Goal: Information Seeking & Learning: Check status

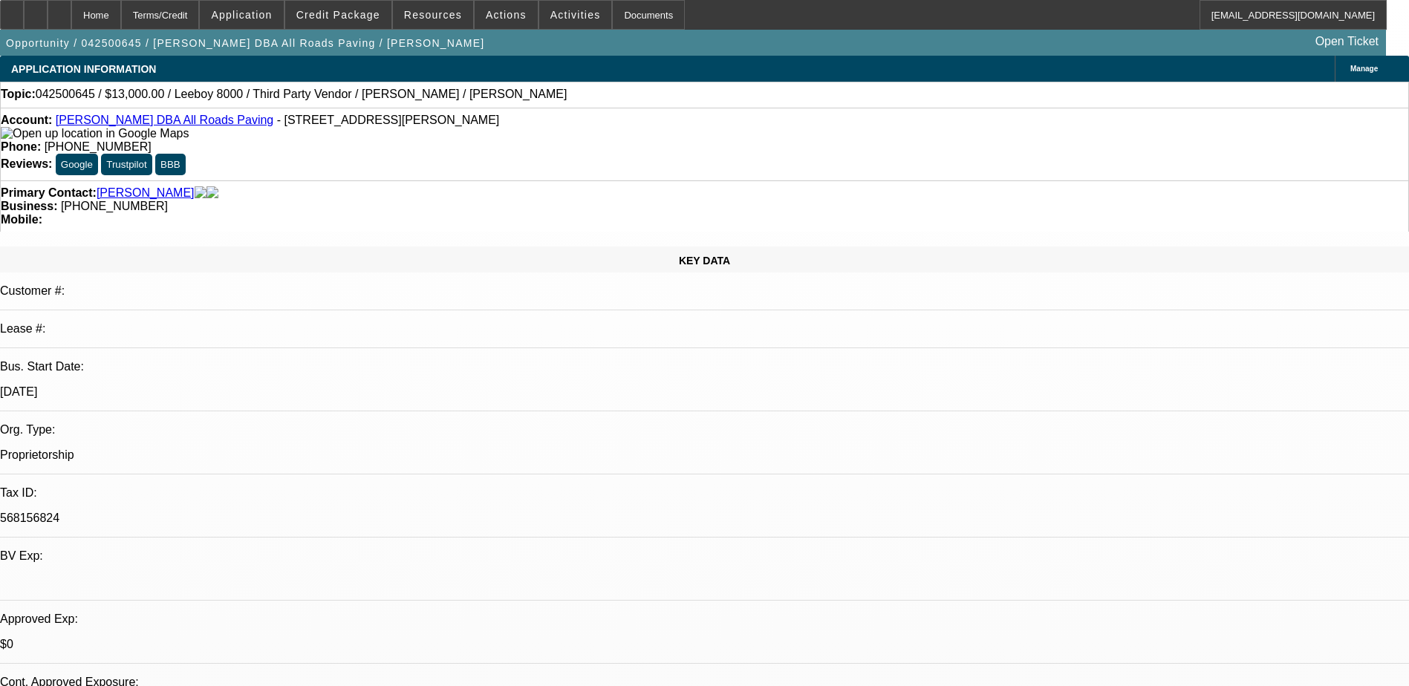
select select "0"
select select "0.1"
select select "0"
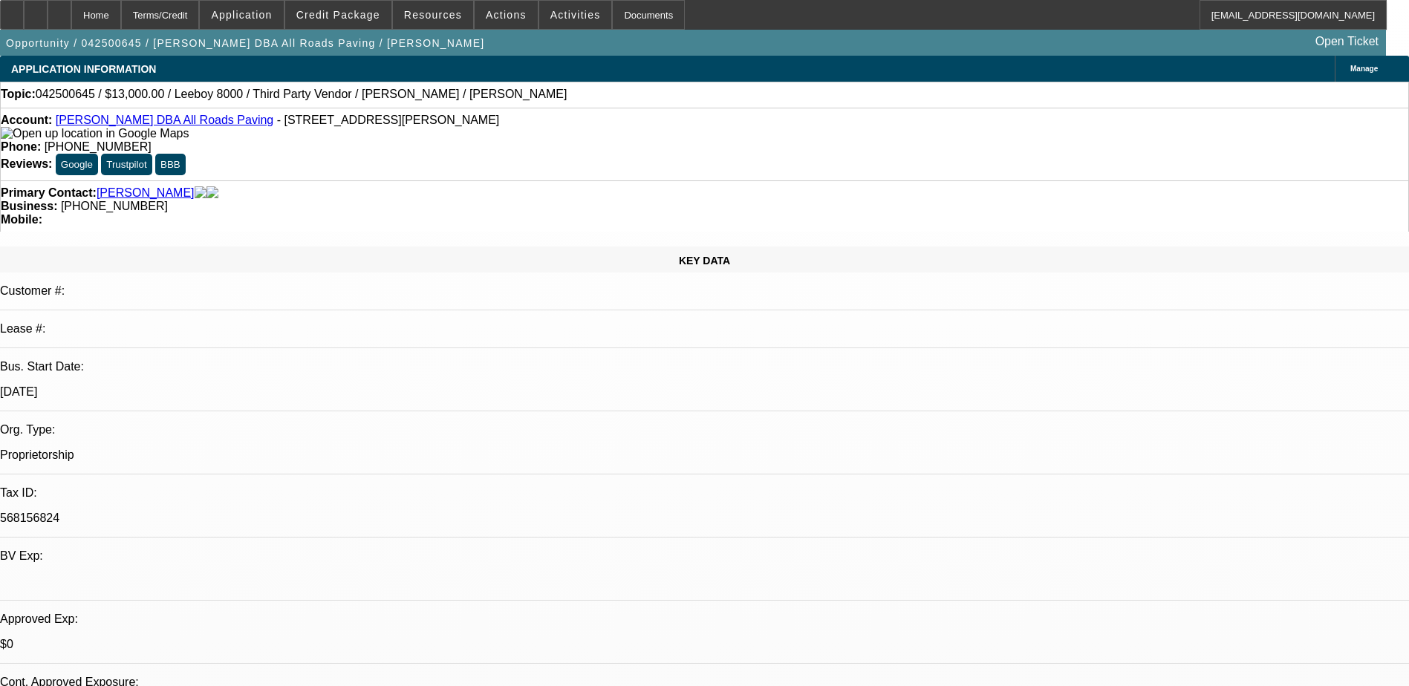
select select "0.1"
select select "0"
select select "0.1"
select select "0"
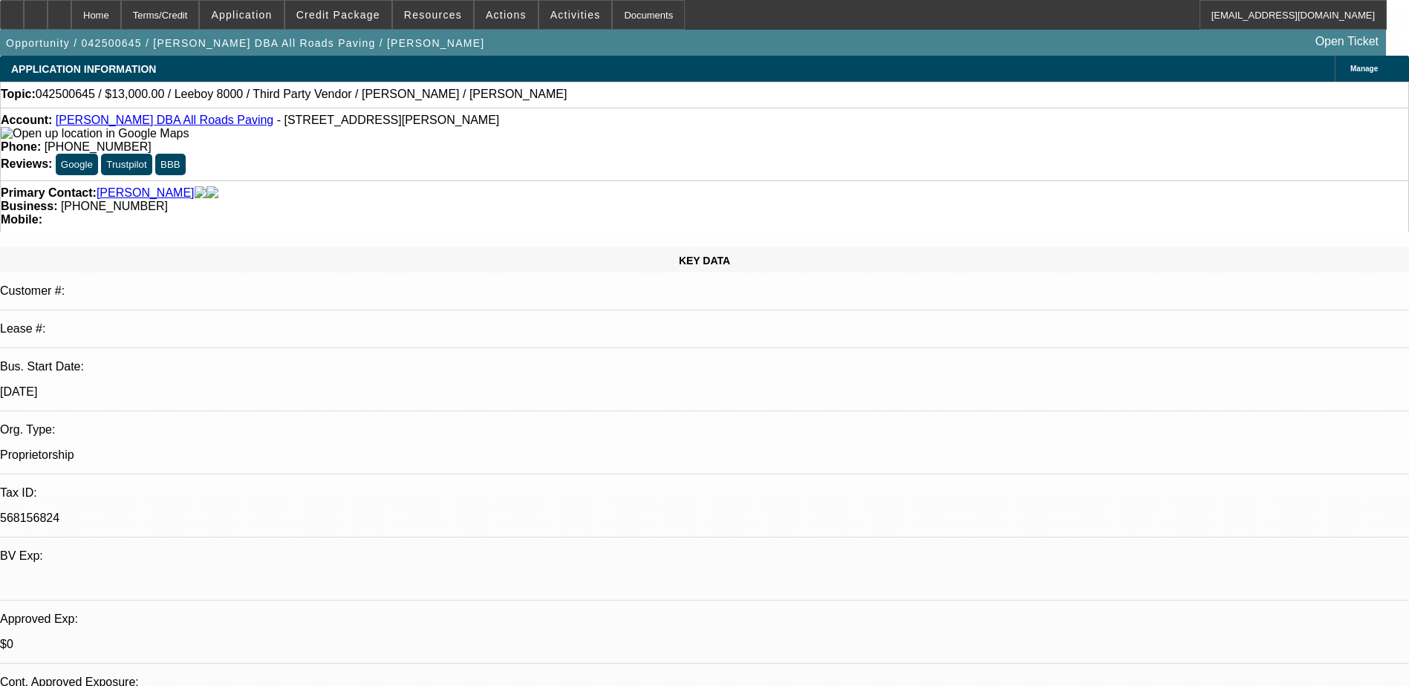
select select "0"
select select "0.1"
select select "1"
select select "3"
select select "5"
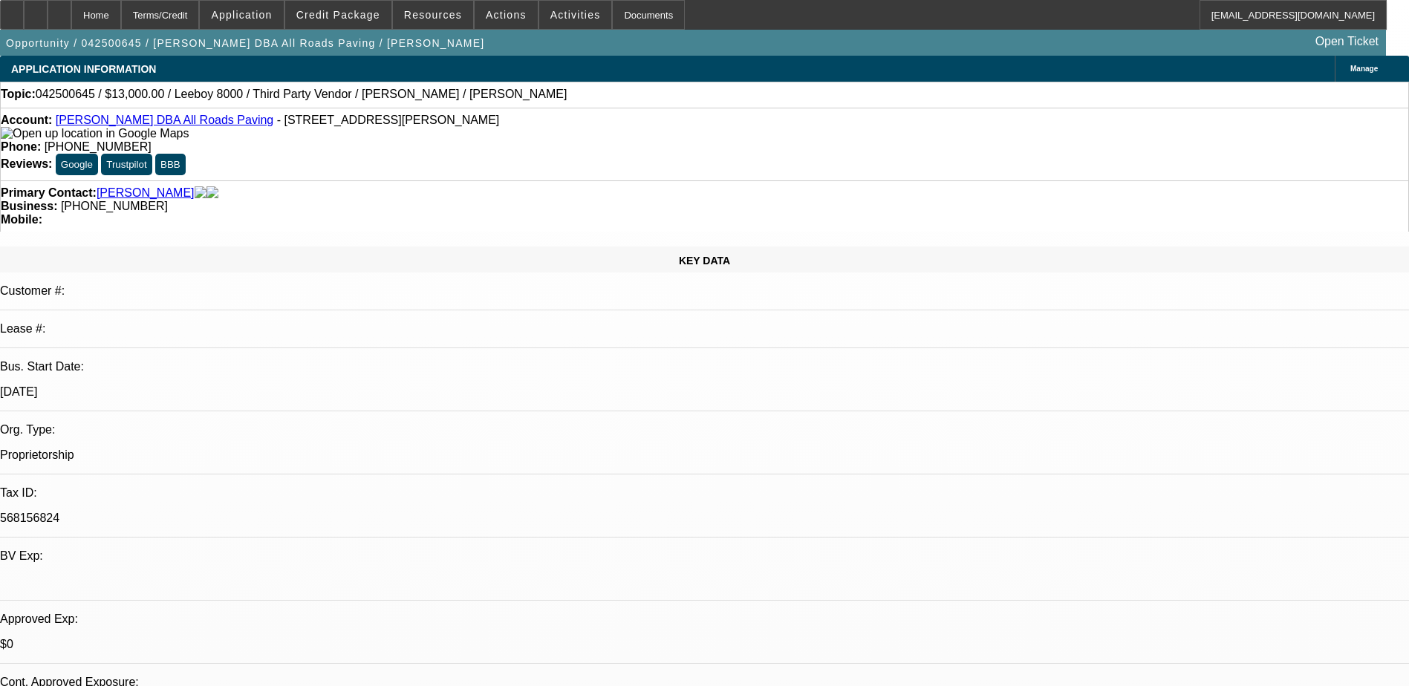
select select "1"
select select "3"
select select "5"
select select "1"
select select "3"
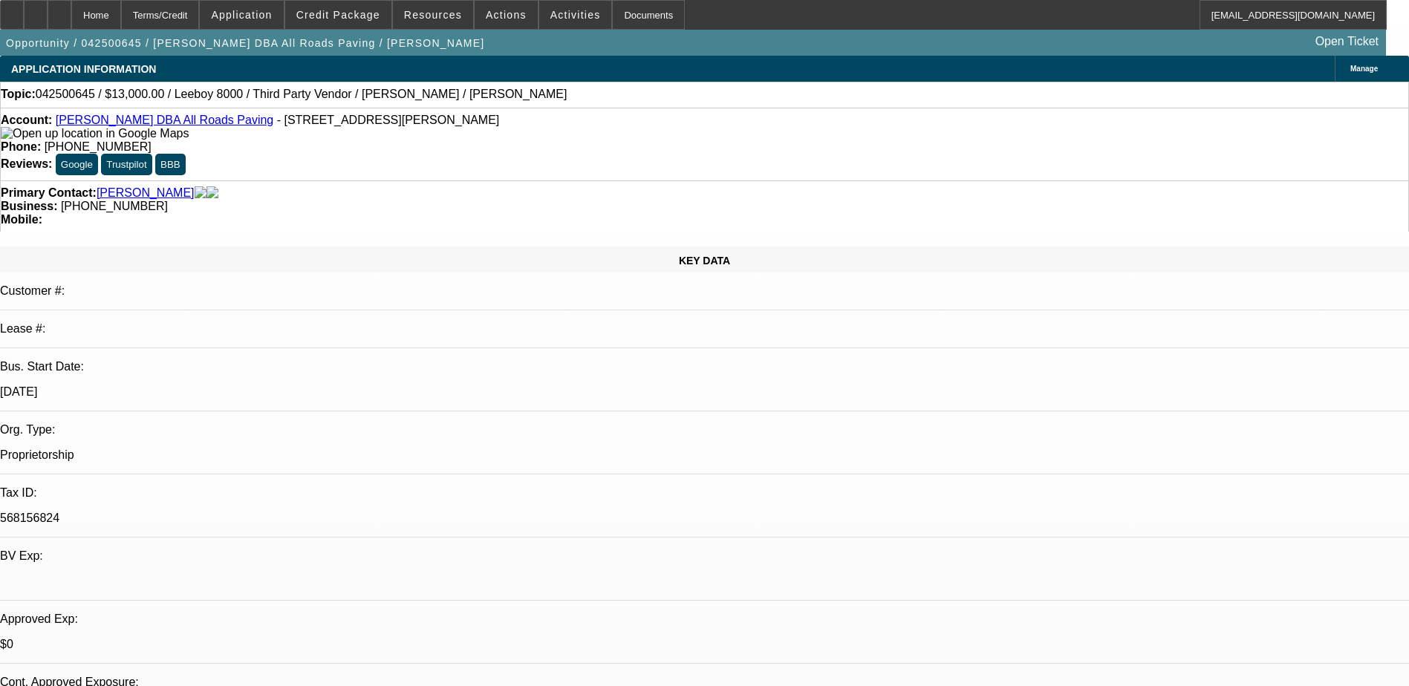
select select "5"
select select "1"
select select "3"
select select "5"
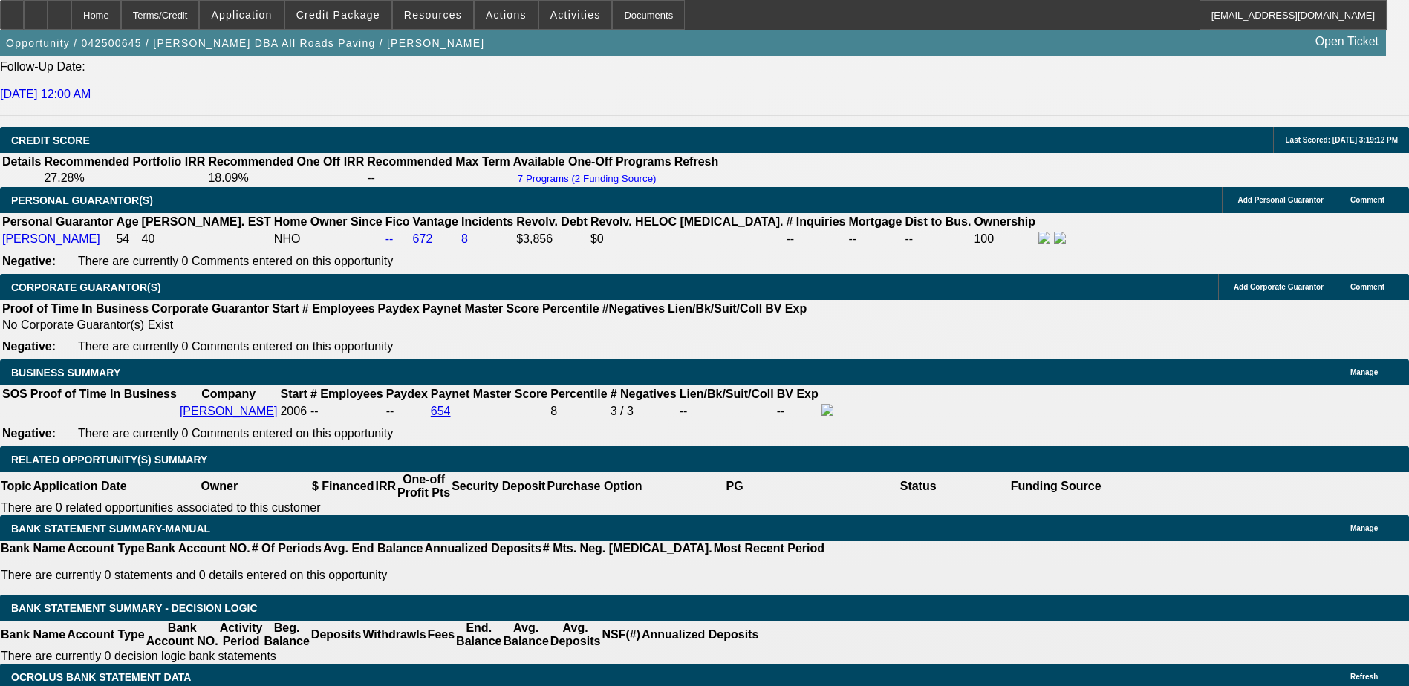
scroll to position [2303, 0]
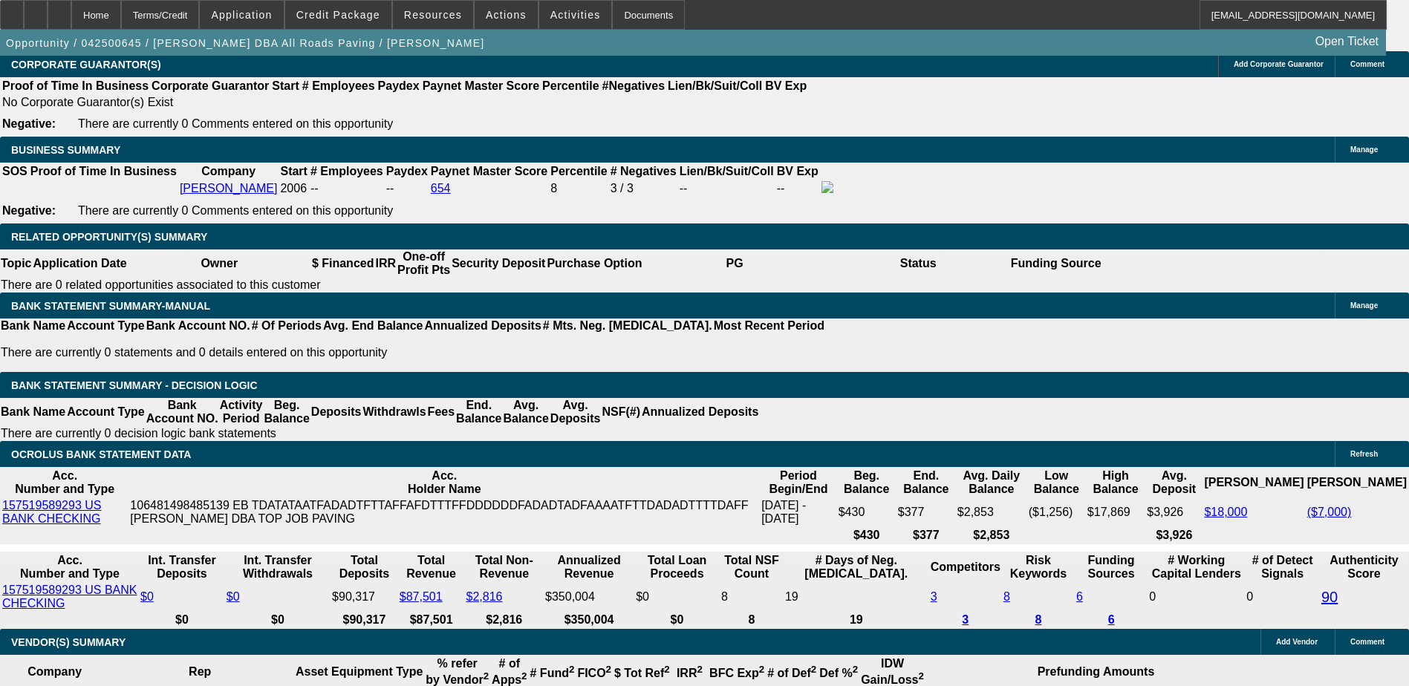
drag, startPoint x: 1100, startPoint y: 293, endPoint x: 1121, endPoint y: 321, distance: 35.1
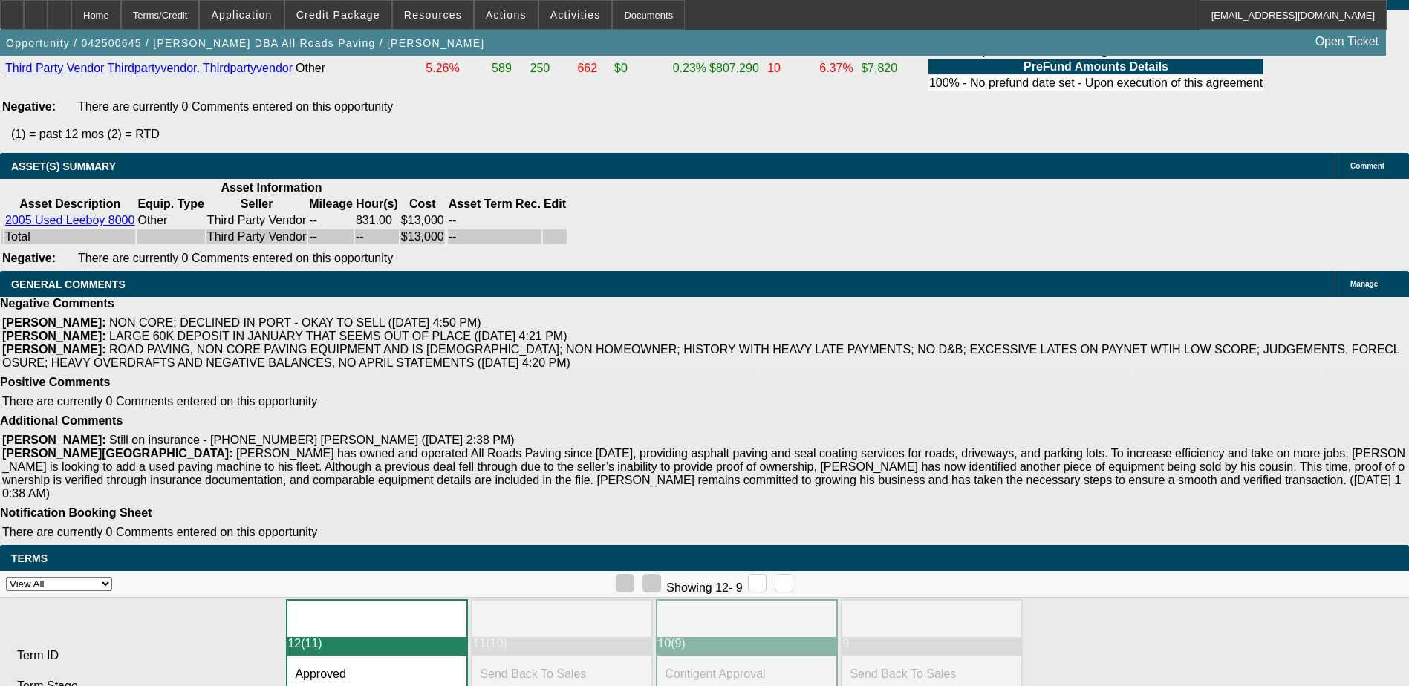
scroll to position [2950, 0]
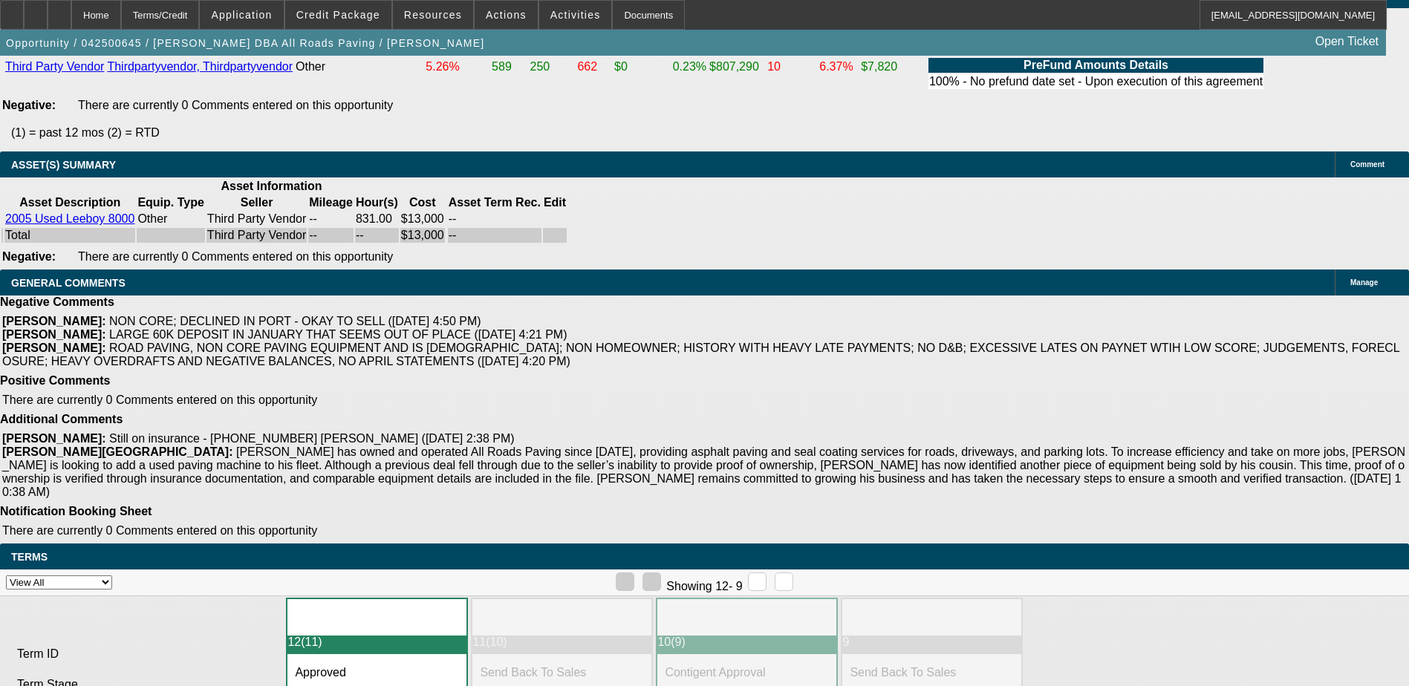
drag, startPoint x: 706, startPoint y: 437, endPoint x: 773, endPoint y: 439, distance: 67.6
drag, startPoint x: 773, startPoint y: 439, endPoint x: 730, endPoint y: 460, distance: 47.8
drag, startPoint x: 697, startPoint y: 438, endPoint x: 772, endPoint y: 442, distance: 75.2
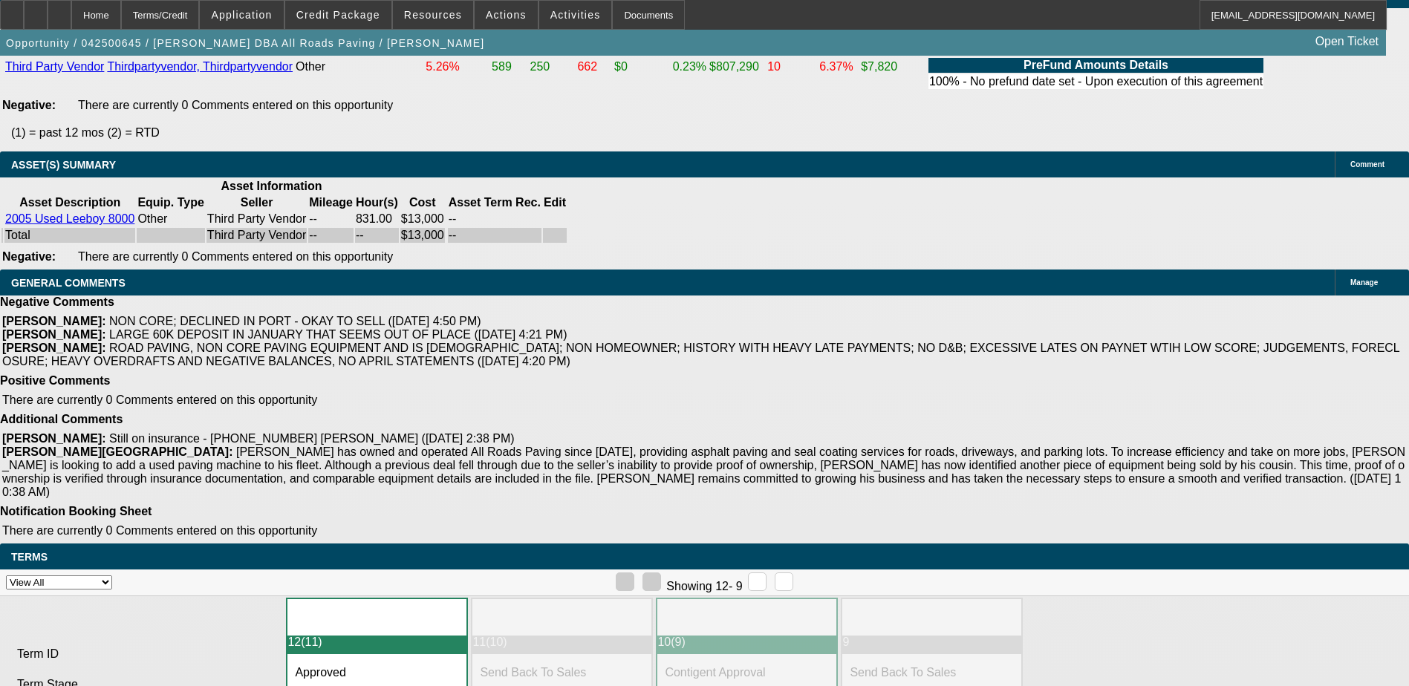
drag, startPoint x: 772, startPoint y: 442, endPoint x: 730, endPoint y: 493, distance: 66.0
drag, startPoint x: 702, startPoint y: 436, endPoint x: 752, endPoint y: 438, distance: 49.8
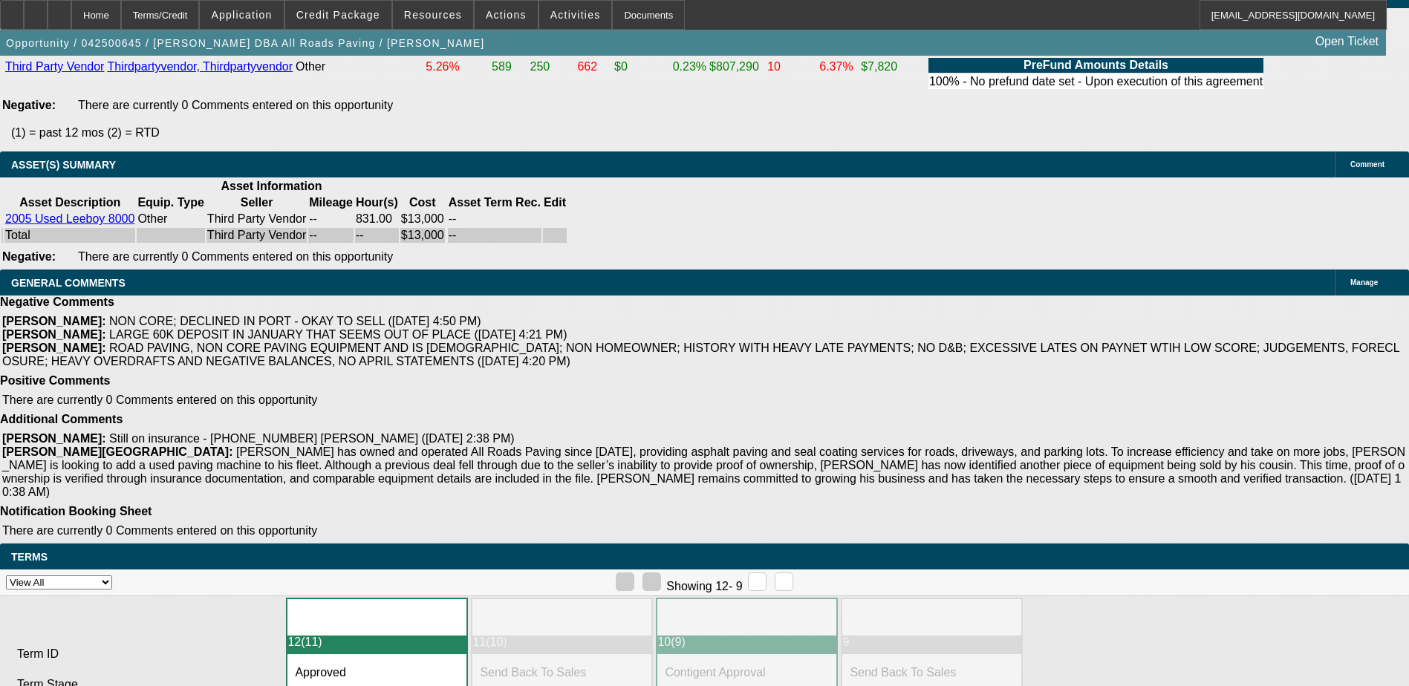
drag, startPoint x: 752, startPoint y: 438, endPoint x: 744, endPoint y: 449, distance: 13.4
drag, startPoint x: 713, startPoint y: 438, endPoint x: 759, endPoint y: 453, distance: 47.7
drag, startPoint x: 759, startPoint y: 453, endPoint x: 721, endPoint y: 477, distance: 44.7
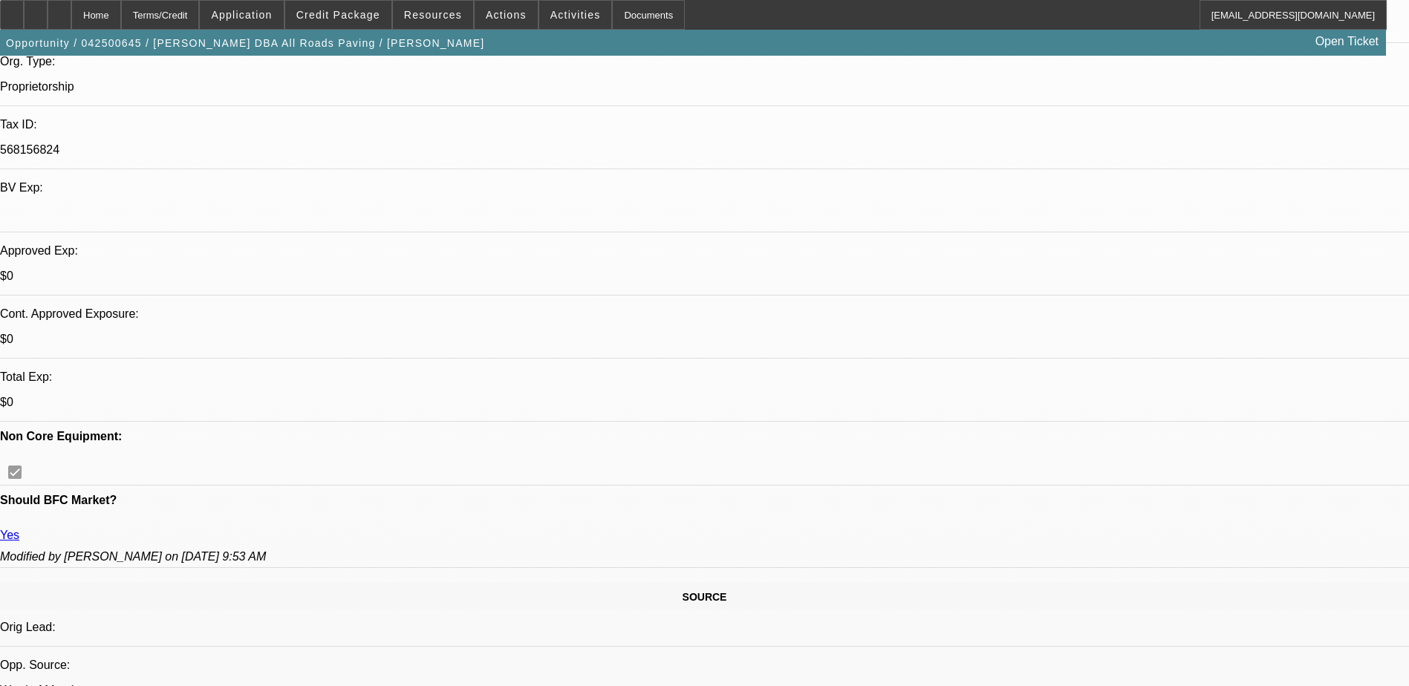
scroll to position [350, 0]
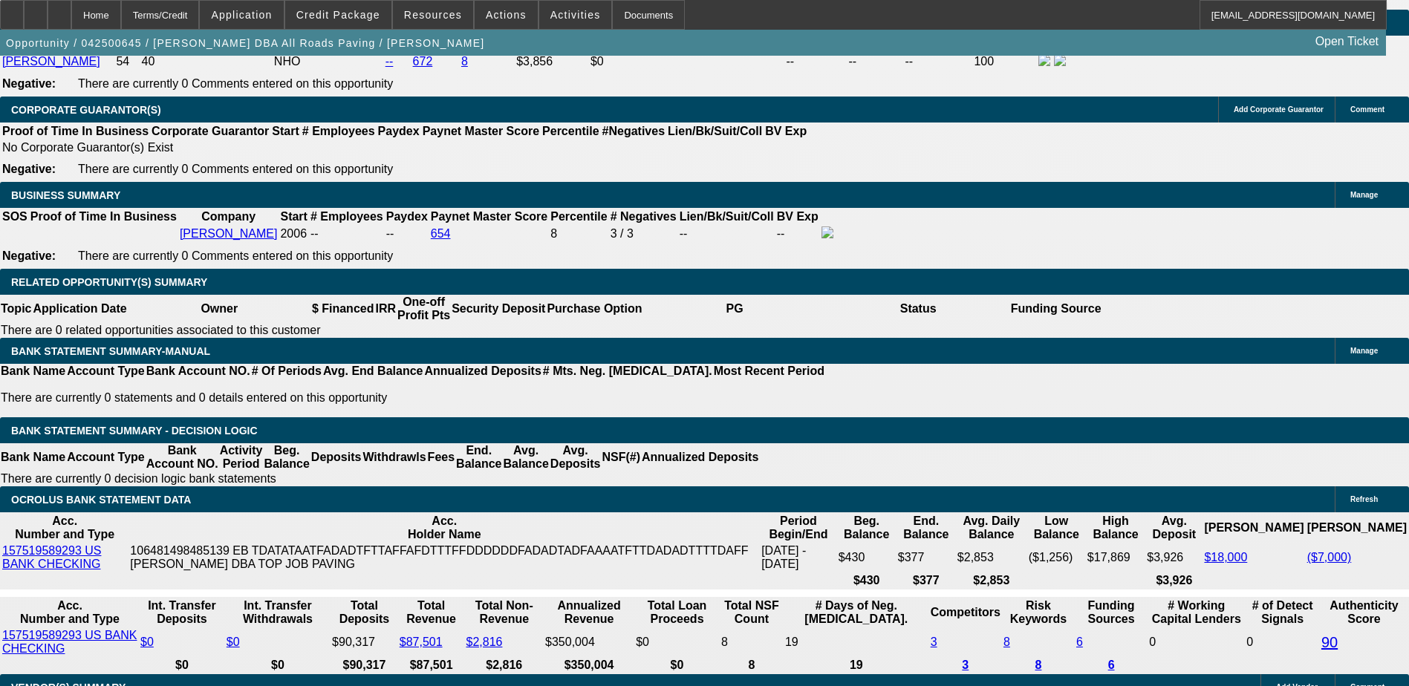
scroll to position [2133, 0]
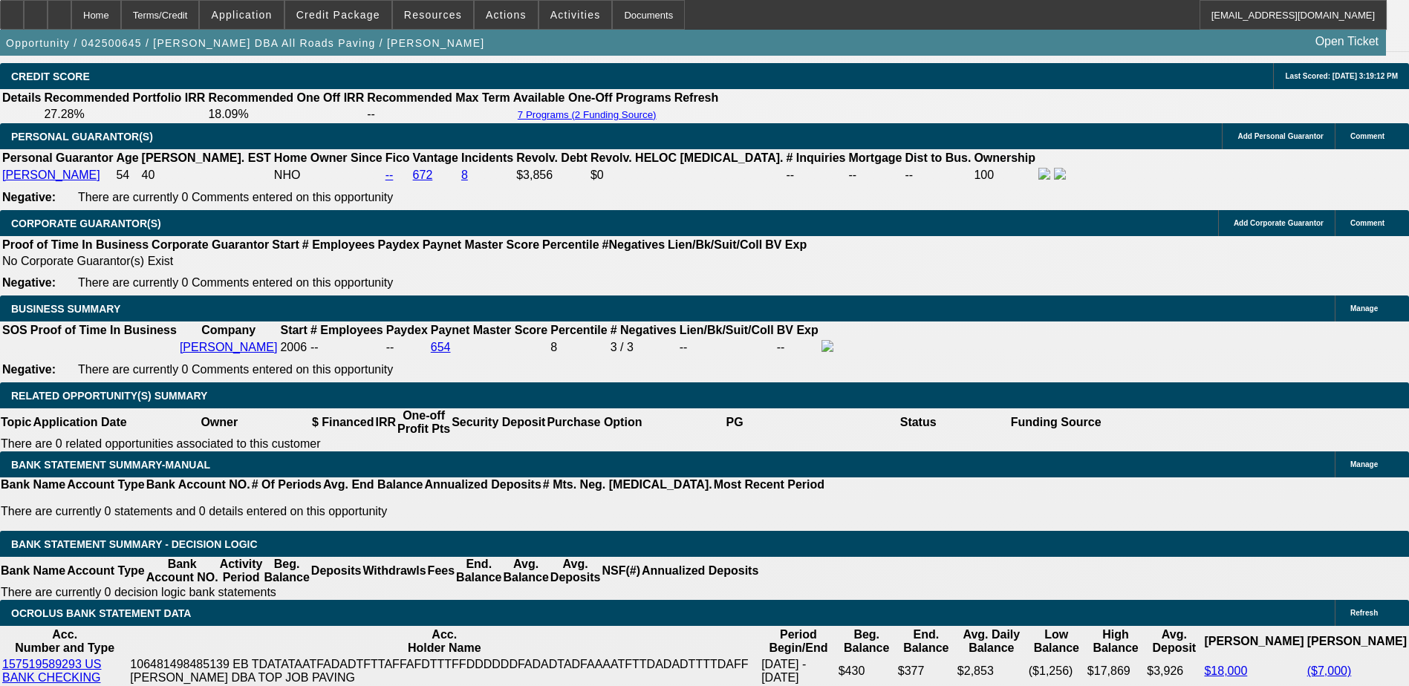
scroll to position [2356, 0]
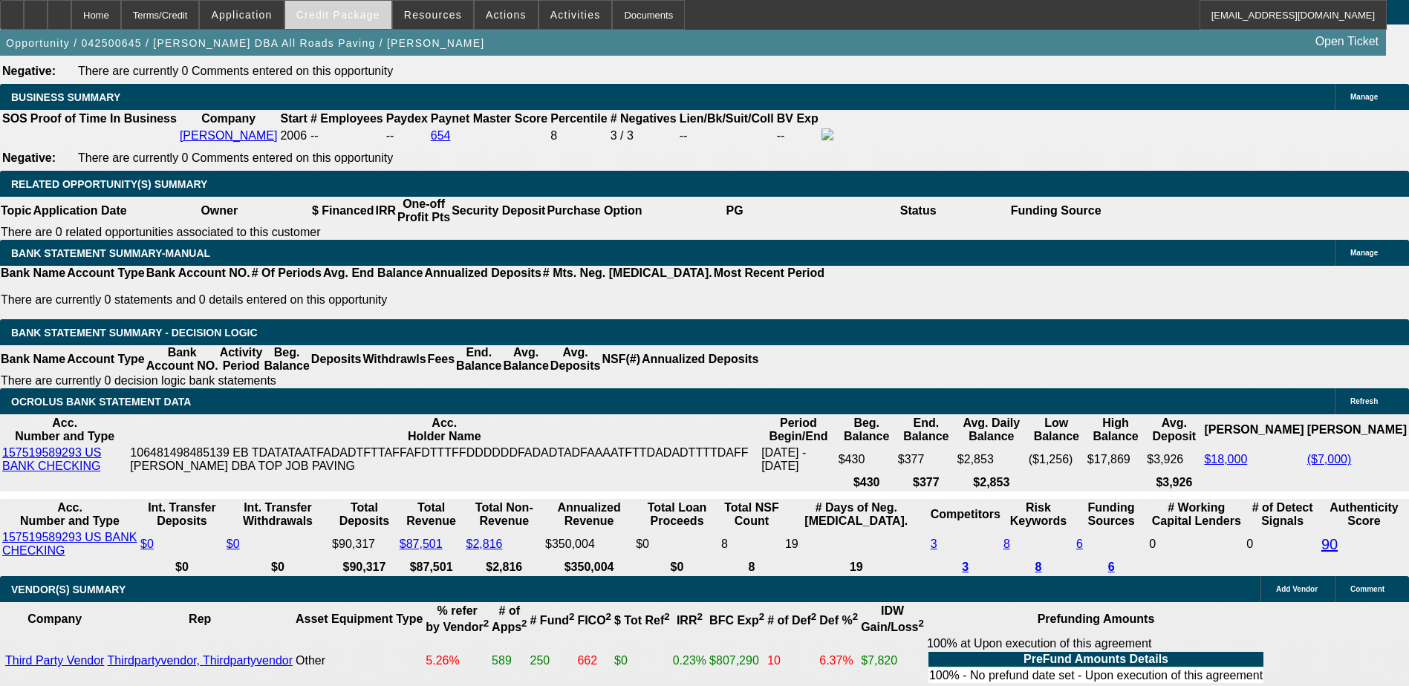
click at [352, 24] on span at bounding box center [338, 15] width 106 height 36
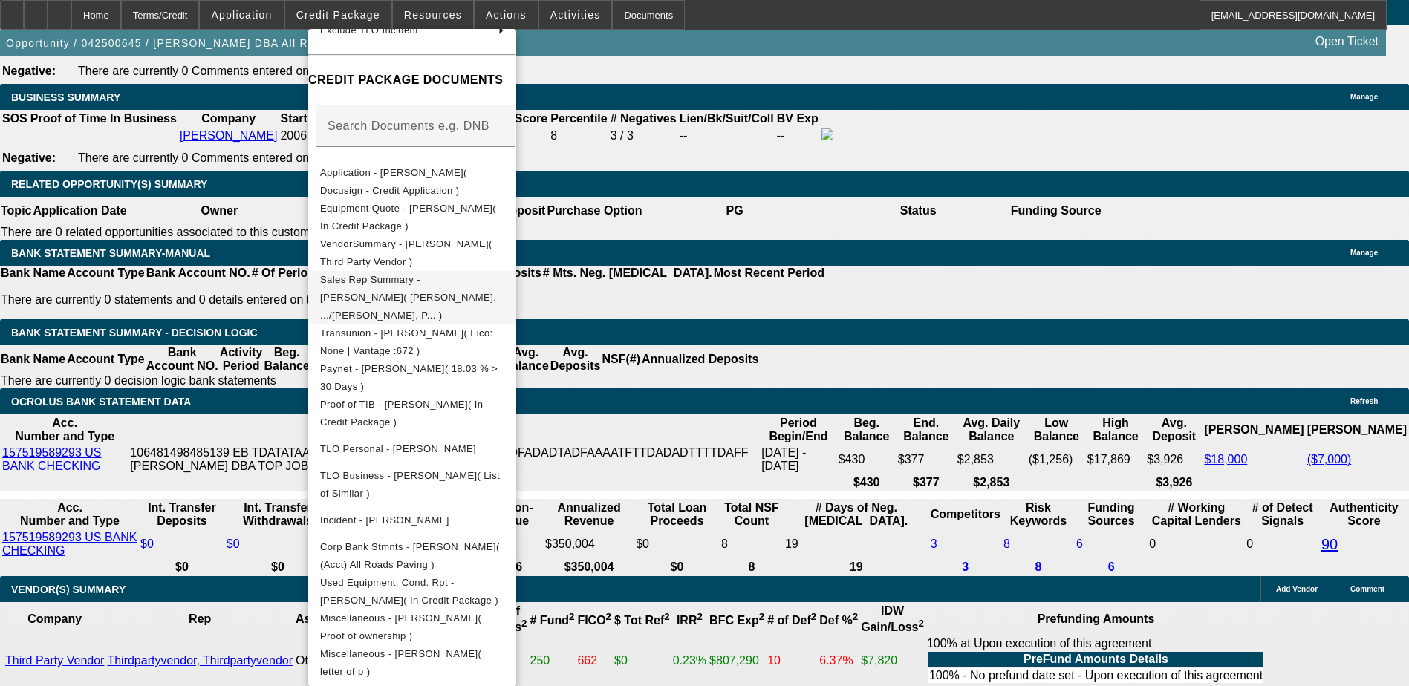
scroll to position [293, 0]
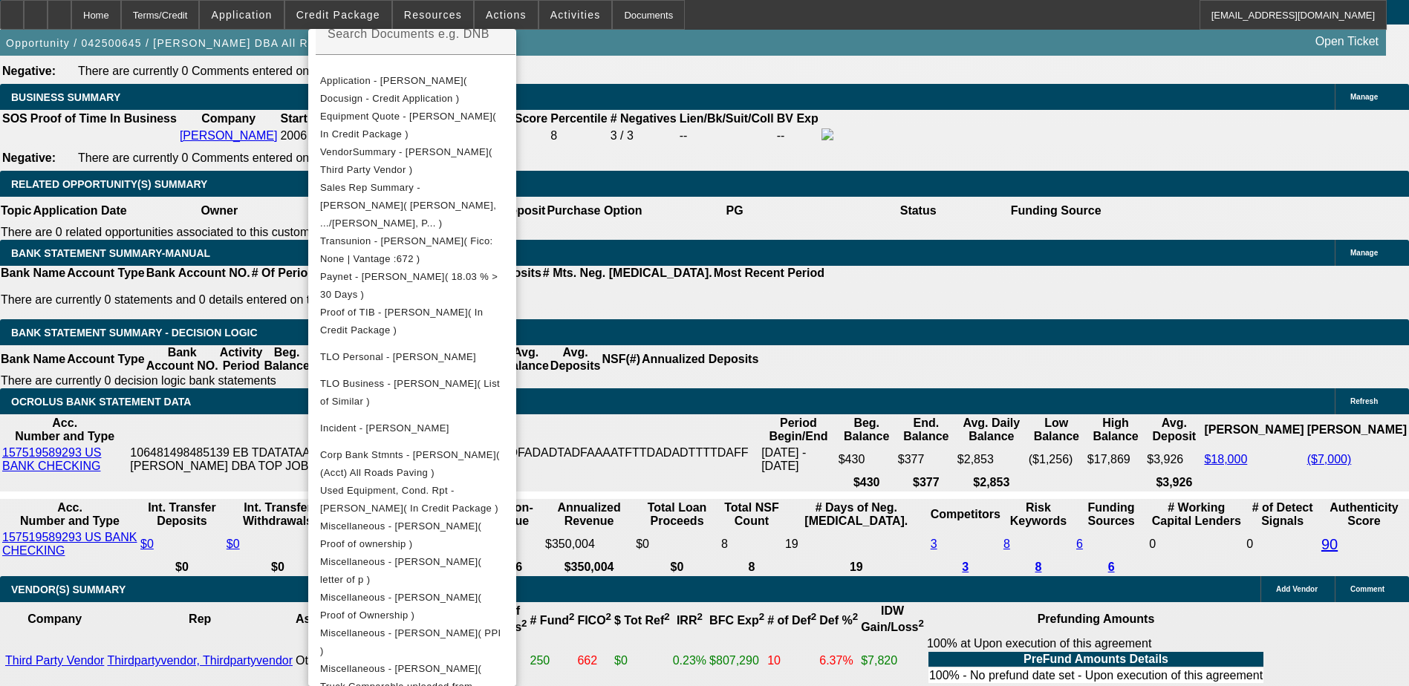
click at [803, 501] on div at bounding box center [704, 343] width 1409 height 686
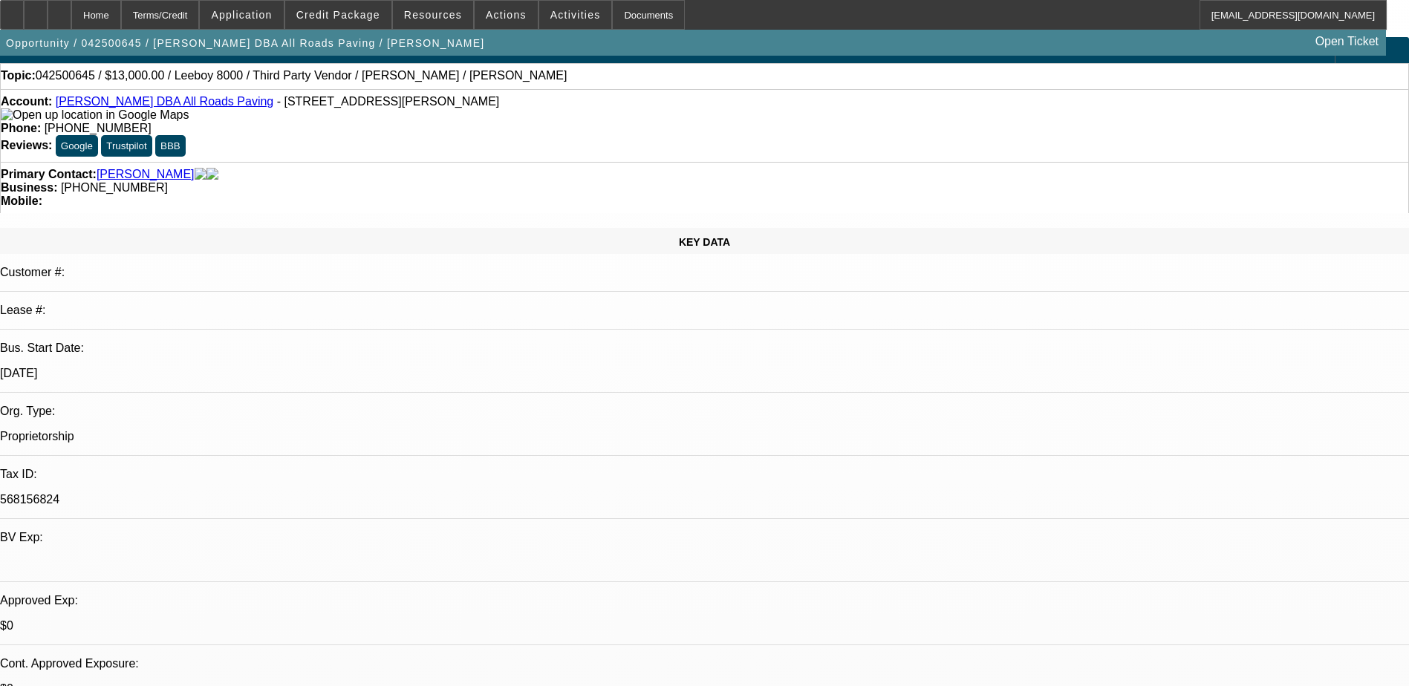
scroll to position [0, 0]
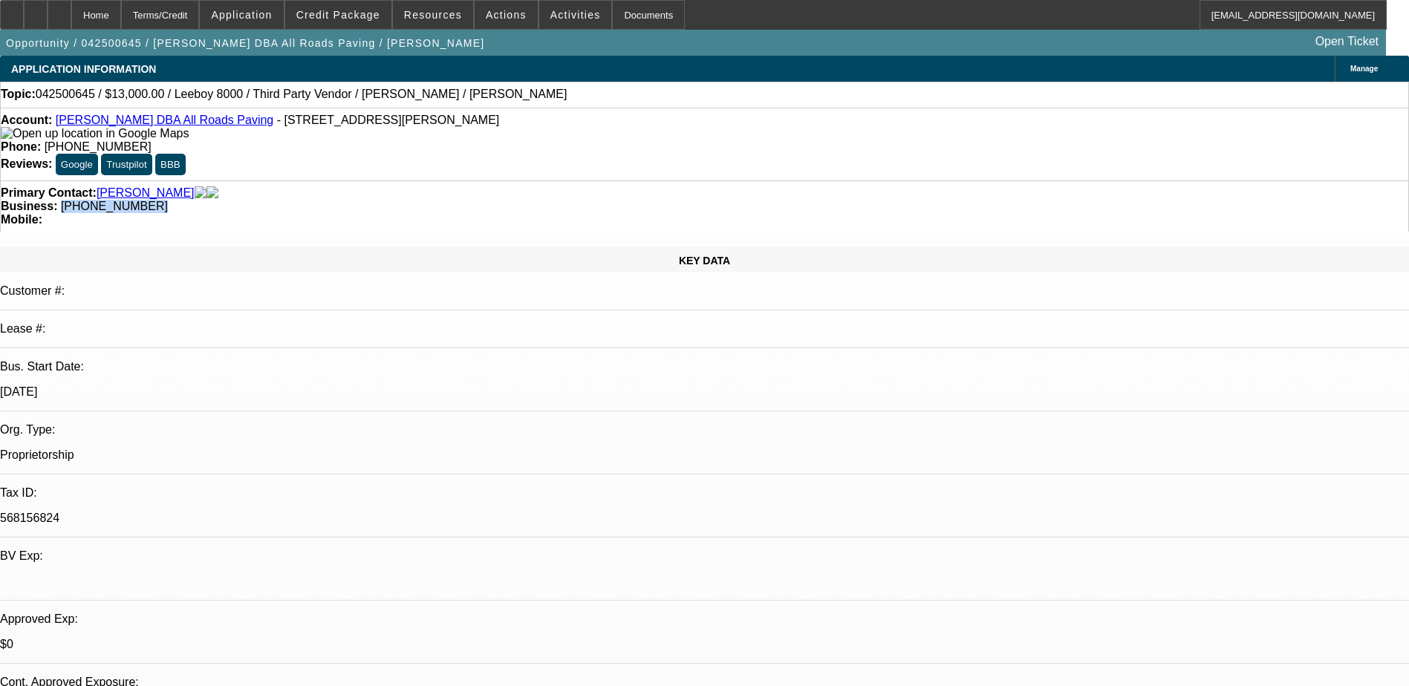
drag, startPoint x: 610, startPoint y: 163, endPoint x: 530, endPoint y: 171, distance: 80.6
click at [530, 181] on div "Primary Contact: Stanley, Shane Business: (209) 534-2552 Mobile:" at bounding box center [704, 206] width 1409 height 51
copy span "(209) 534-2552"
click at [311, 247] on div "KEY DATA Customer #: Lease #: Bus. Start Date: 3/1/06 Org. Type: Proprietorship…" at bounding box center [704, 592] width 1409 height 690
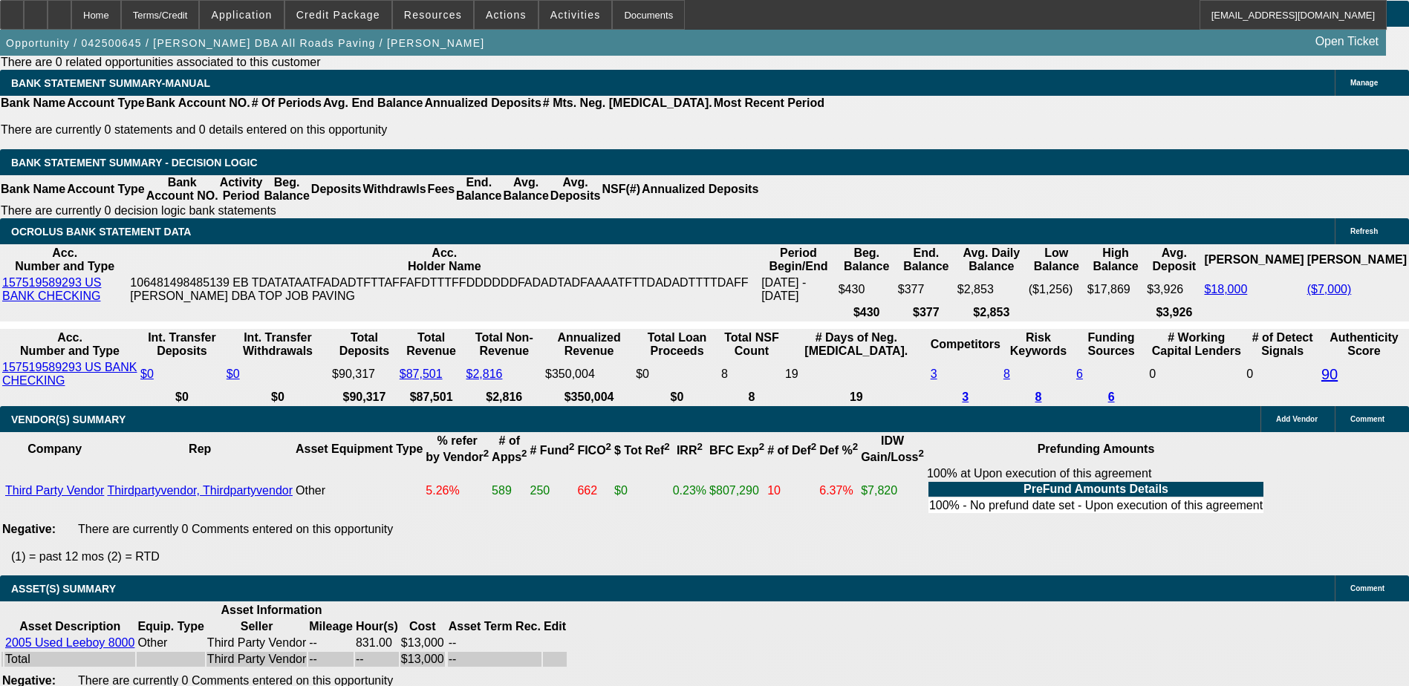
scroll to position [669, 0]
drag, startPoint x: 1232, startPoint y: 301, endPoint x: 1232, endPoint y: 312, distance: 11.1
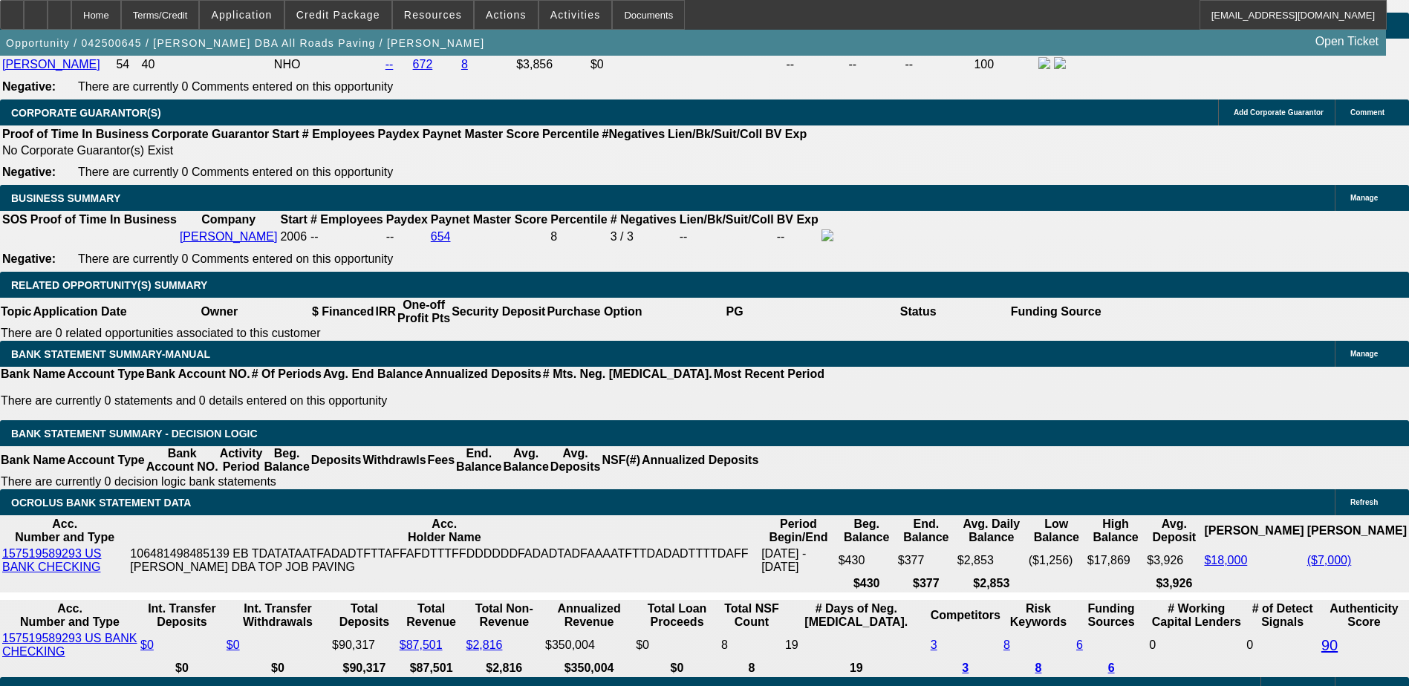
scroll to position [2229, 0]
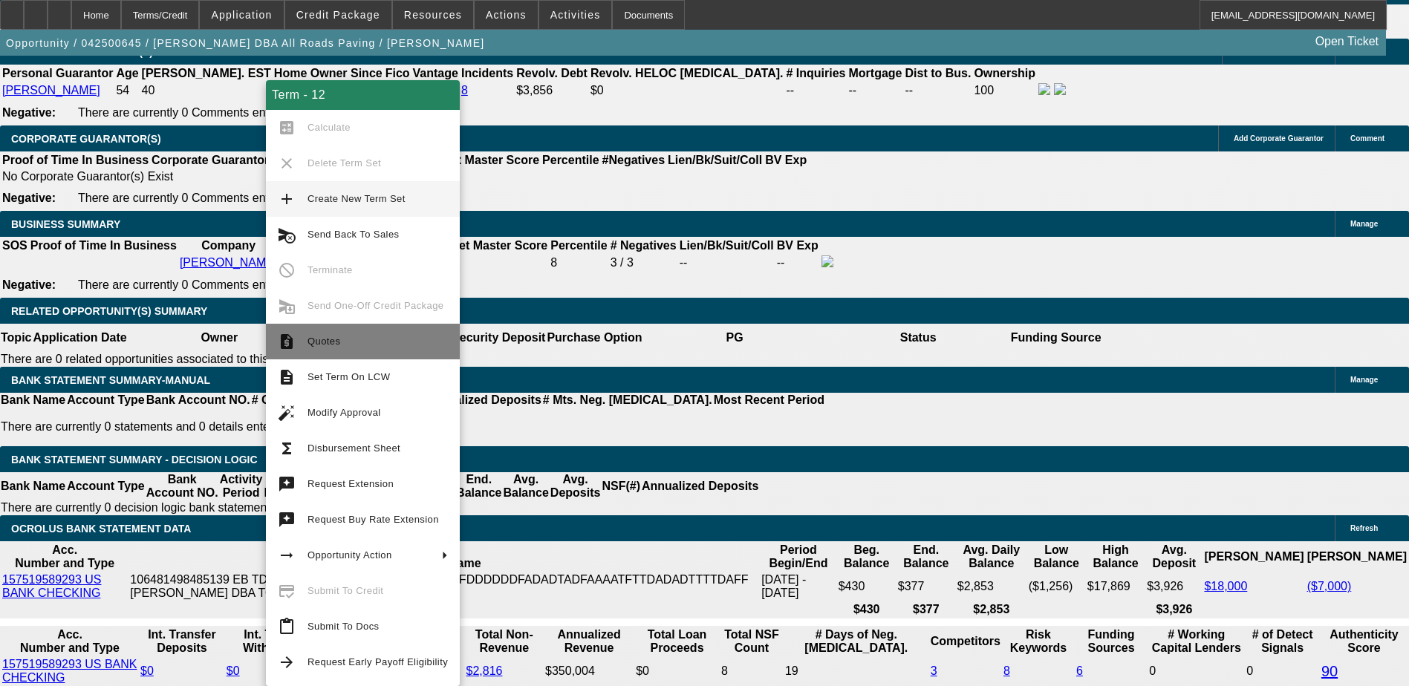
click at [365, 340] on span "Quotes" at bounding box center [378, 342] width 140 height 18
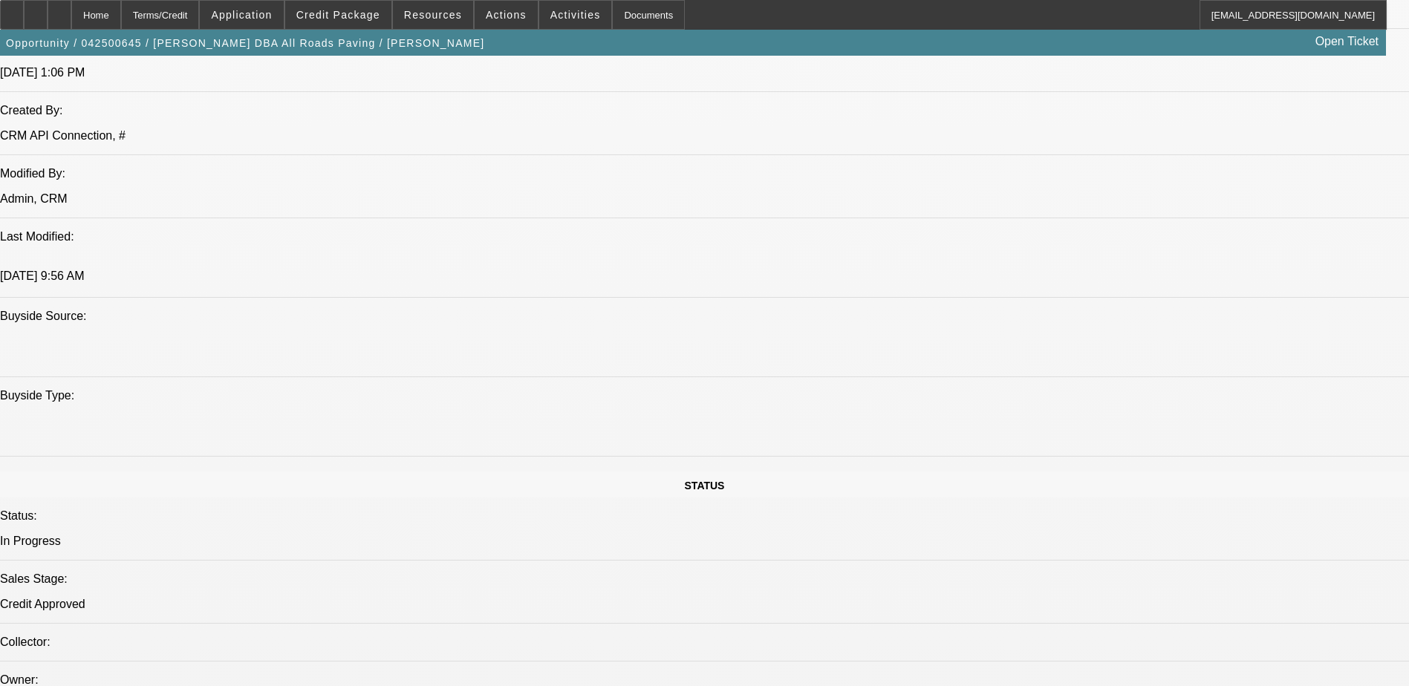
scroll to position [0, 0]
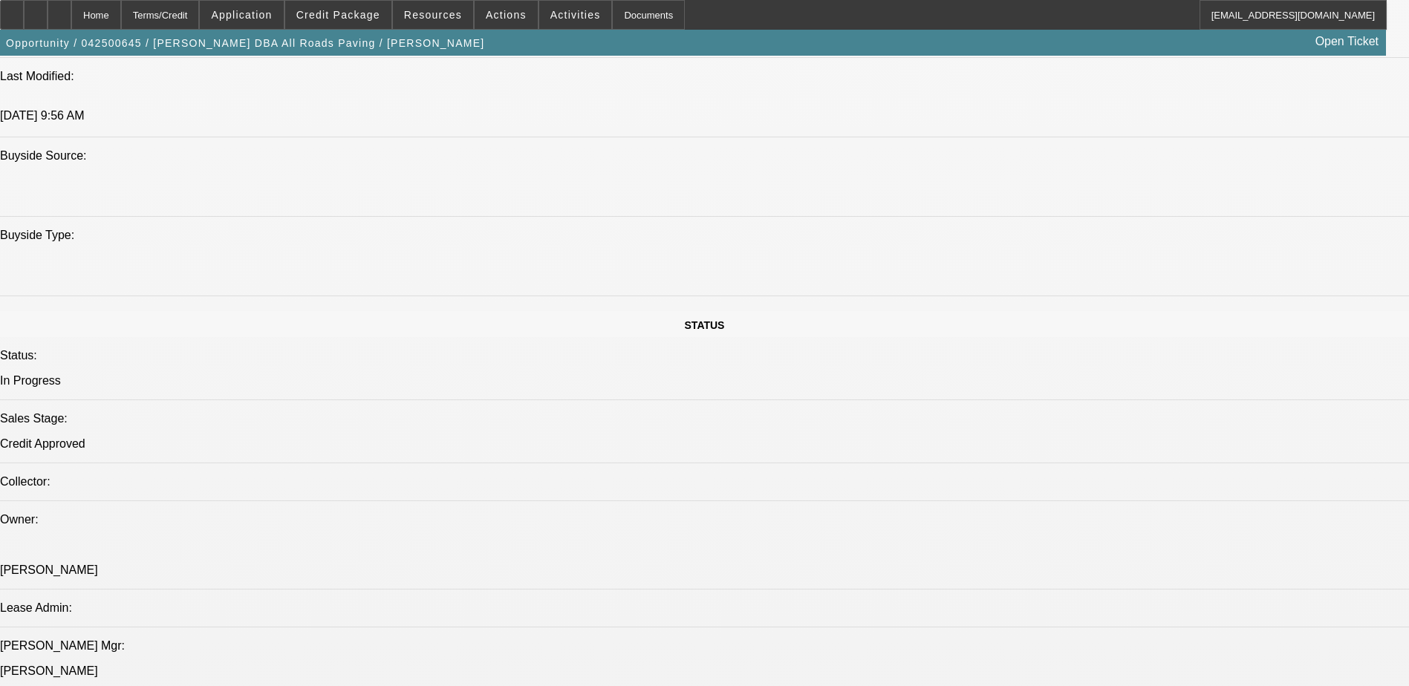
scroll to position [1486, 0]
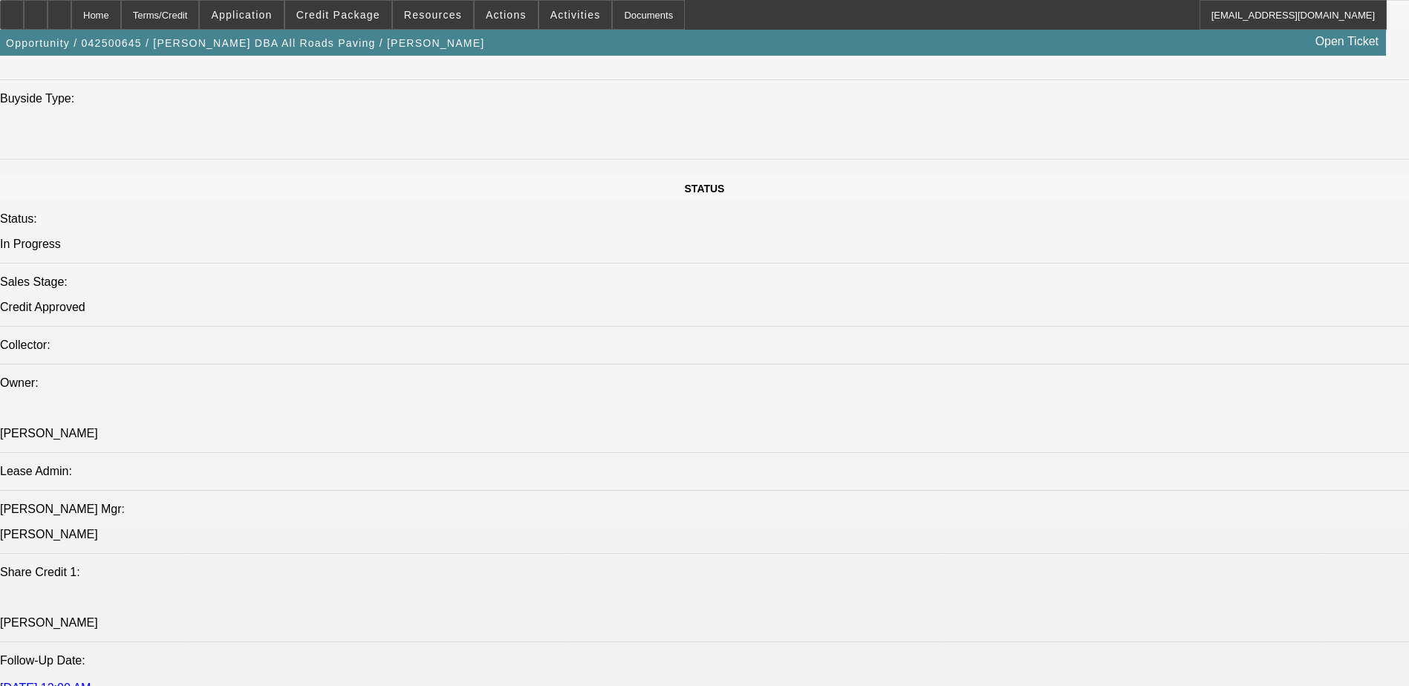
drag, startPoint x: 1224, startPoint y: 147, endPoint x: 1205, endPoint y: 205, distance: 60.9
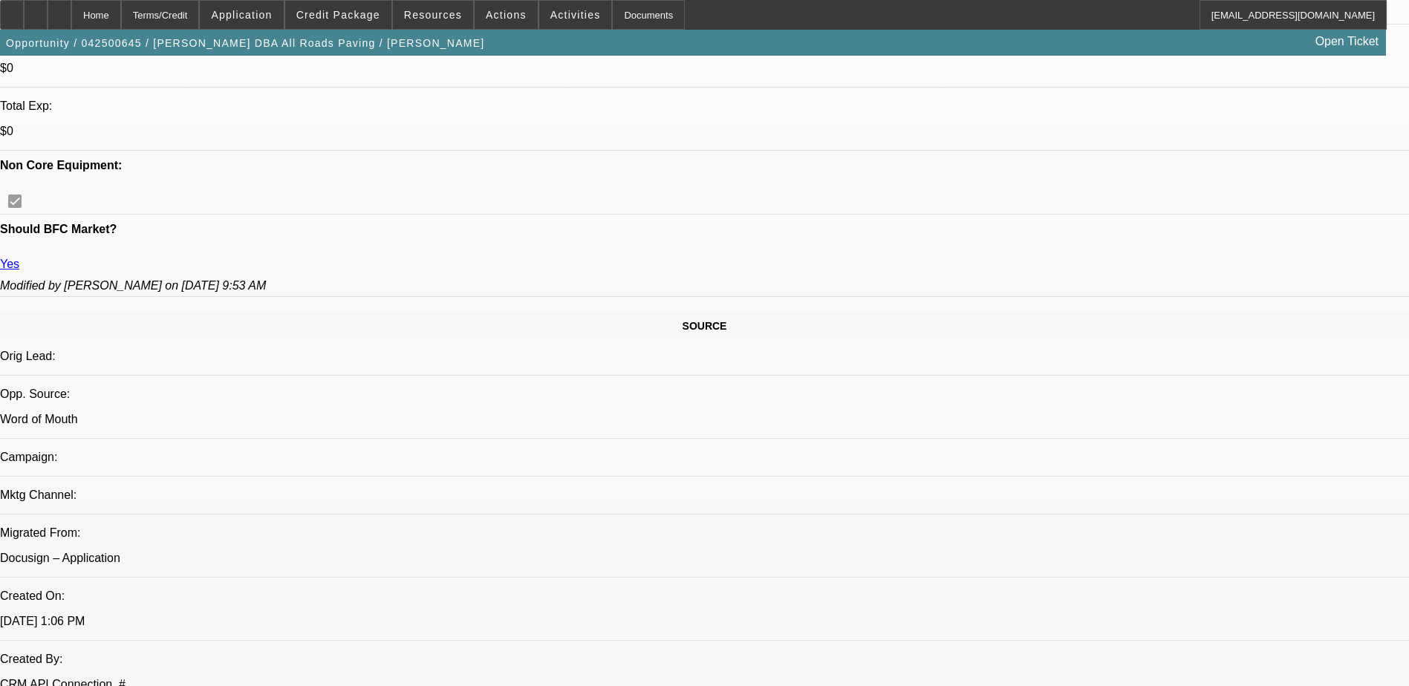
scroll to position [268, 0]
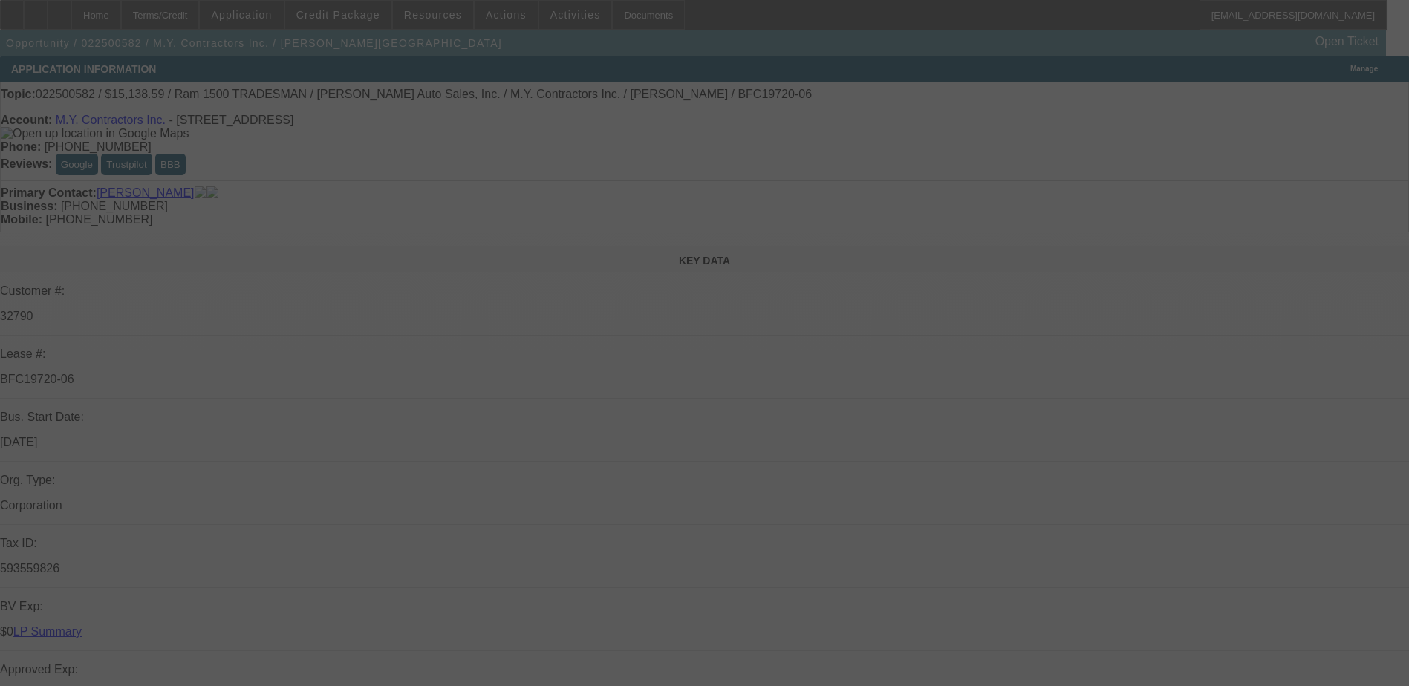
select select "0"
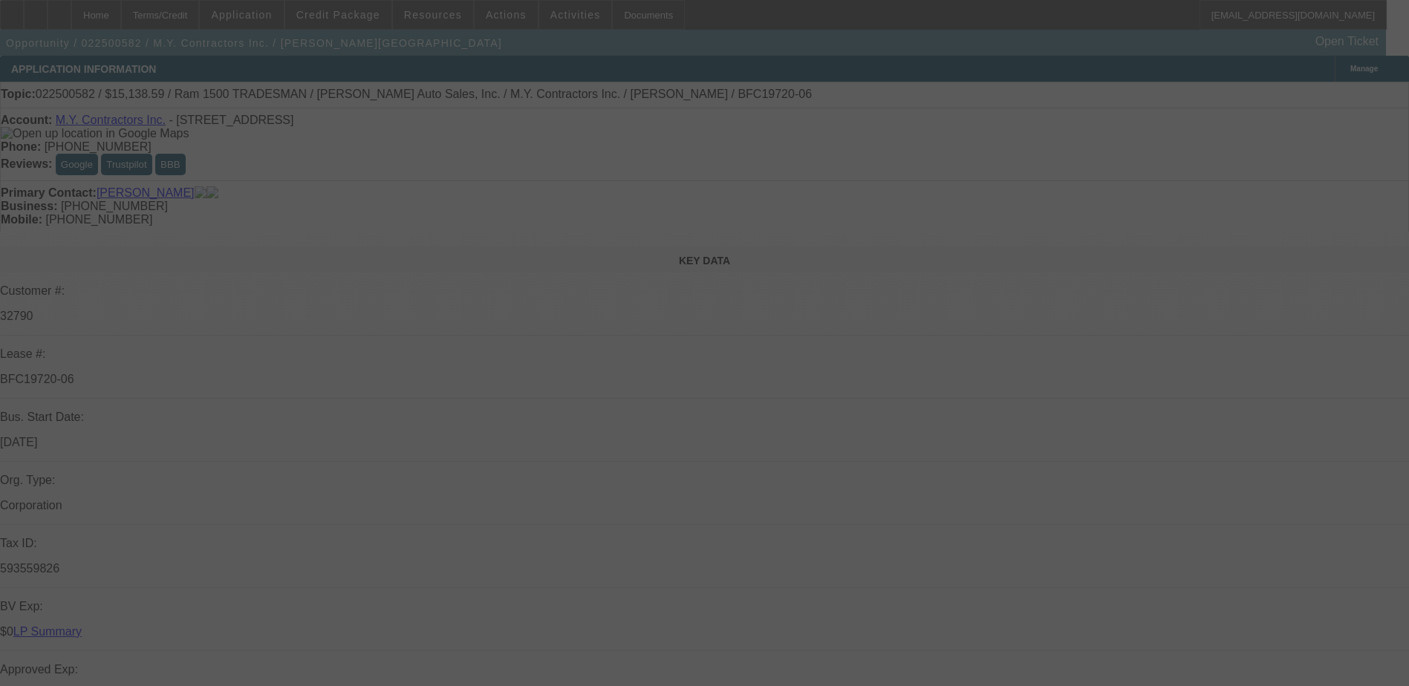
select select "0"
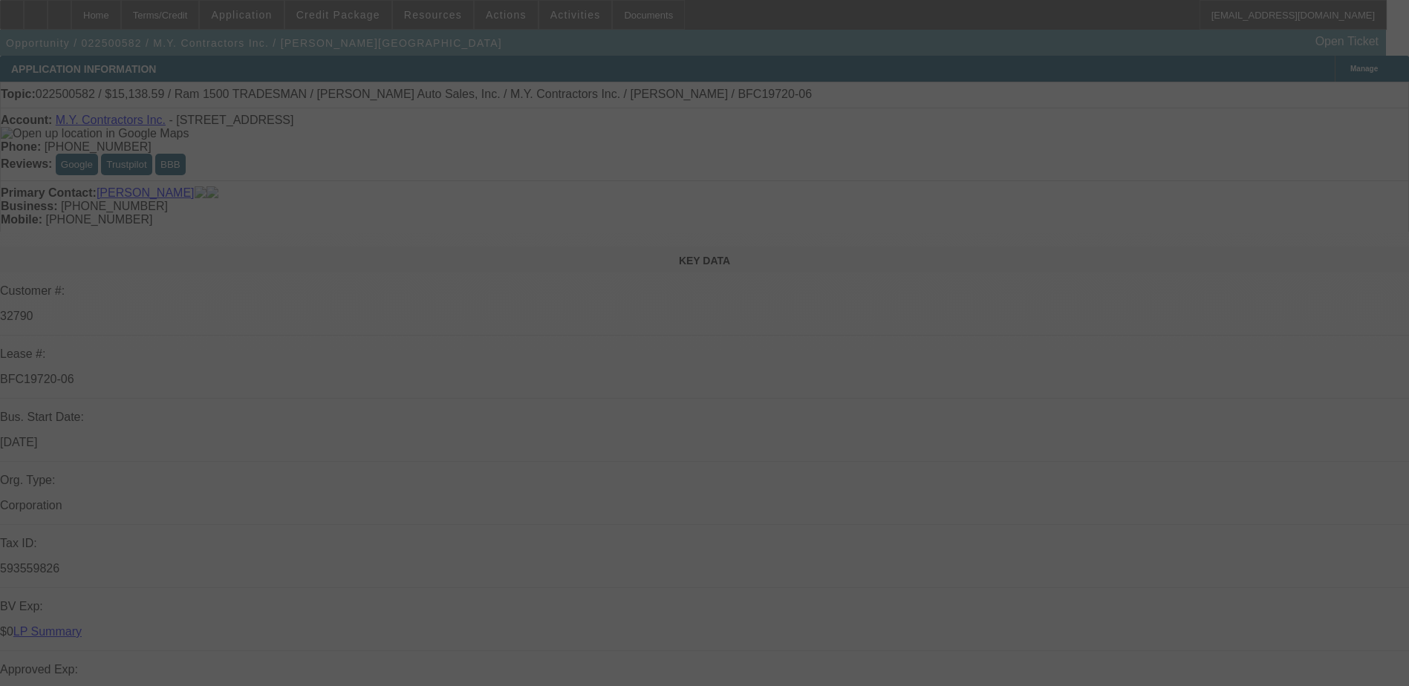
select select "0"
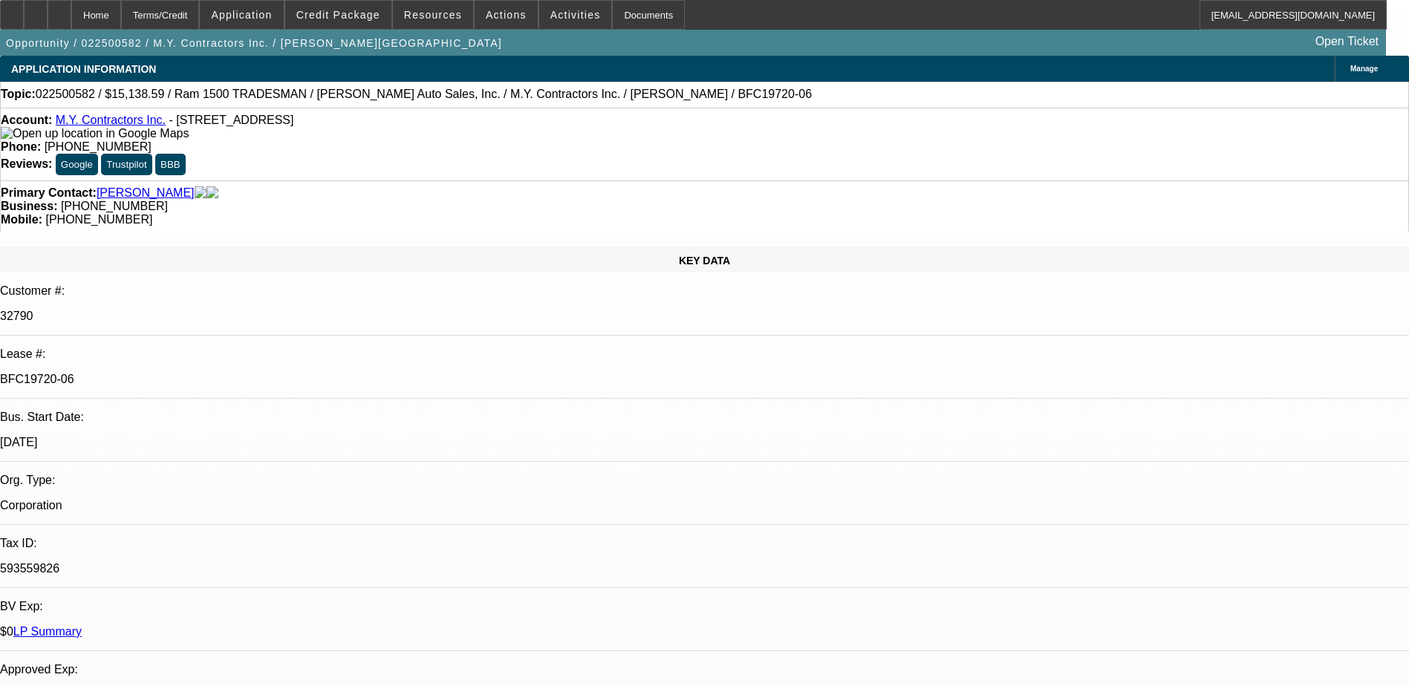
select select "1"
select select "6"
select select "1"
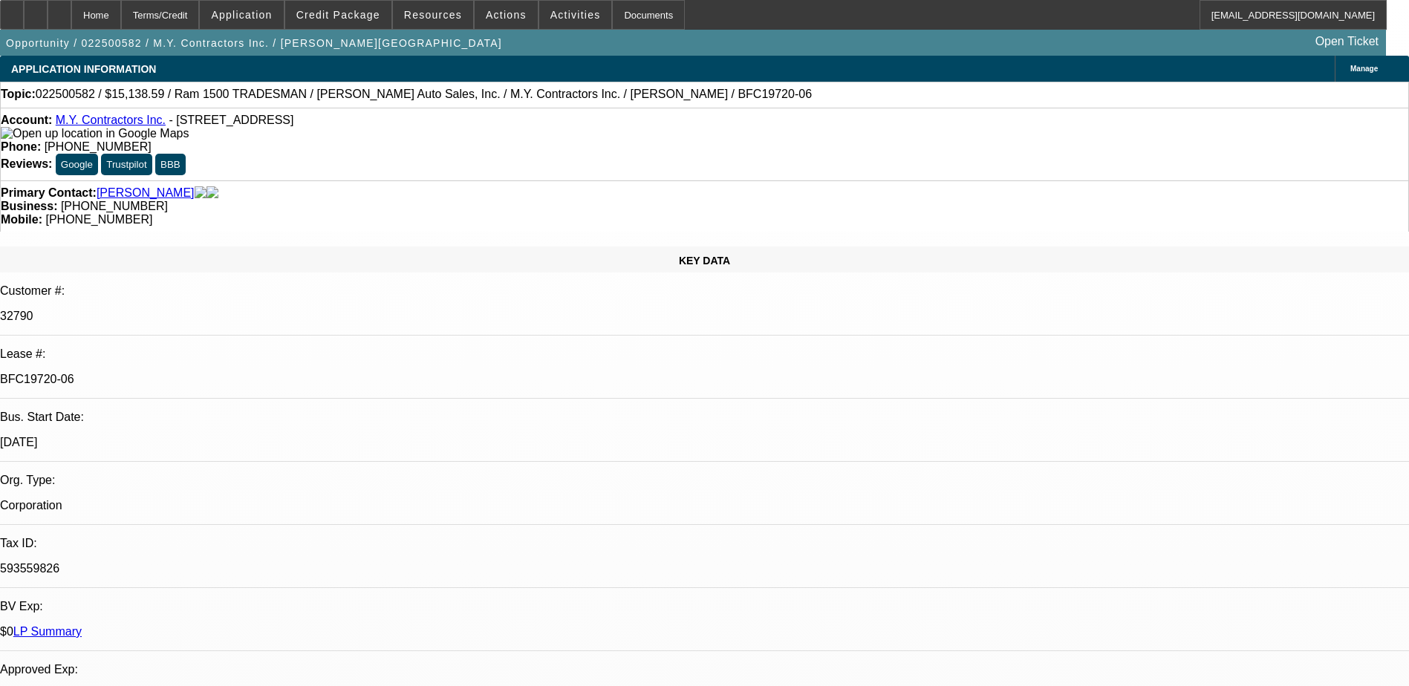
select select "6"
select select "1"
select select "6"
select select "1"
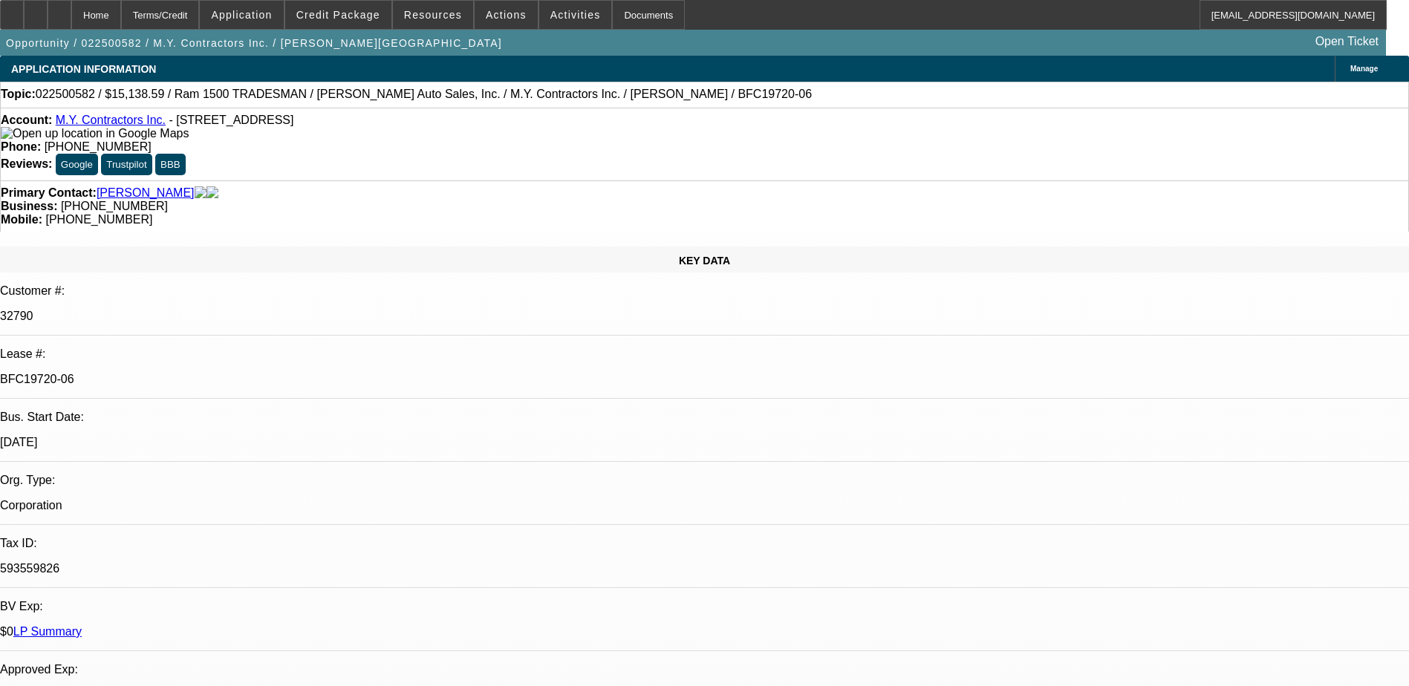
select select "1"
select select "6"
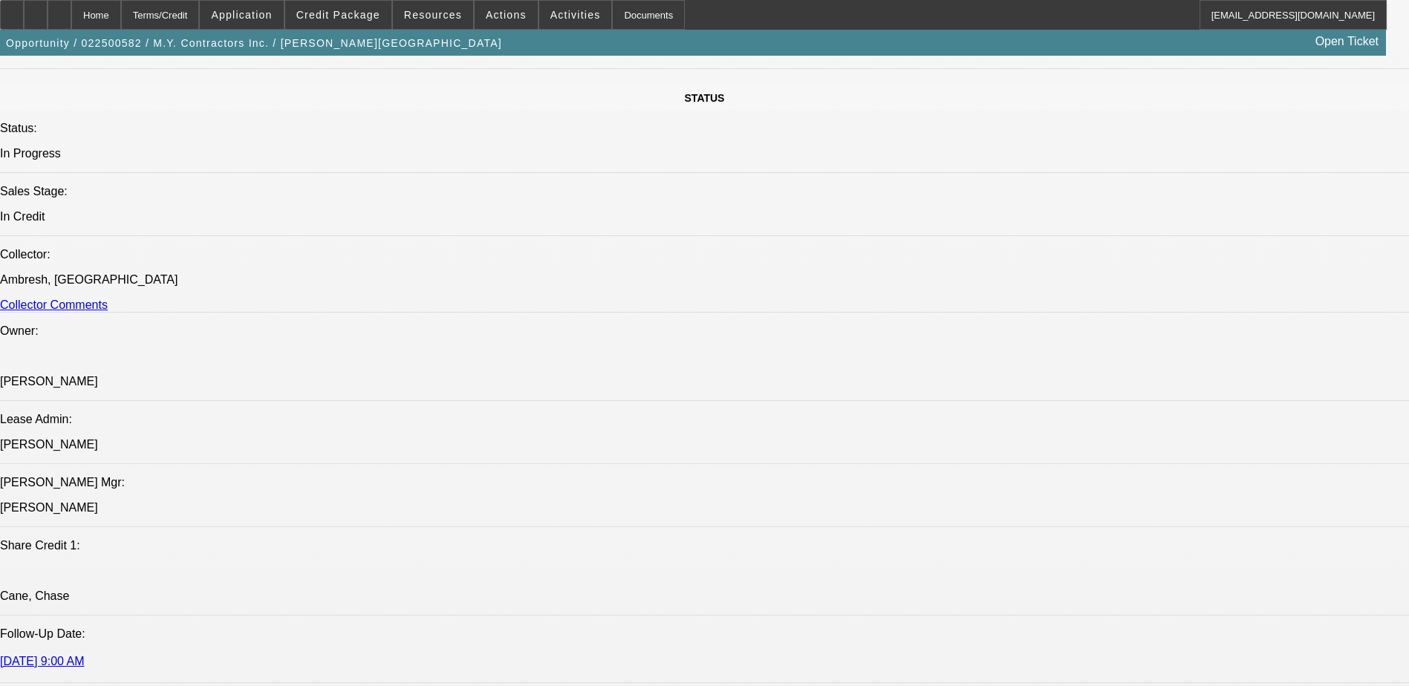
scroll to position [1486, 0]
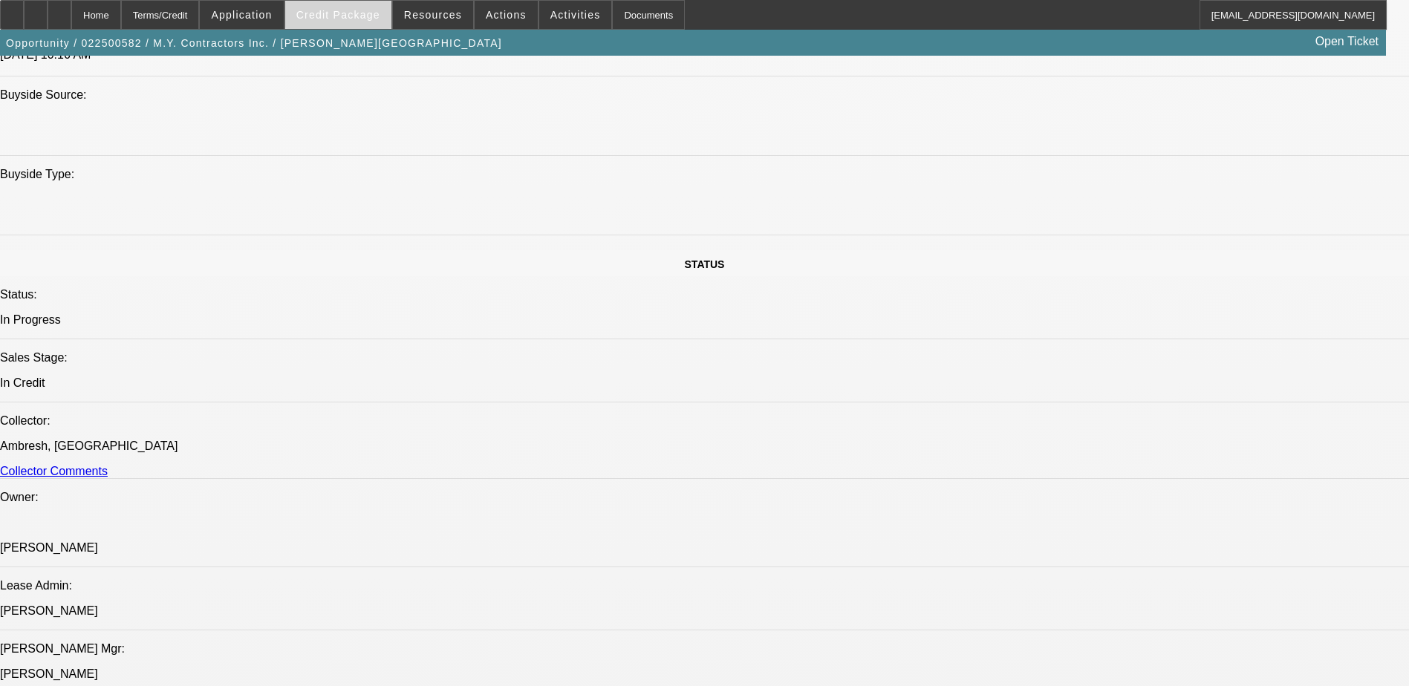
click at [359, 22] on span at bounding box center [338, 15] width 106 height 36
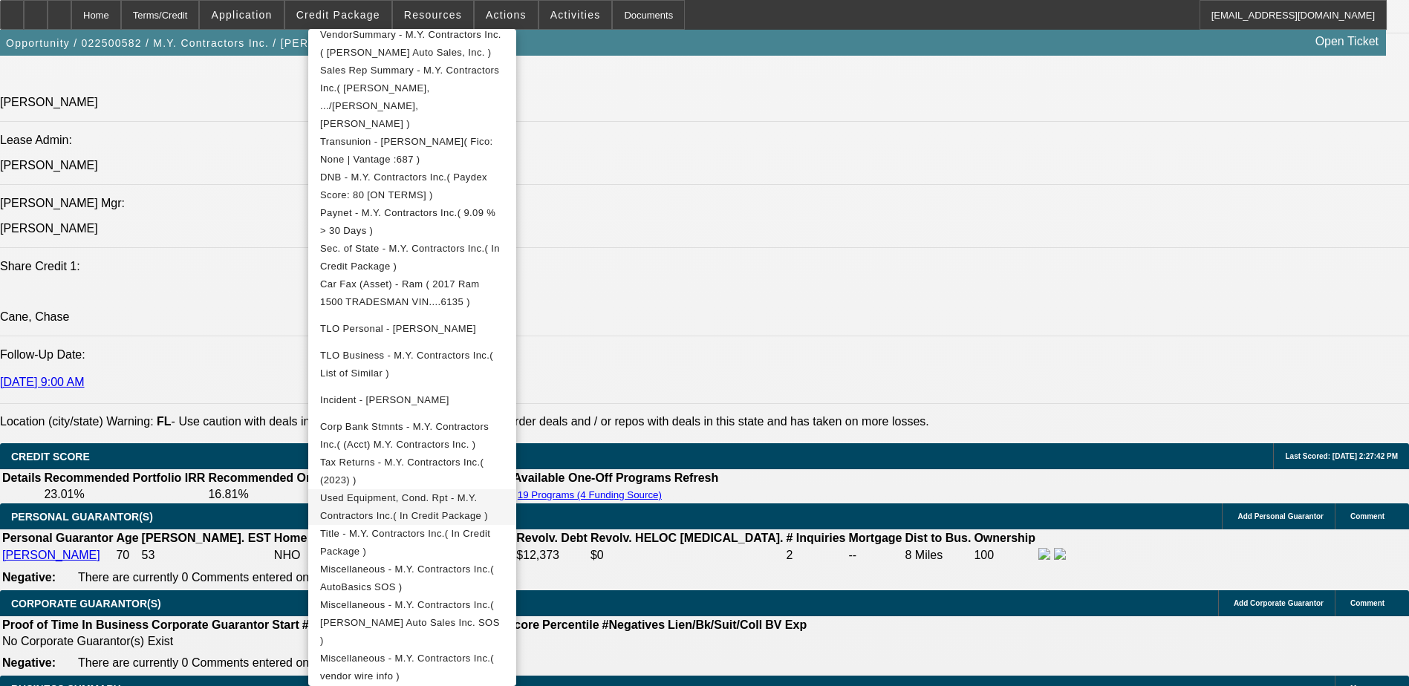
scroll to position [475, 0]
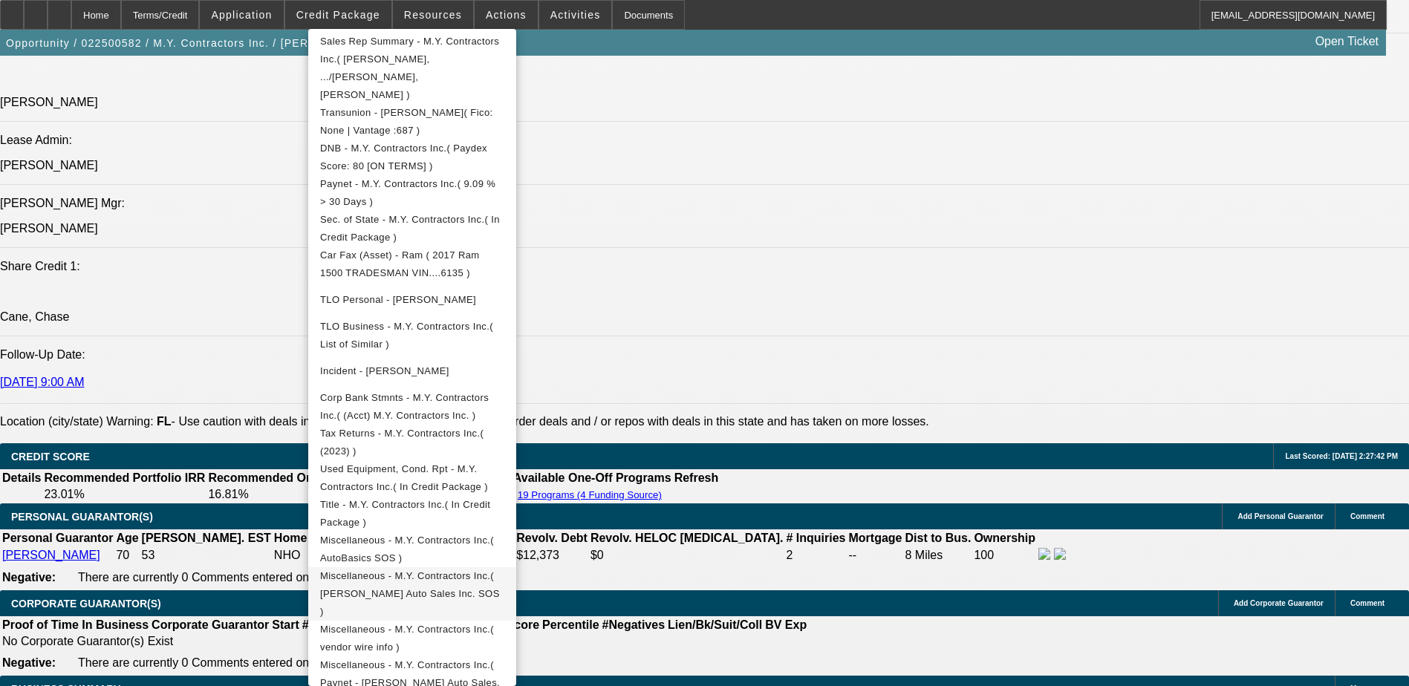
click at [504, 568] on span "Miscellaneous - M.Y. Contractors Inc.( Ed Tillman Auto Sales Inc. SOS )" at bounding box center [412, 594] width 184 height 53
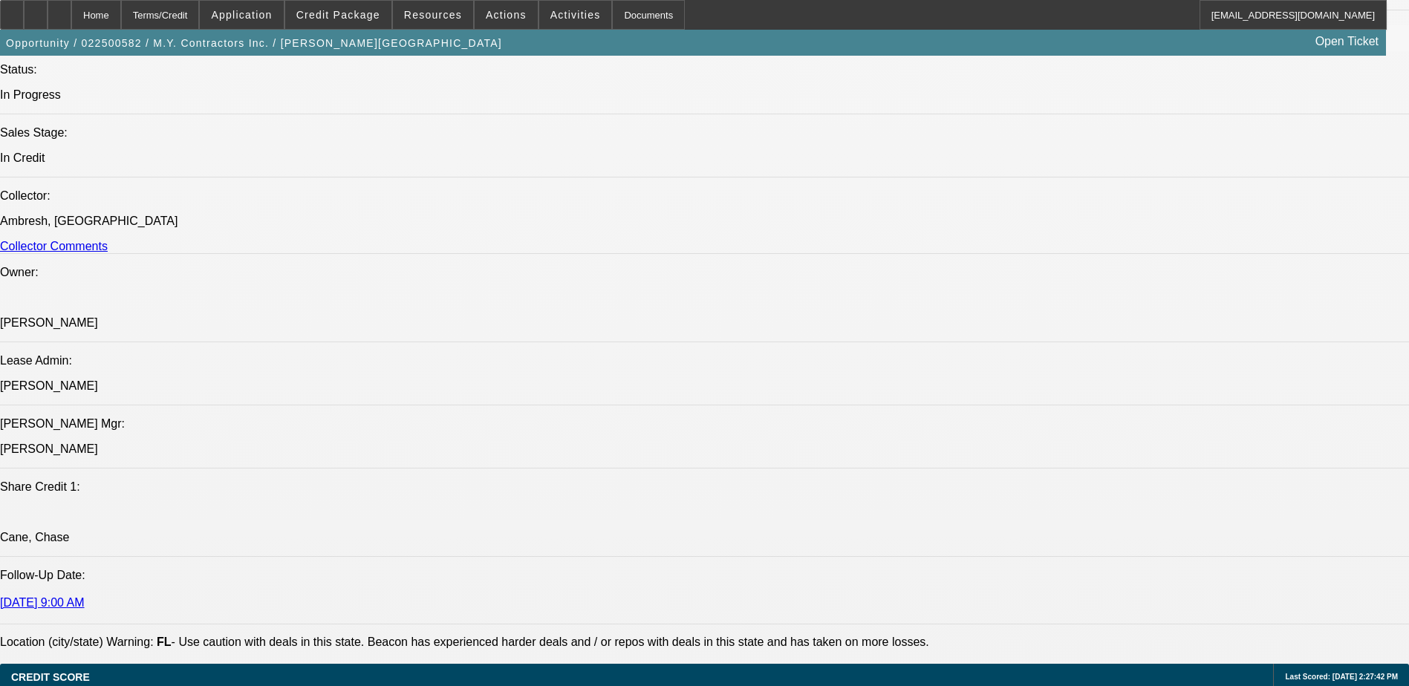
scroll to position [1709, 0]
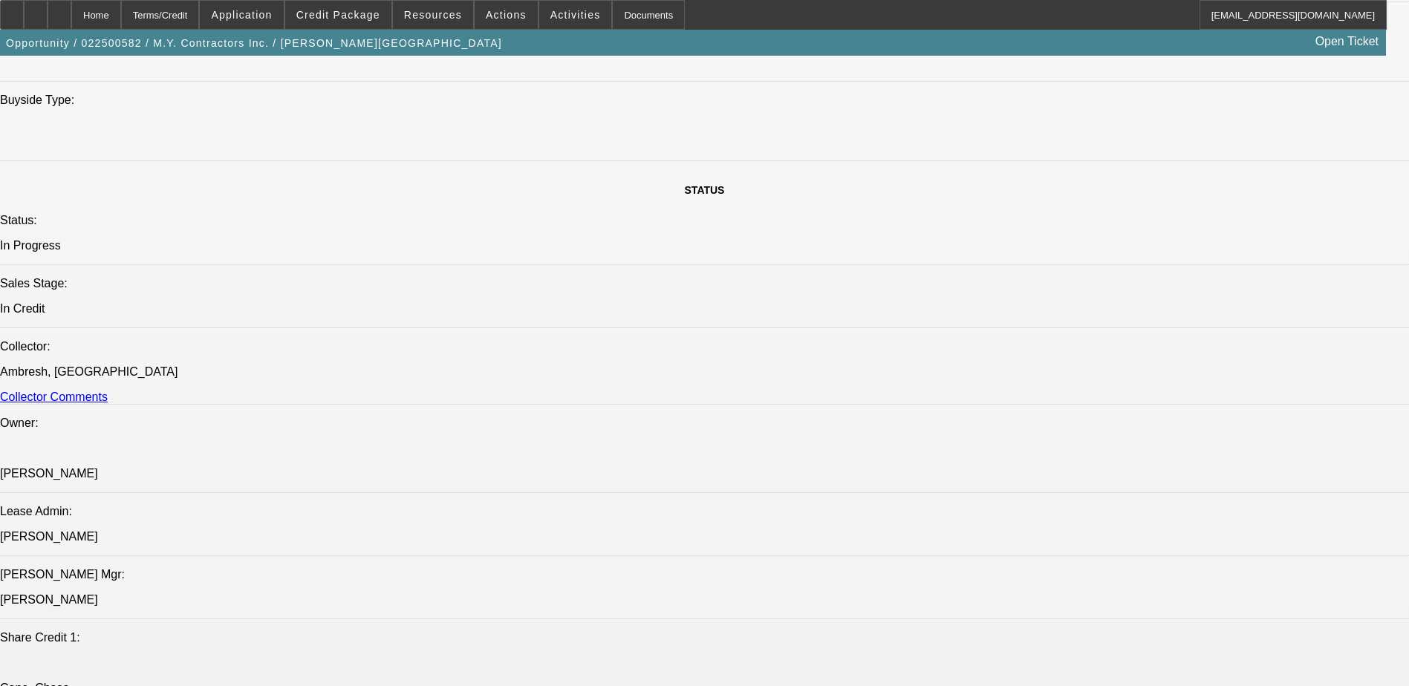
scroll to position [3418, 0]
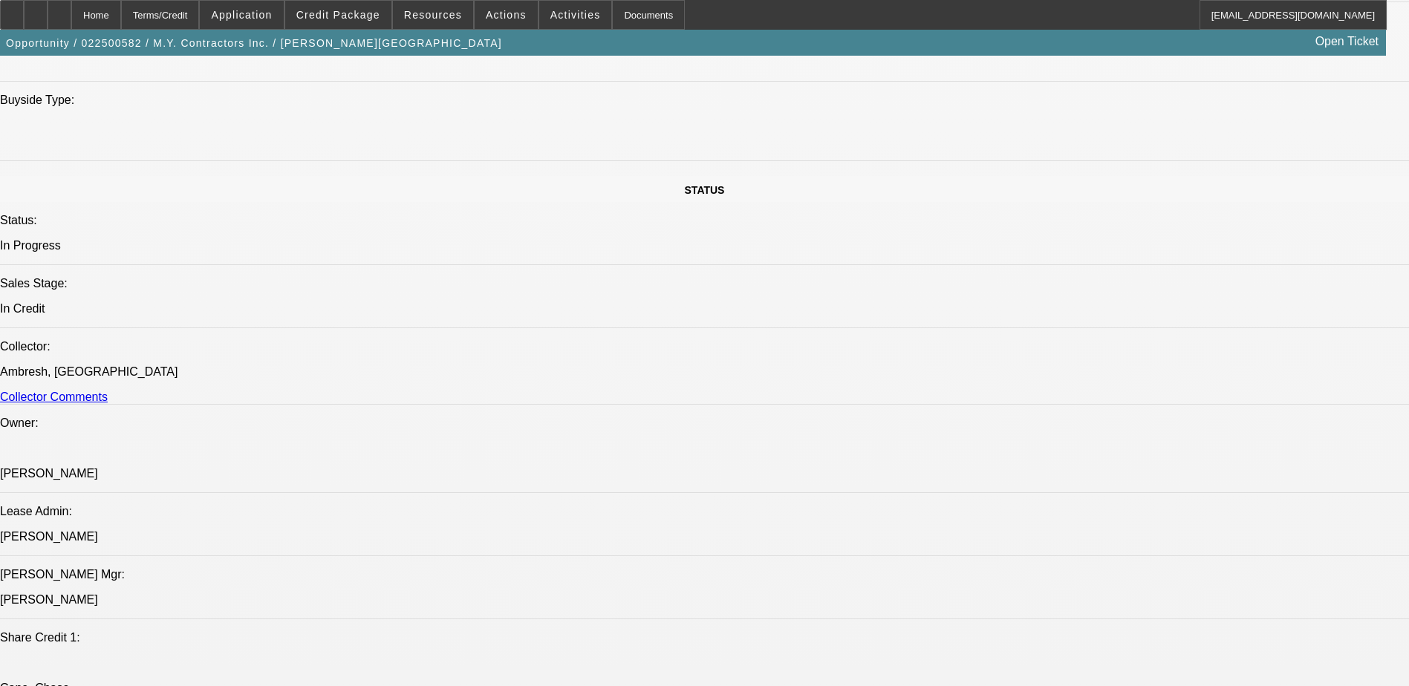
scroll to position [3195, 0]
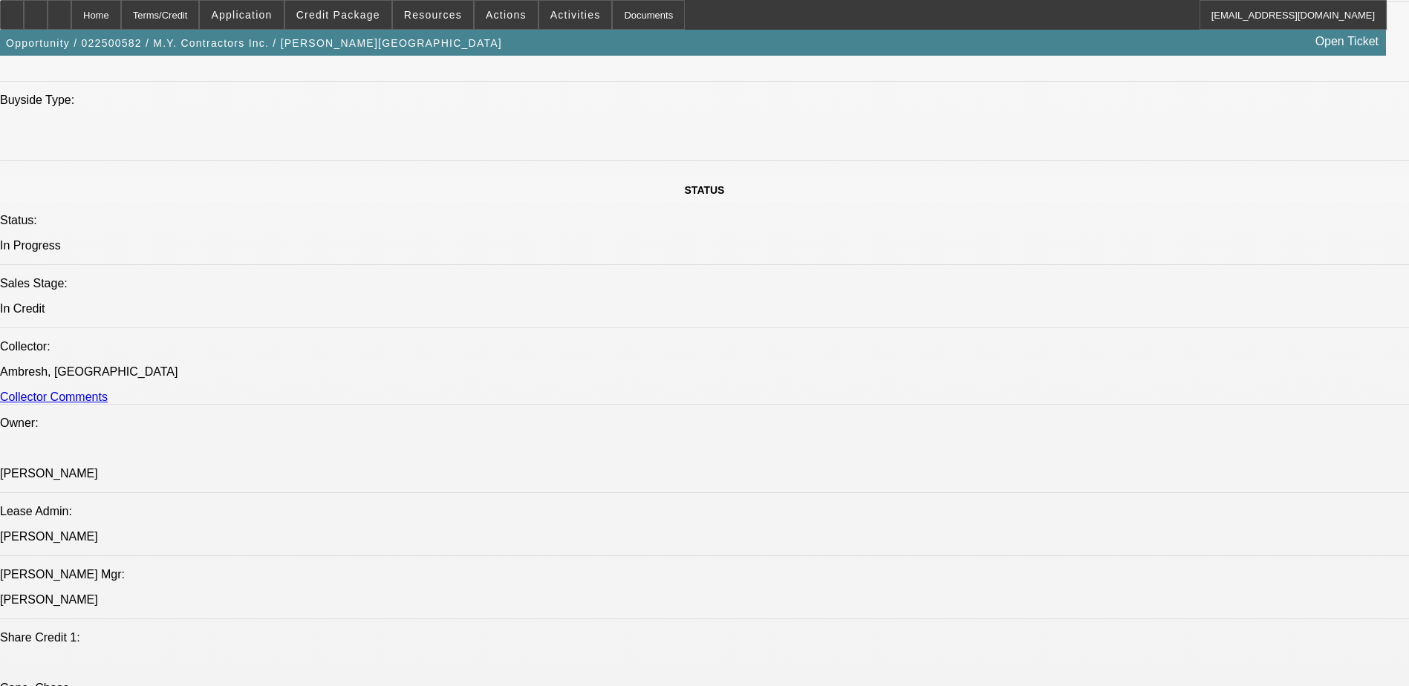
scroll to position [2823, 0]
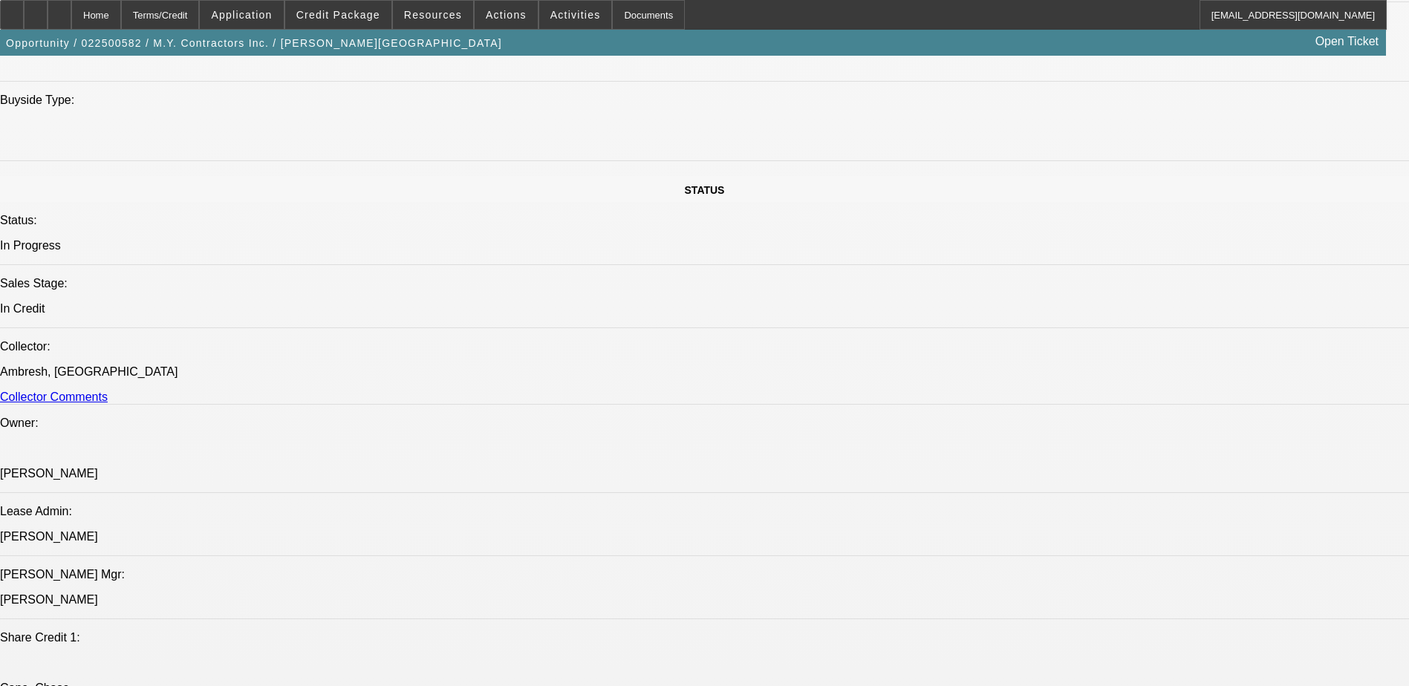
scroll to position [2229, 0]
click at [362, 25] on span at bounding box center [338, 15] width 106 height 36
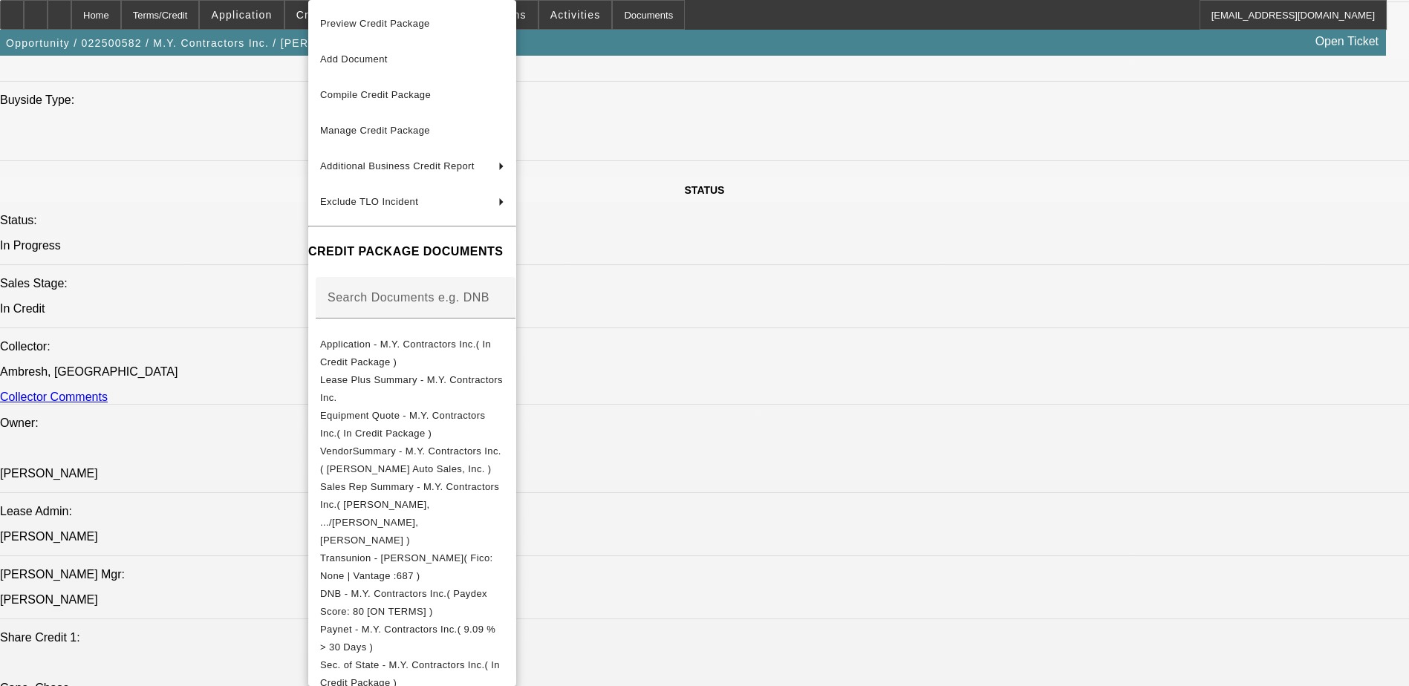
scroll to position [446, 0]
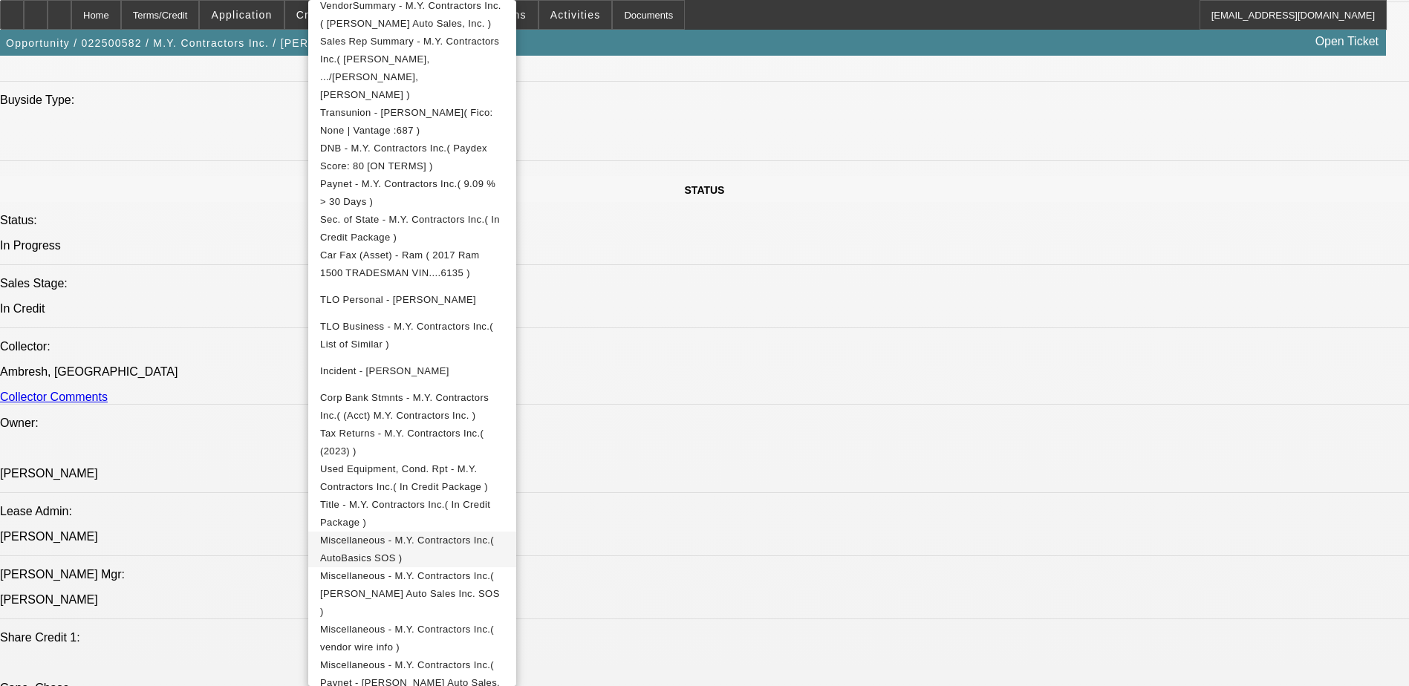
click at [504, 532] on span "Miscellaneous - M.Y. Contractors Inc.( AutoBasics SOS )" at bounding box center [412, 550] width 184 height 36
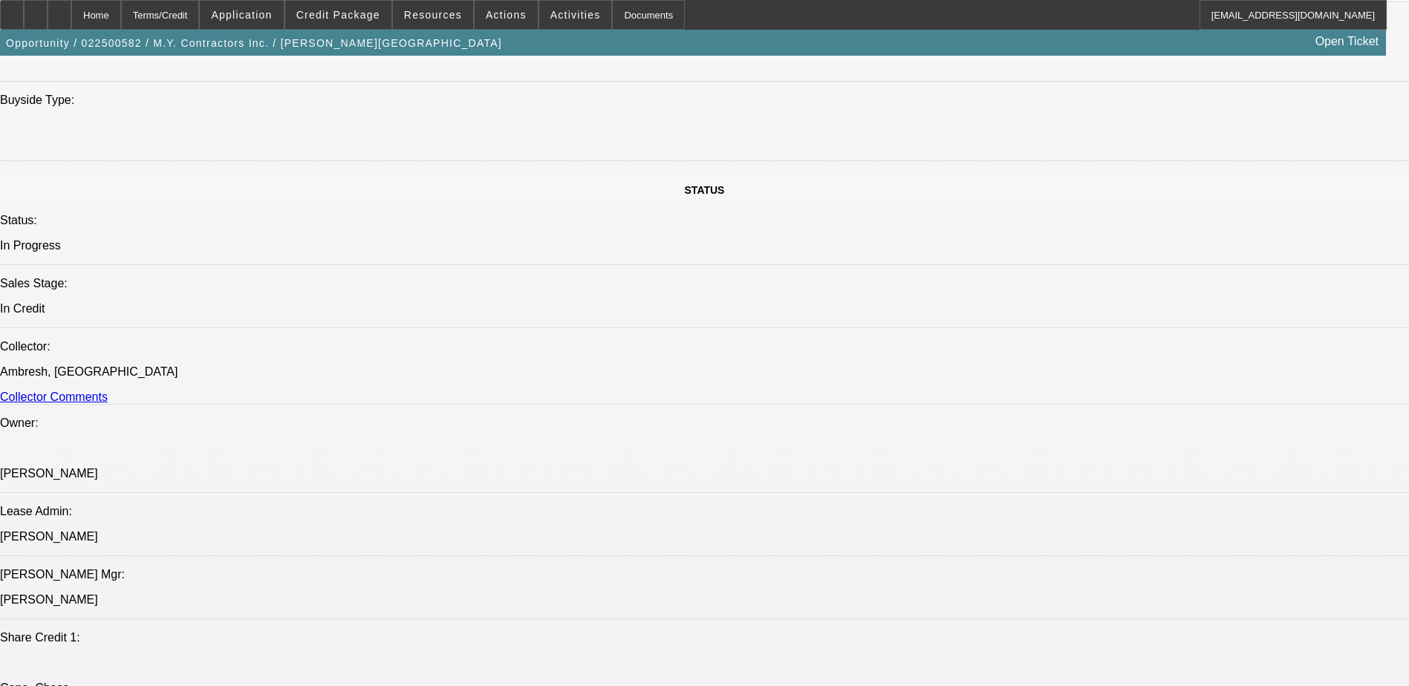
scroll to position [6385, 0]
click at [71, 13] on div at bounding box center [60, 15] width 24 height 30
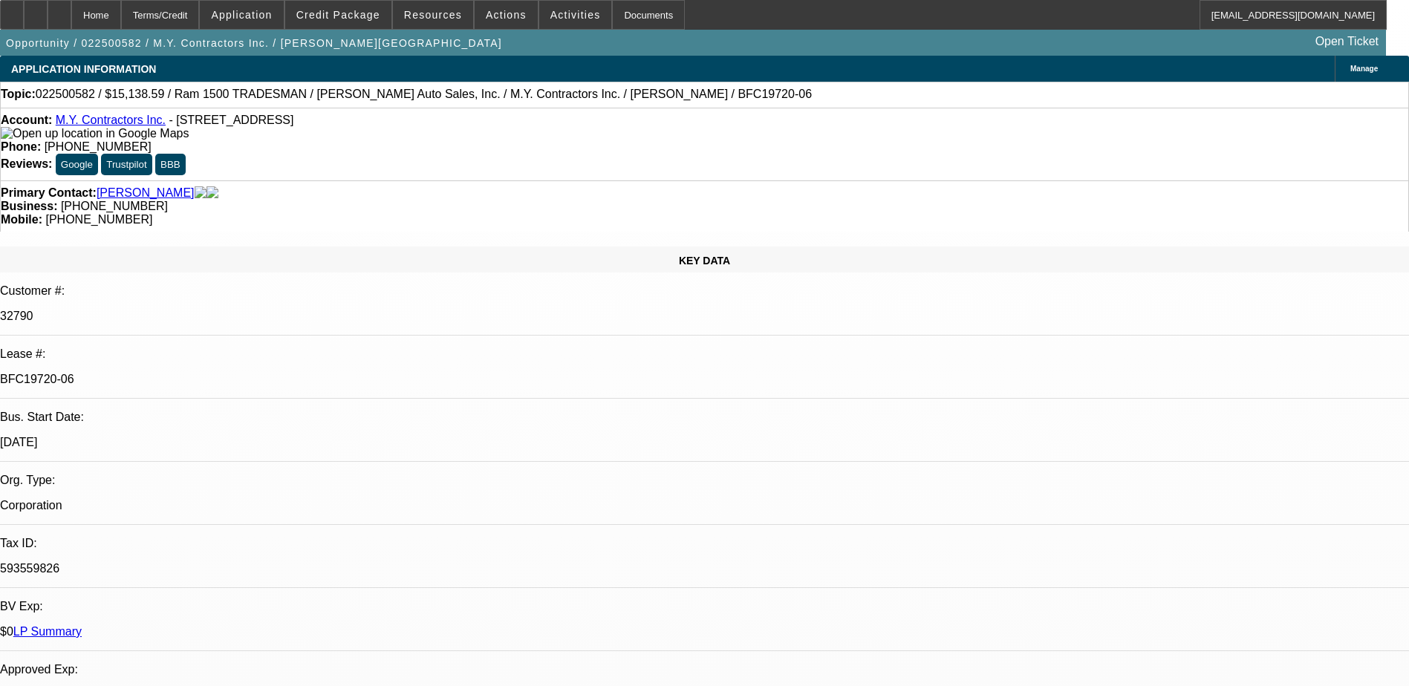
select select "0"
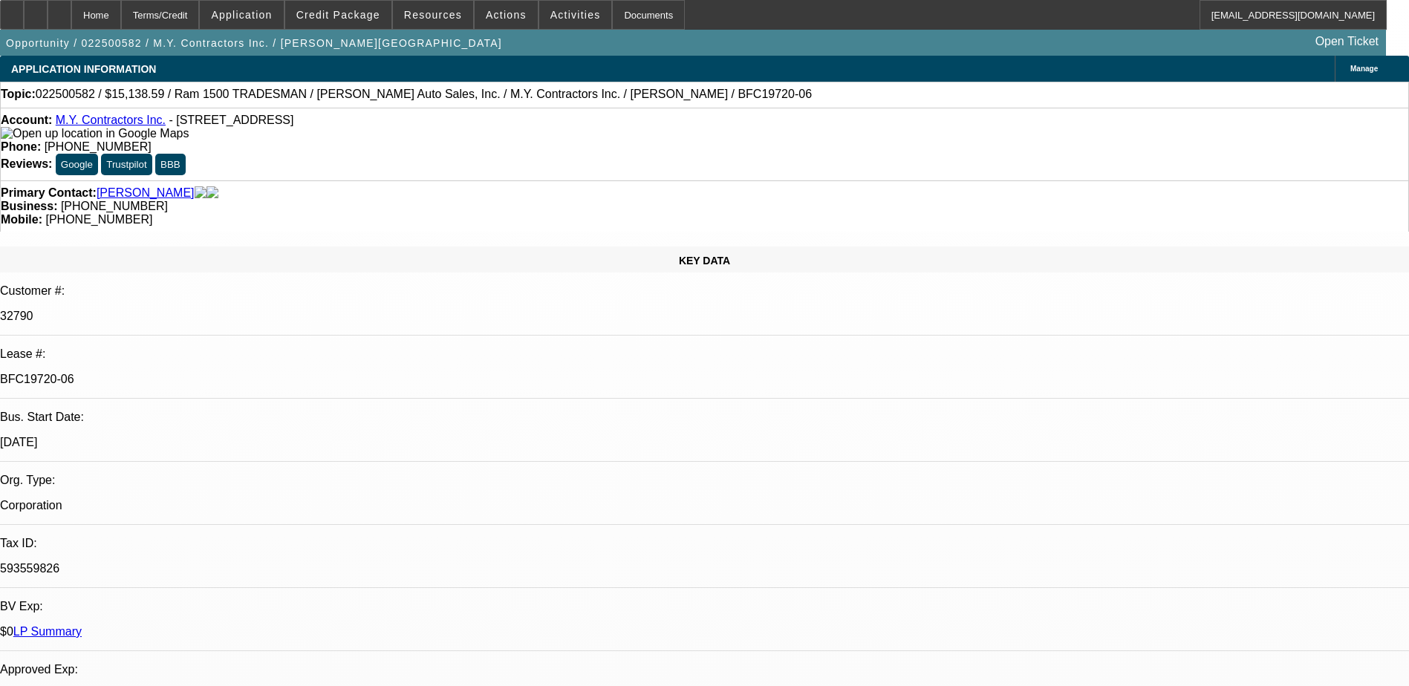
select select "0"
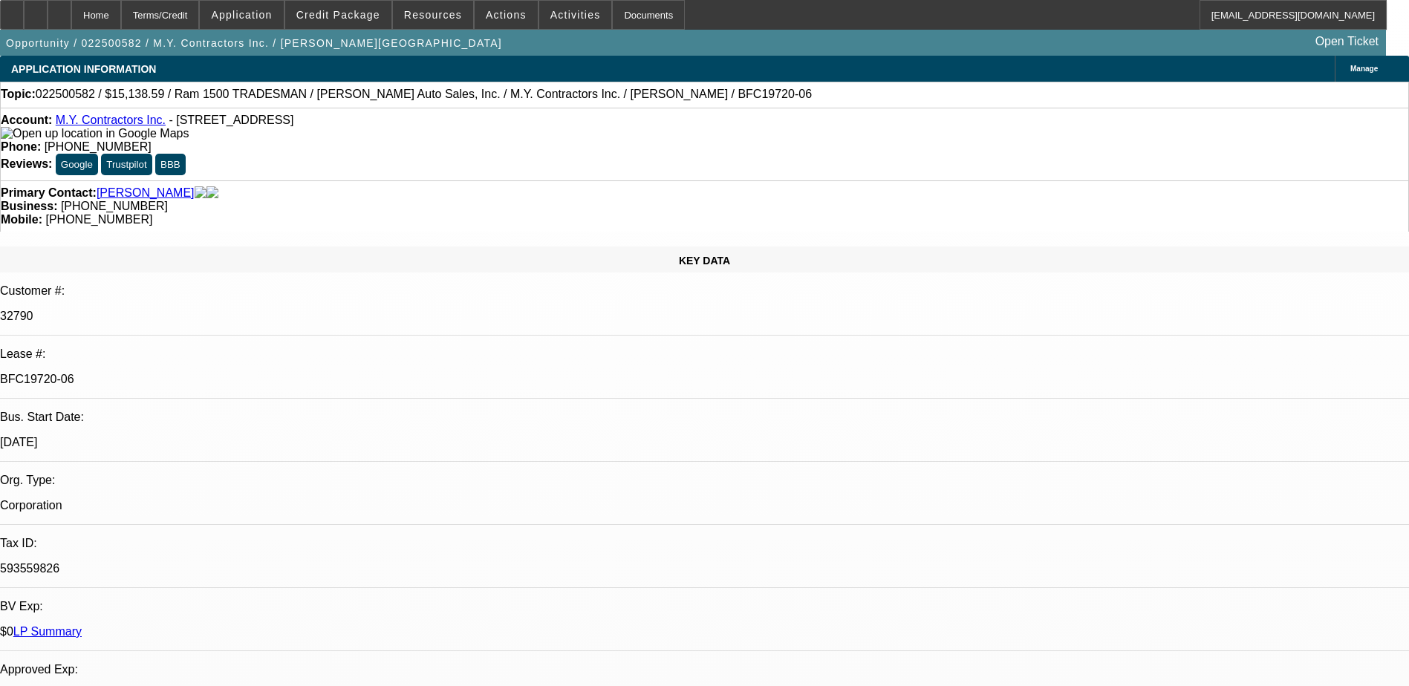
select select "0"
select select "1"
select select "6"
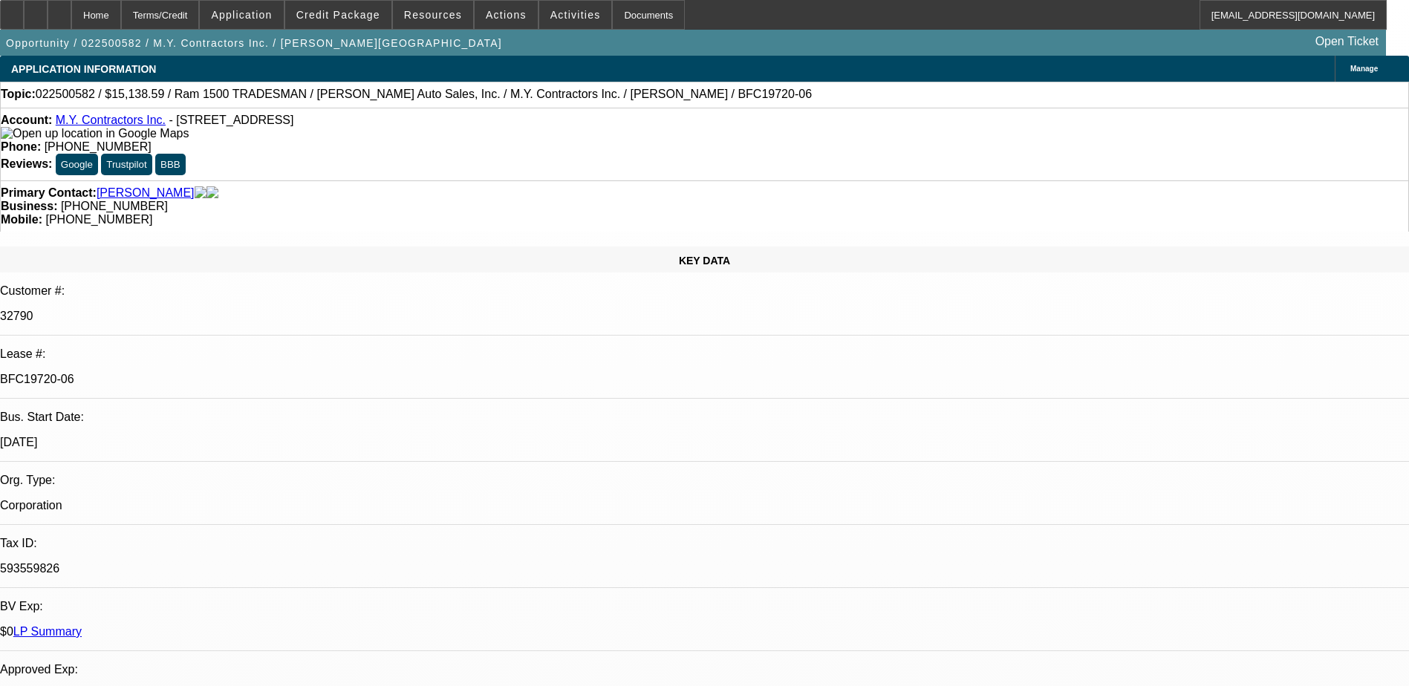
select select "1"
select select "6"
select select "1"
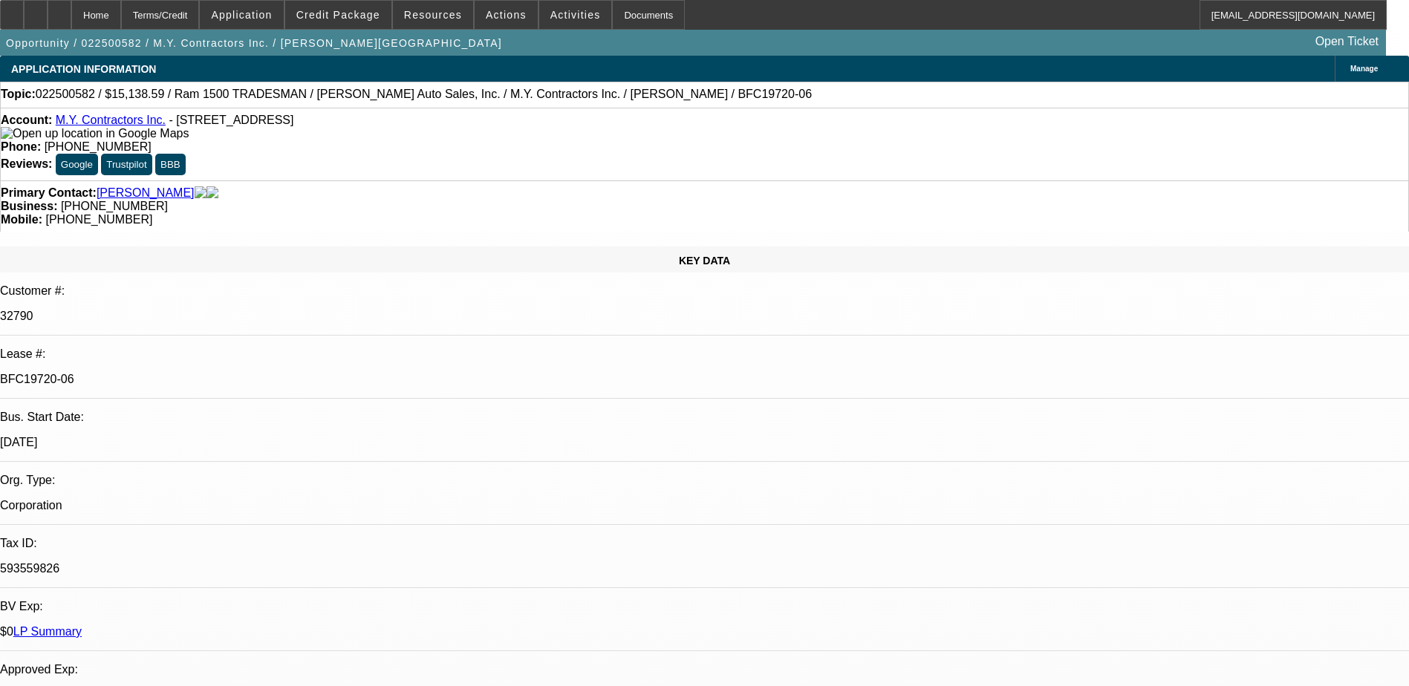
select select "6"
select select "1"
select select "6"
click at [361, 24] on span at bounding box center [338, 15] width 106 height 36
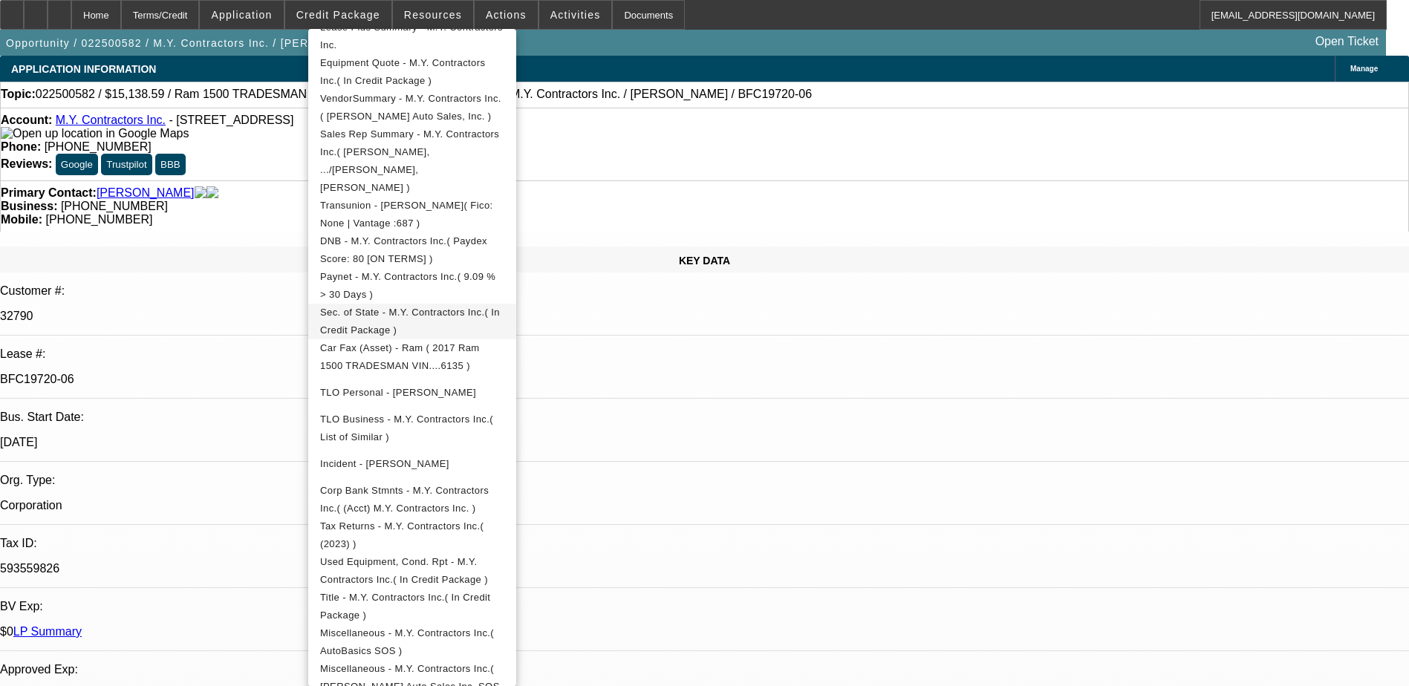
scroll to position [475, 0]
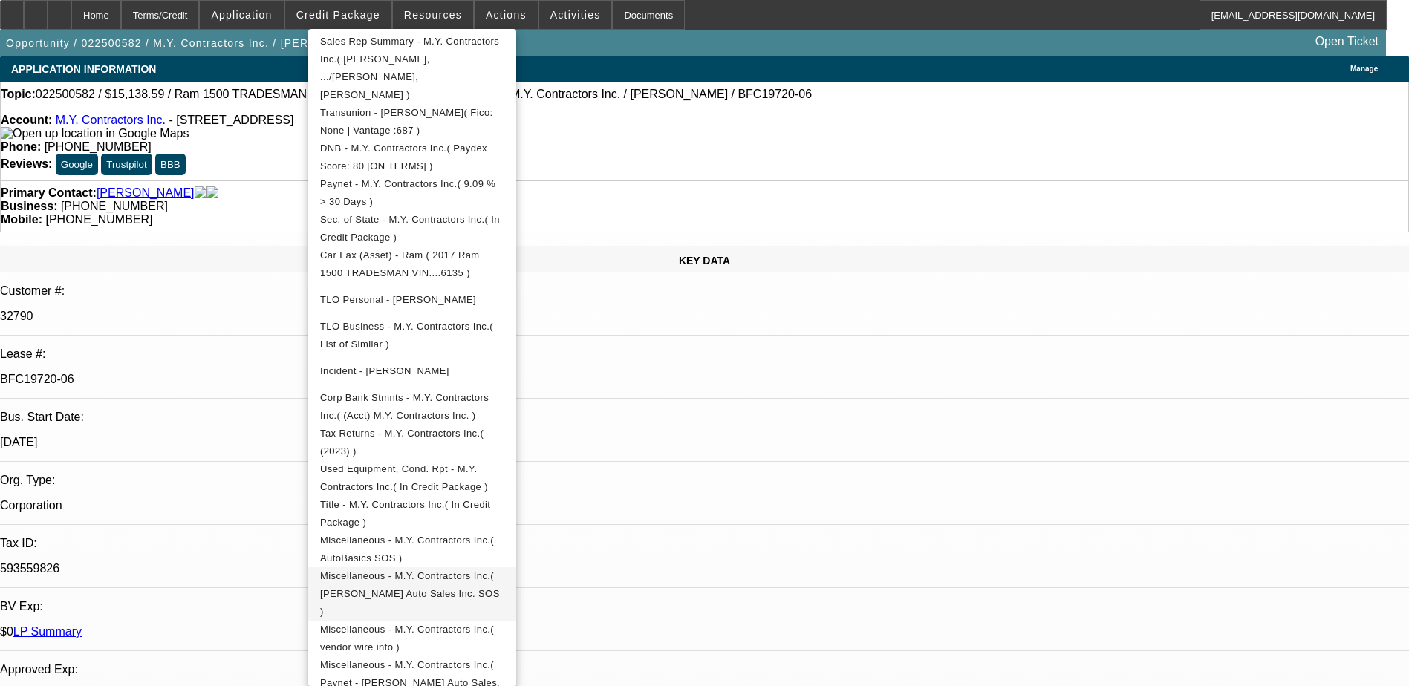
click at [500, 571] on span "Miscellaneous - M.Y. Contractors Inc.( [PERSON_NAME] Auto Sales Inc. SOS )" at bounding box center [410, 594] width 180 height 47
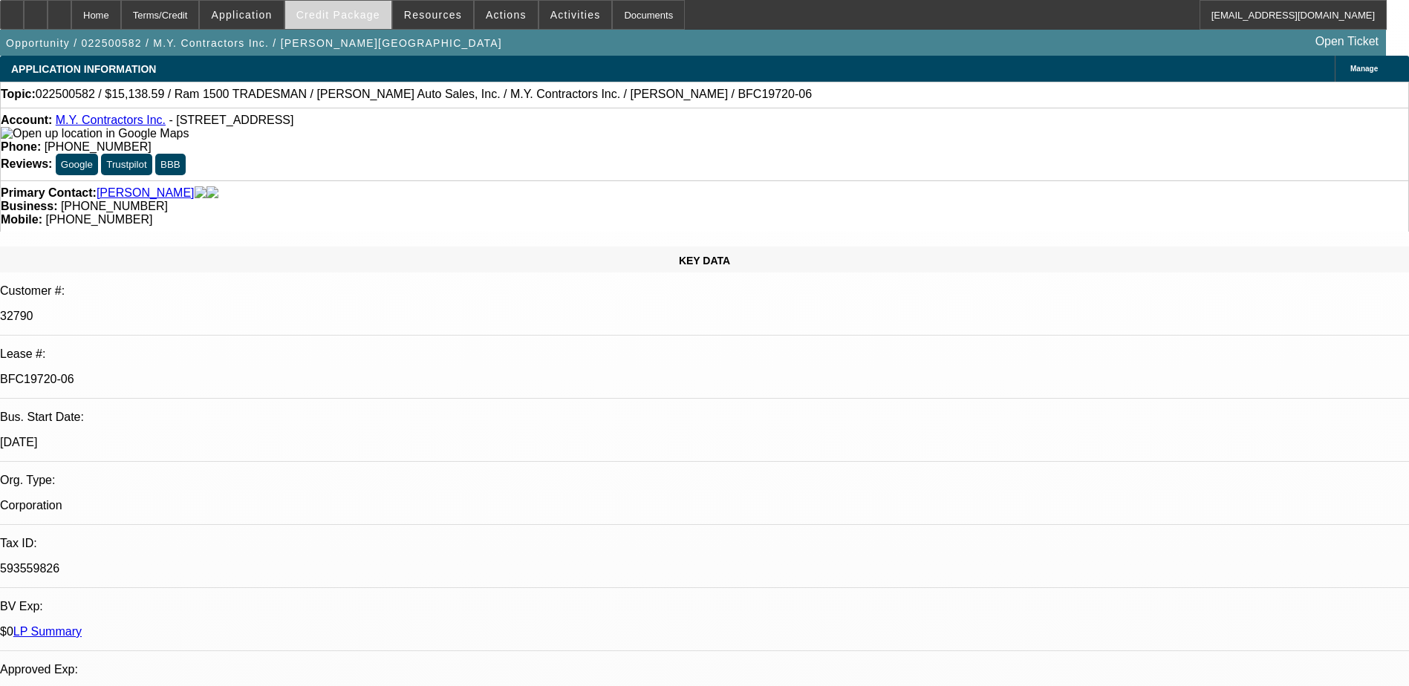
click at [363, 7] on span at bounding box center [338, 15] width 106 height 36
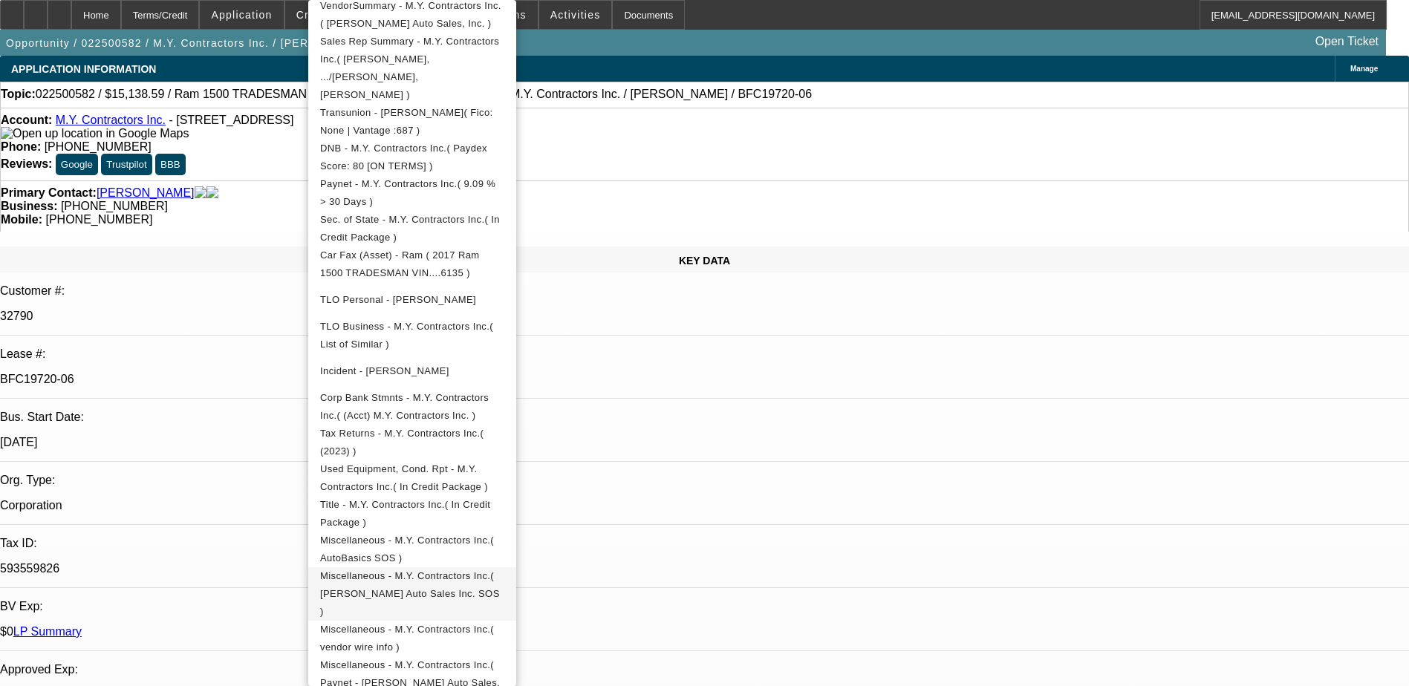
scroll to position [149, 0]
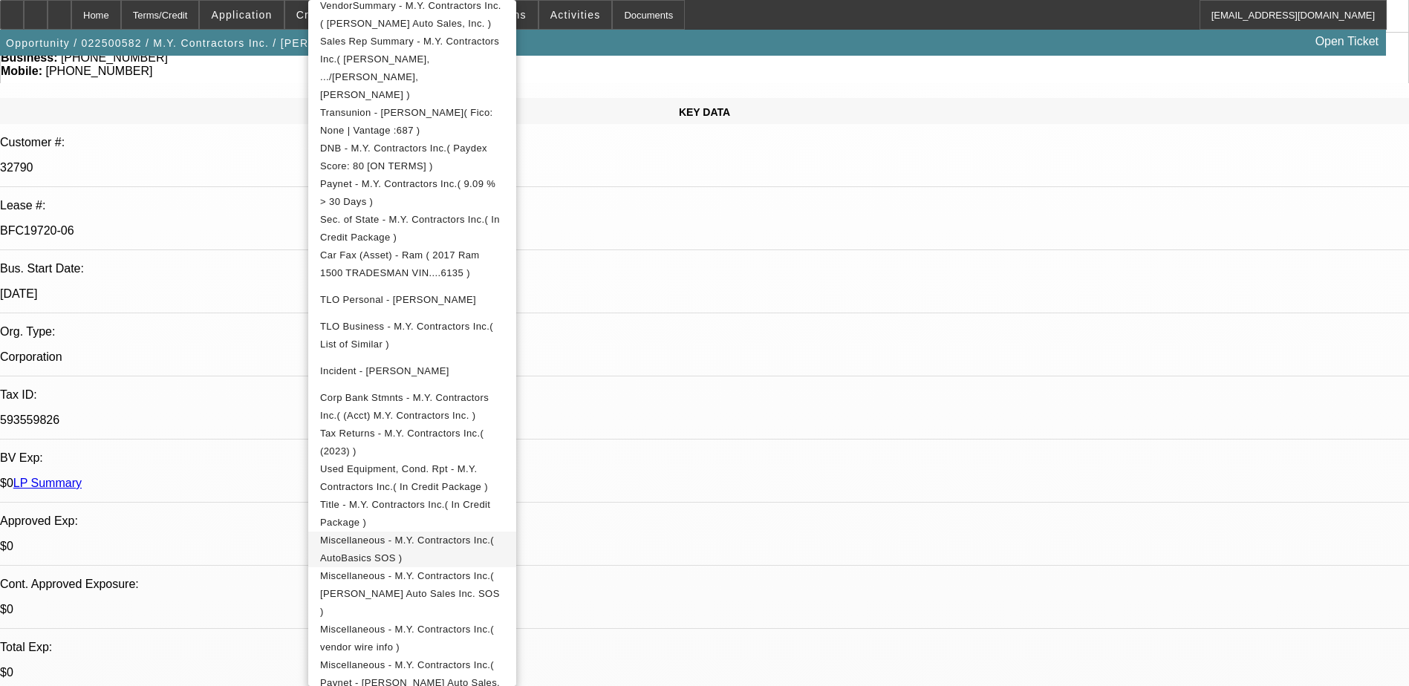
click at [504, 532] on span "Miscellaneous - M.Y. Contractors Inc.( AutoBasics SOS )" at bounding box center [412, 550] width 184 height 36
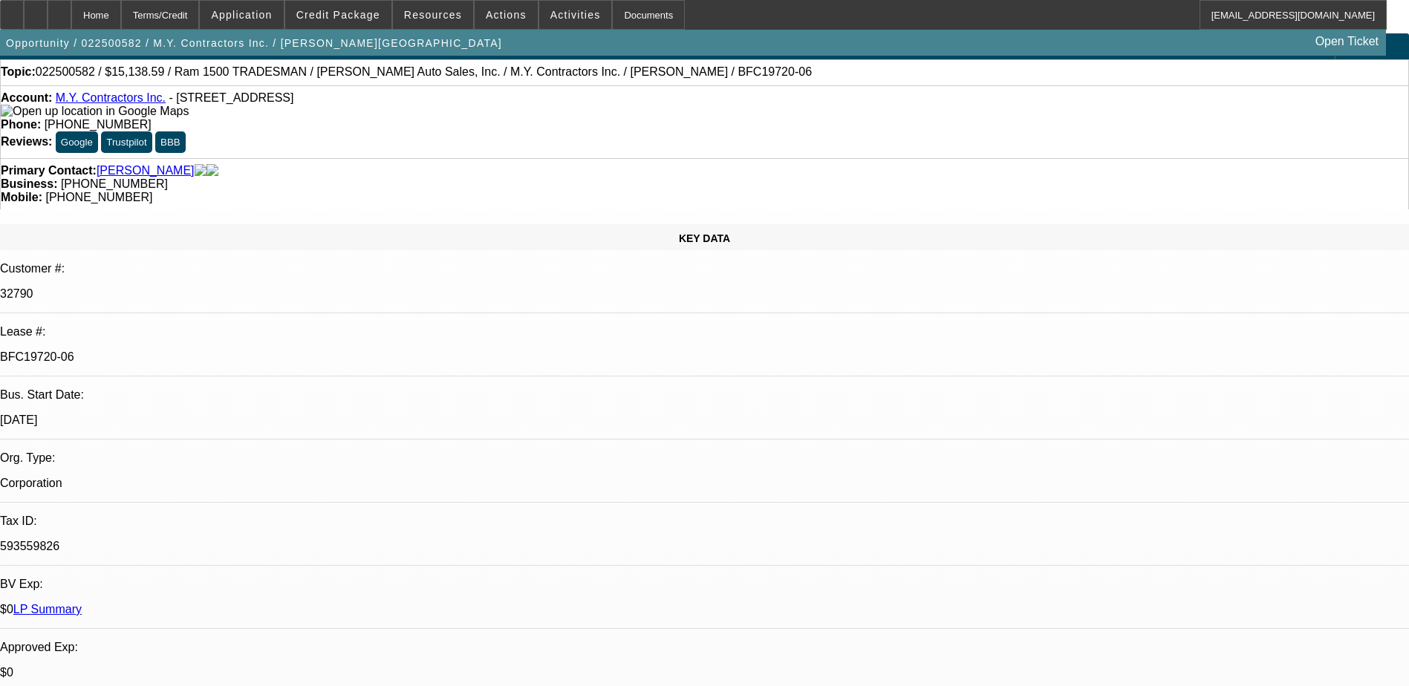
scroll to position [0, 0]
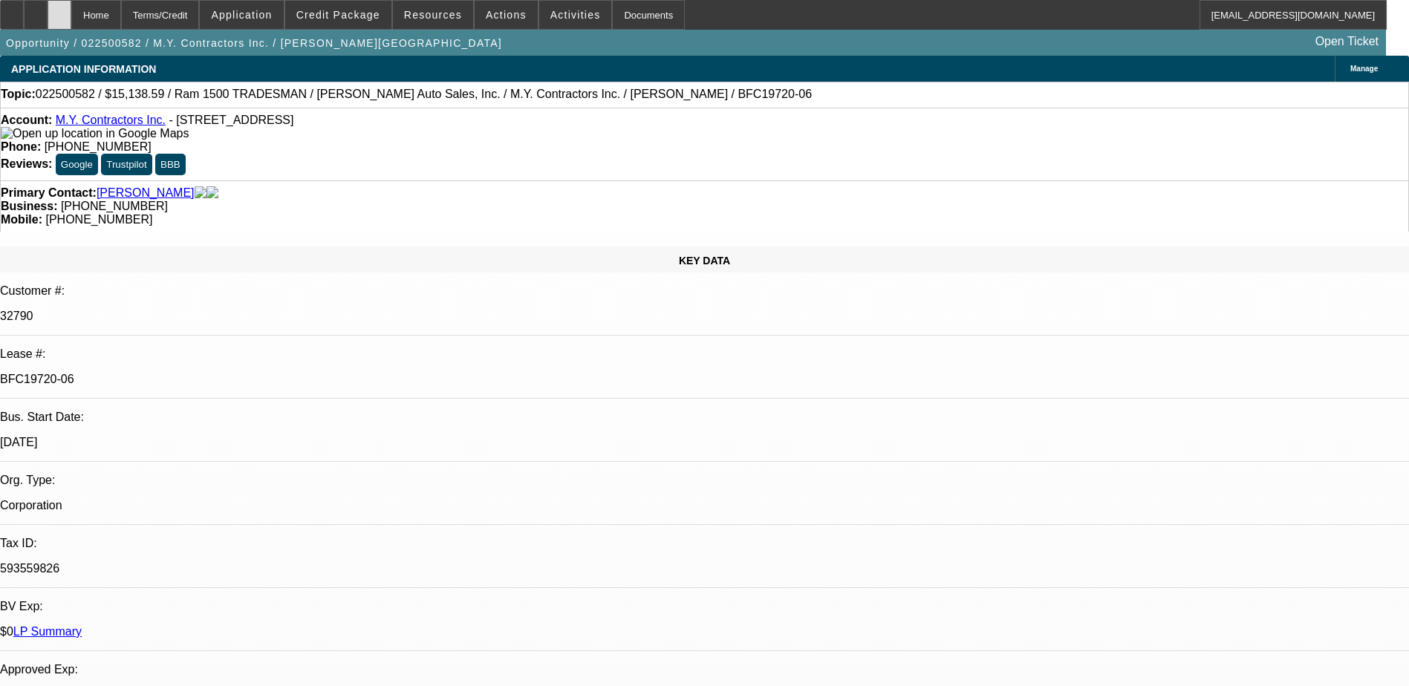
click at [59, 10] on icon at bounding box center [59, 10] width 0 height 0
select select "0"
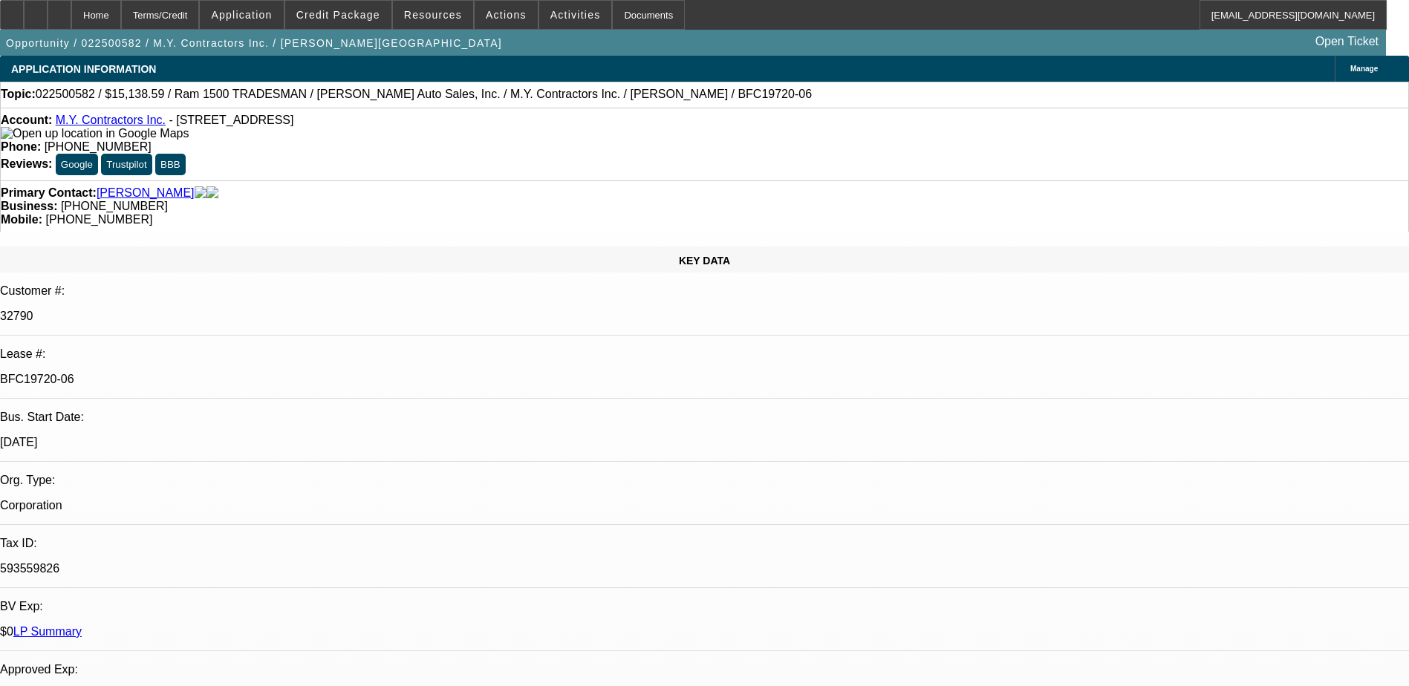
select select "0"
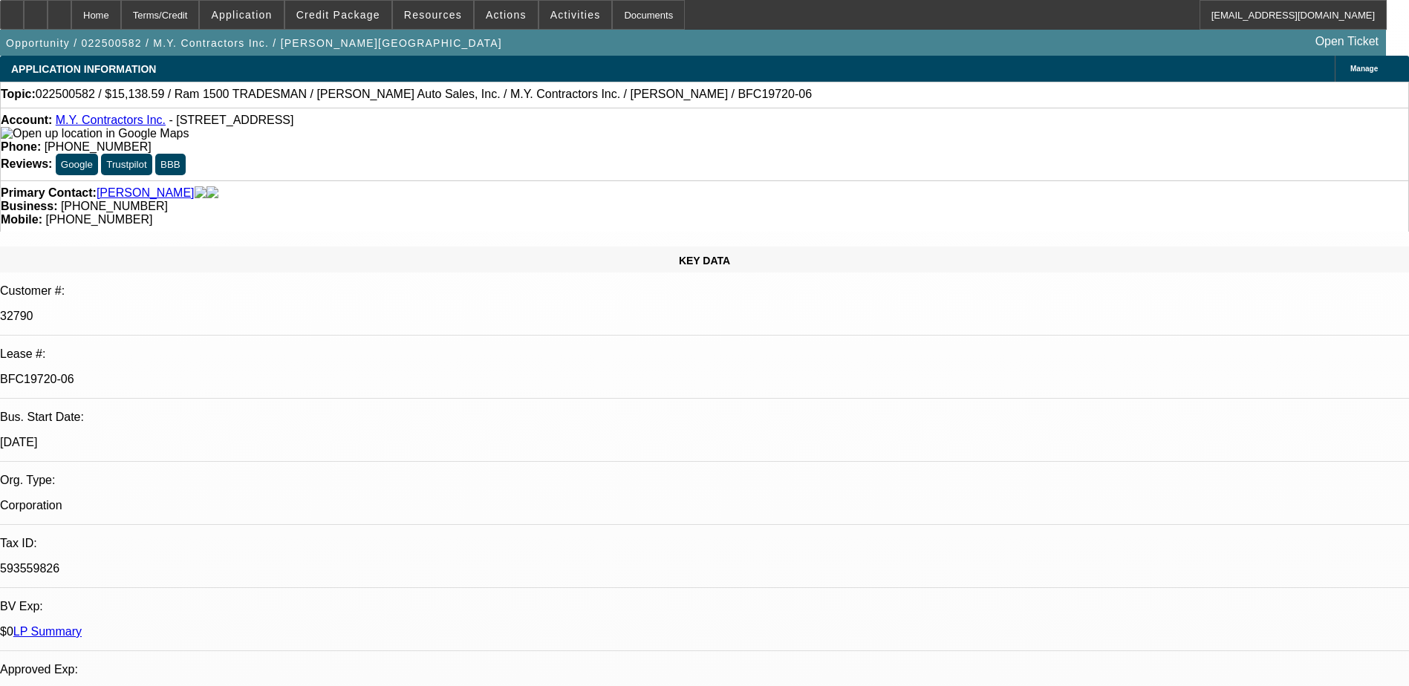
select select "0"
select select "1"
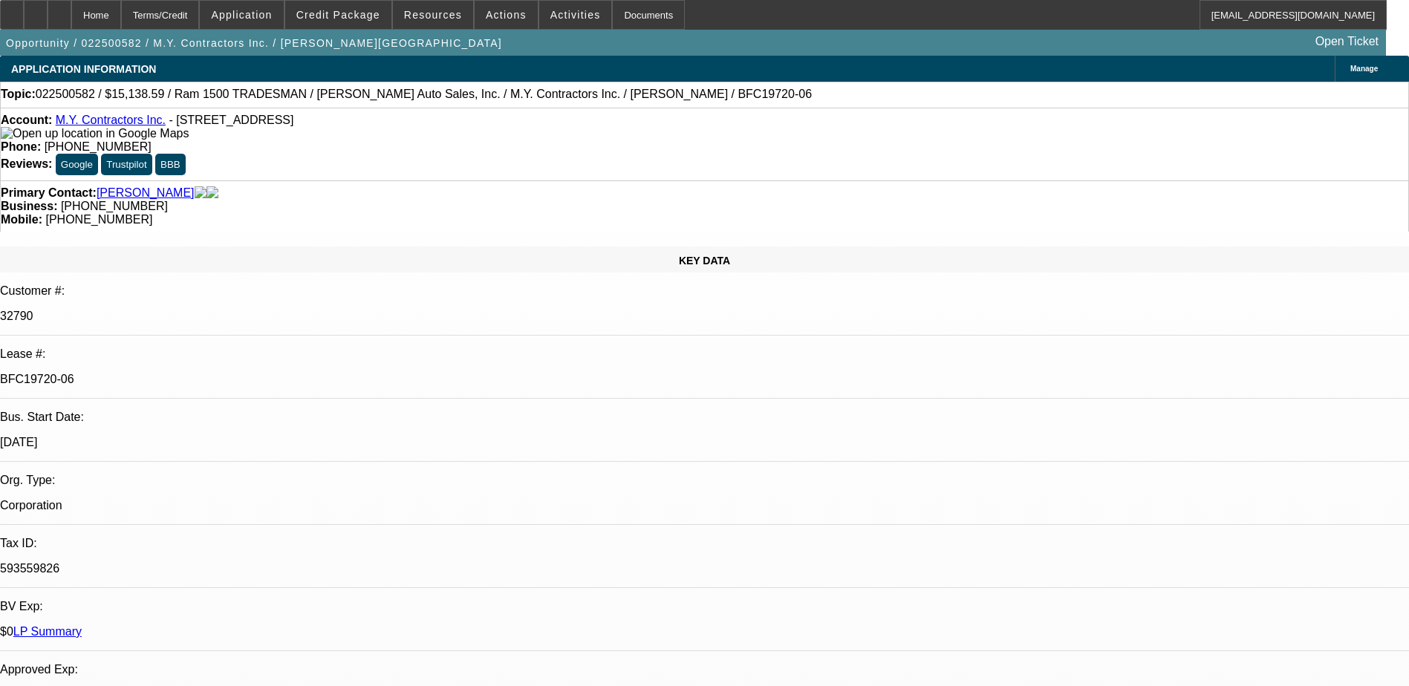
select select "6"
select select "1"
select select "6"
select select "1"
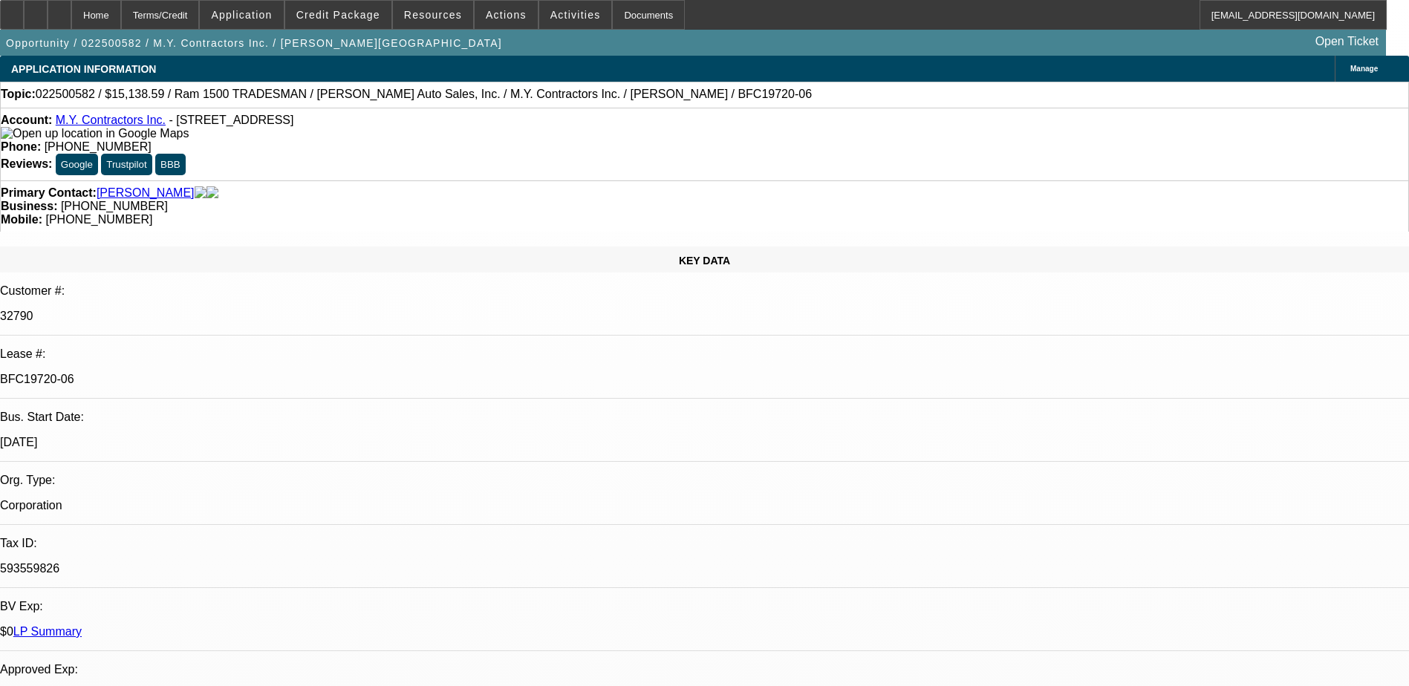
select select "1"
select select "6"
select select "1"
select select "6"
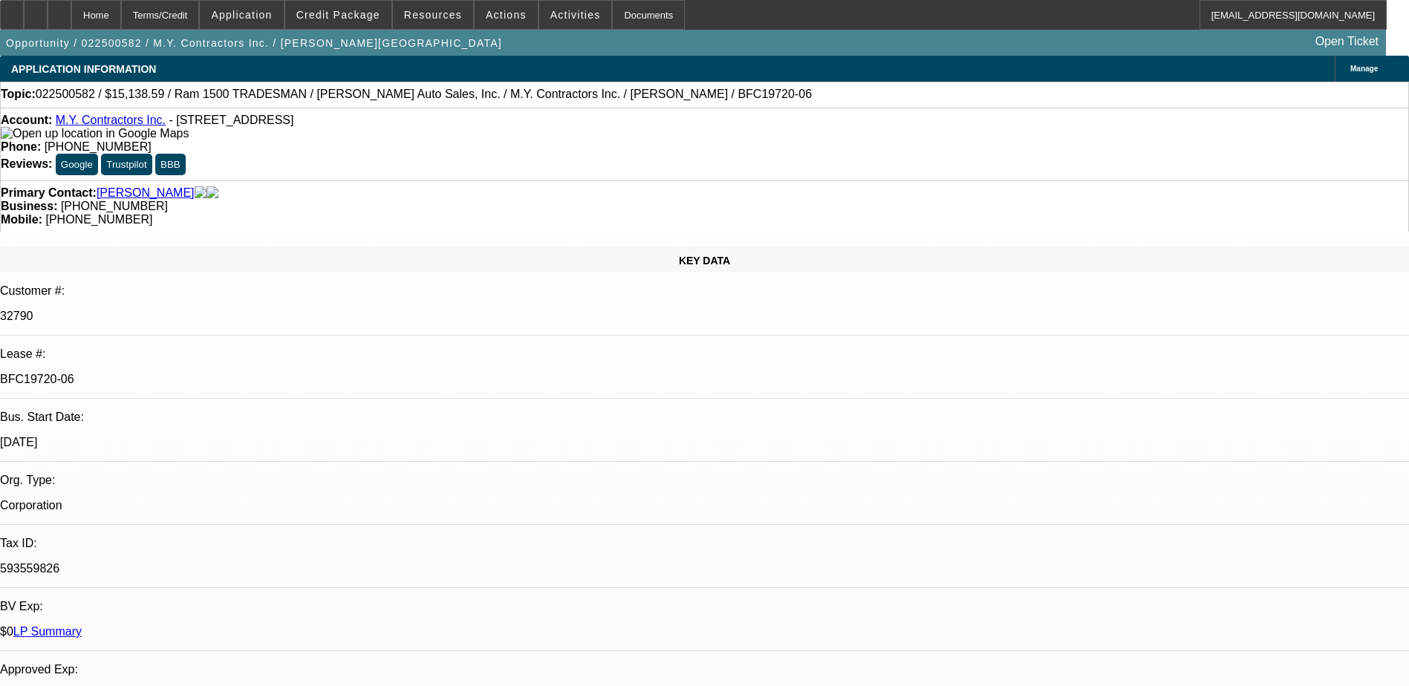
click at [71, 14] on div at bounding box center [60, 15] width 24 height 30
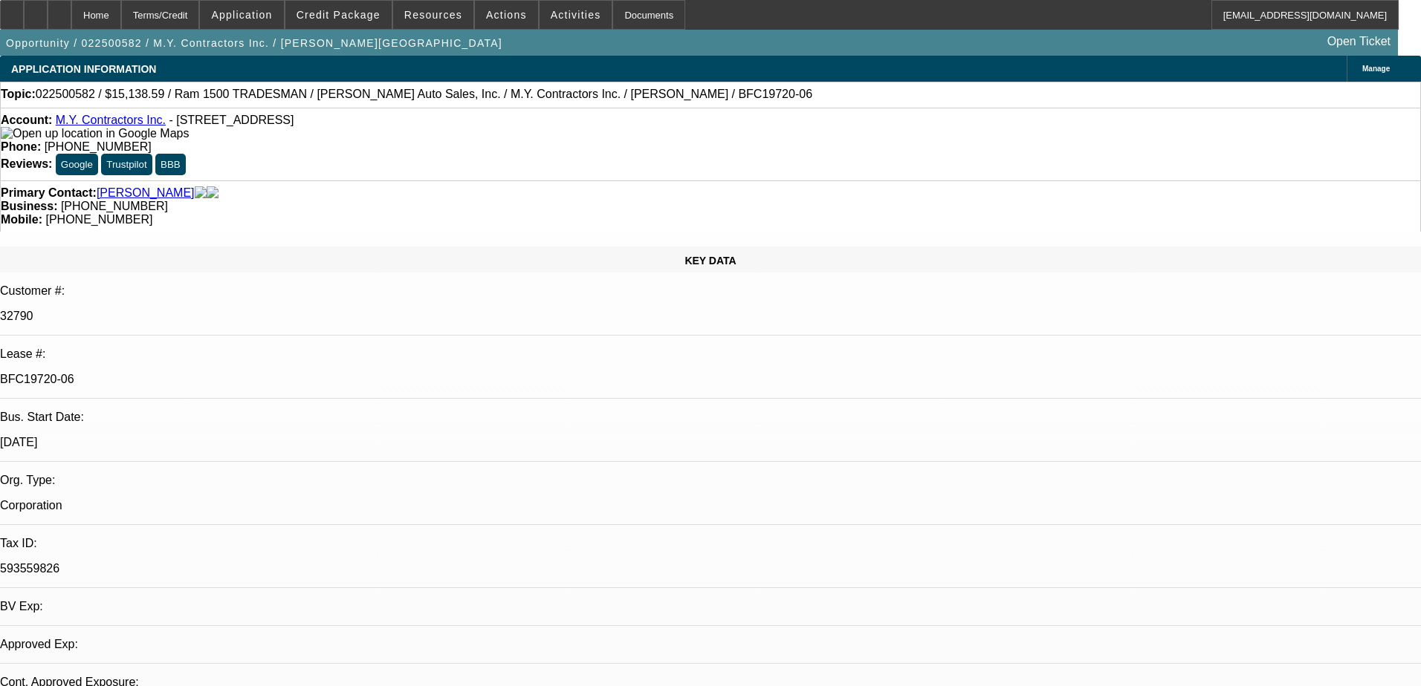
select select "0"
select select "6"
select select "0"
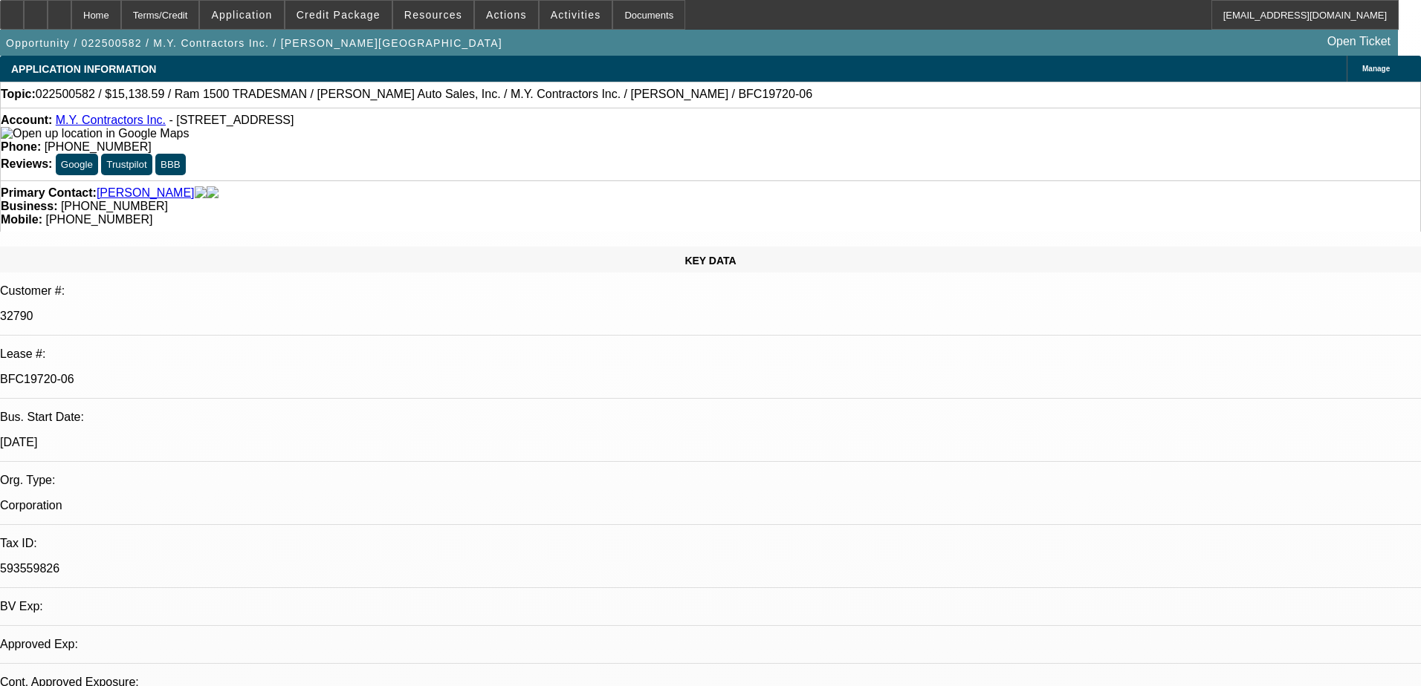
select select "0"
select select "6"
select select "0"
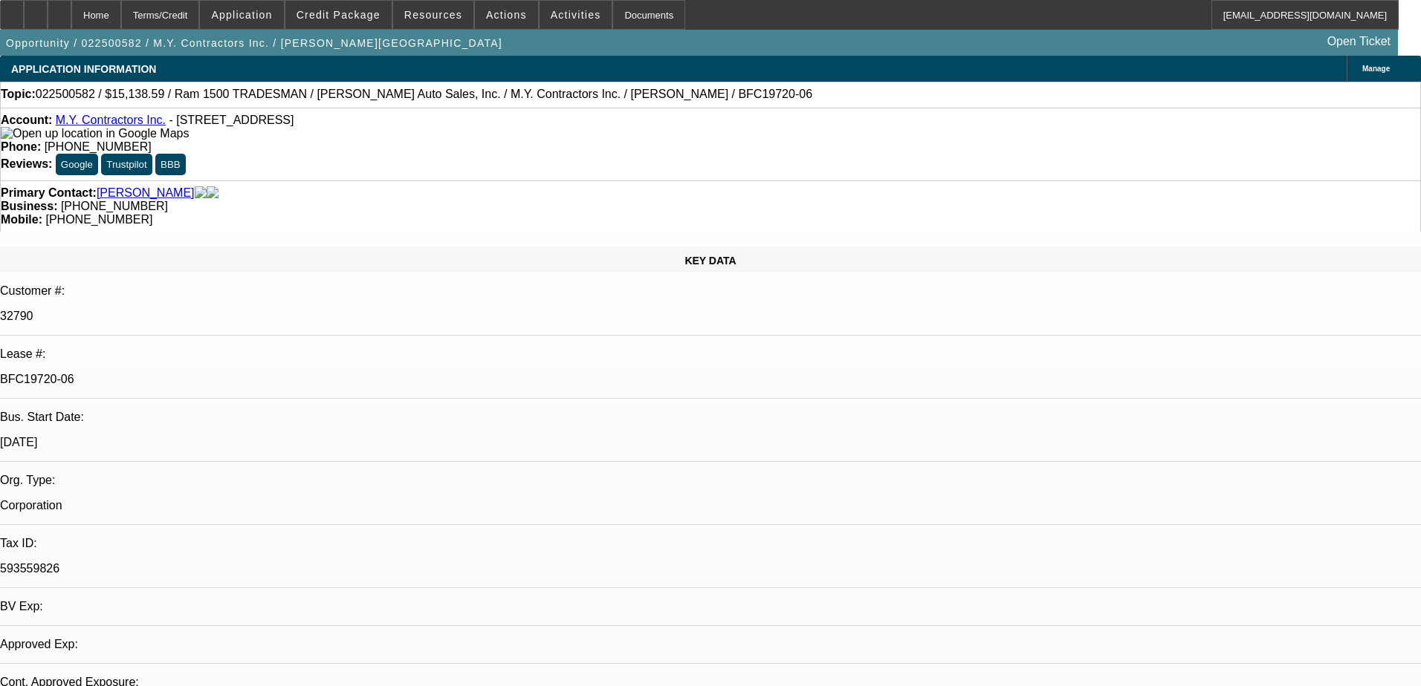
select select "0"
select select "6"
select select "0"
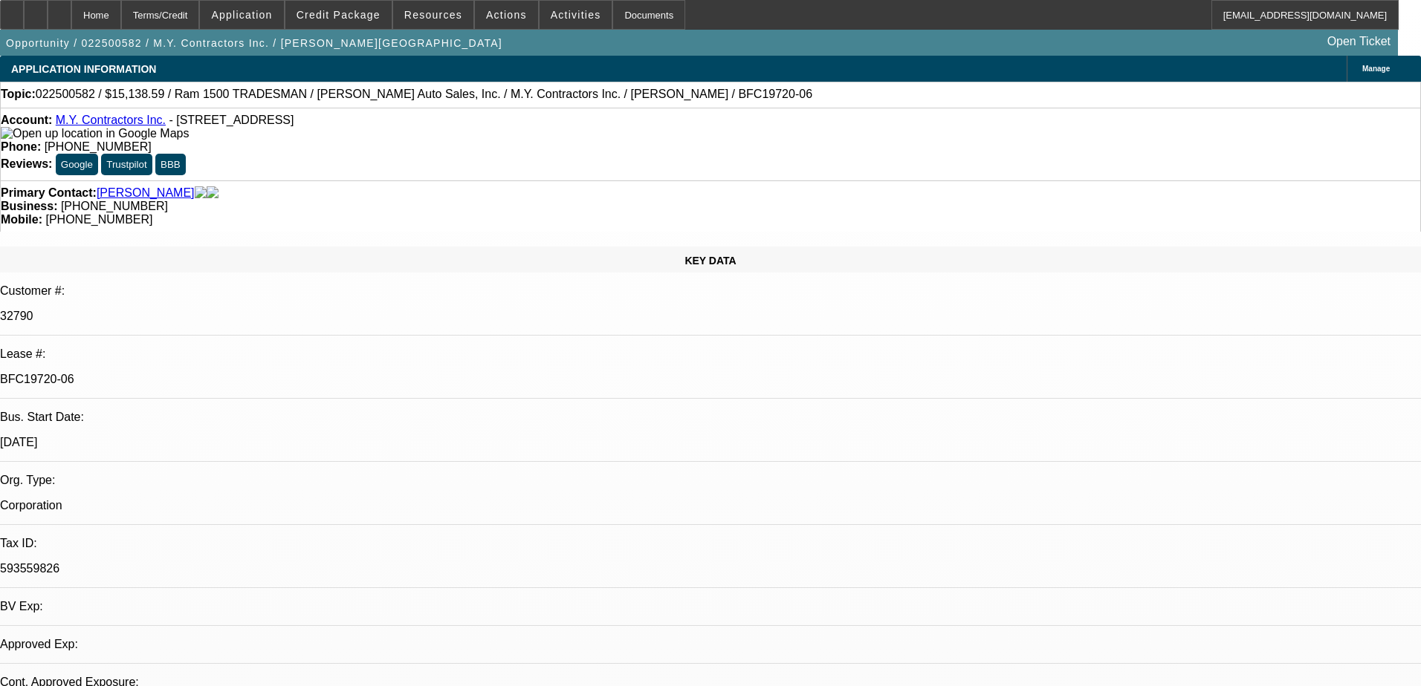
select select "6"
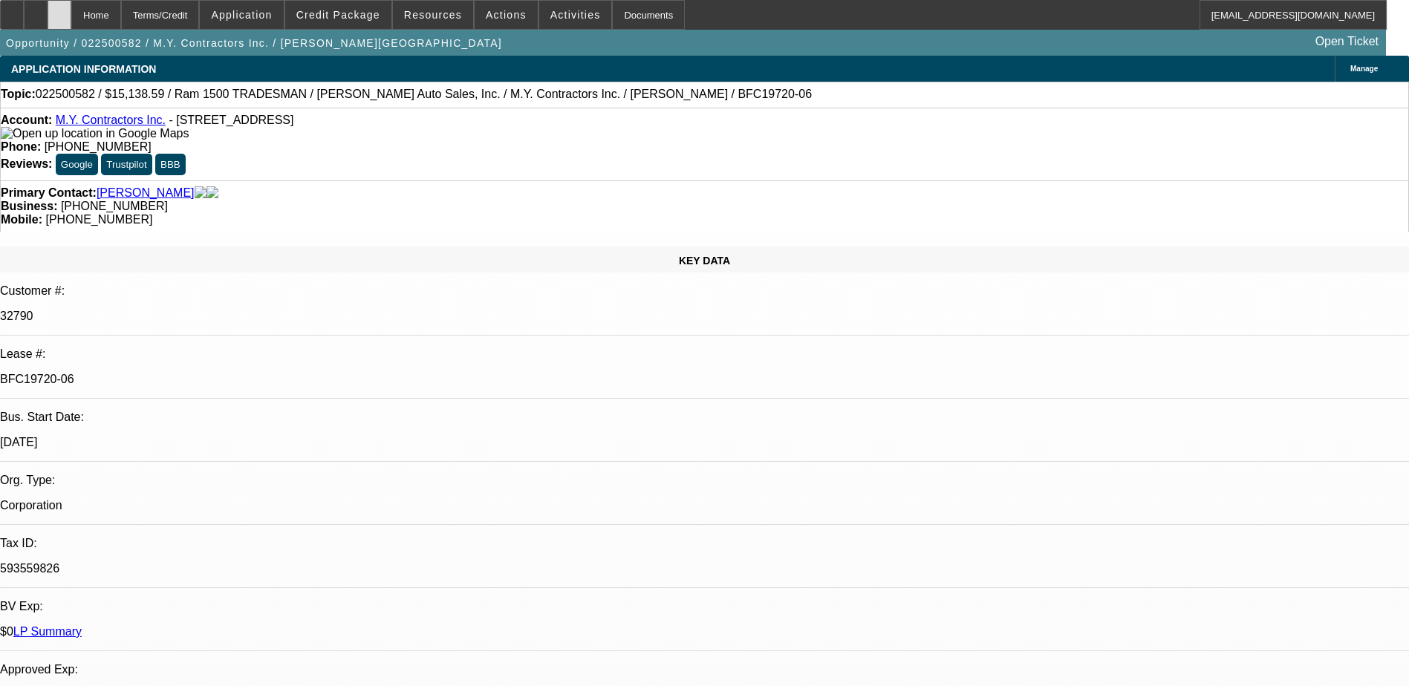
click at [59, 10] on icon at bounding box center [59, 10] width 0 height 0
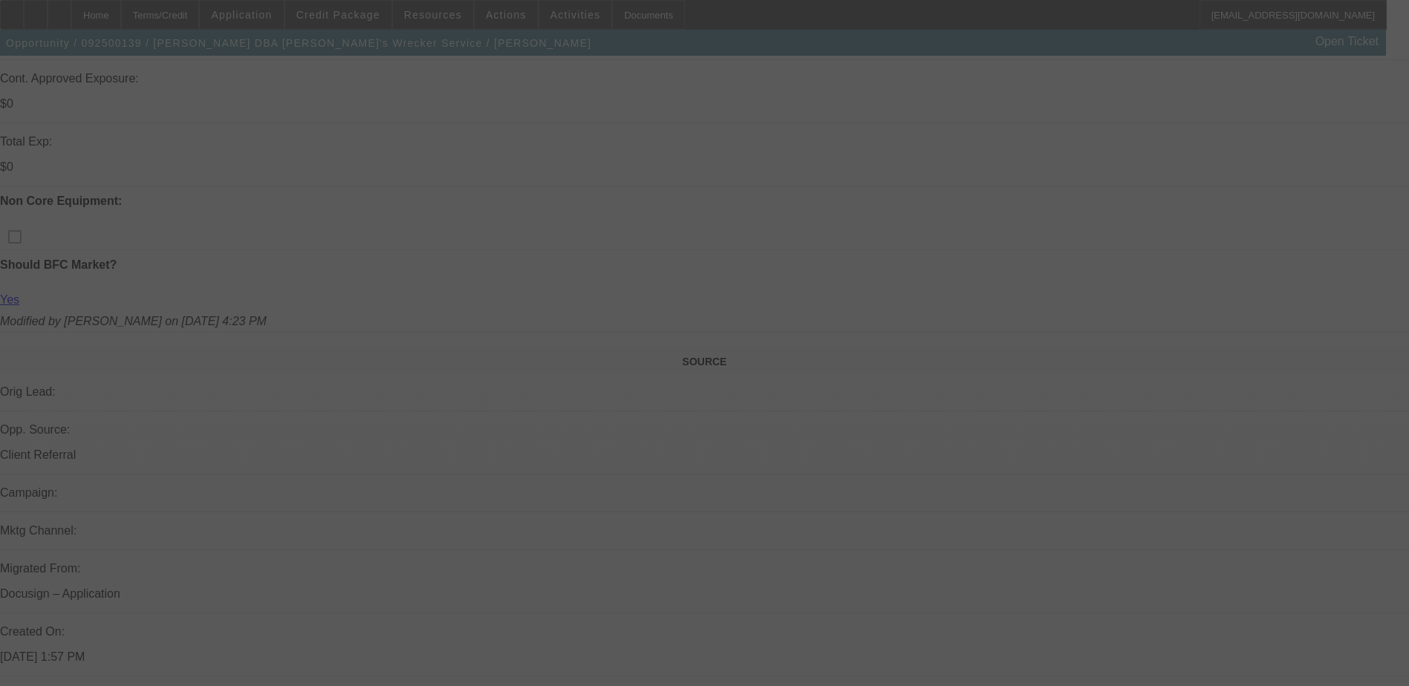
scroll to position [743, 0]
select select "0"
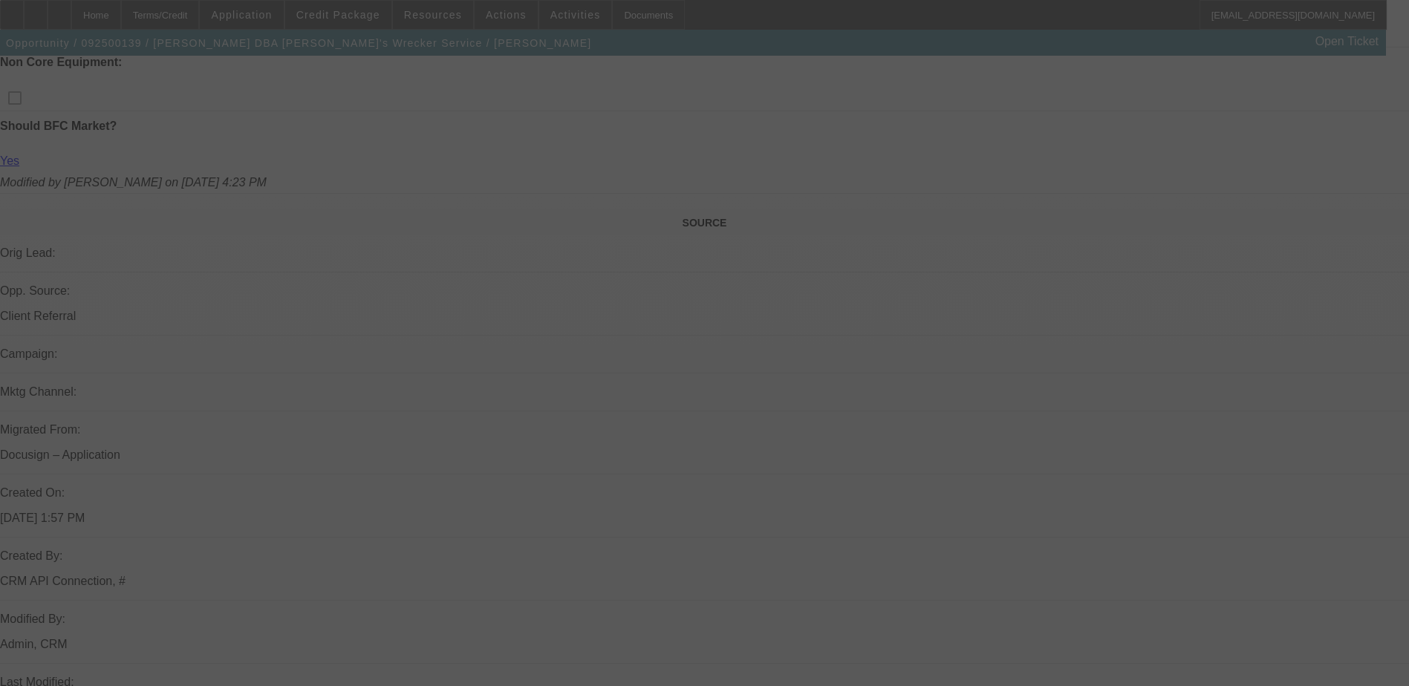
select select "0"
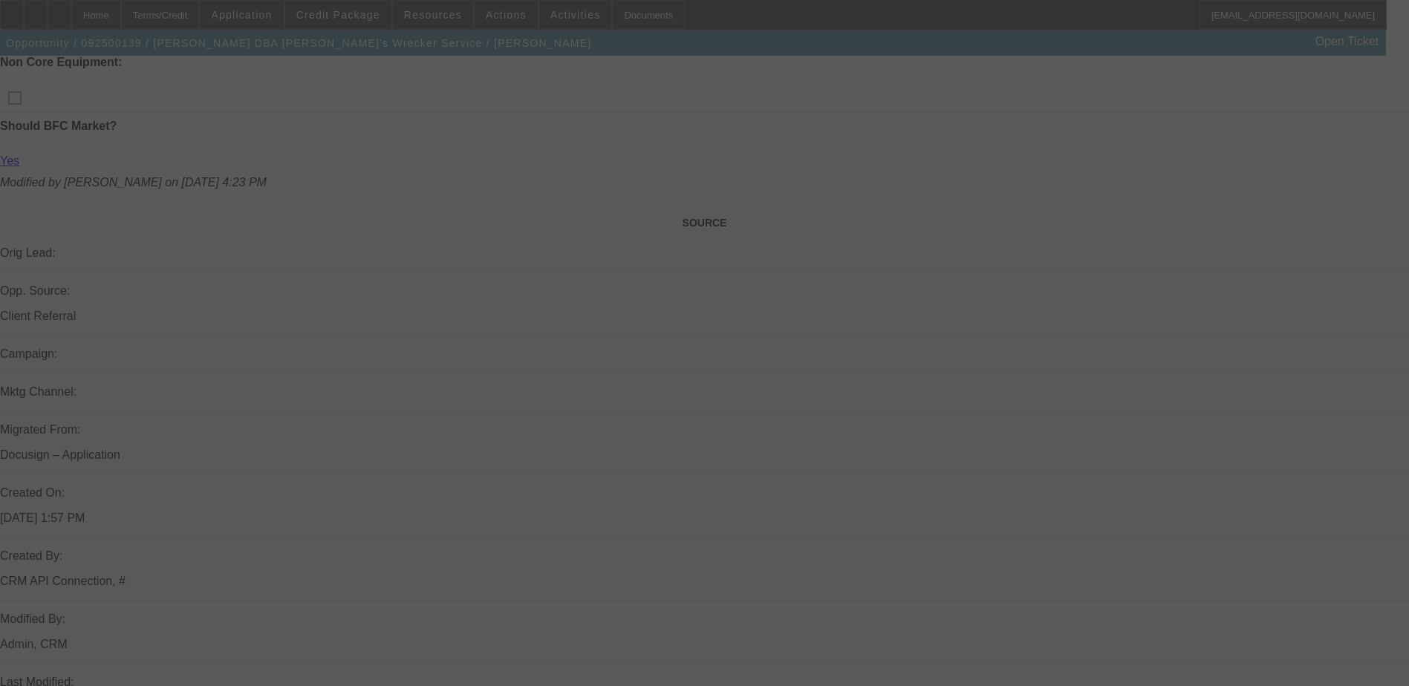
select select "0"
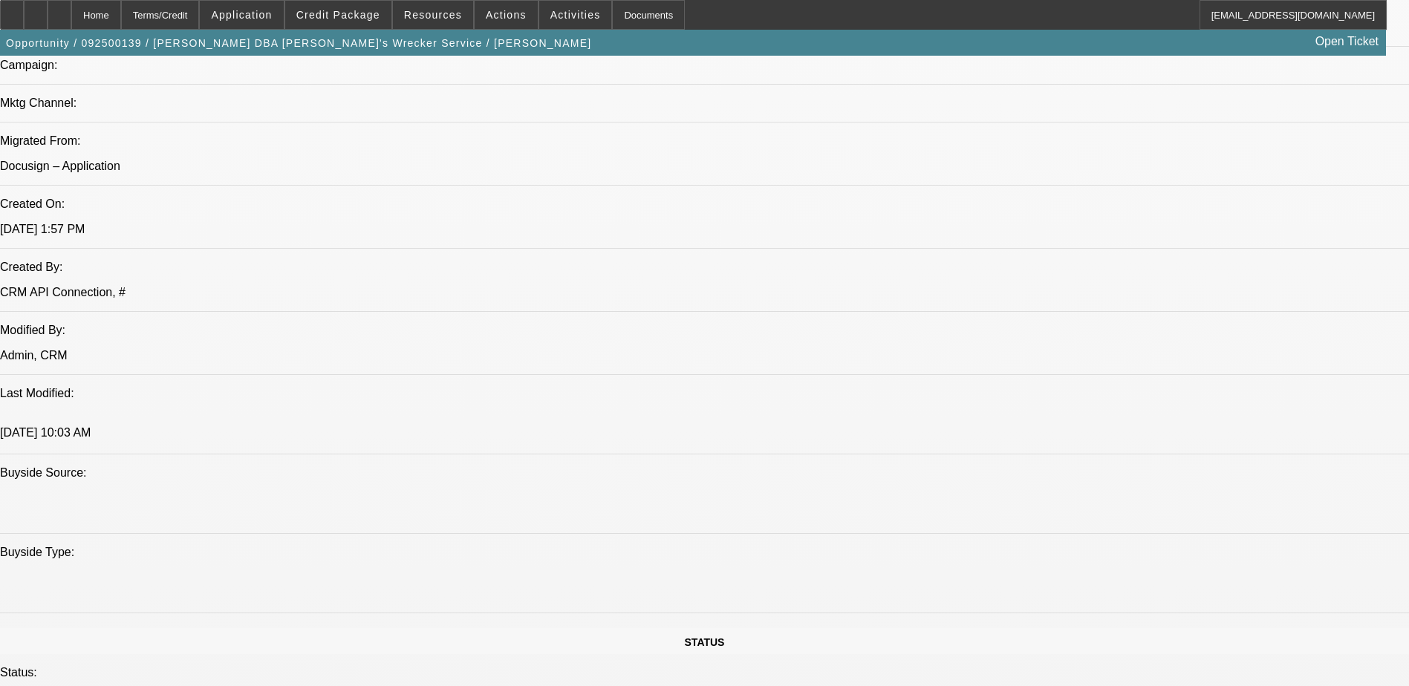
select select "1"
select select "6"
select select "1"
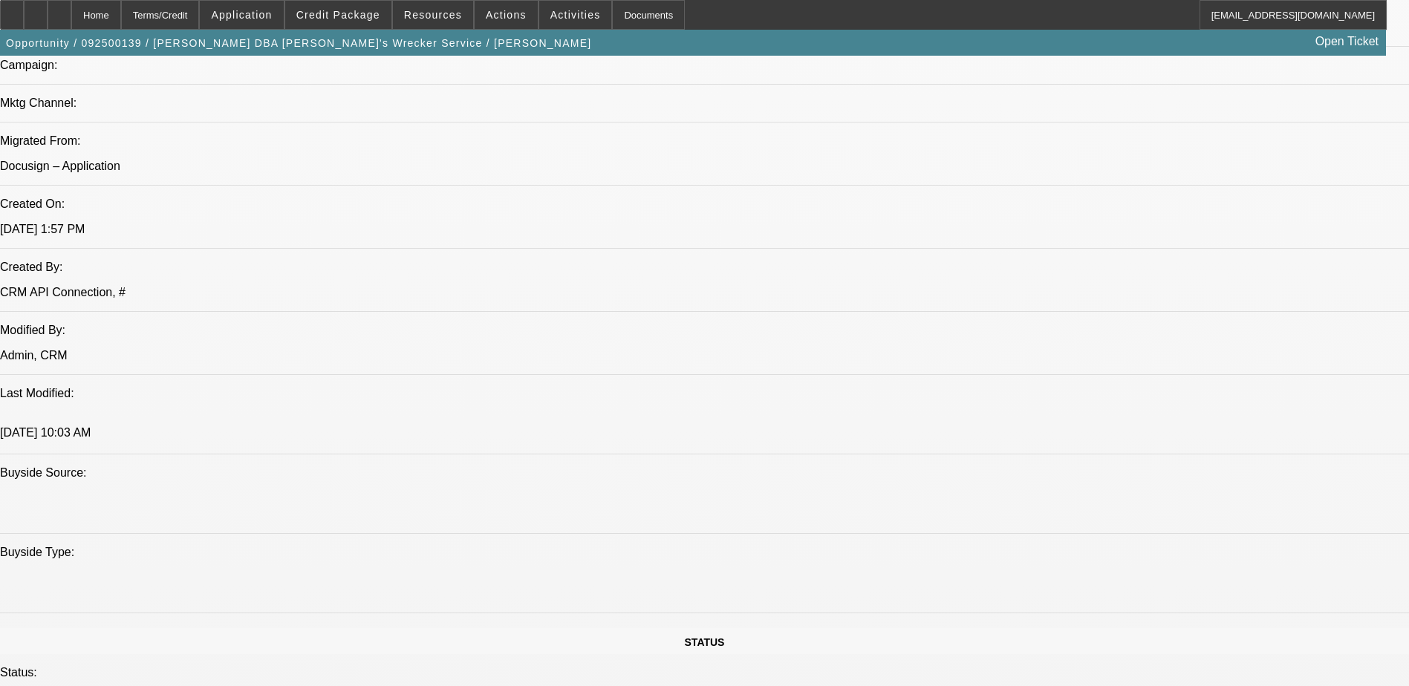
select select "6"
select select "1"
select select "6"
select select "1"
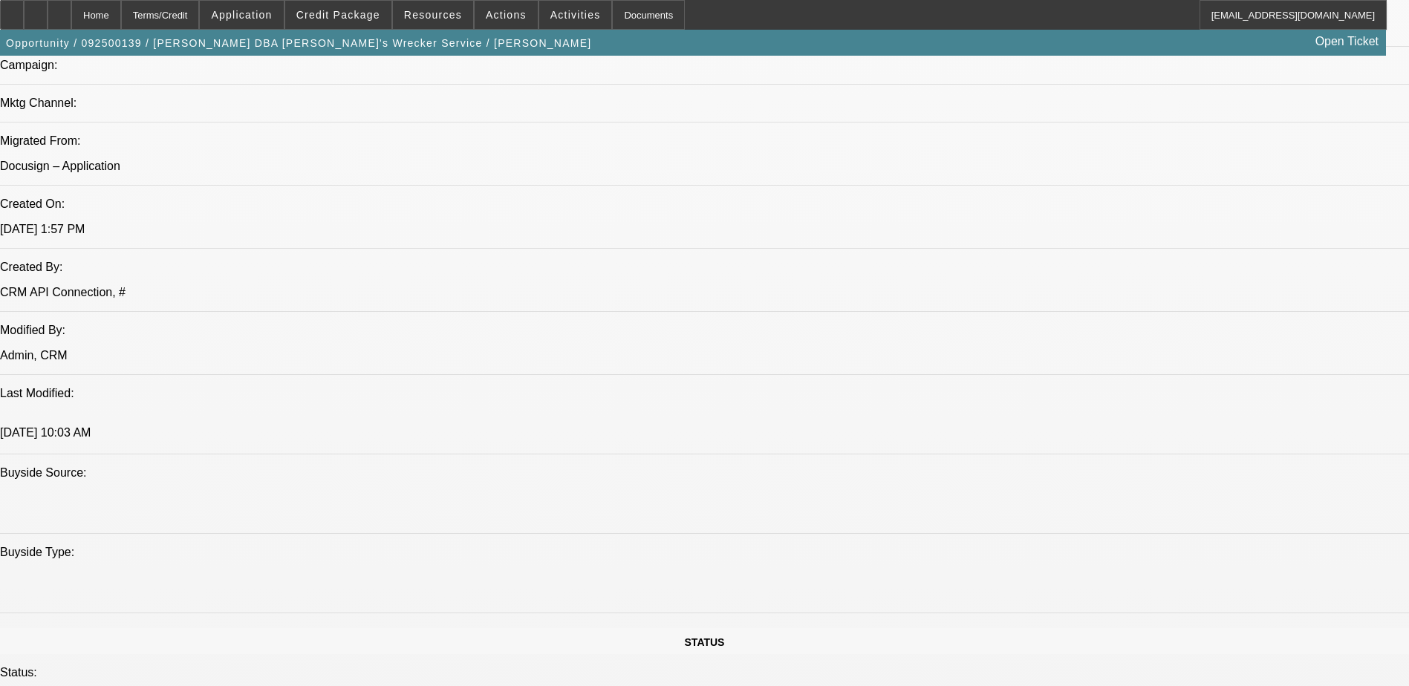
select select "1"
select select "6"
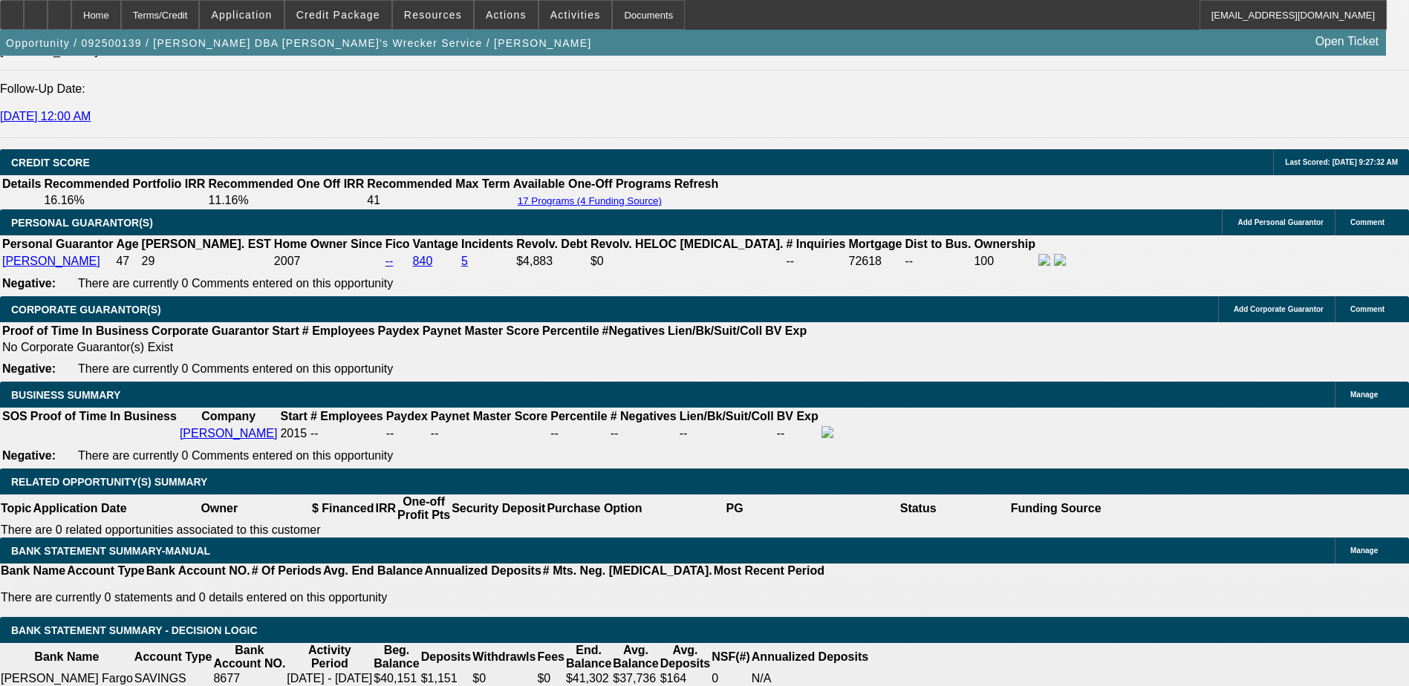
scroll to position [1926, 0]
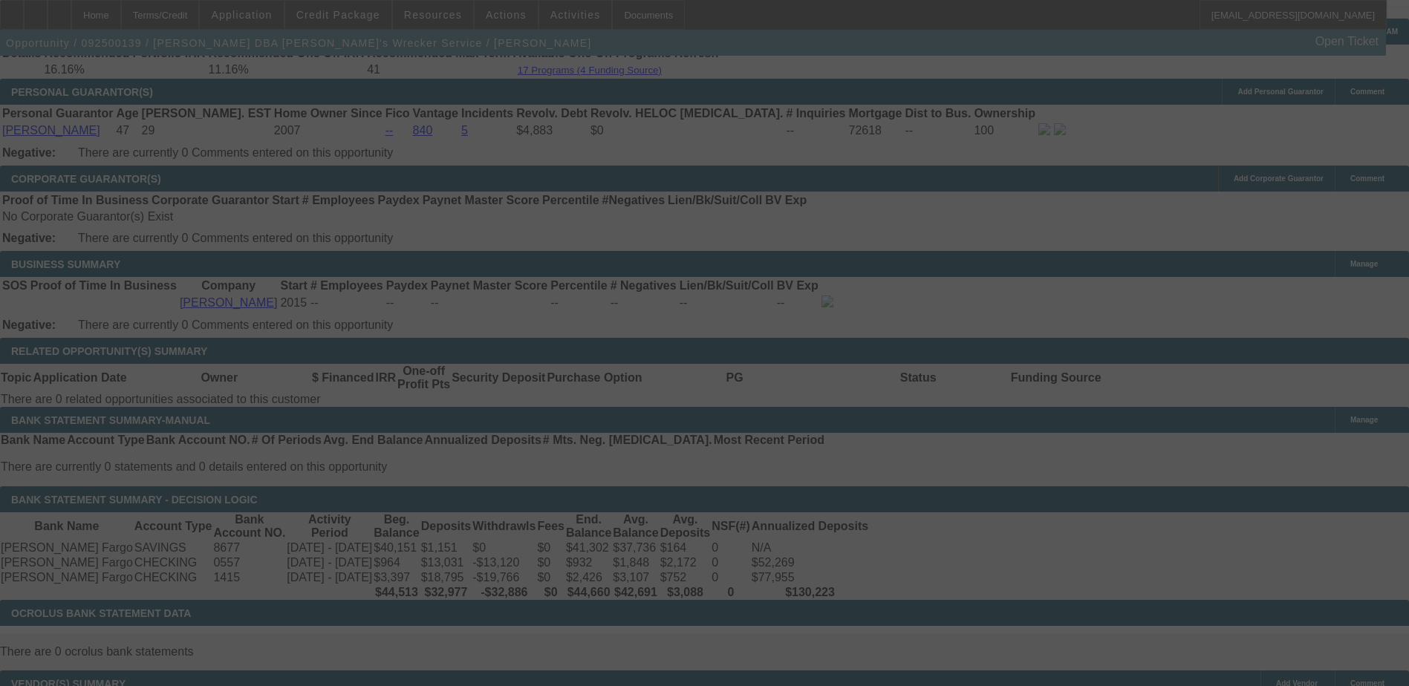
scroll to position [2372, 0]
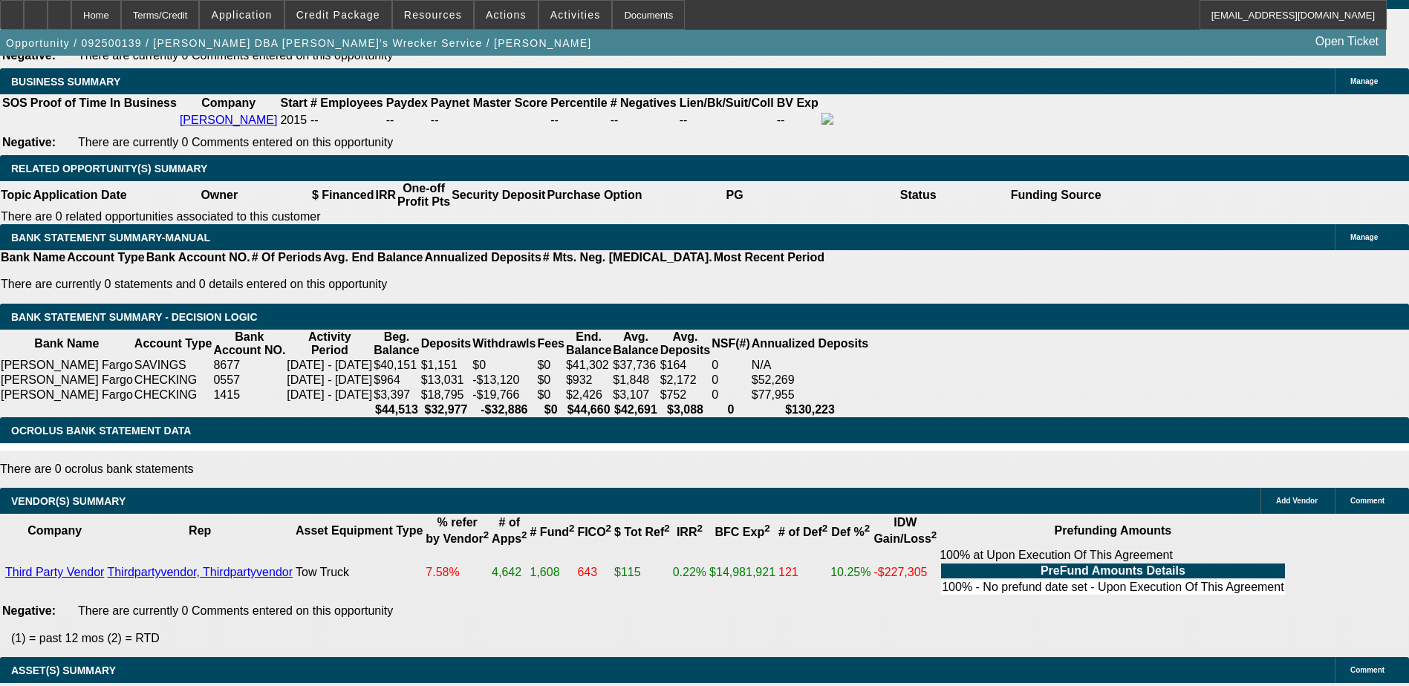
select select "0"
select select "6"
select select "0"
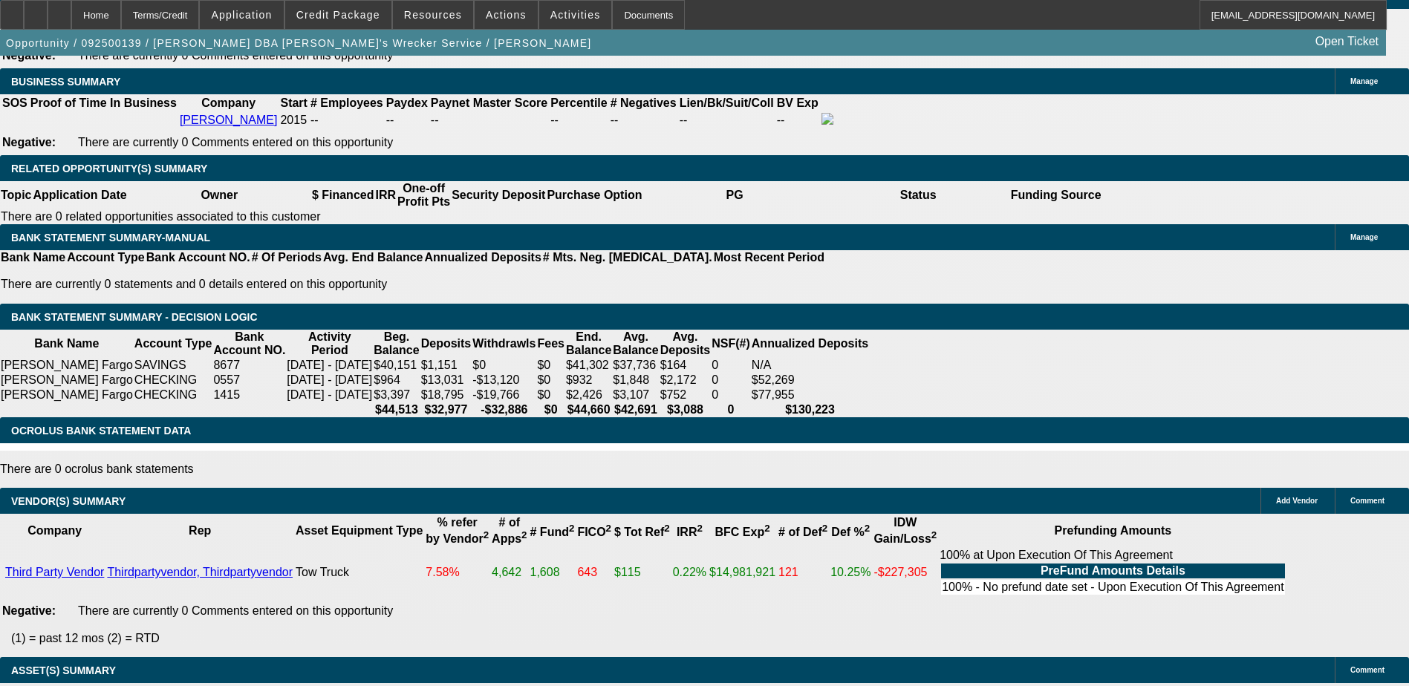
select select "0"
select select "6"
select select "0"
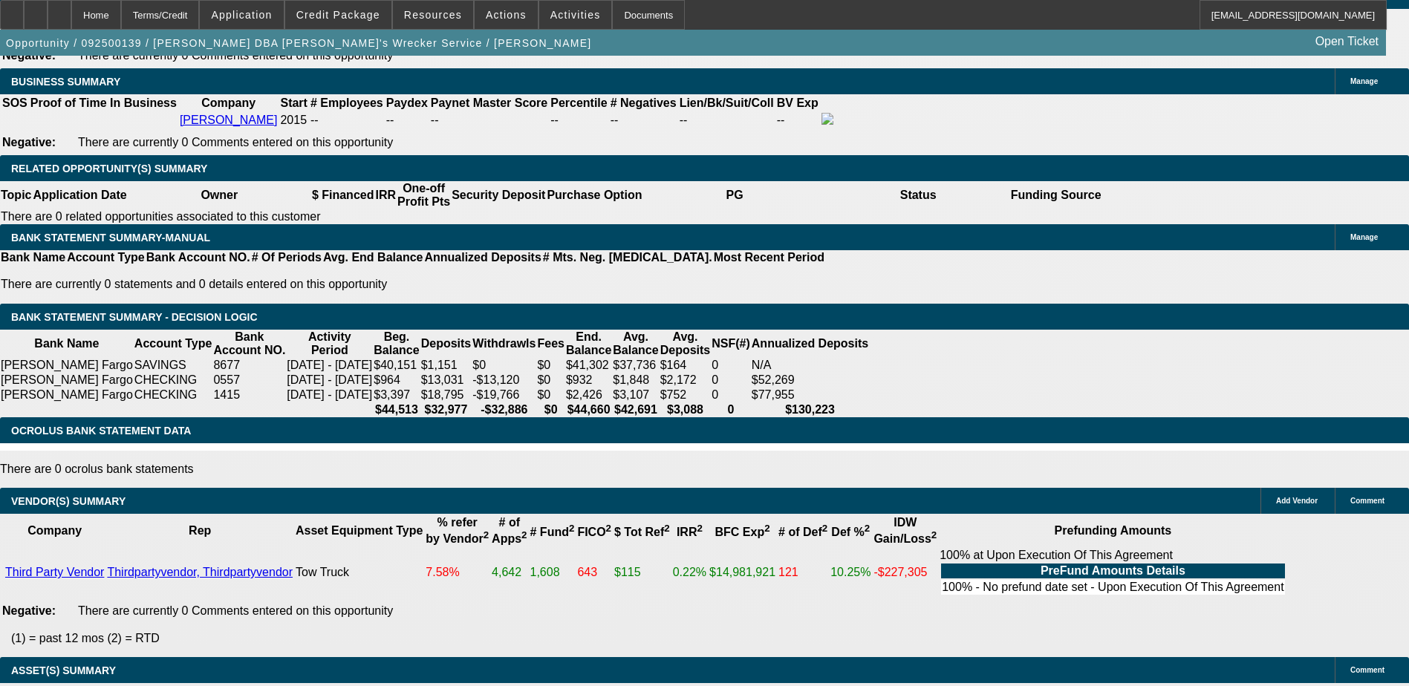
select select "0"
select select "6"
select select "0"
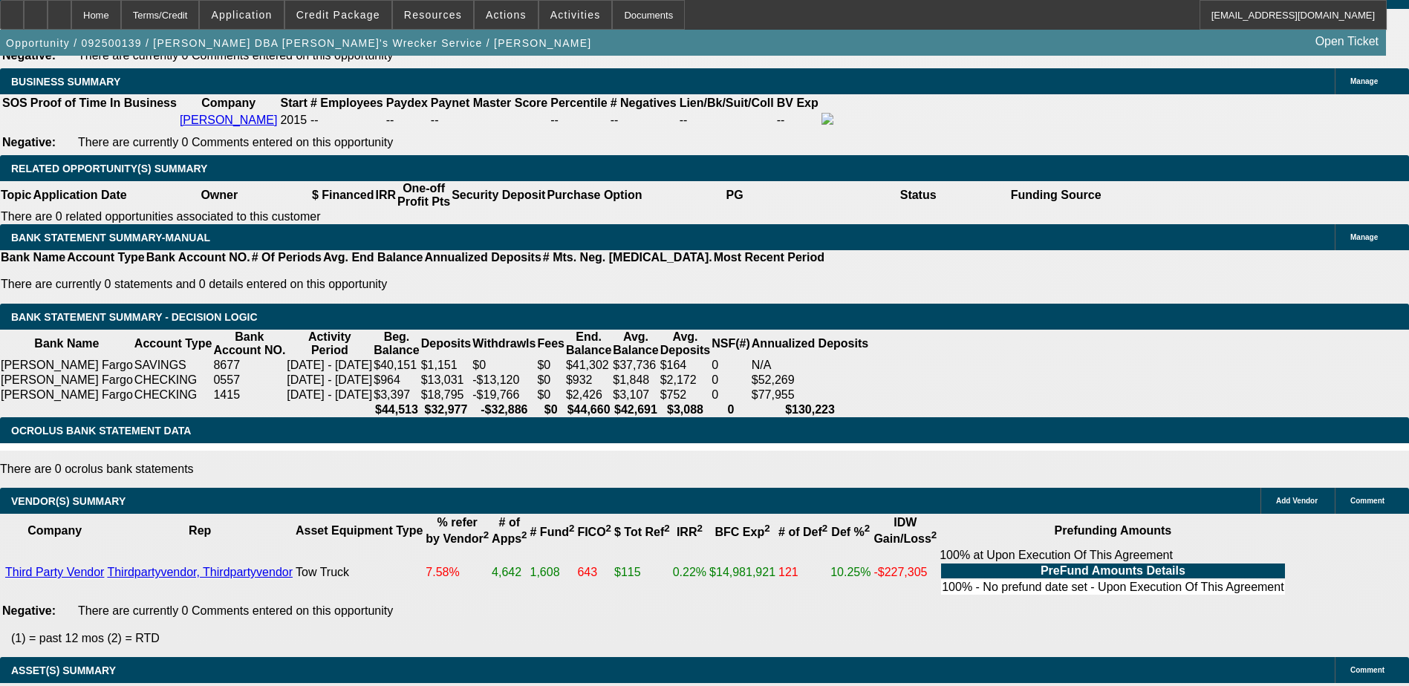
select select "6"
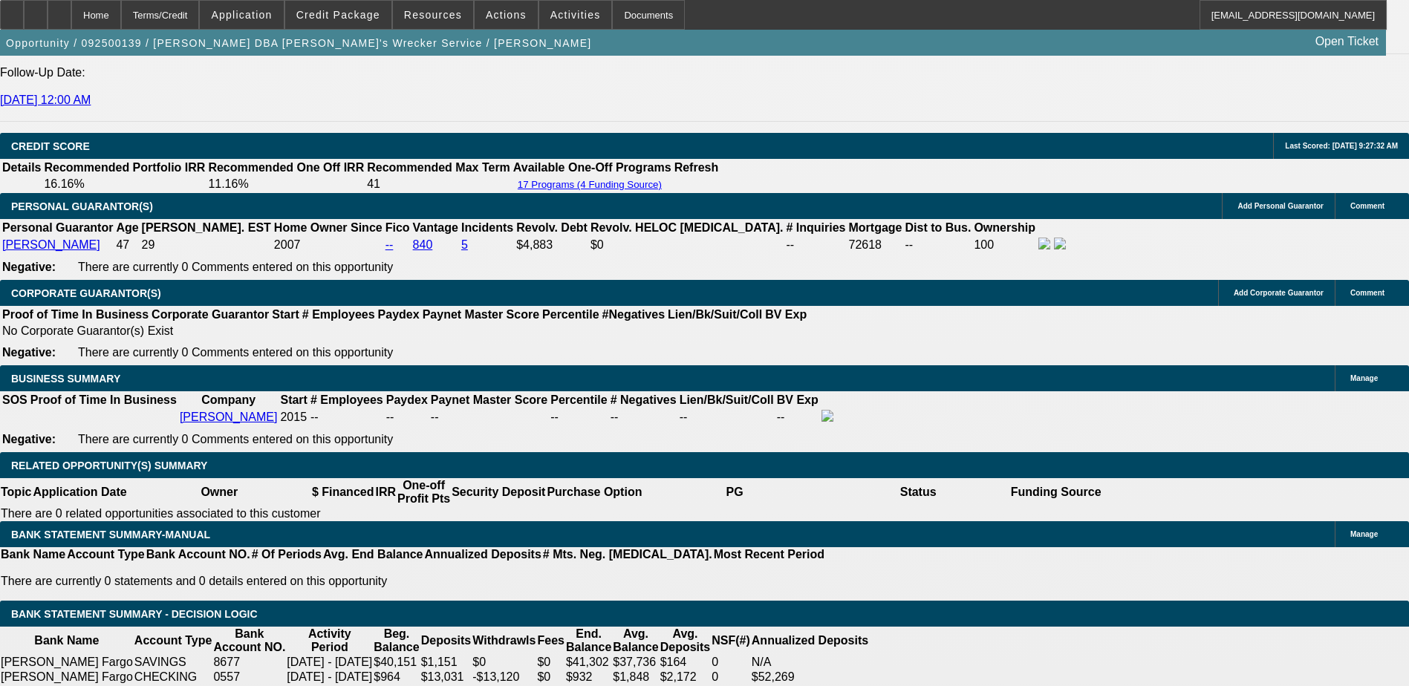
scroll to position [1703, 0]
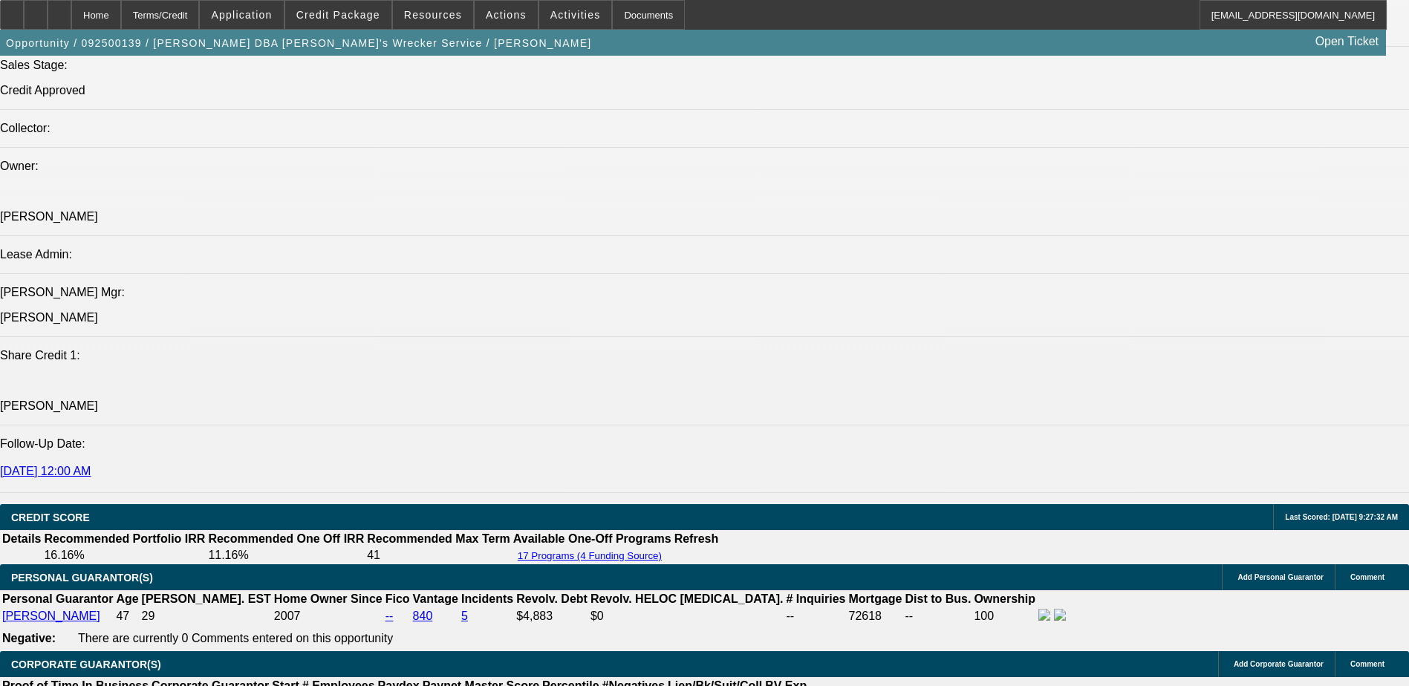
select select "0"
select select "6"
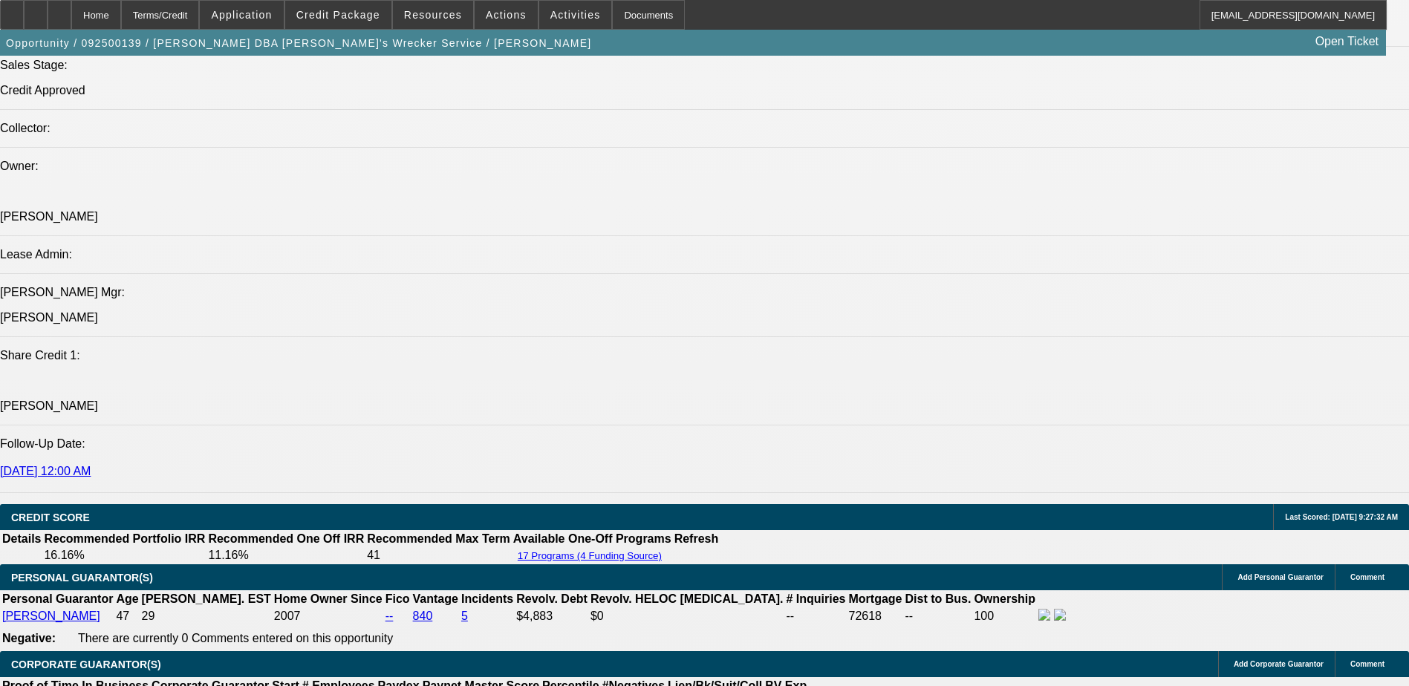
select select "0"
select select "6"
select select "0"
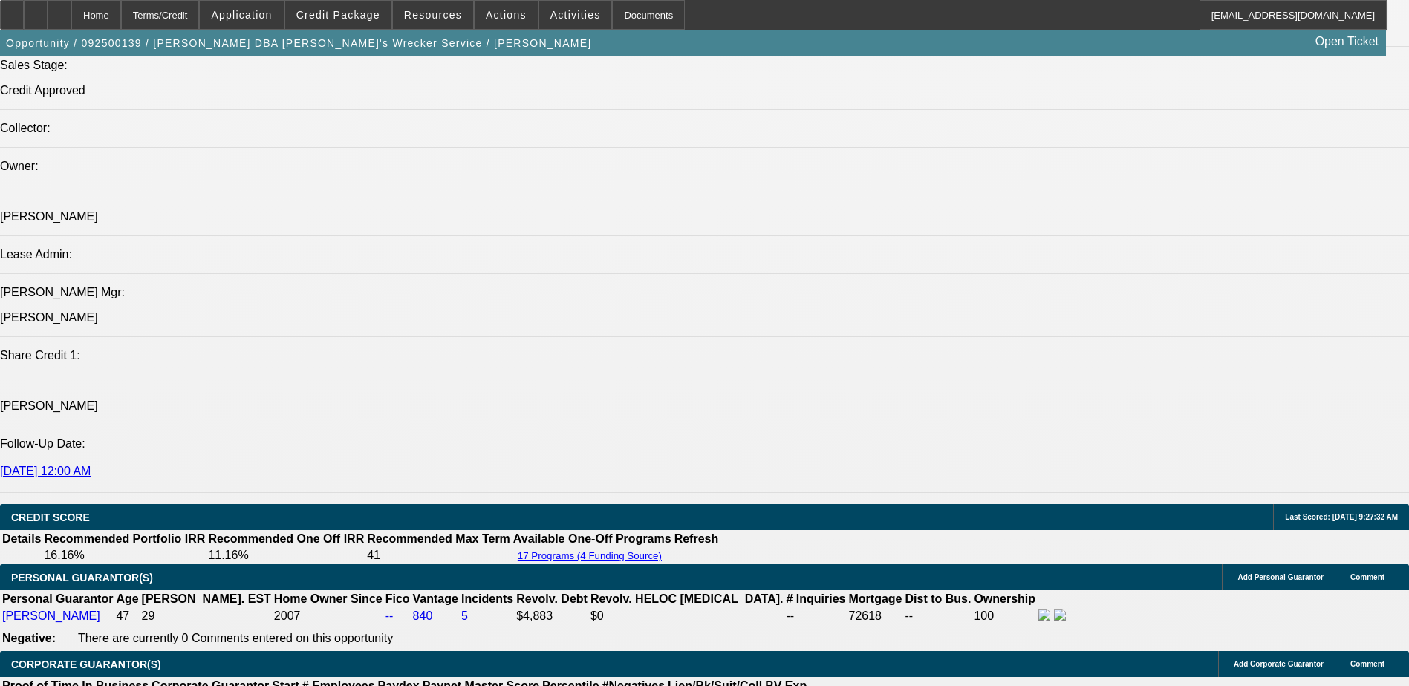
select select "0"
select select "6"
select select "0"
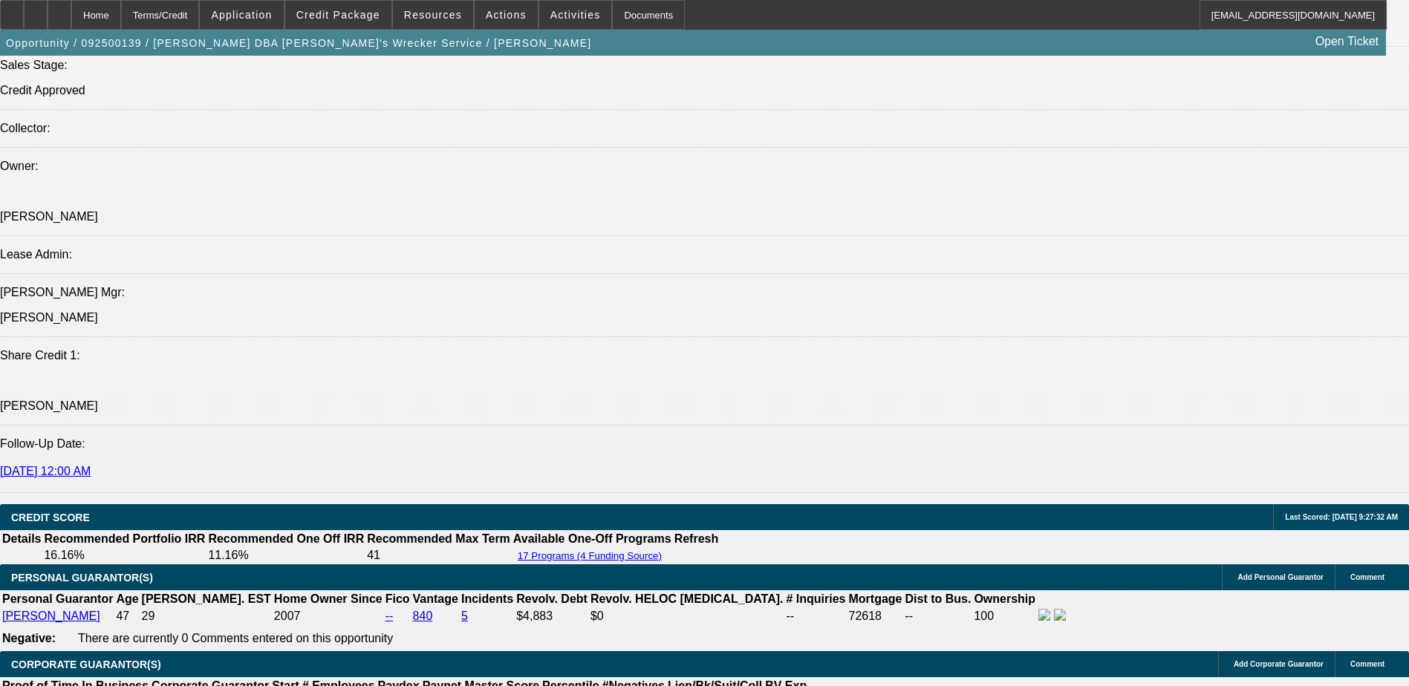
select select "0"
select select "6"
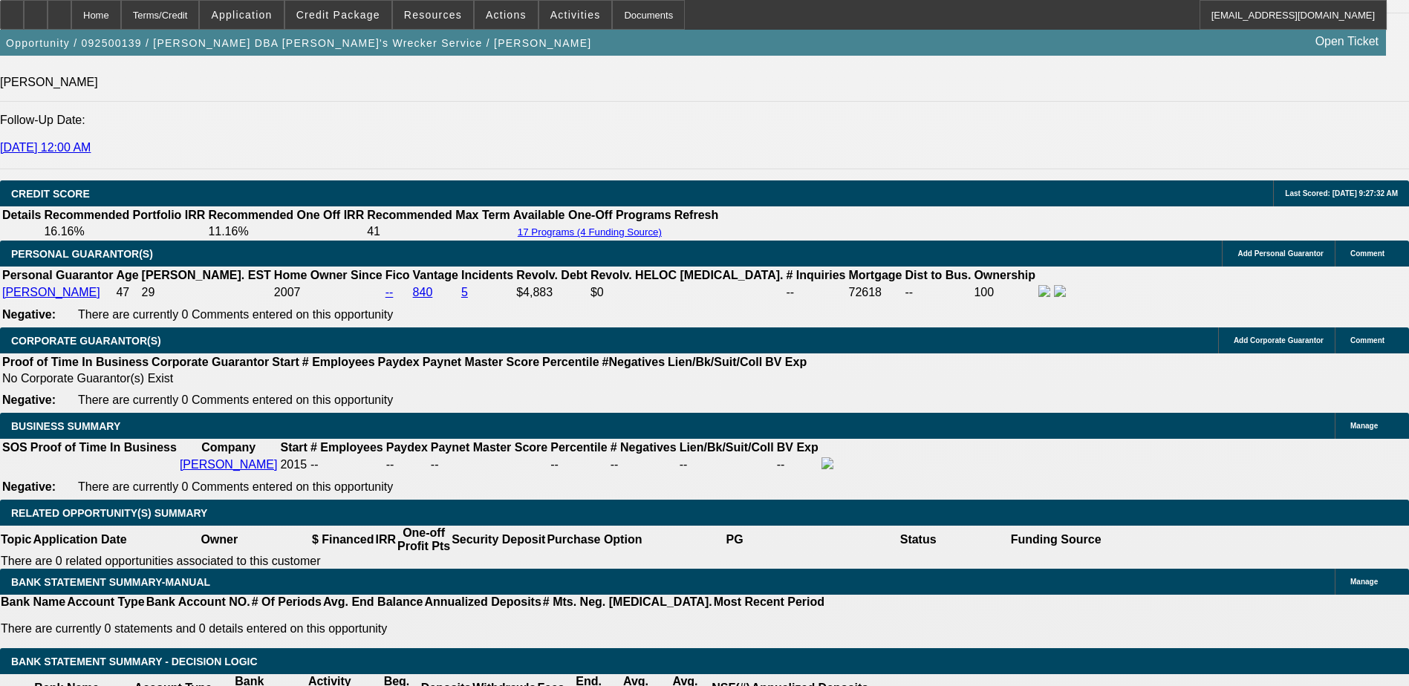
scroll to position [1926, 0]
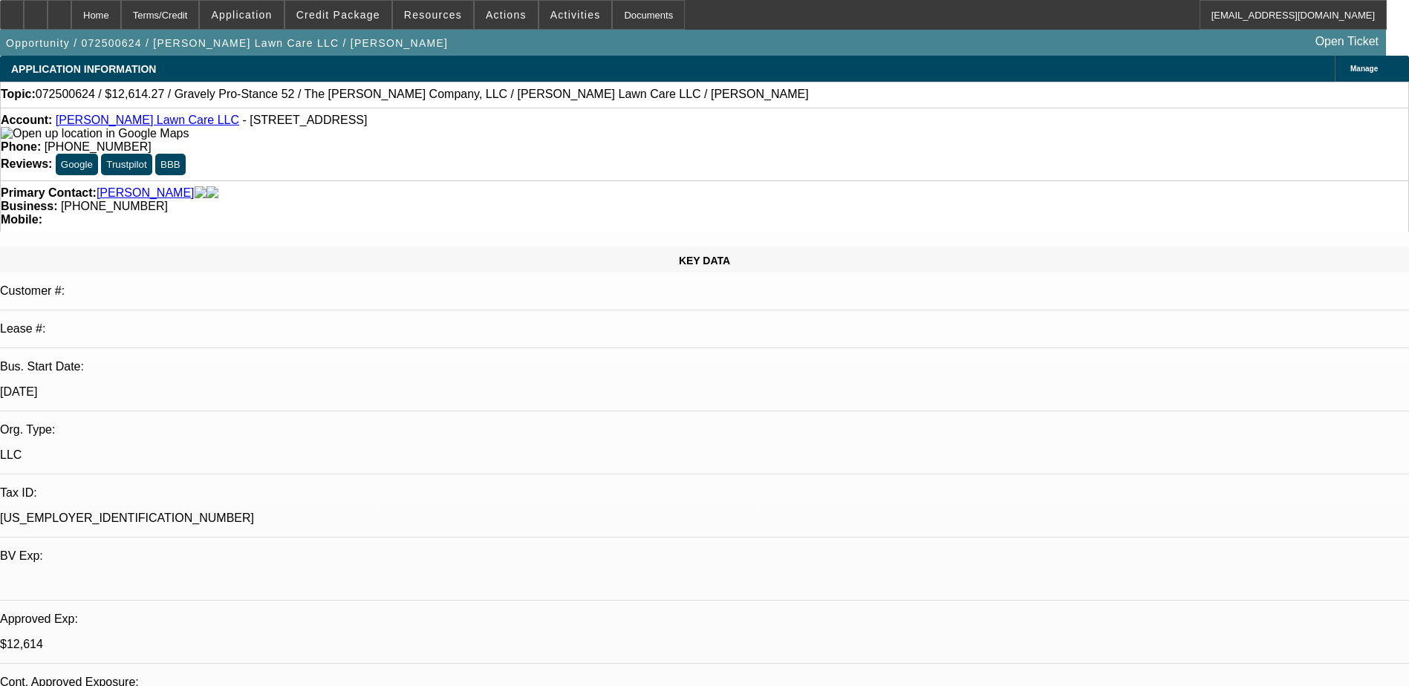
select select "0"
select select "0.1"
select select "0"
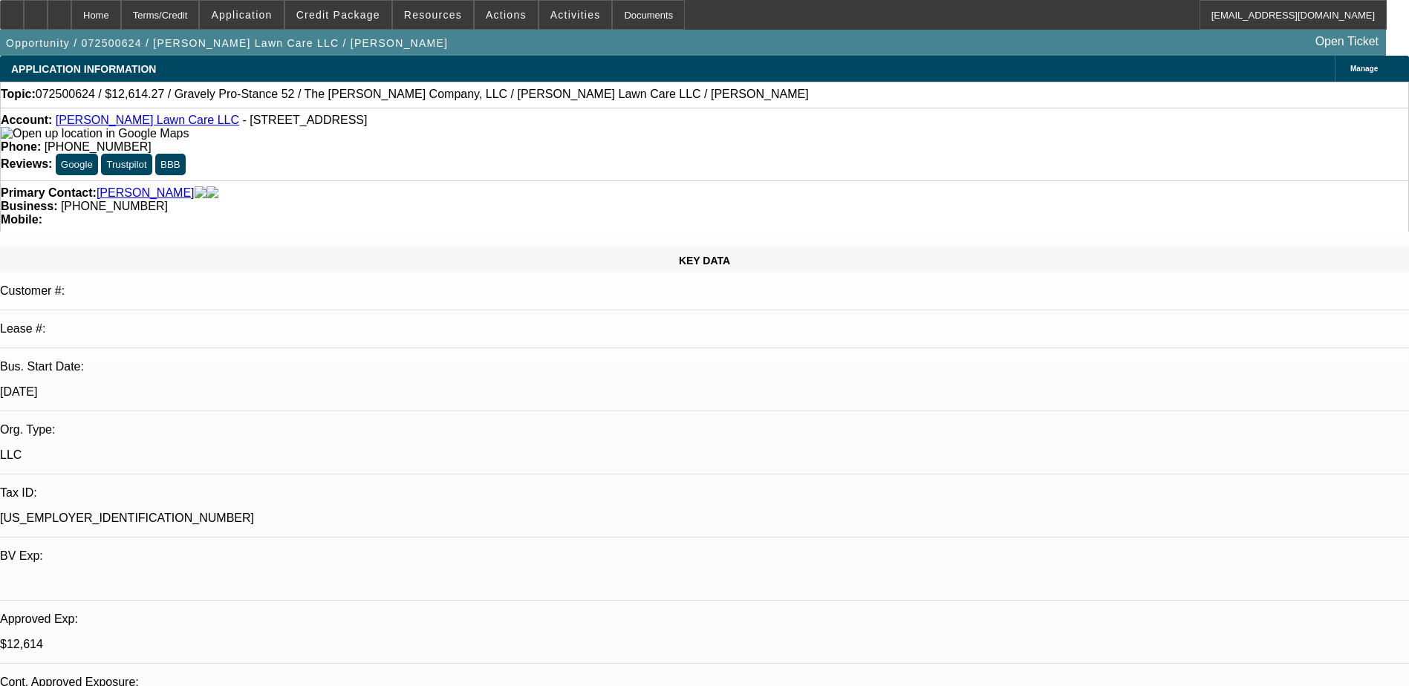
select select "0.1"
select select "0"
select select "2"
select select "0.15"
select select "0.2"
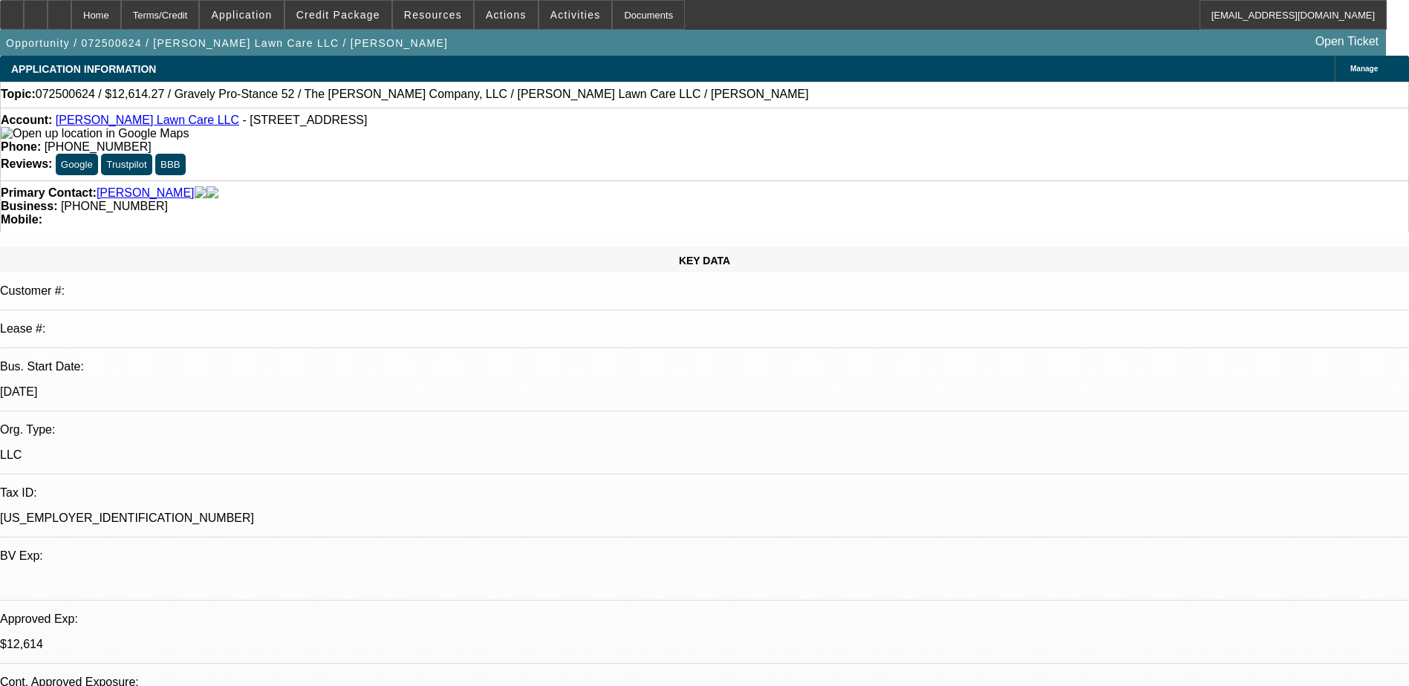
select select "2"
select select "0"
select select "1"
select select "4"
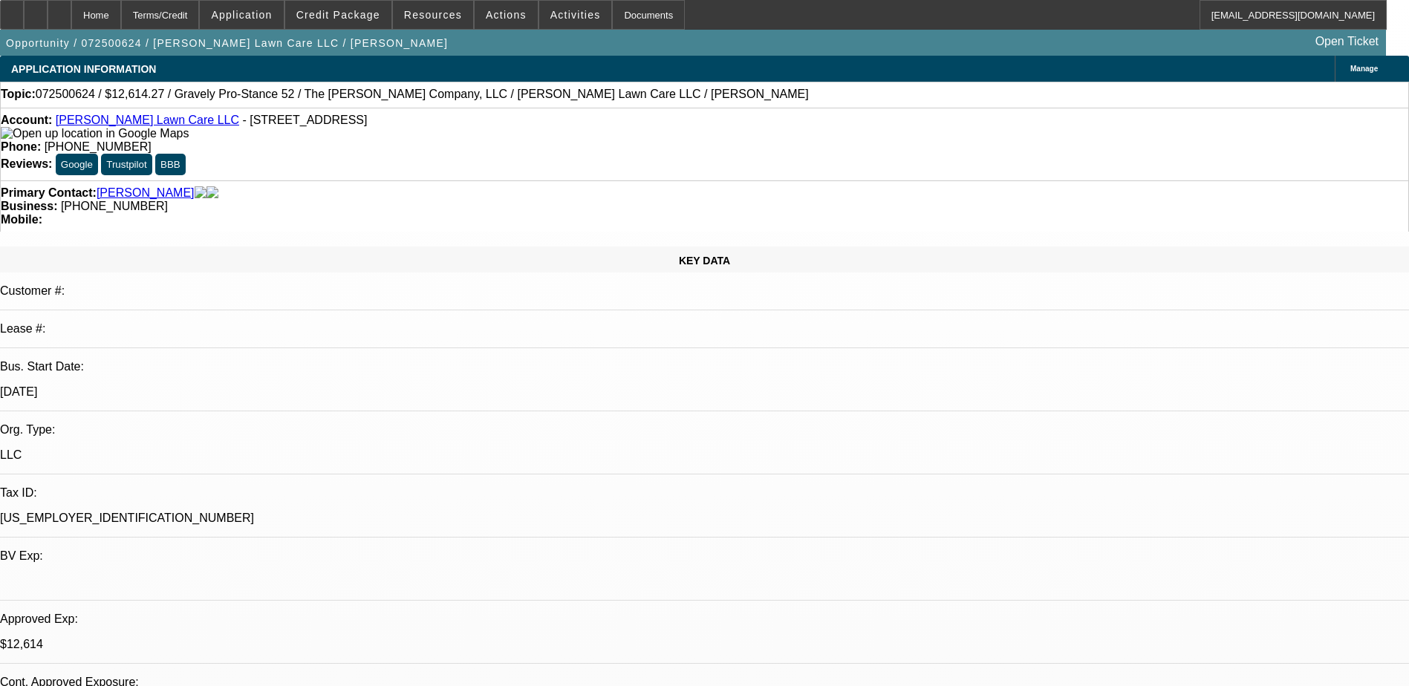
select select "1"
select select "4"
select select "1"
select select "2"
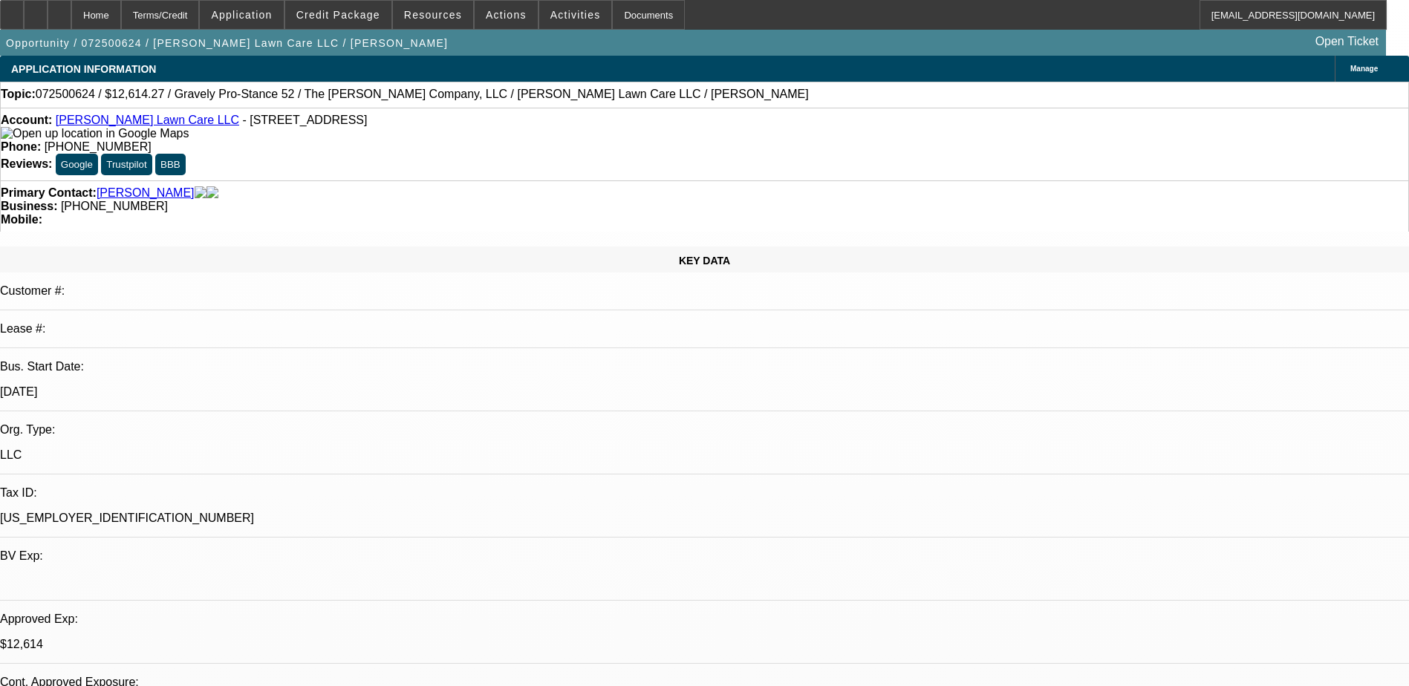
select select "16"
select select "1"
select select "2"
select select "6"
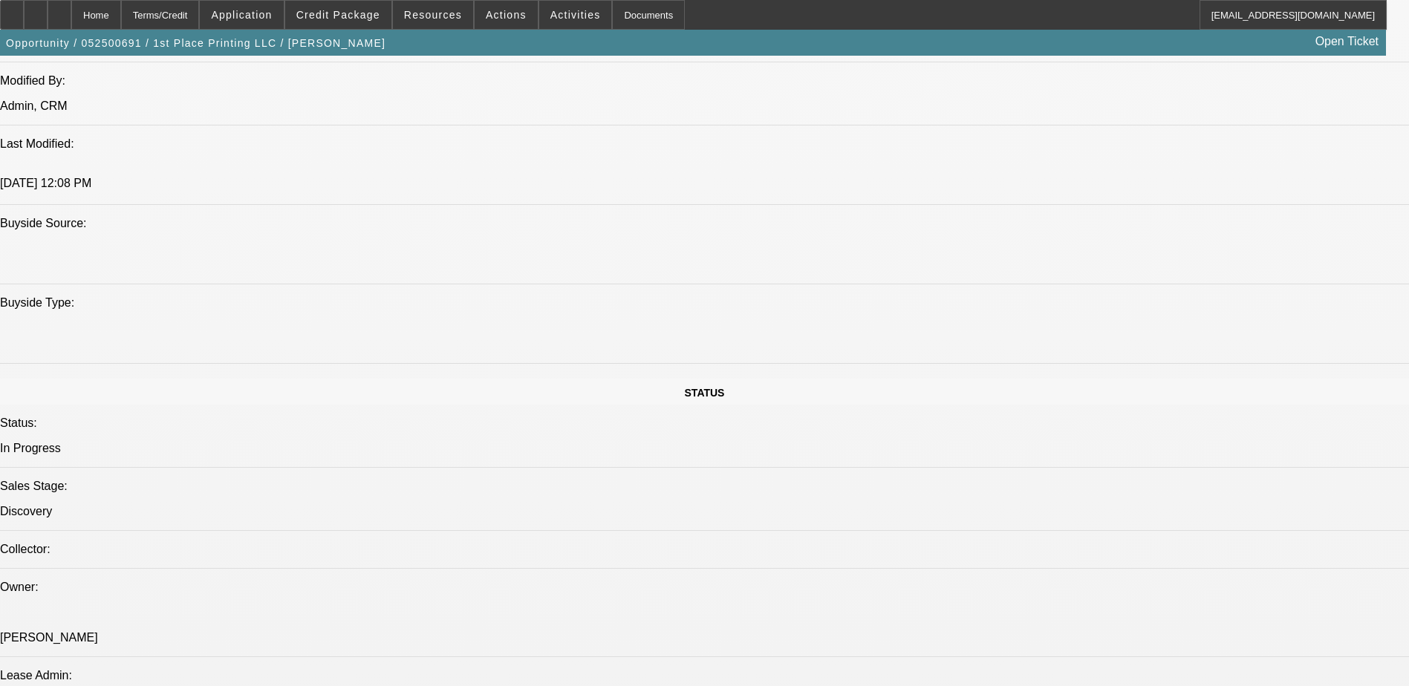
select select "0"
select select "2"
select select "0.1"
select select "0"
select select "2"
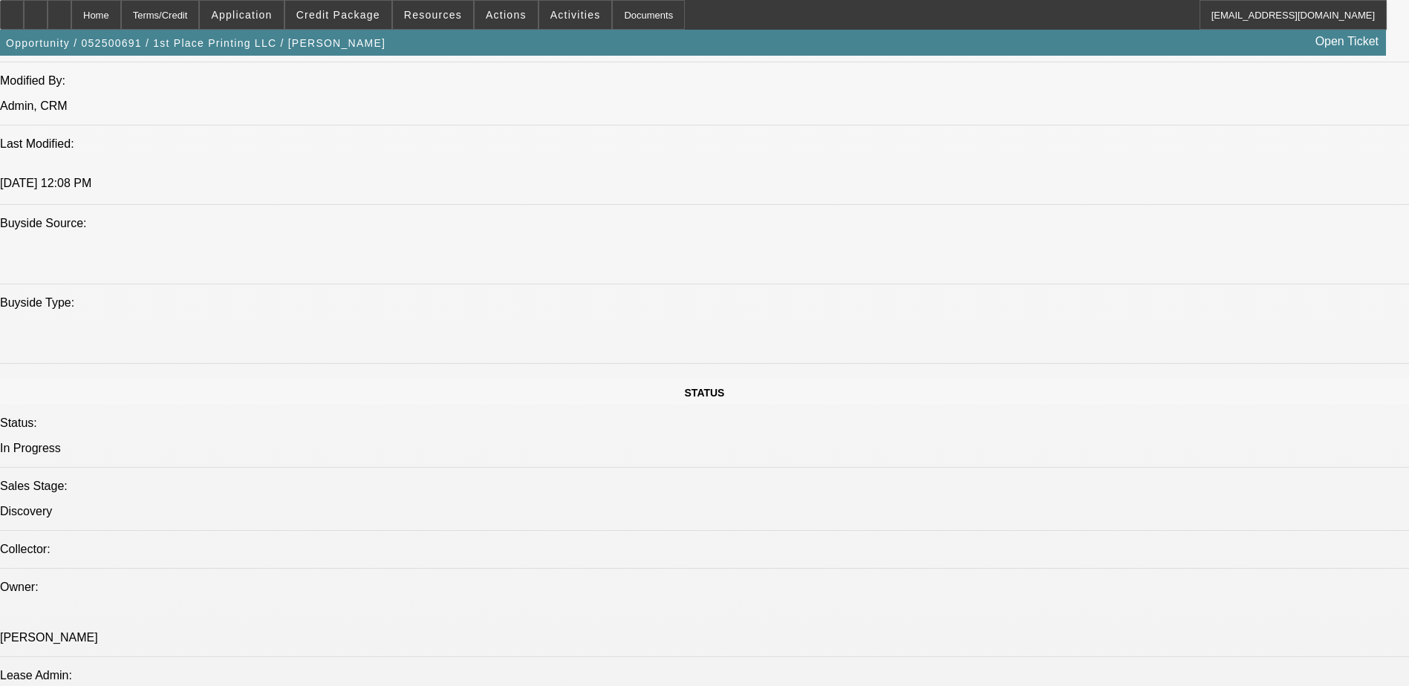
select select "0.1"
select select "0.15"
select select "2"
select select "0.1"
select select "0"
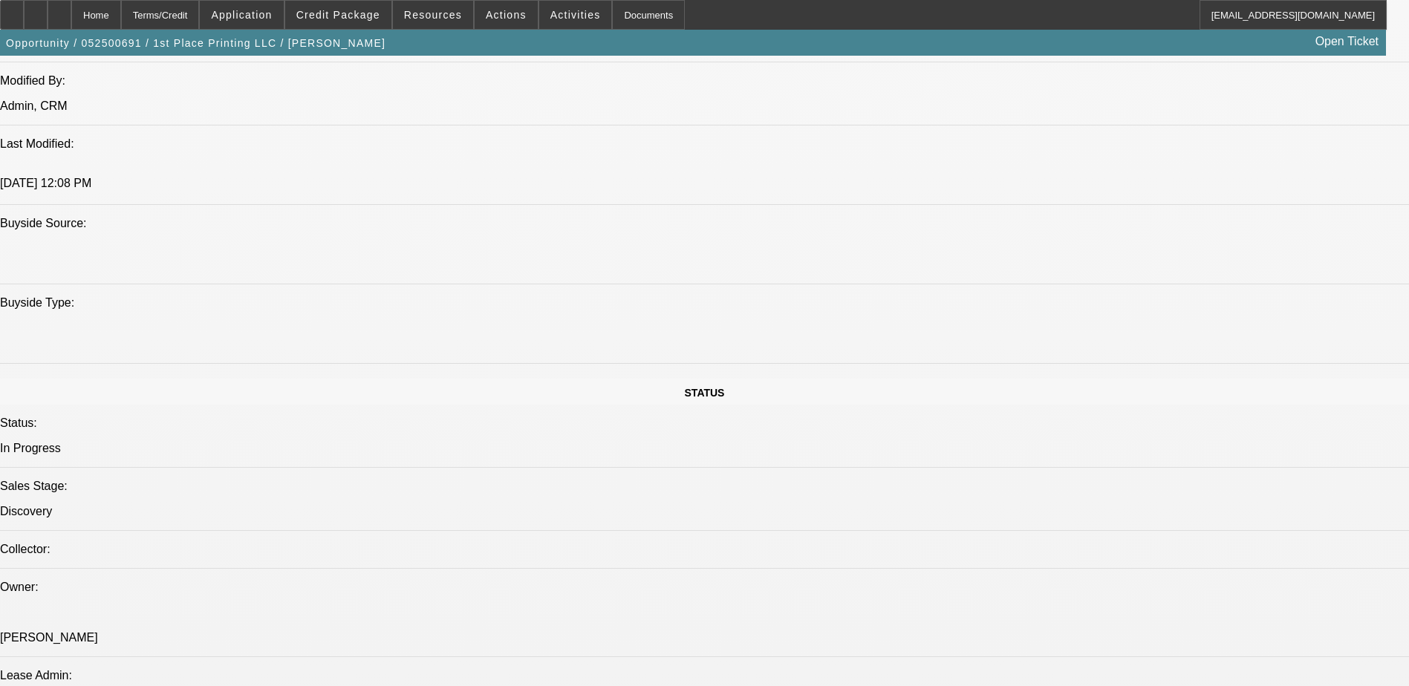
select select "0"
select select "0.1"
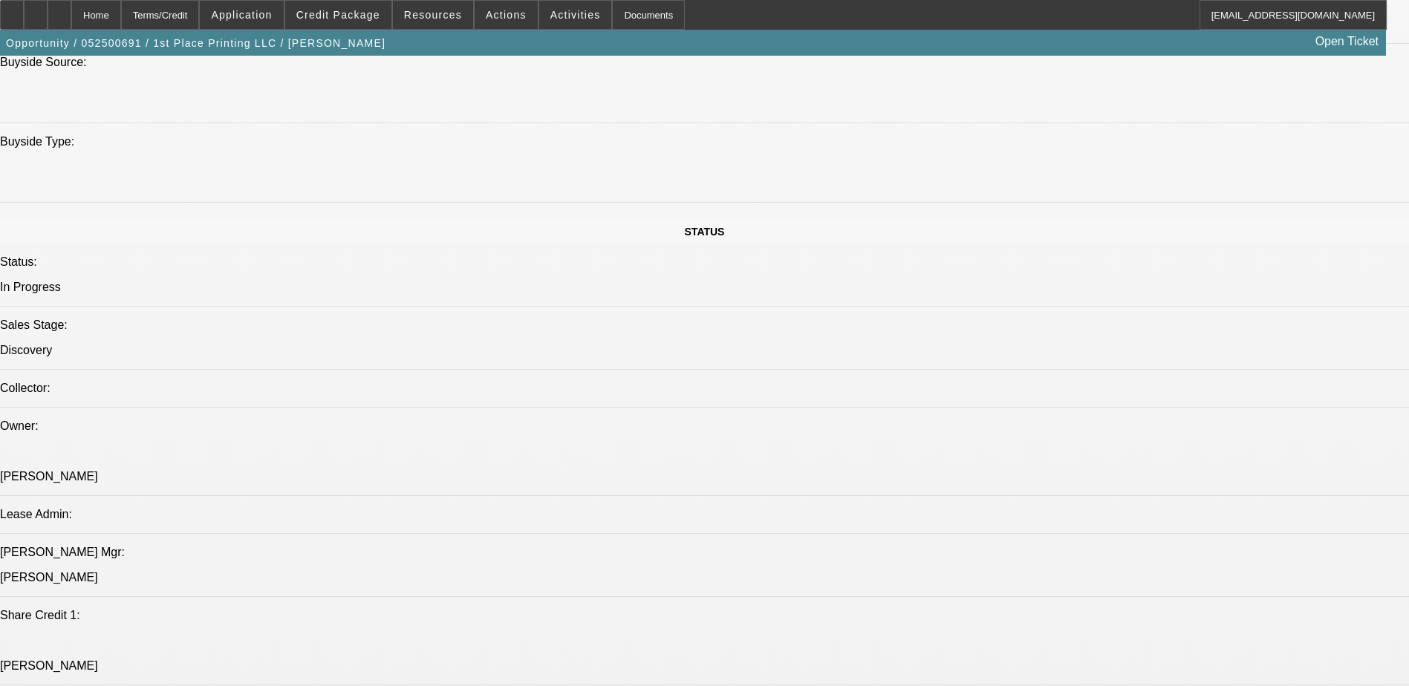
select select "1"
select select "2"
select select "4"
select select "1"
select select "2"
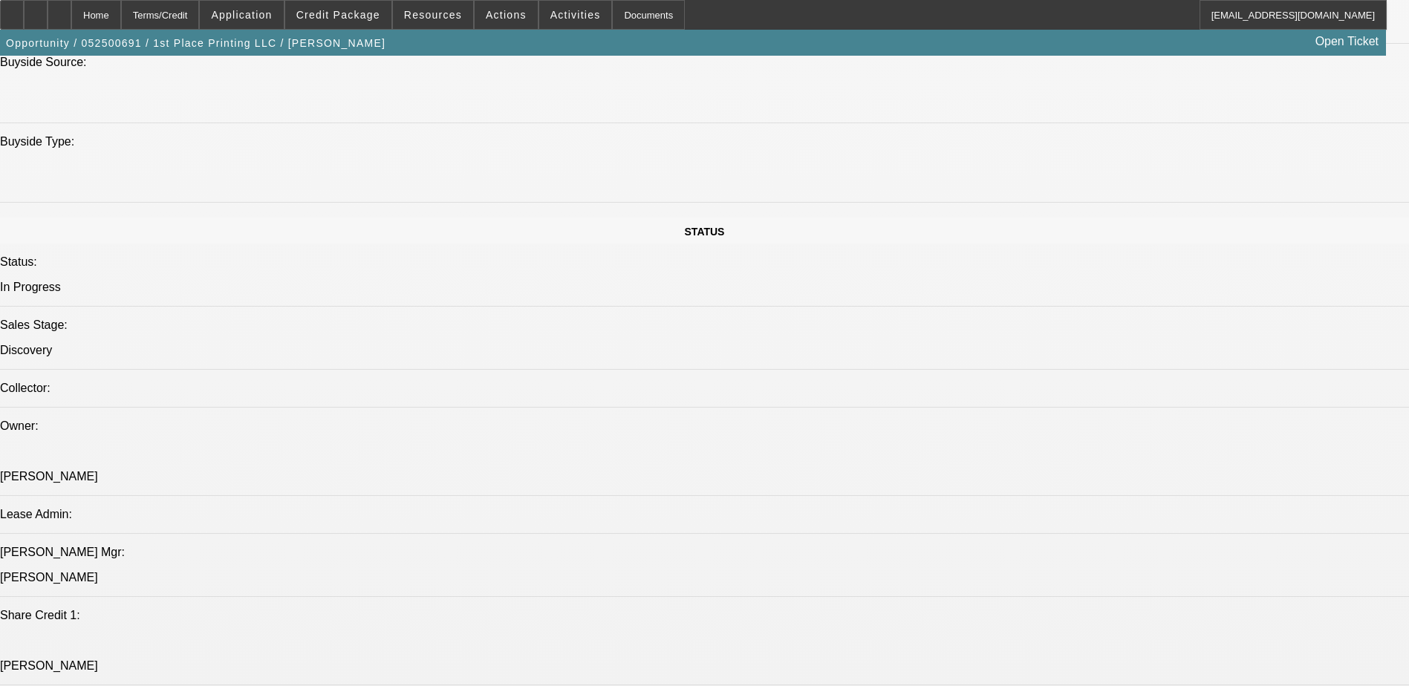
select select "4"
select select "1"
select select "2"
select select "4"
select select "1"
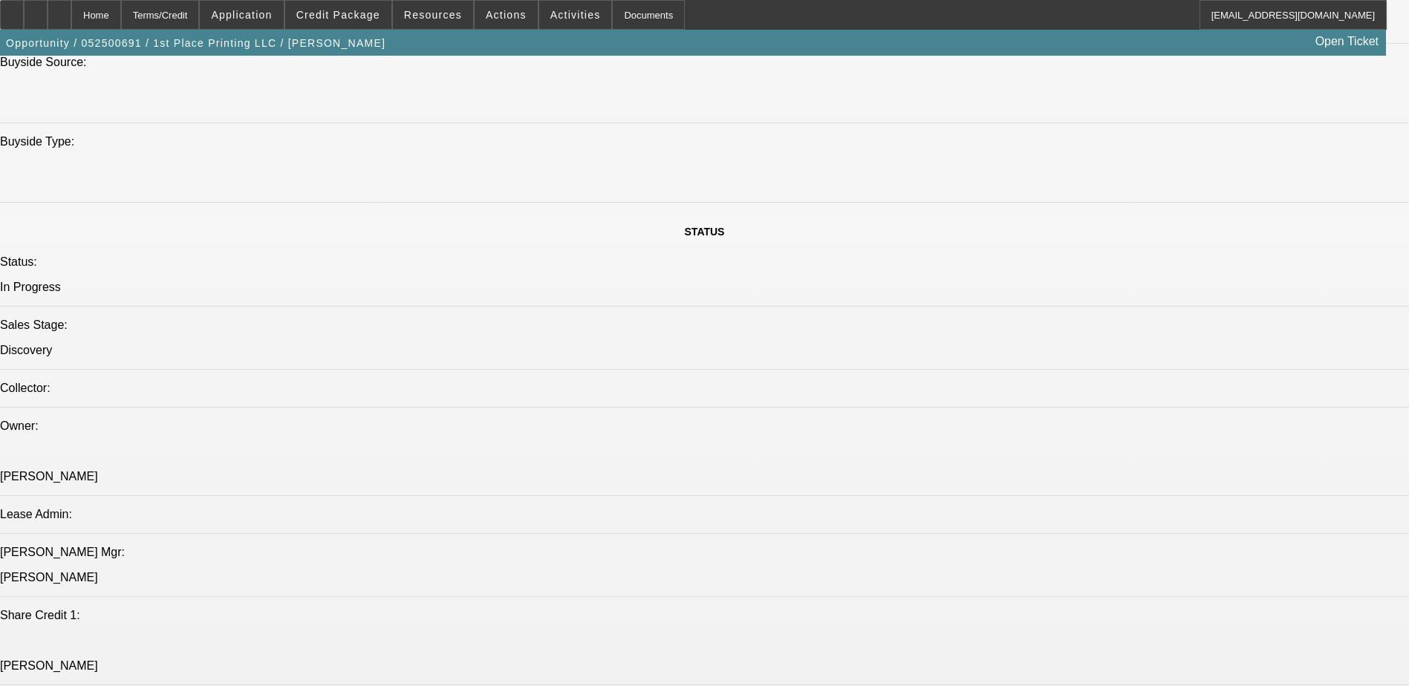
select select "3"
select select "4"
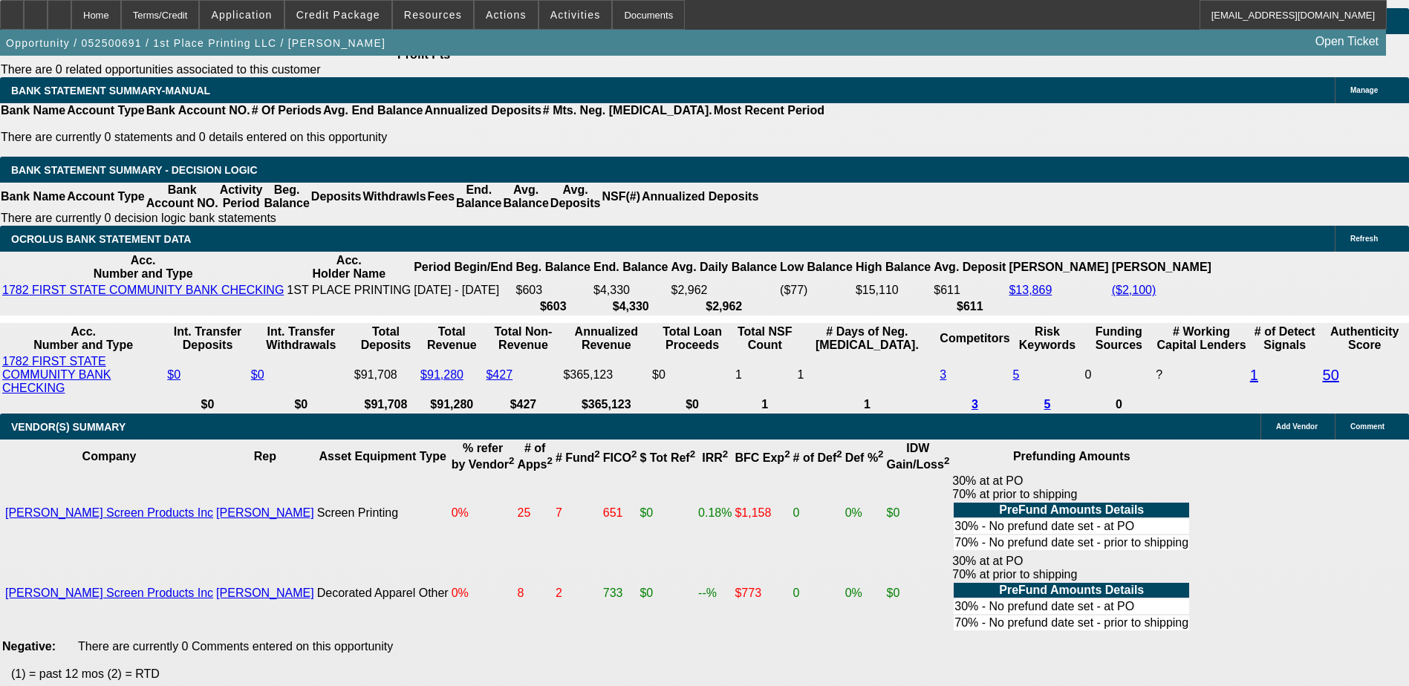
scroll to position [2452, 0]
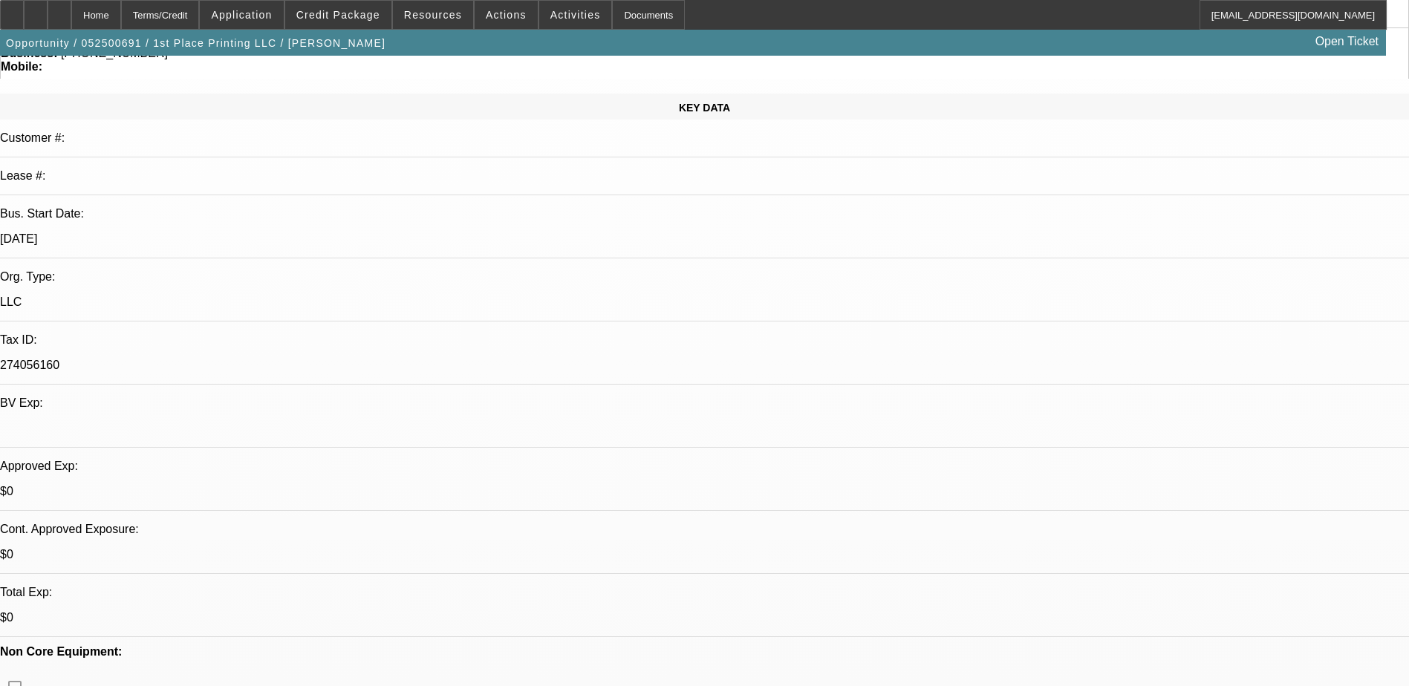
scroll to position [0, 0]
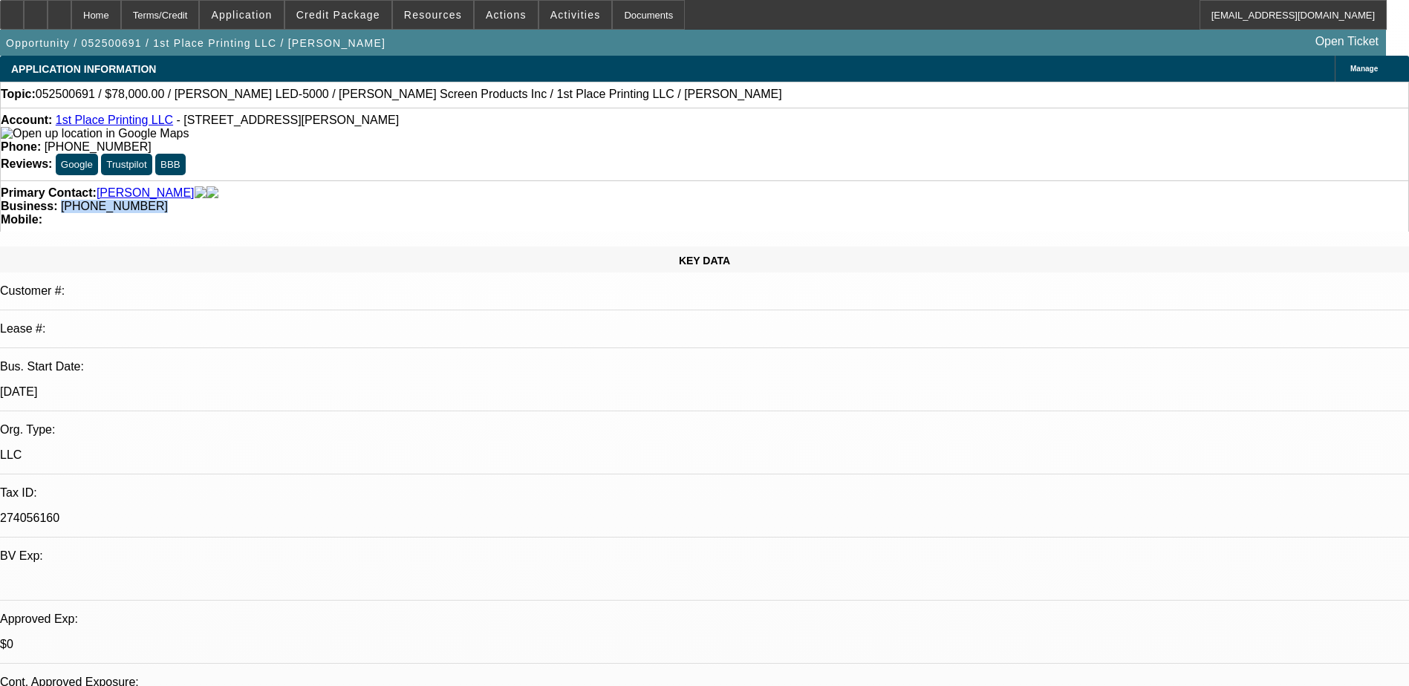
drag, startPoint x: 598, startPoint y: 159, endPoint x: 529, endPoint y: 180, distance: 72.2
click at [529, 181] on div "Primary Contact: Bufka, Brian Business: (314) 435-3030 Mobile:" at bounding box center [704, 206] width 1409 height 51
copy span "(314) 435-3030"
click at [470, 139] on div "Account: 1st Place Printing LLC - 675B S Sturgeon St, Montgomery City, MO 63361" at bounding box center [705, 127] width 1408 height 27
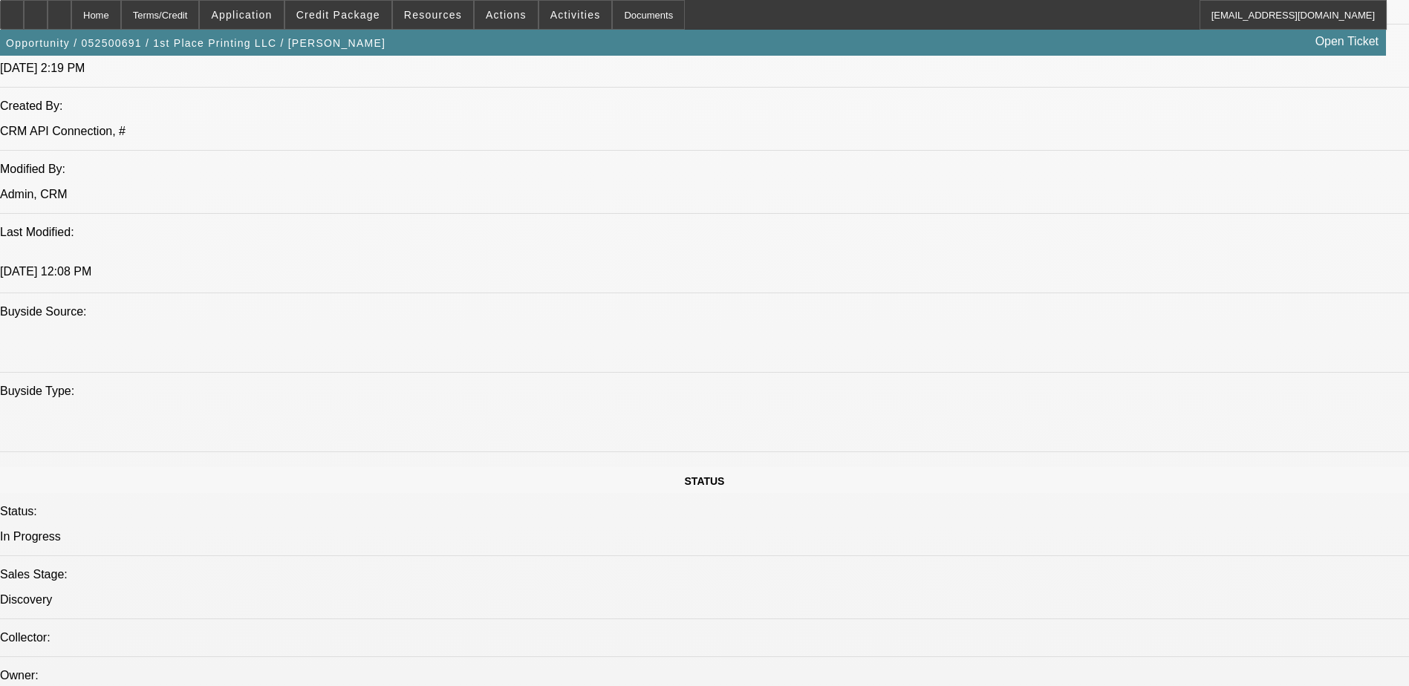
scroll to position [1189, 0]
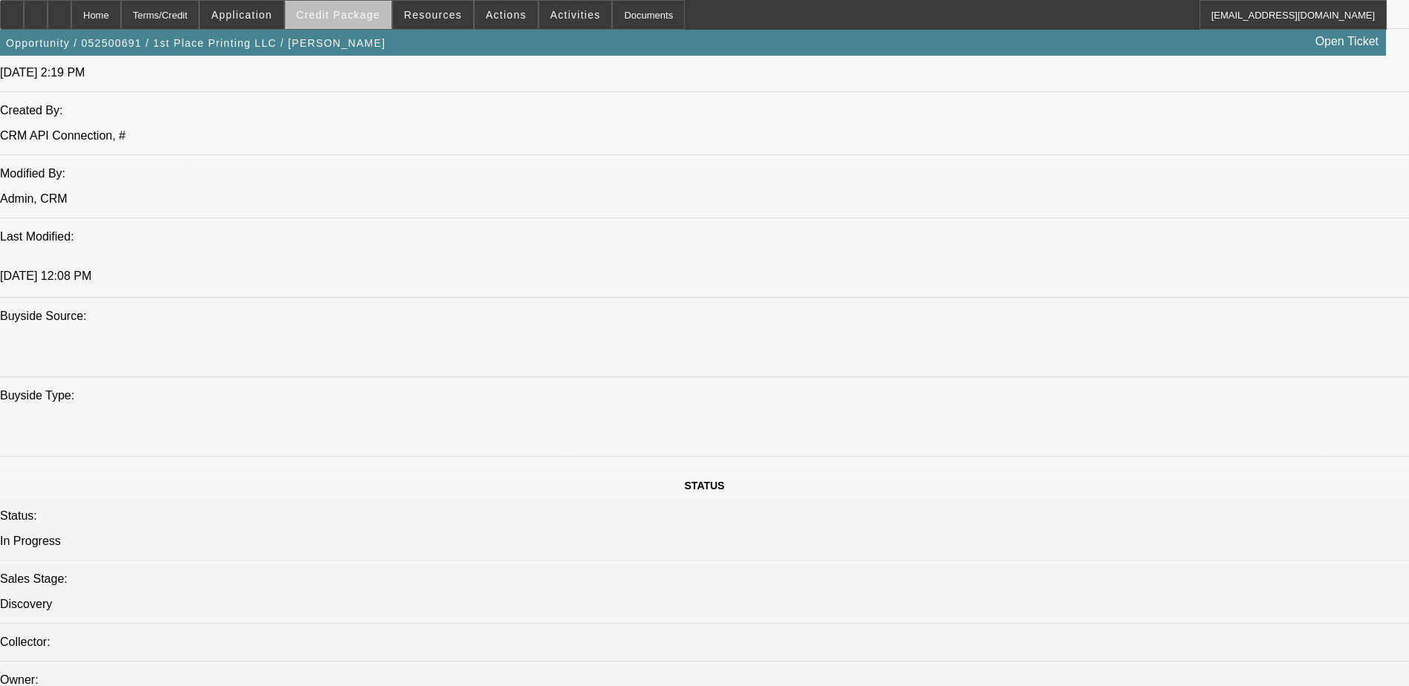
click at [372, 24] on span at bounding box center [338, 15] width 106 height 36
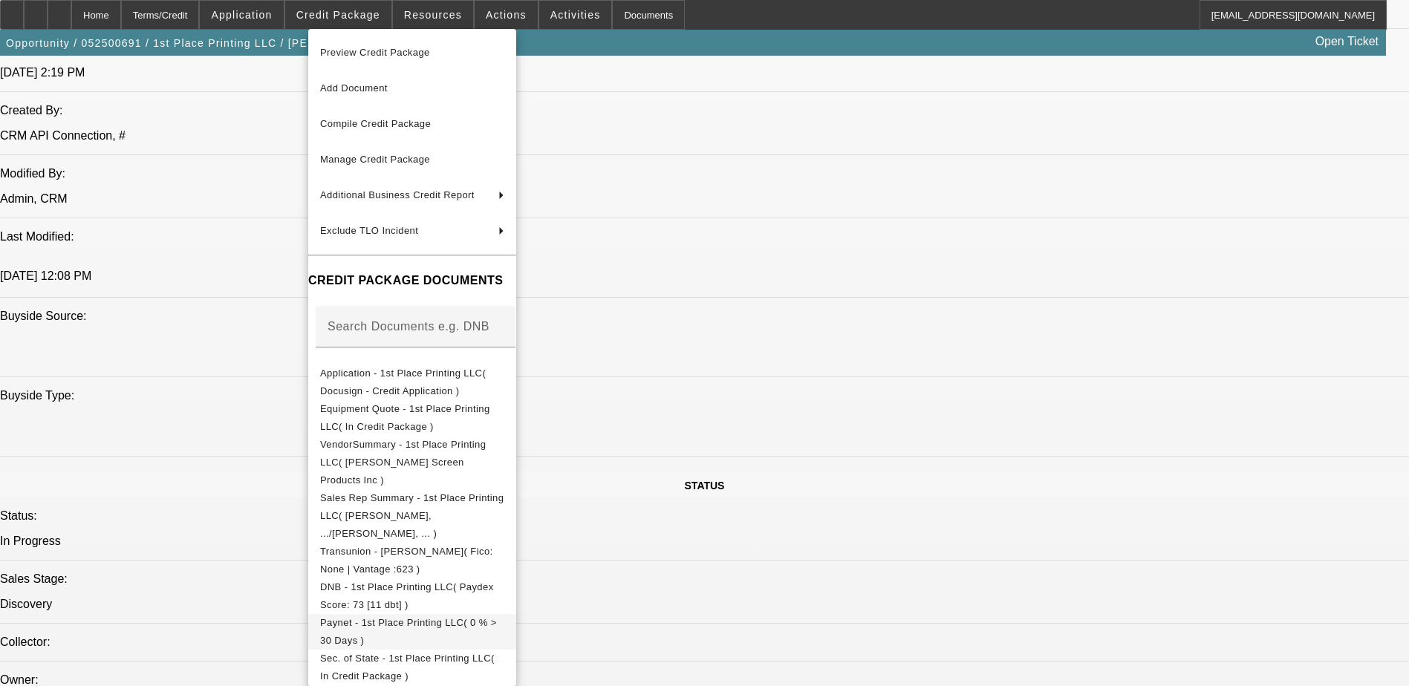
scroll to position [107, 0]
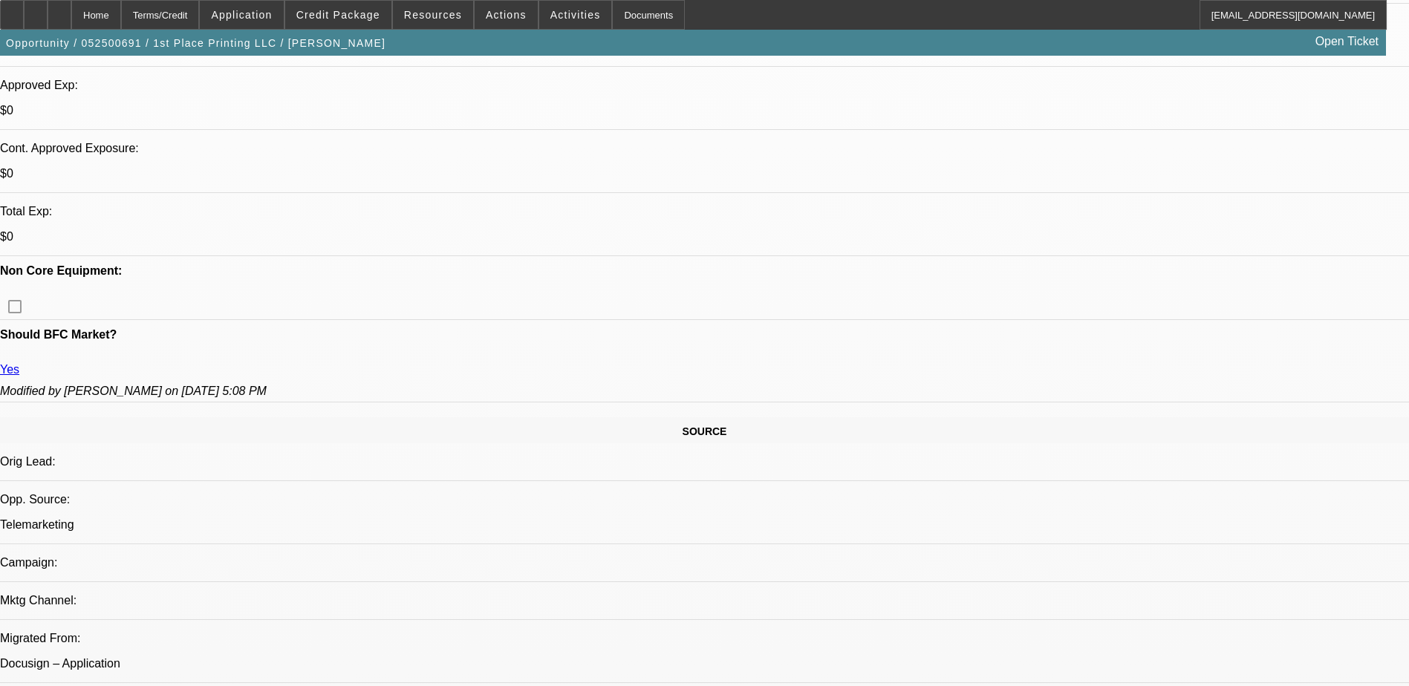
scroll to position [669, 0]
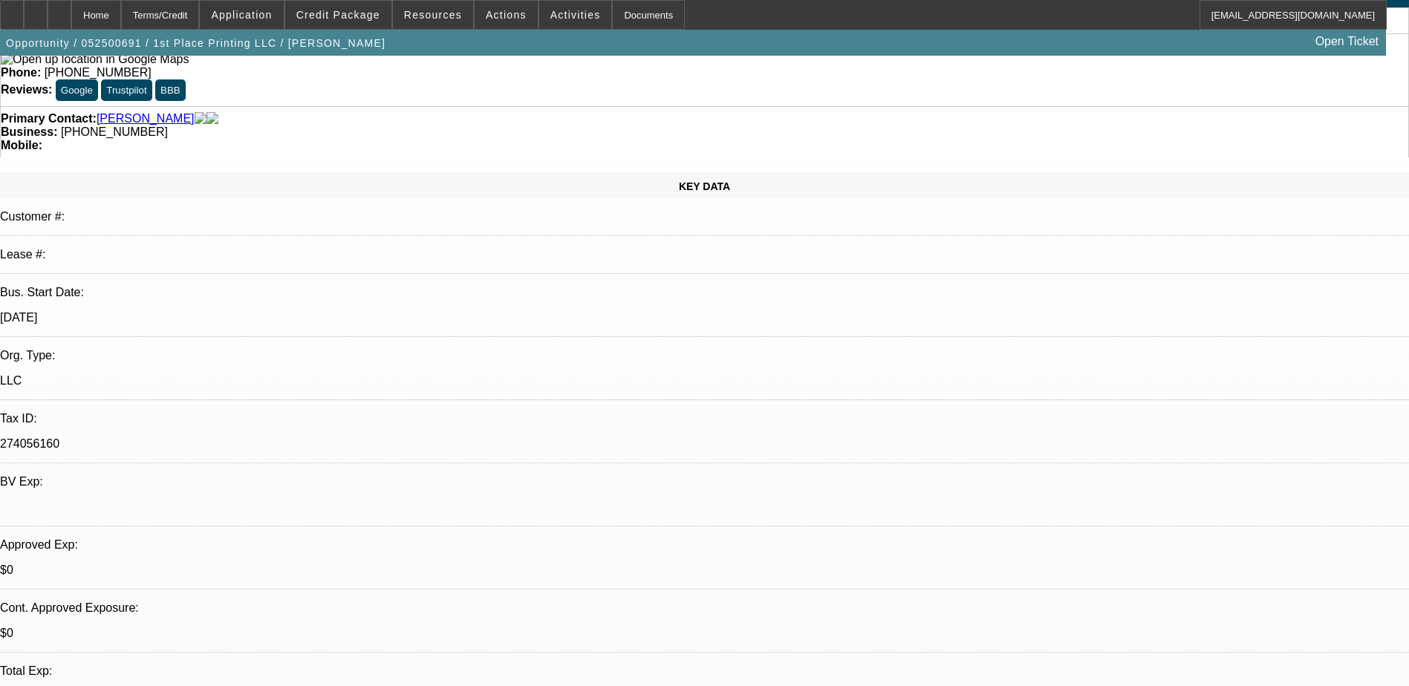
scroll to position [0, 0]
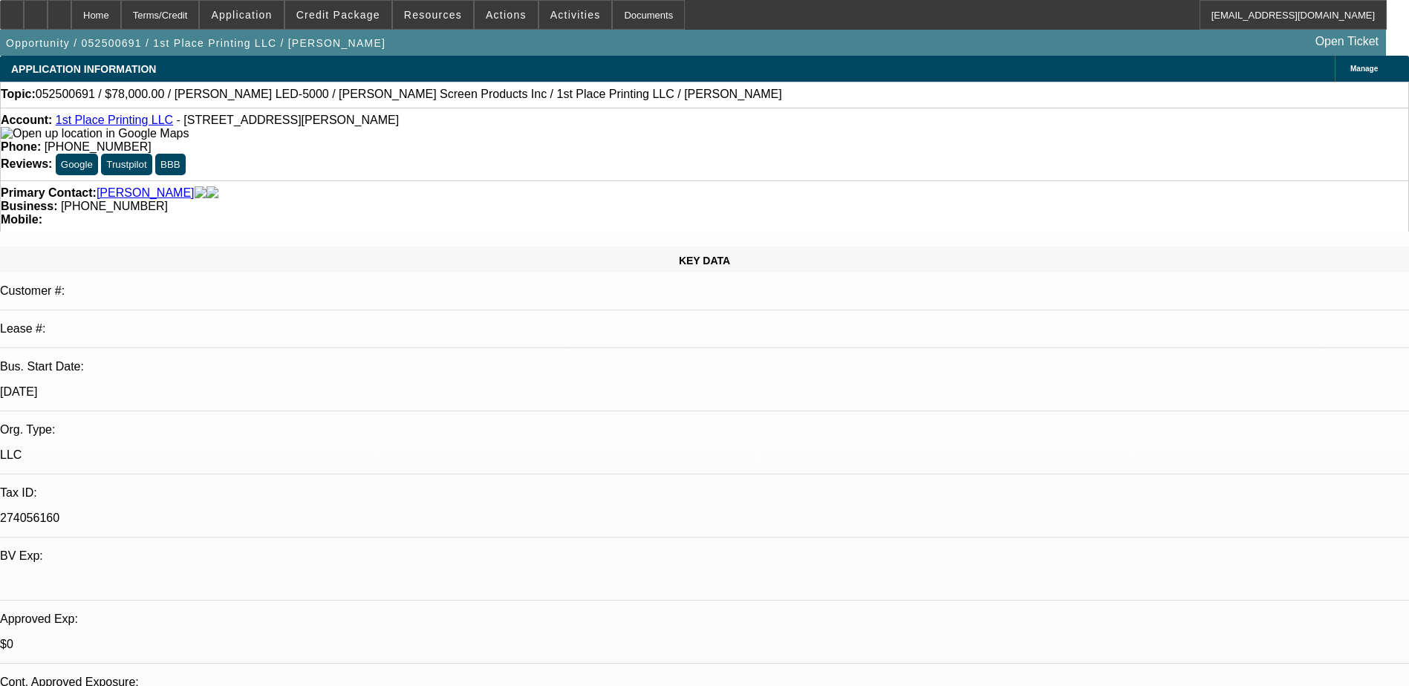
drag, startPoint x: 1216, startPoint y: 142, endPoint x: 1204, endPoint y: 155, distance: 17.9
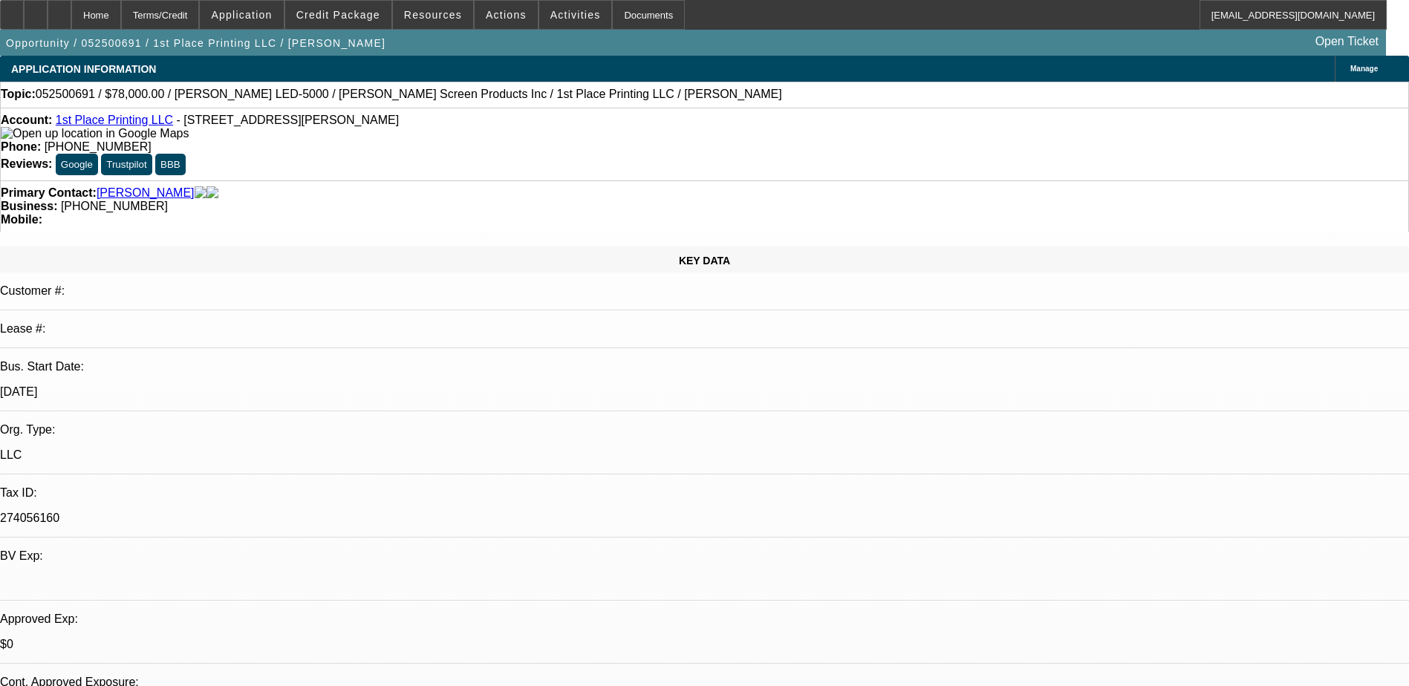
drag, startPoint x: 1204, startPoint y: 155, endPoint x: 1180, endPoint y: 133, distance: 33.1
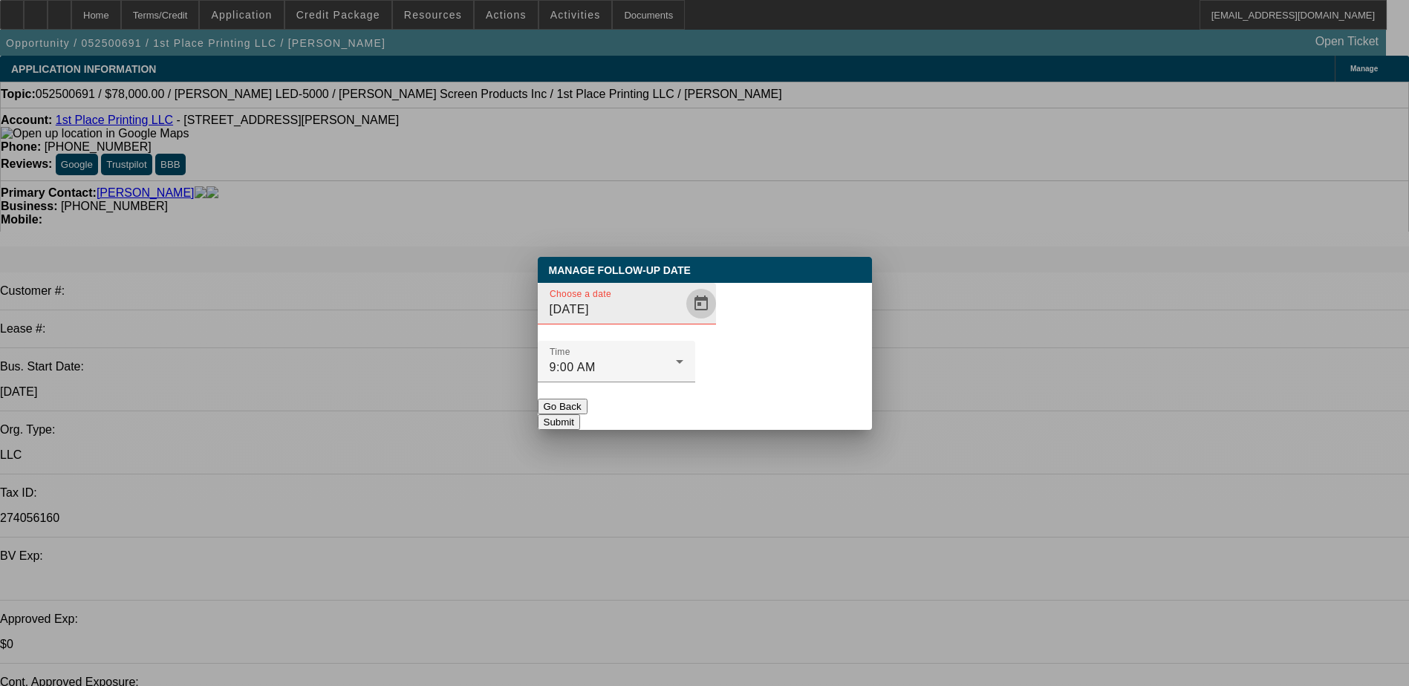
click at [684, 322] on span "Open calendar" at bounding box center [702, 304] width 36 height 36
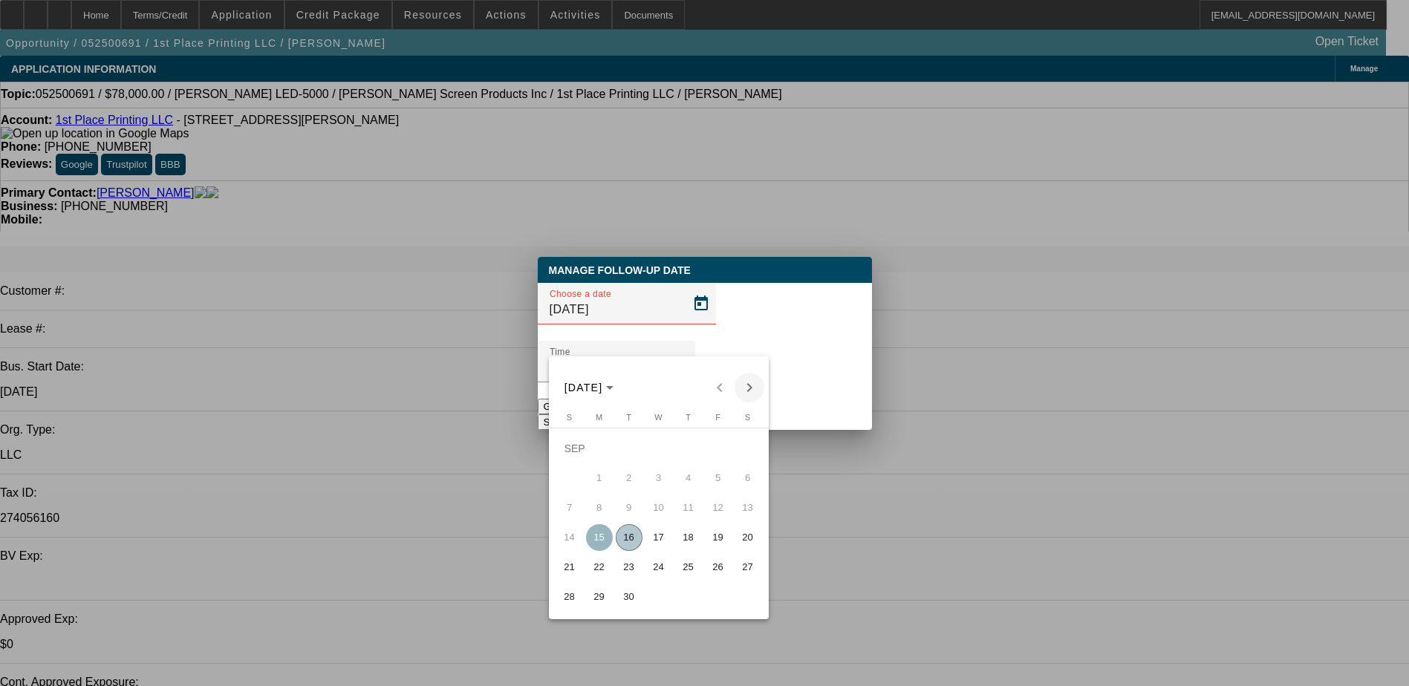
click at [753, 382] on span "Next month" at bounding box center [750, 388] width 30 height 30
click at [686, 517] on span "16" at bounding box center [688, 508] width 27 height 27
type input "10/16/2025"
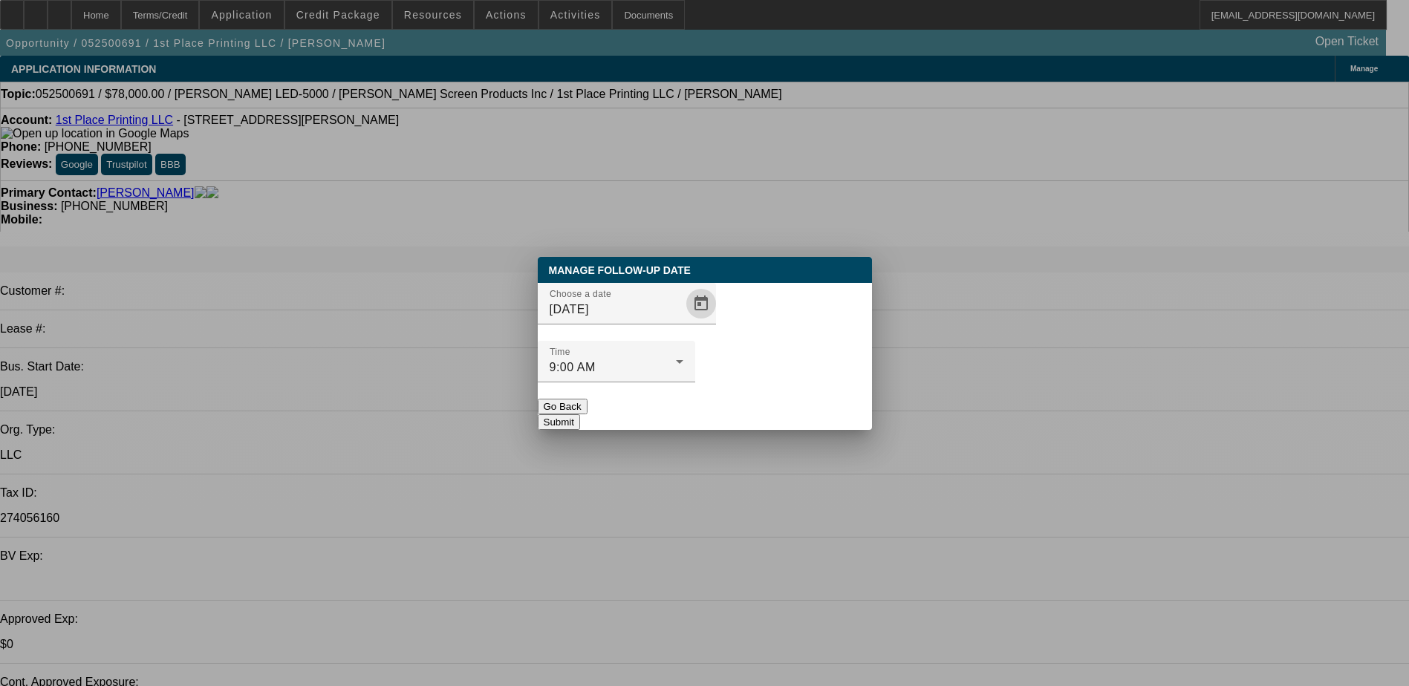
click at [580, 415] on button "Submit" at bounding box center [559, 423] width 42 height 16
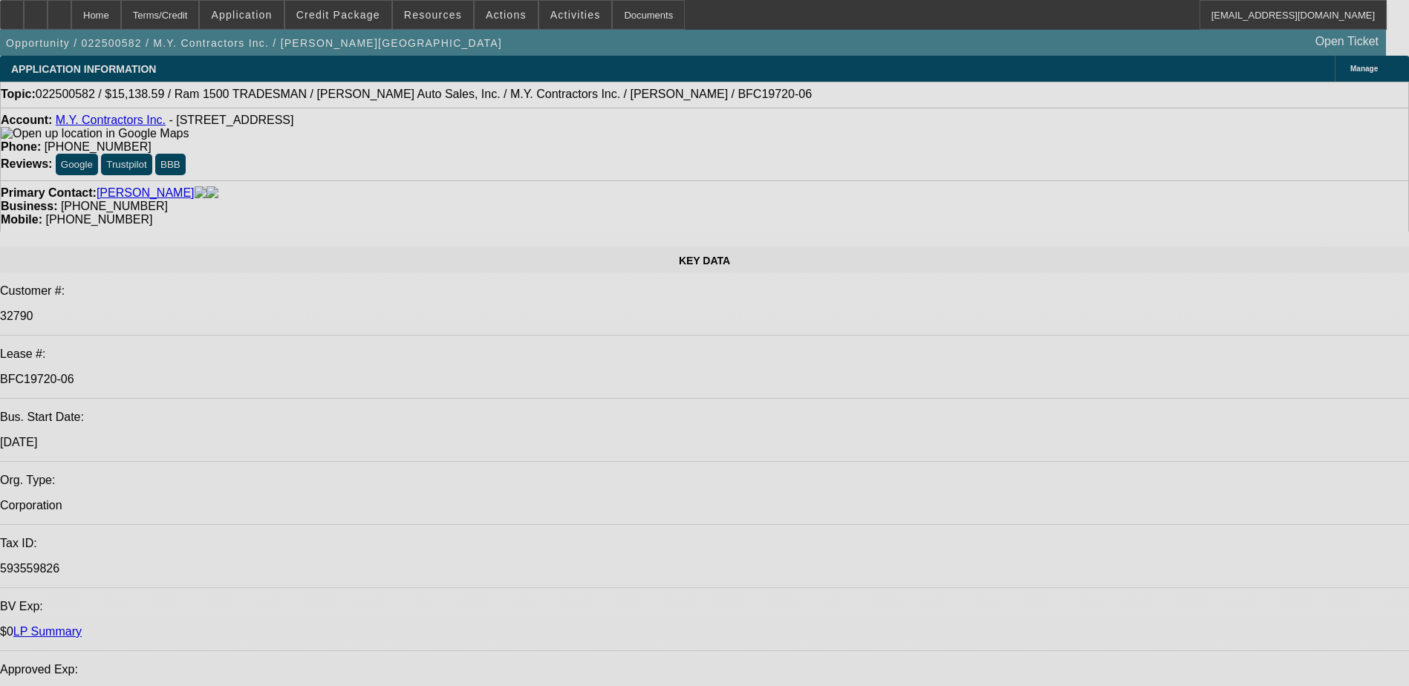
select select "0"
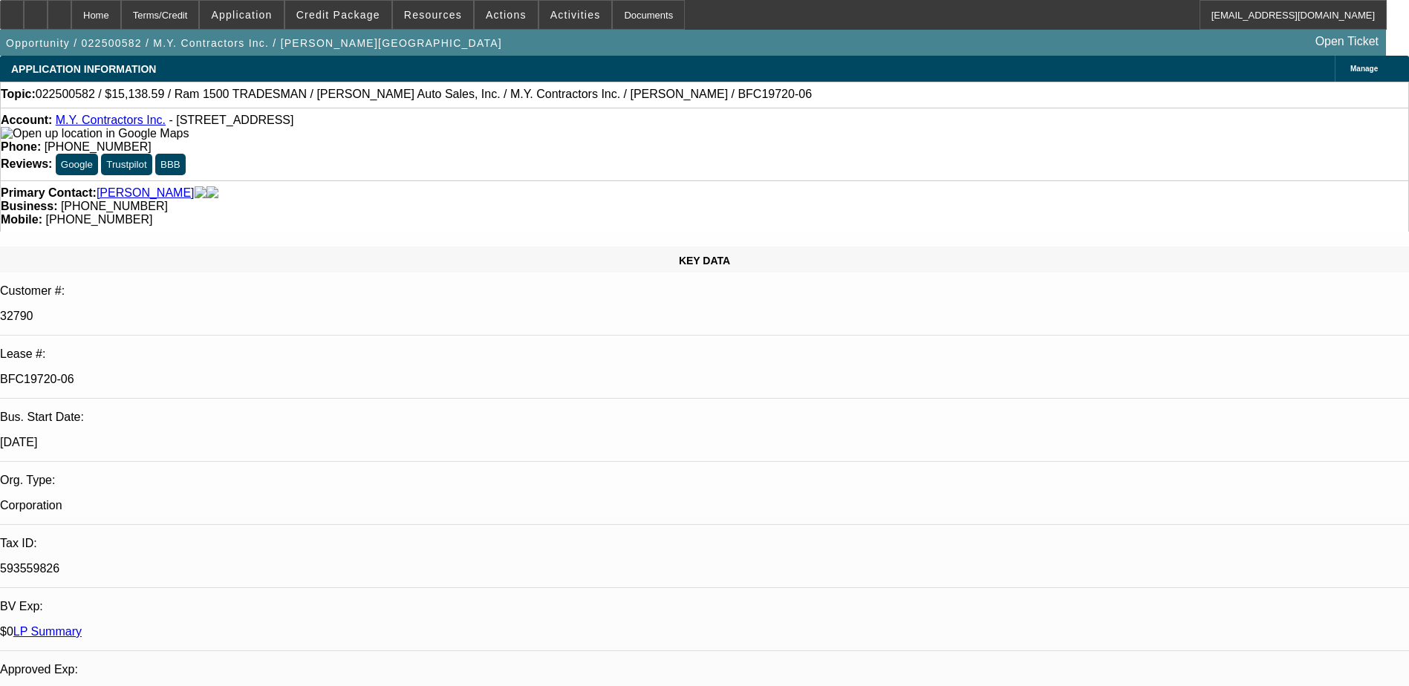
select select "0"
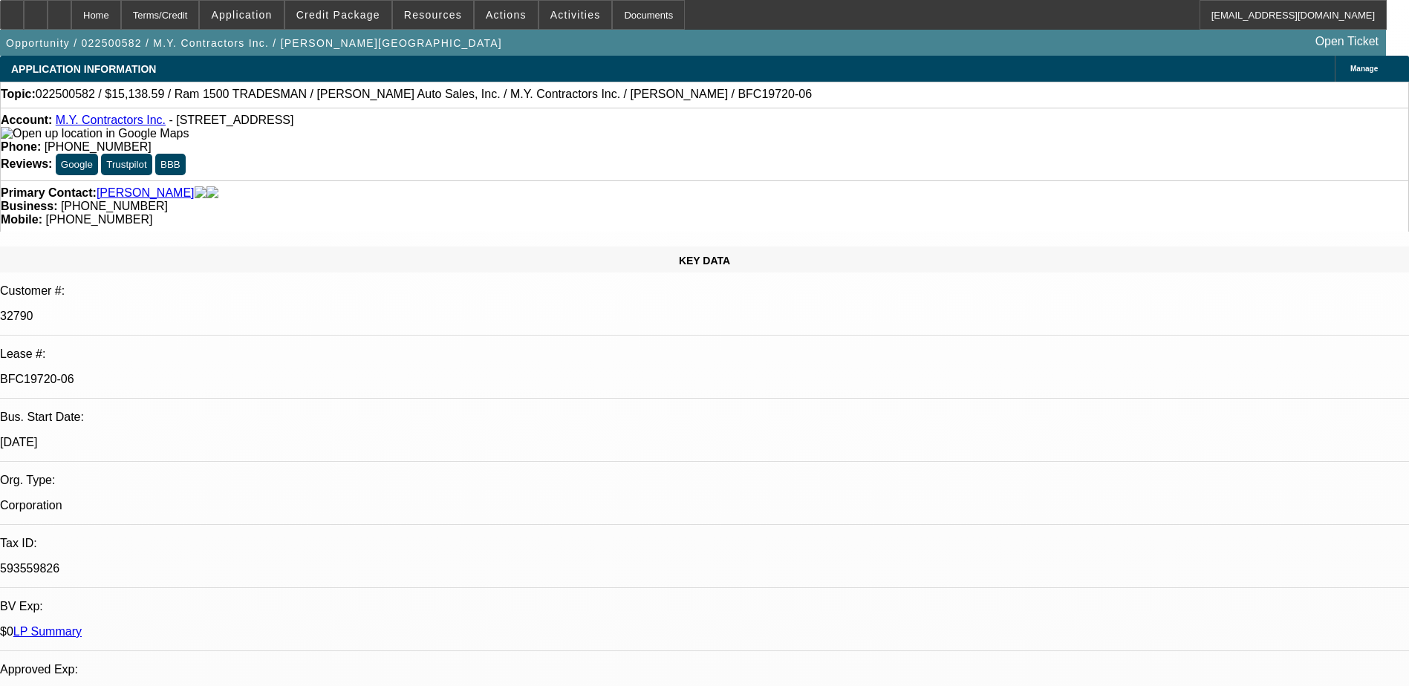
select select "0"
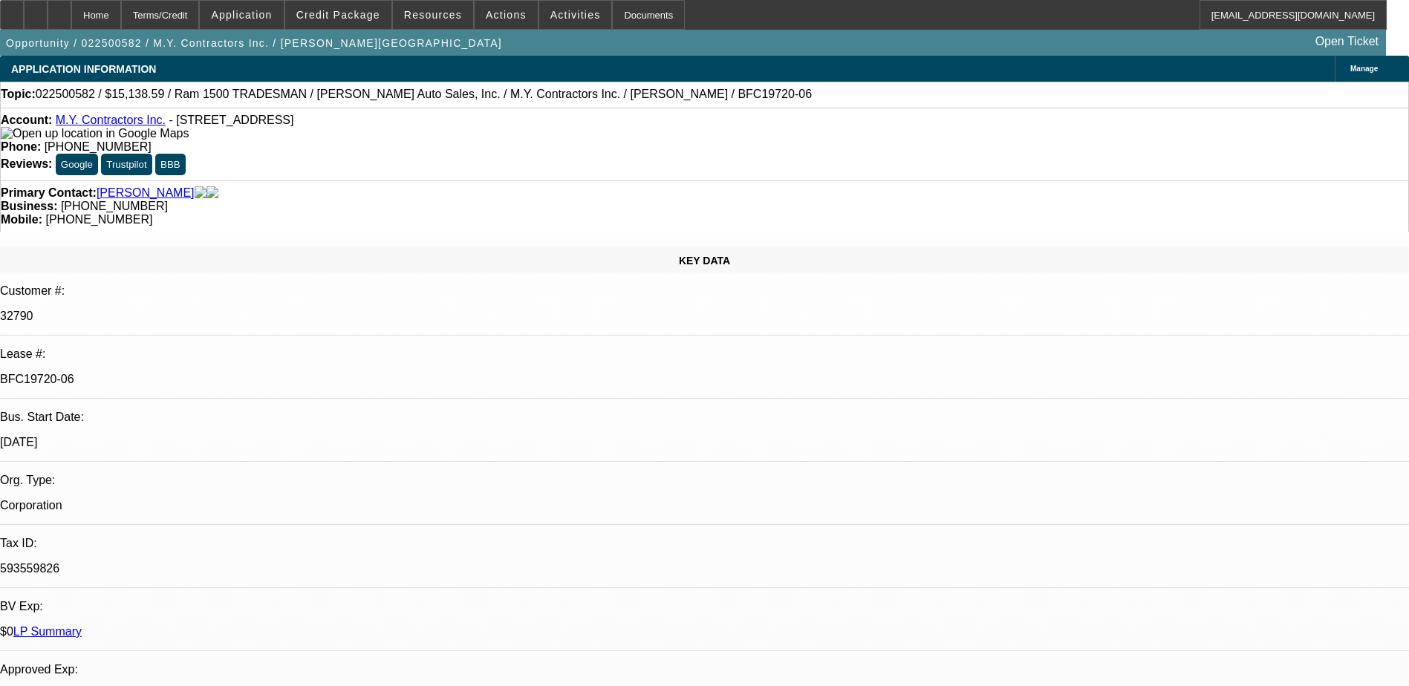
select select "0"
select select "1"
select select "6"
select select "1"
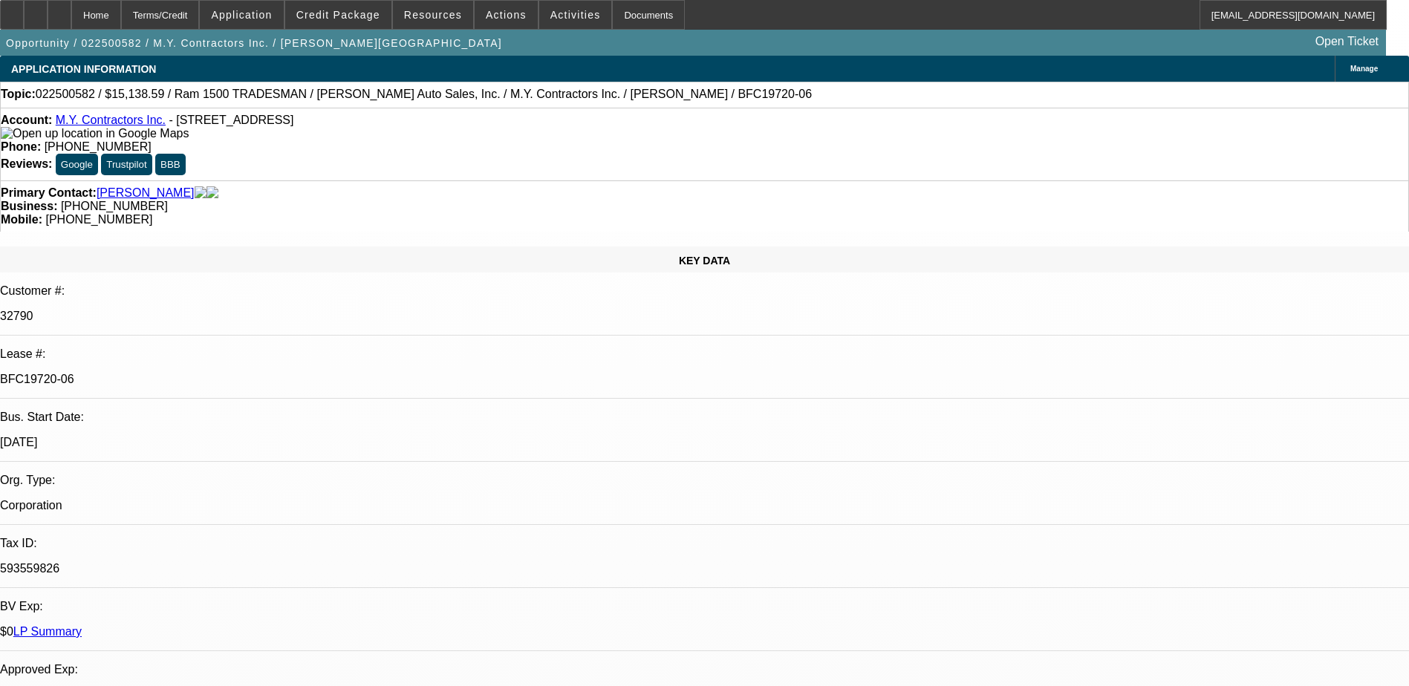
select select "1"
select select "6"
select select "1"
select select "6"
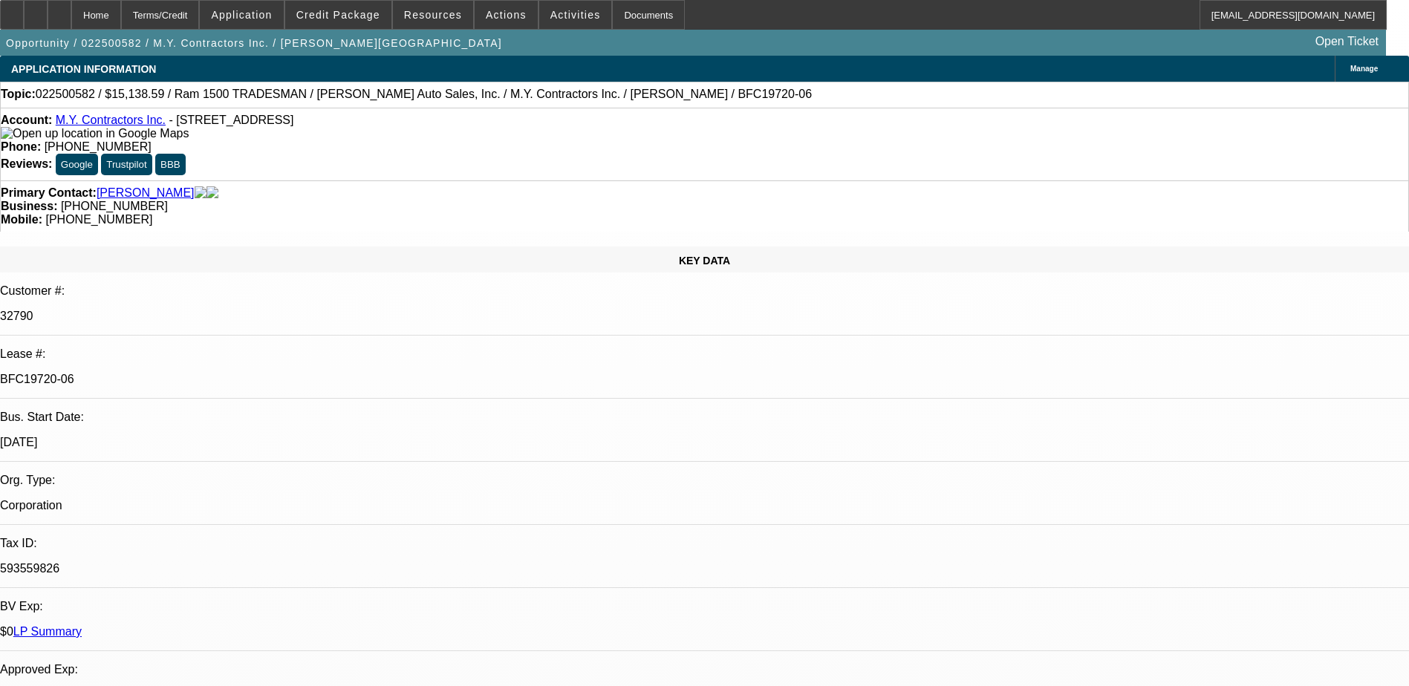
select select "1"
select select "6"
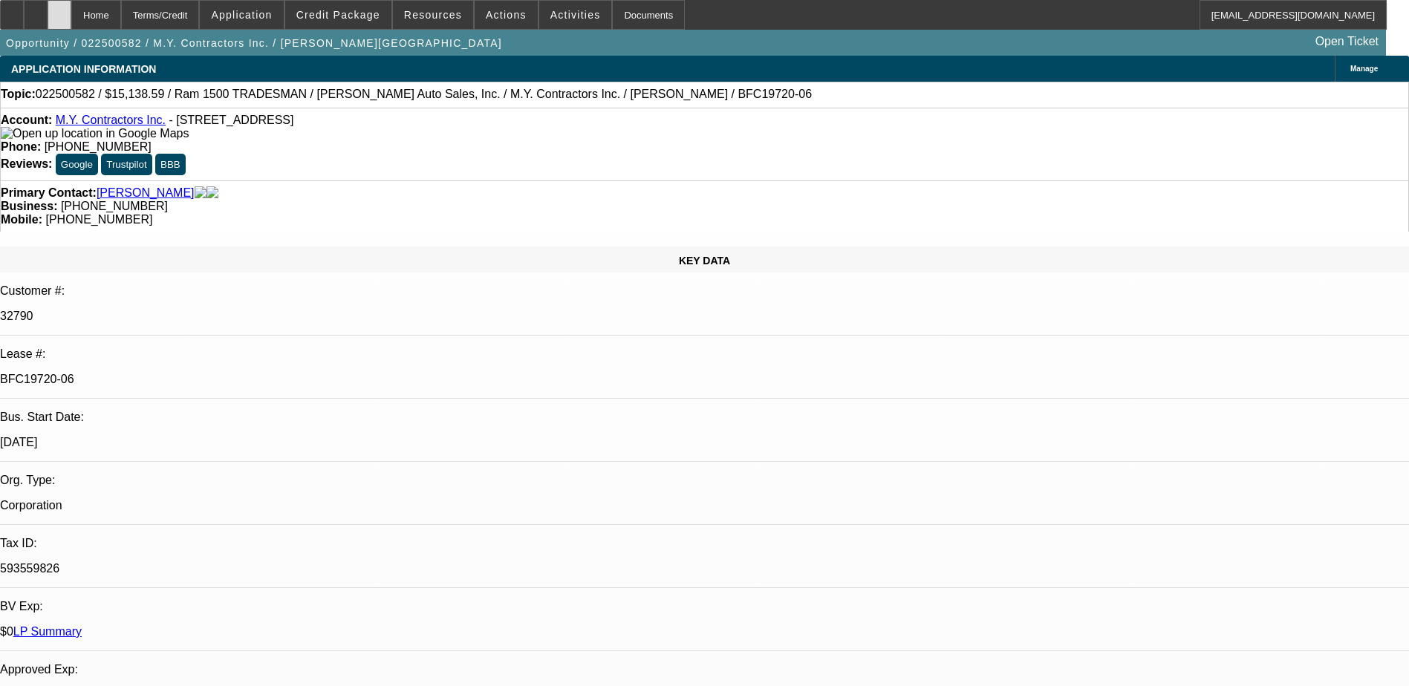
click at [71, 22] on div at bounding box center [60, 15] width 24 height 30
select select "0"
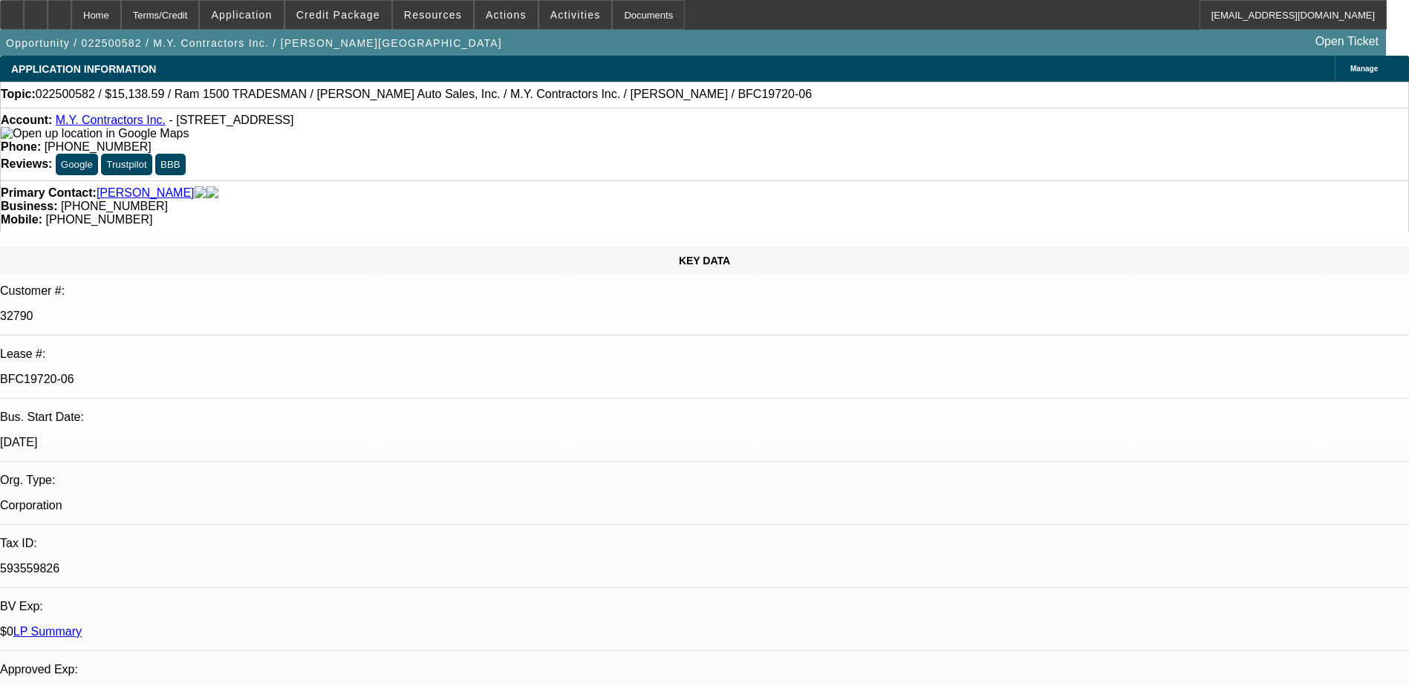
select select "0"
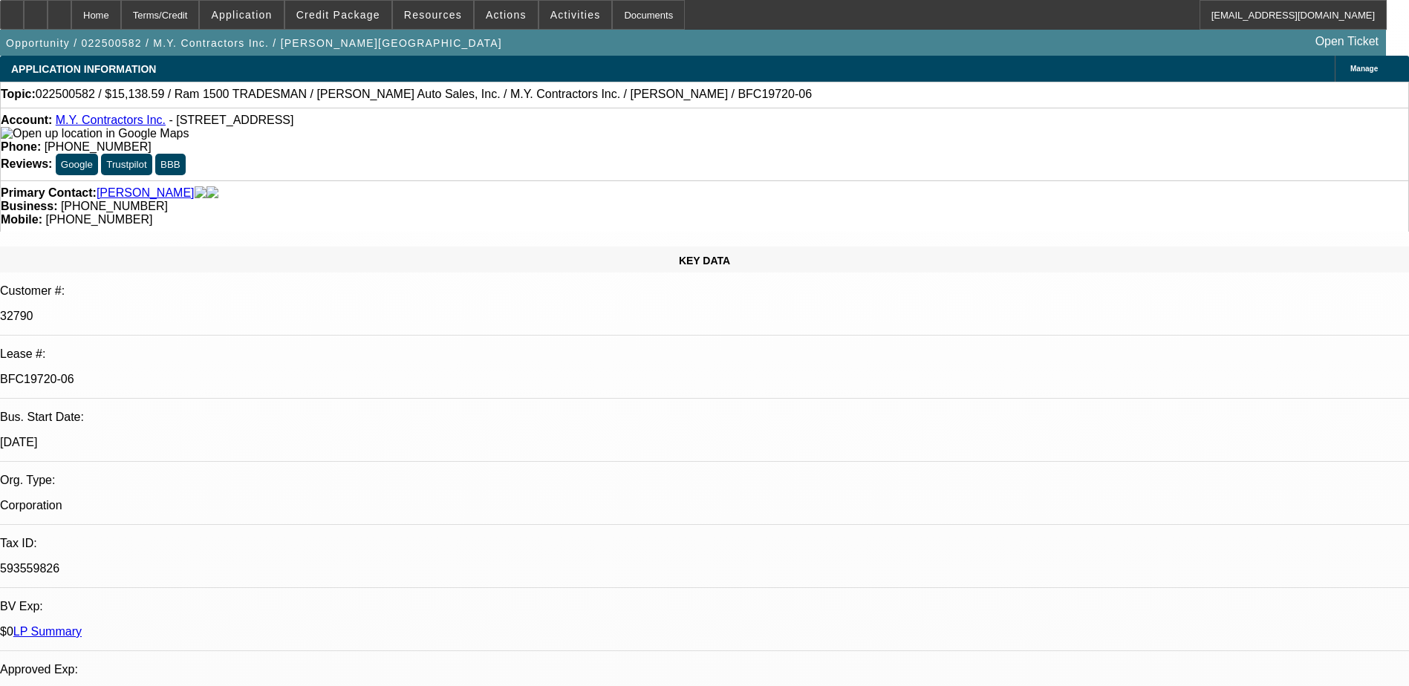
select select "0"
select select "1"
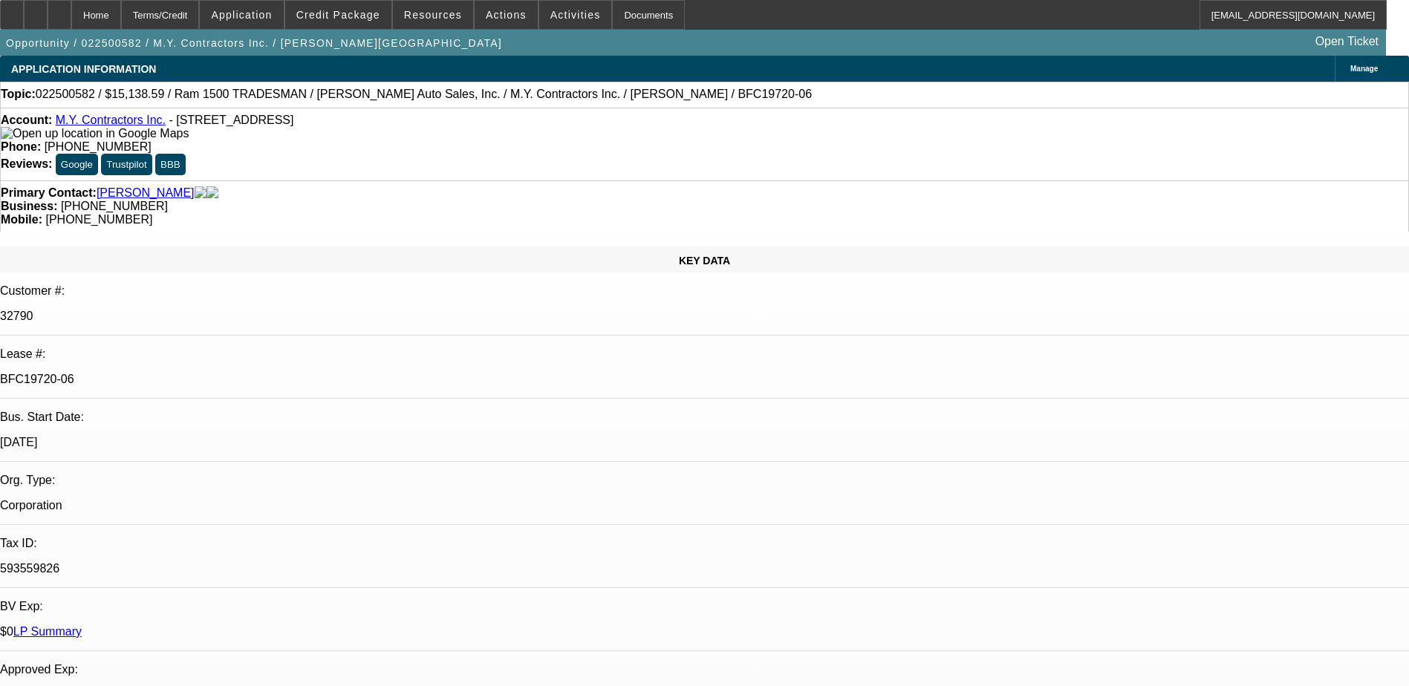
select select "6"
select select "1"
select select "6"
select select "1"
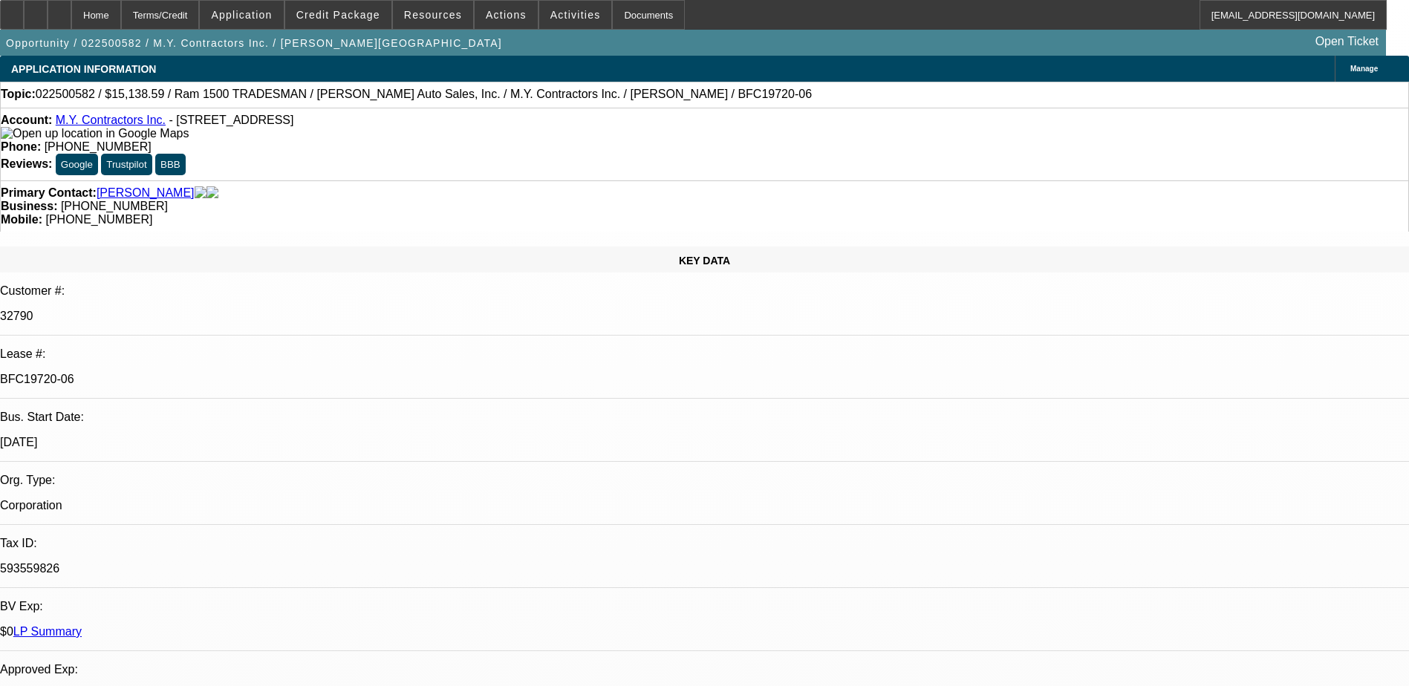
select select "1"
select select "6"
select select "1"
select select "6"
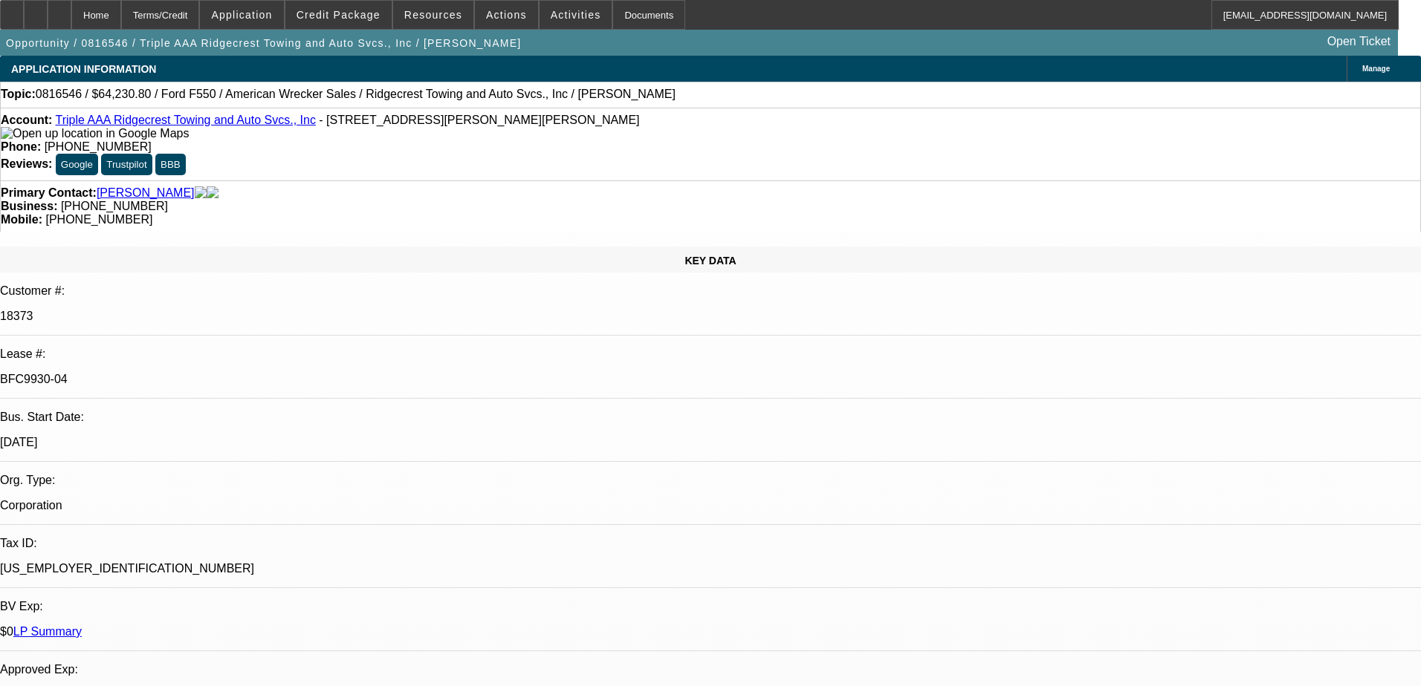
select select "0"
select select "6"
select select "0"
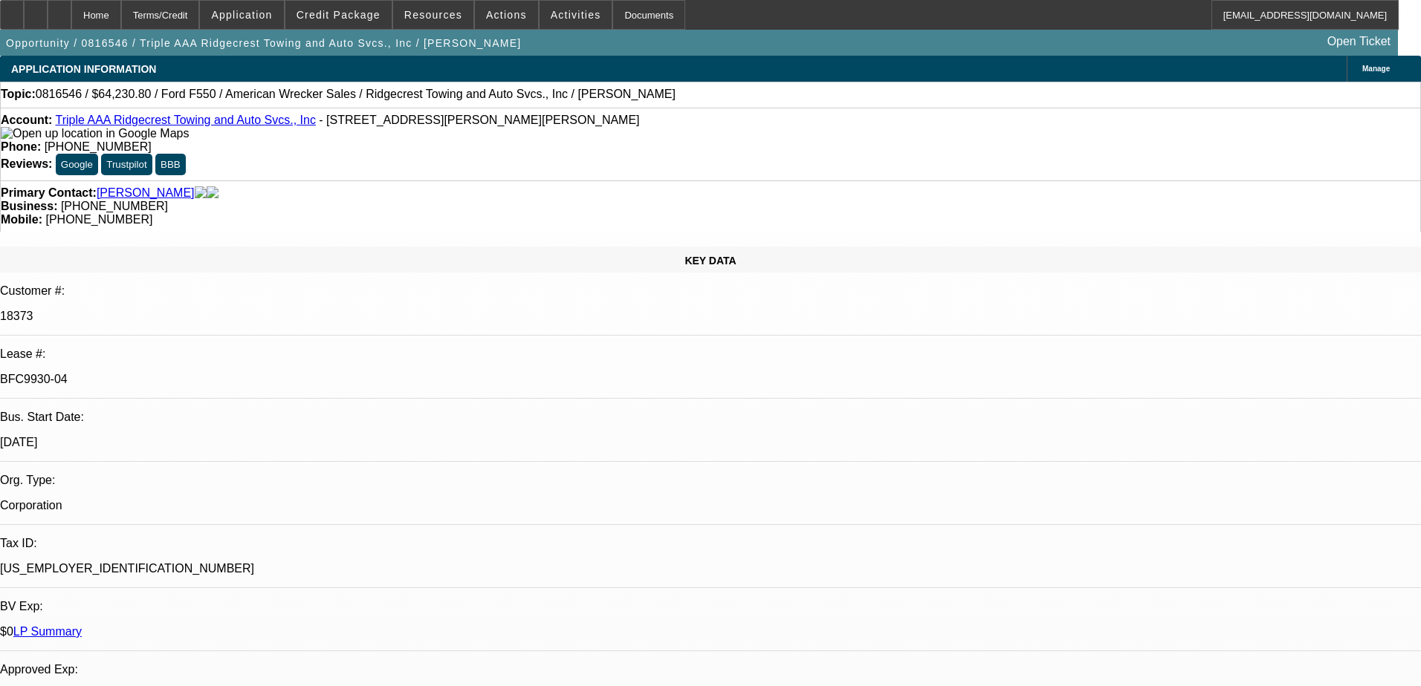
select select "0"
select select "6"
select select "0"
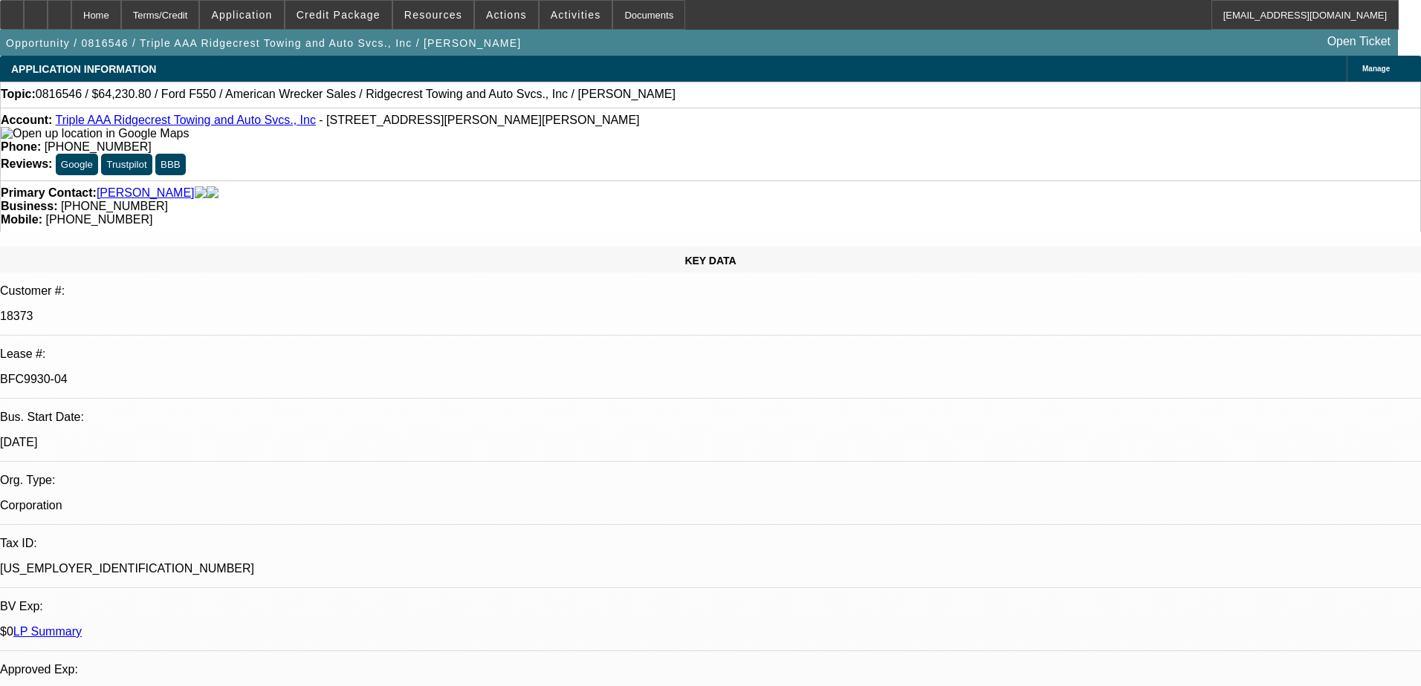
select select "0"
select select "6"
select select "0"
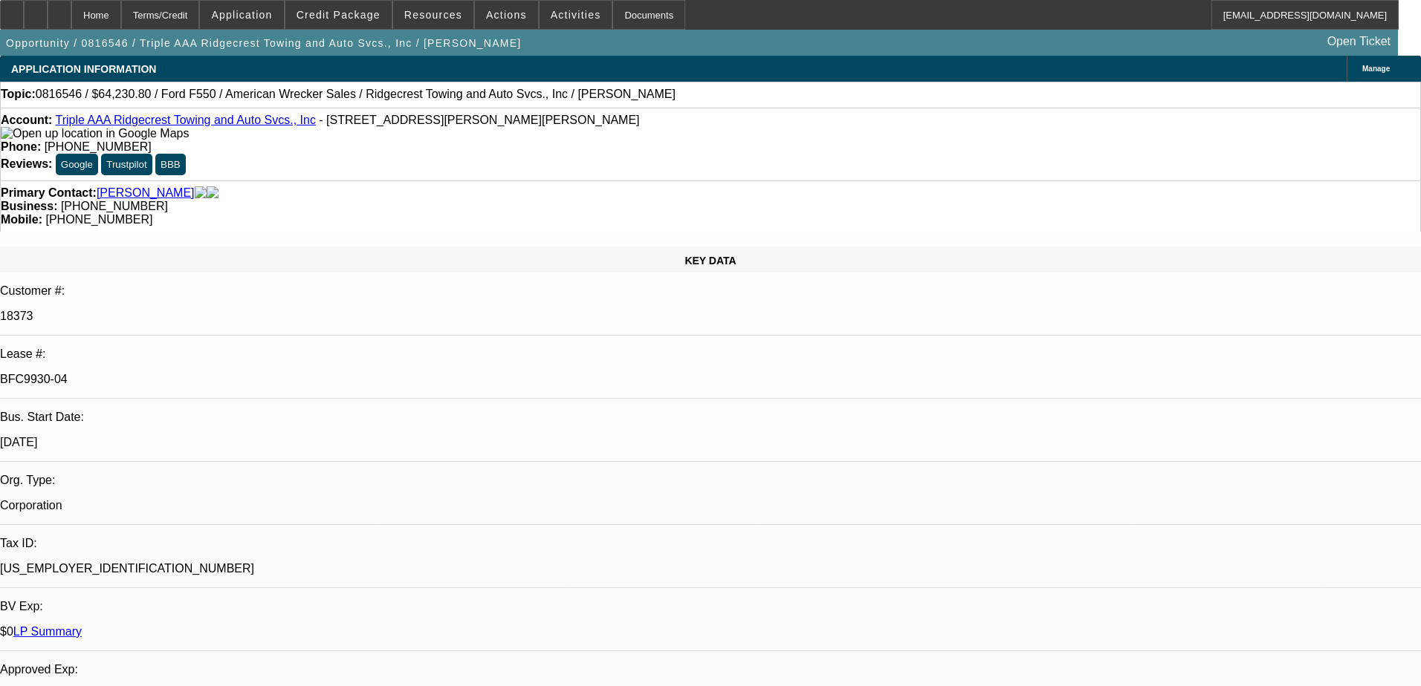
select select "2"
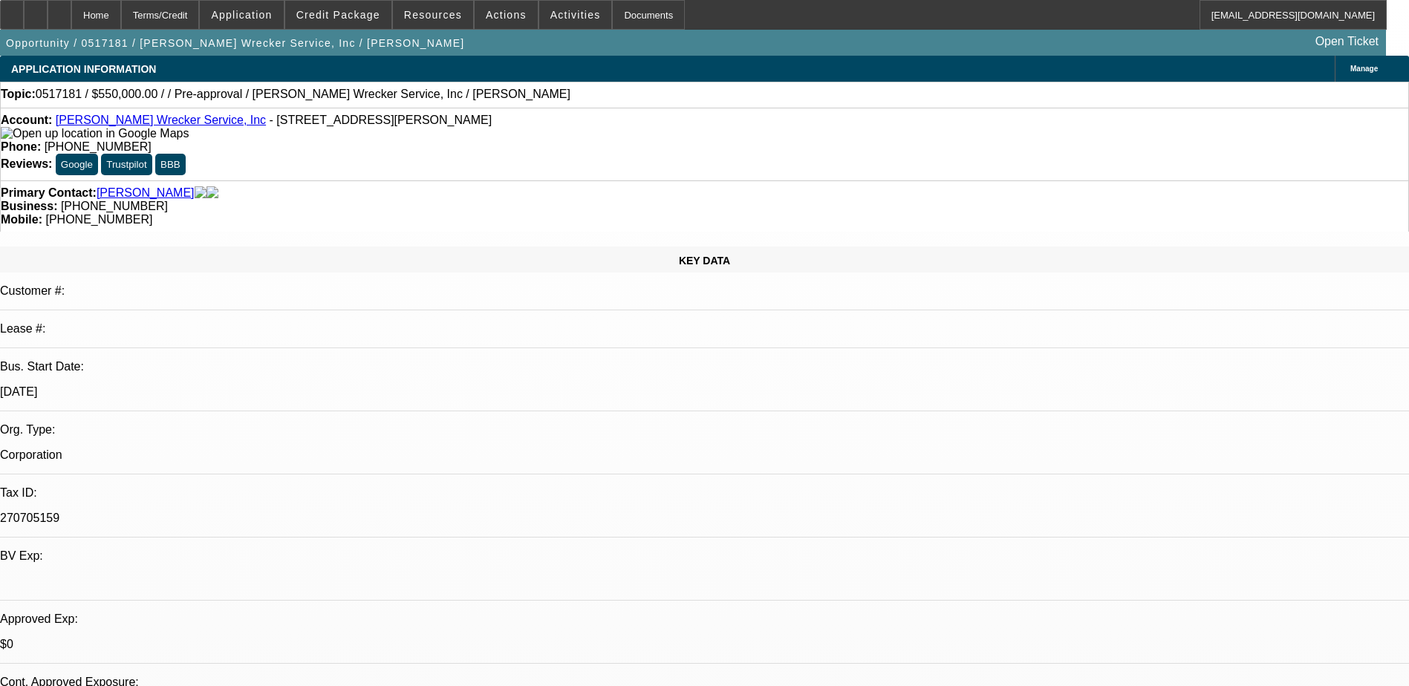
select select "0"
select select "2"
select select "0.1"
select select "1"
select select "2"
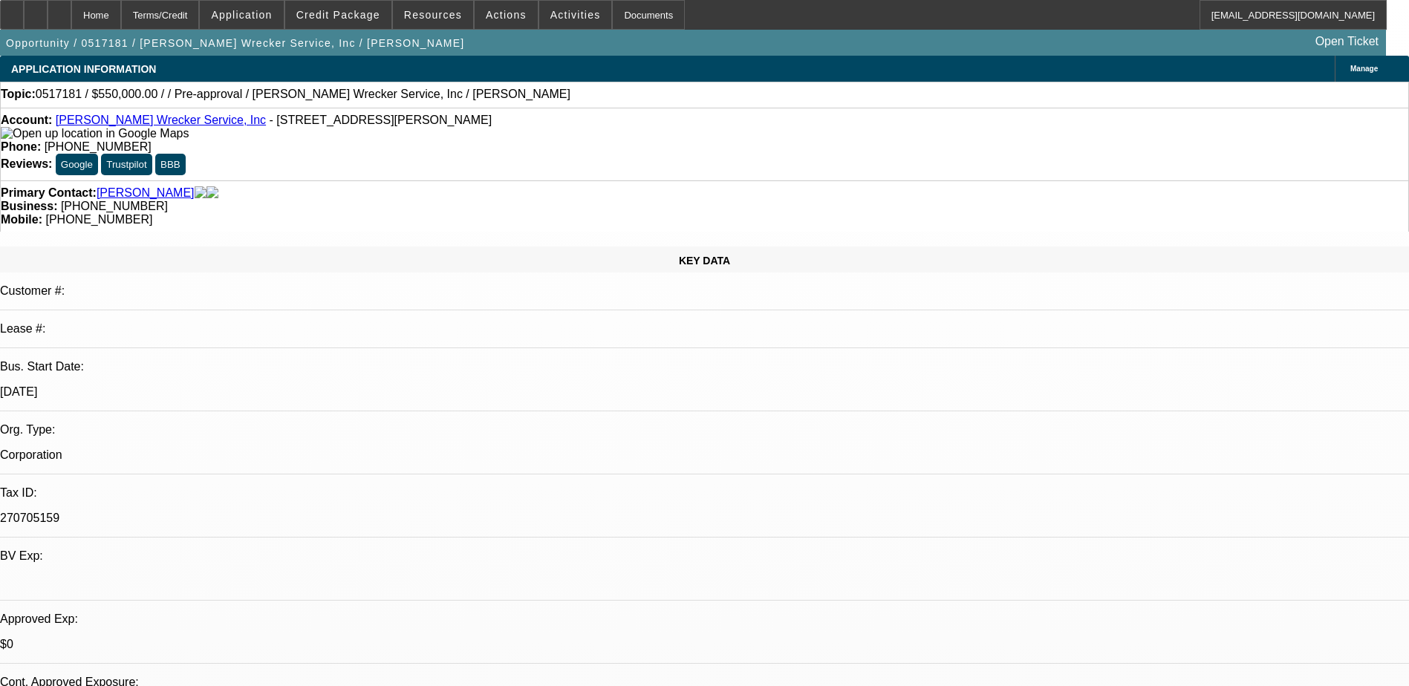
select select
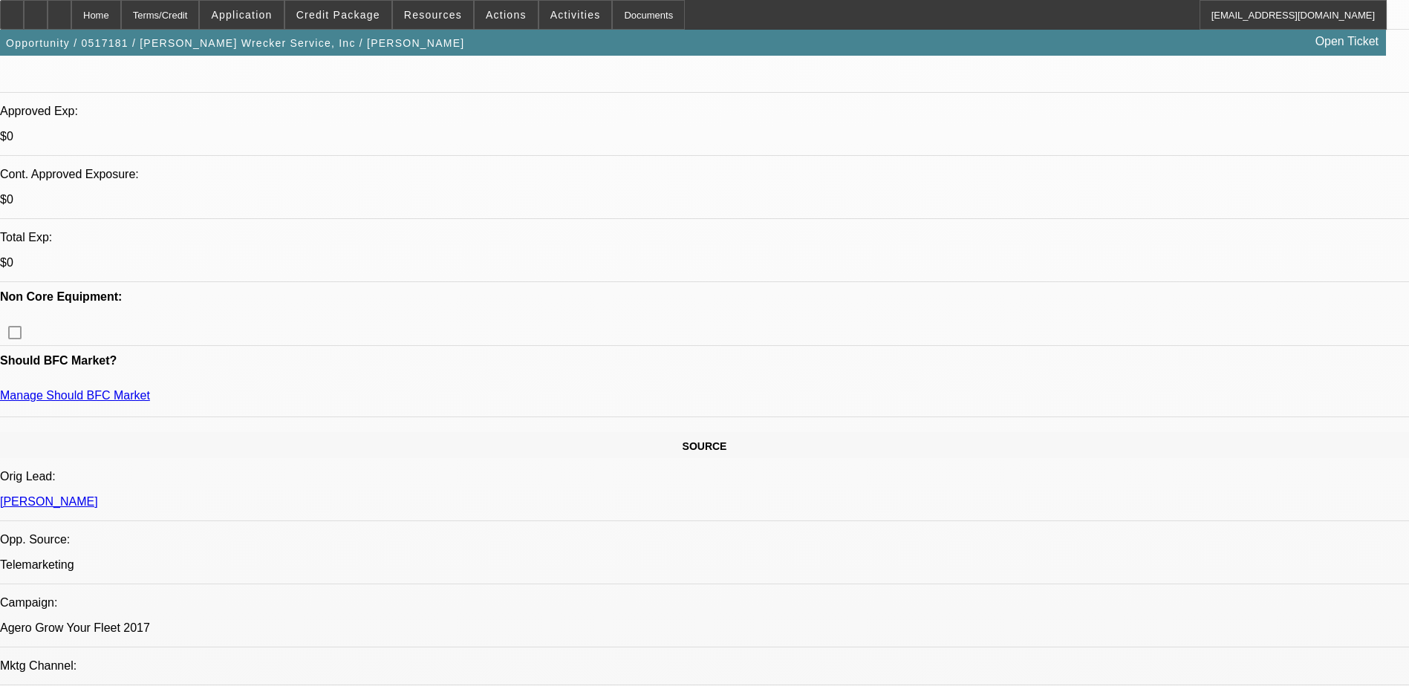
scroll to position [594, 0]
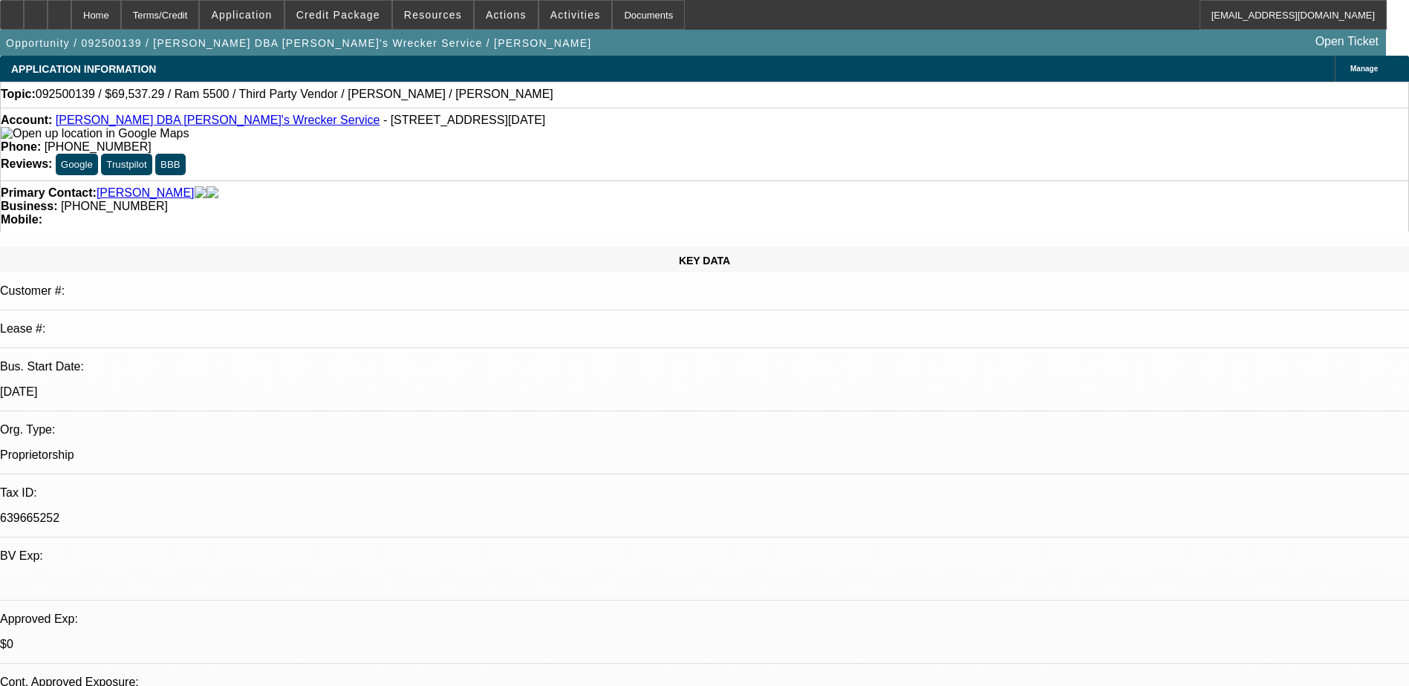
select select "0"
select select "6"
select select "0"
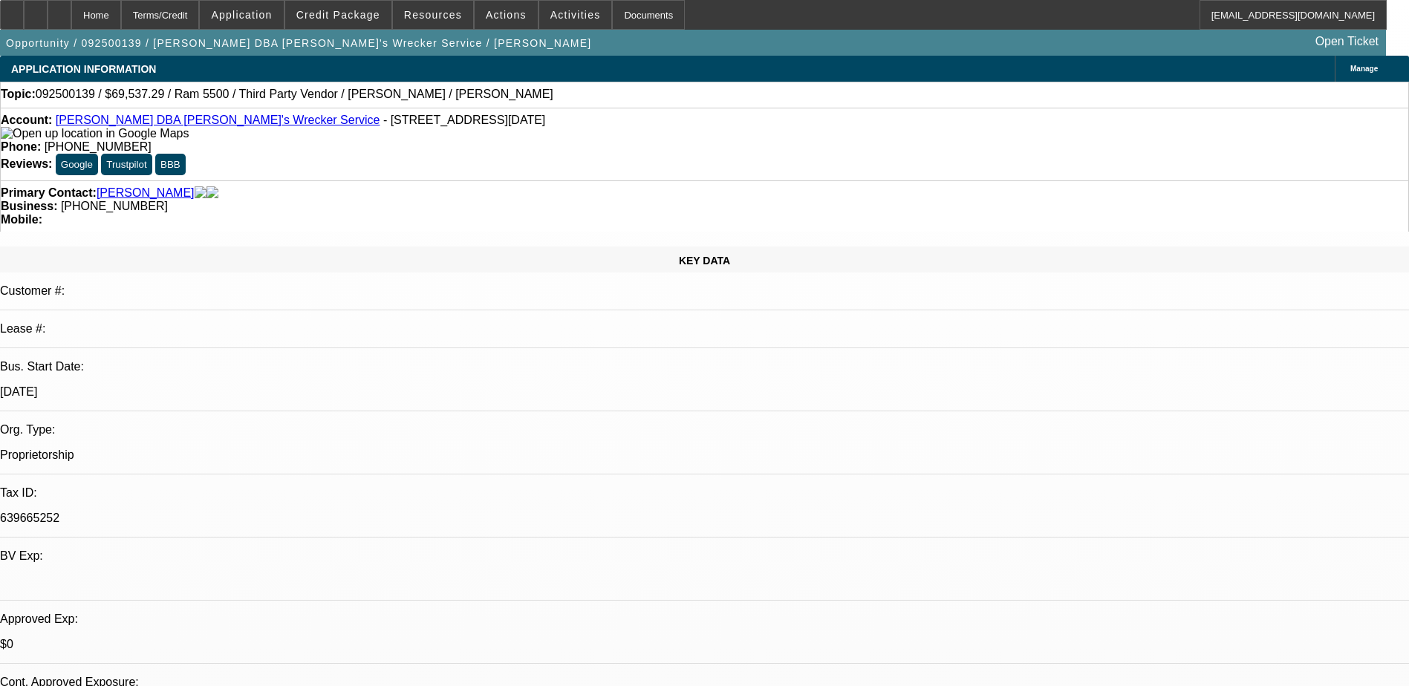
select select "0"
select select "6"
select select "0"
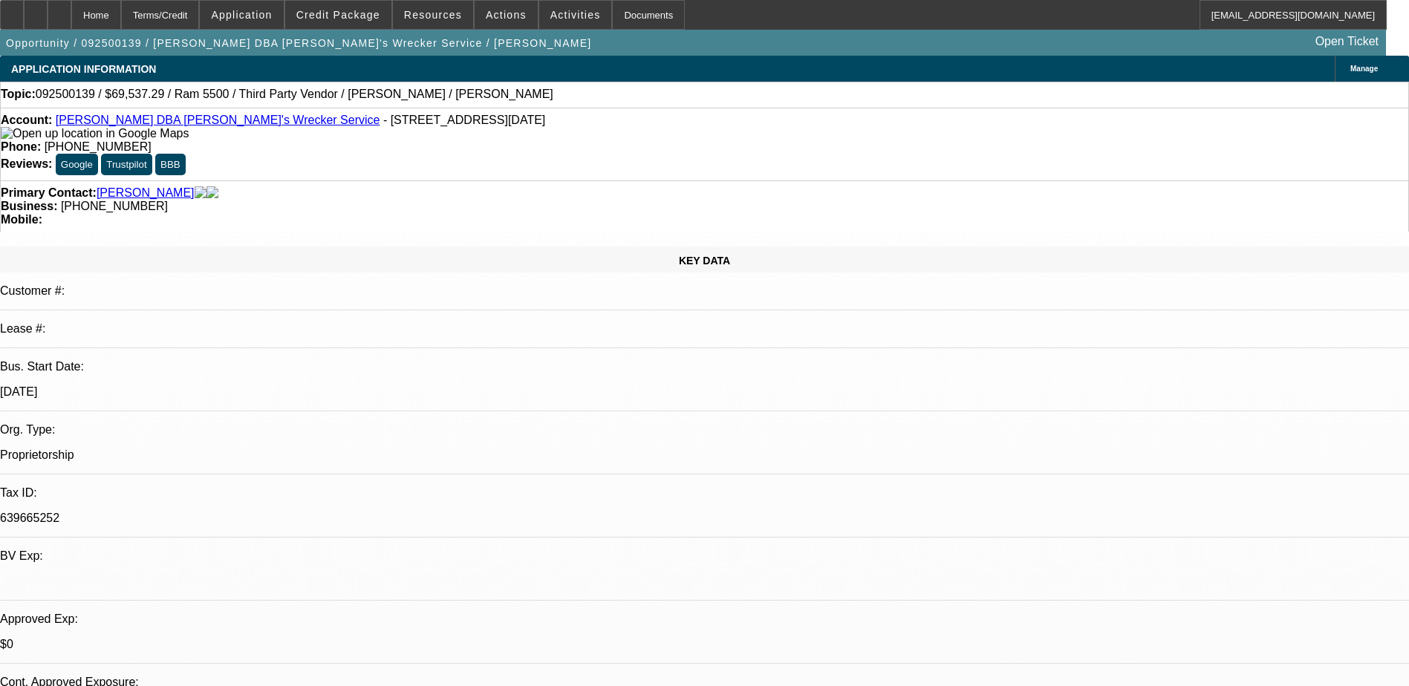
select select "0"
select select "6"
select select "0"
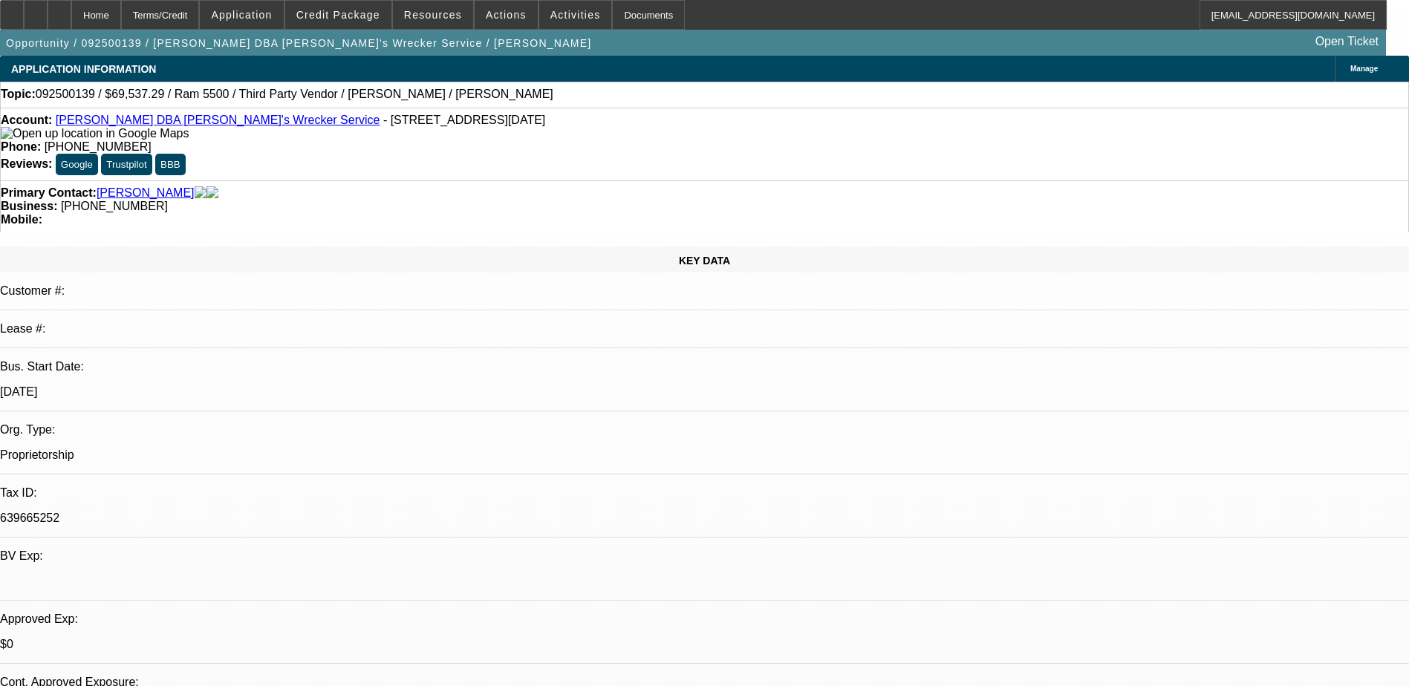
select select "6"
select select "0"
select select "3"
select select "0.1"
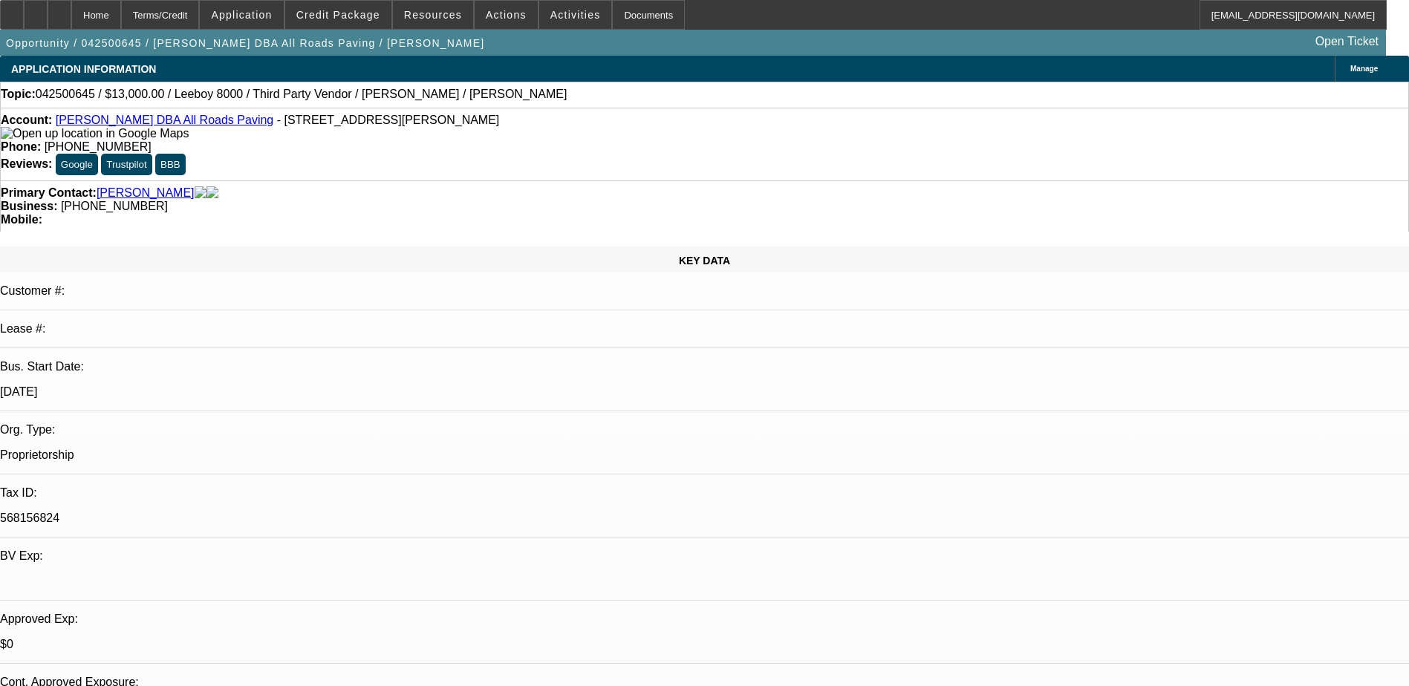
select select "5"
select select "0"
select select "3"
select select "0.1"
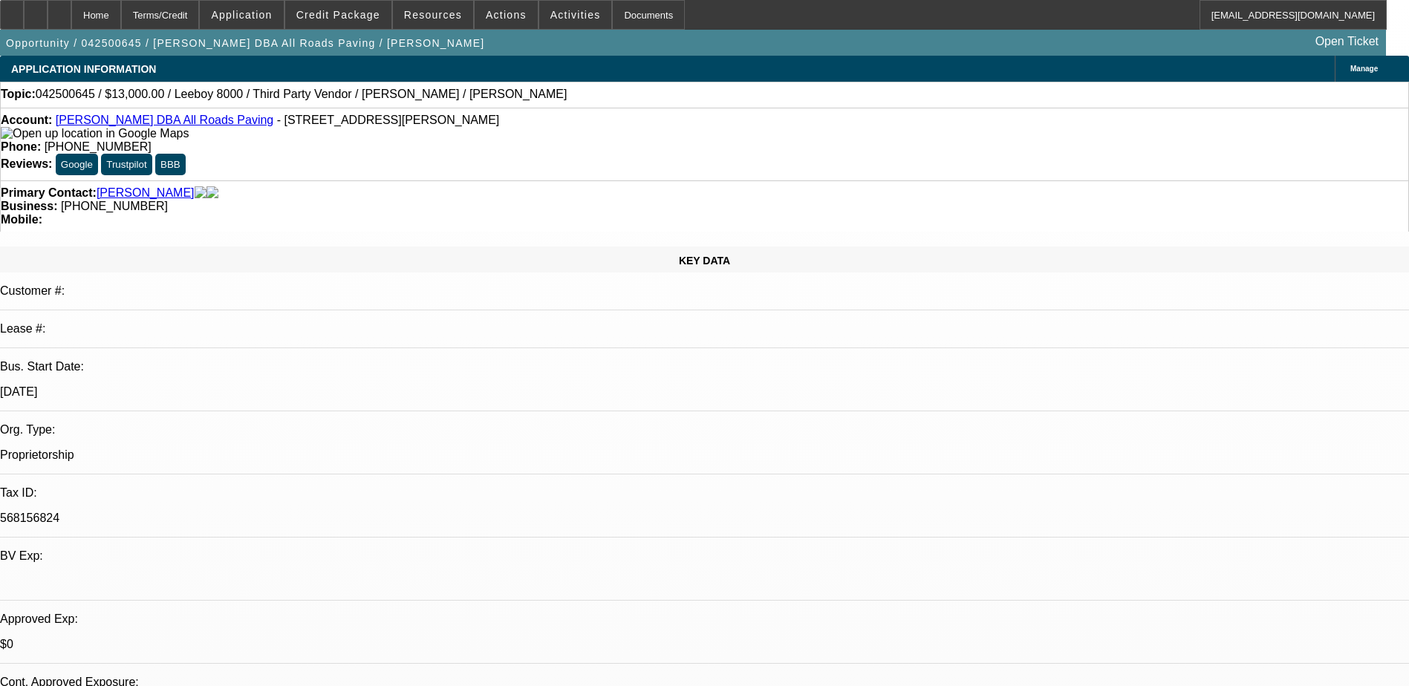
select select "5"
select select "0"
select select "3"
select select "0.1"
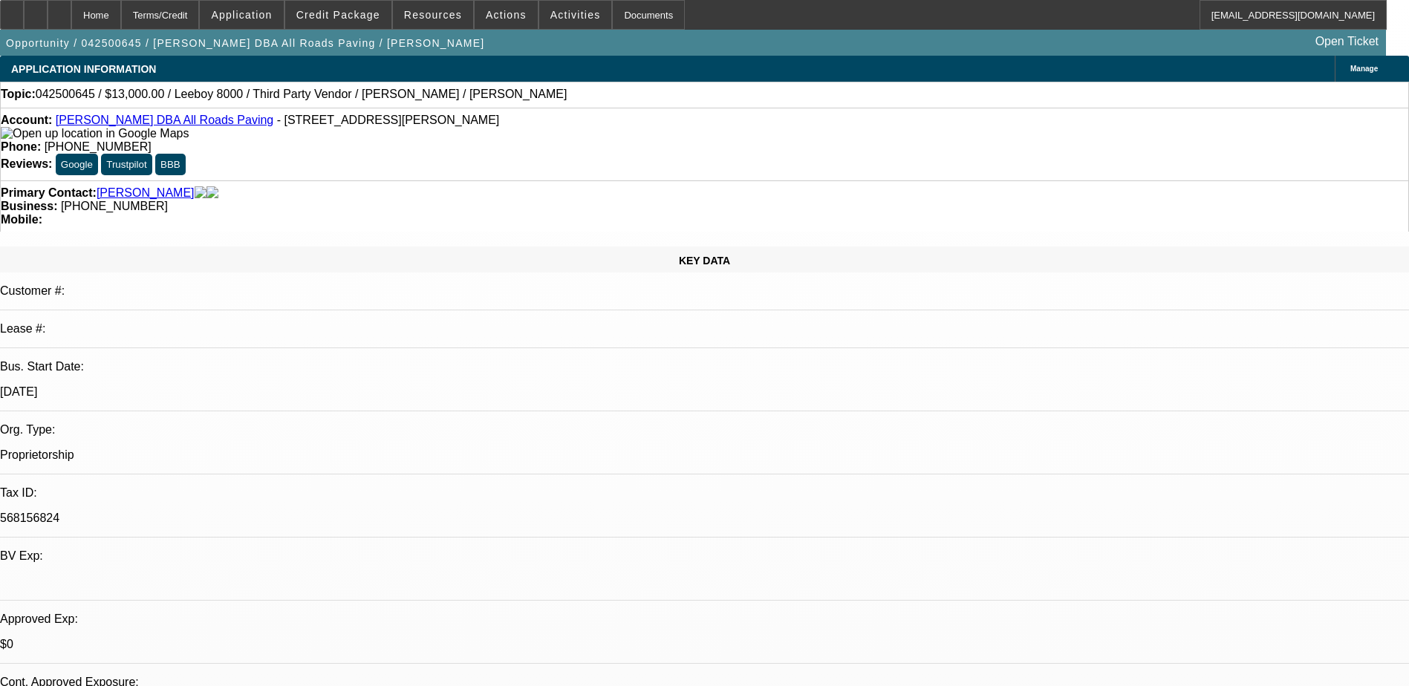
select select "5"
select select "0"
select select "3"
select select "0.1"
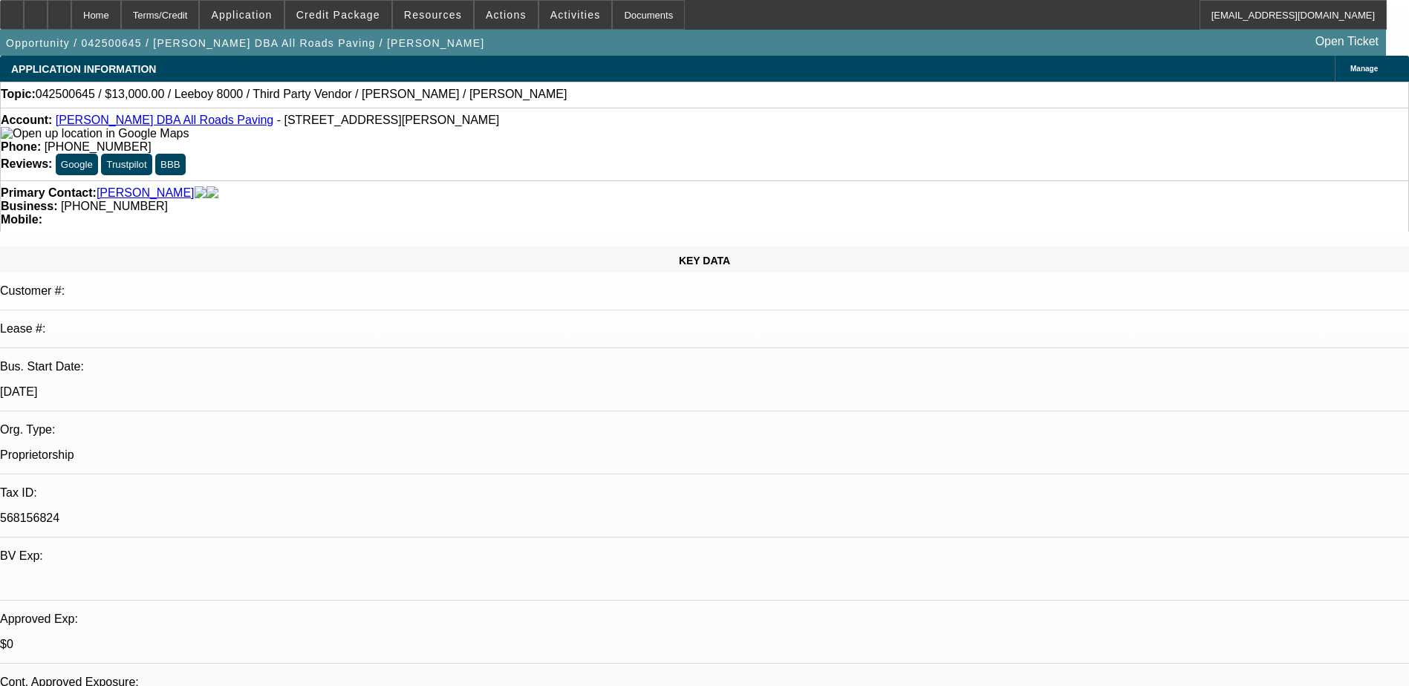
select select "5"
drag, startPoint x: 1258, startPoint y: 107, endPoint x: 1256, endPoint y: 129, distance: 21.6
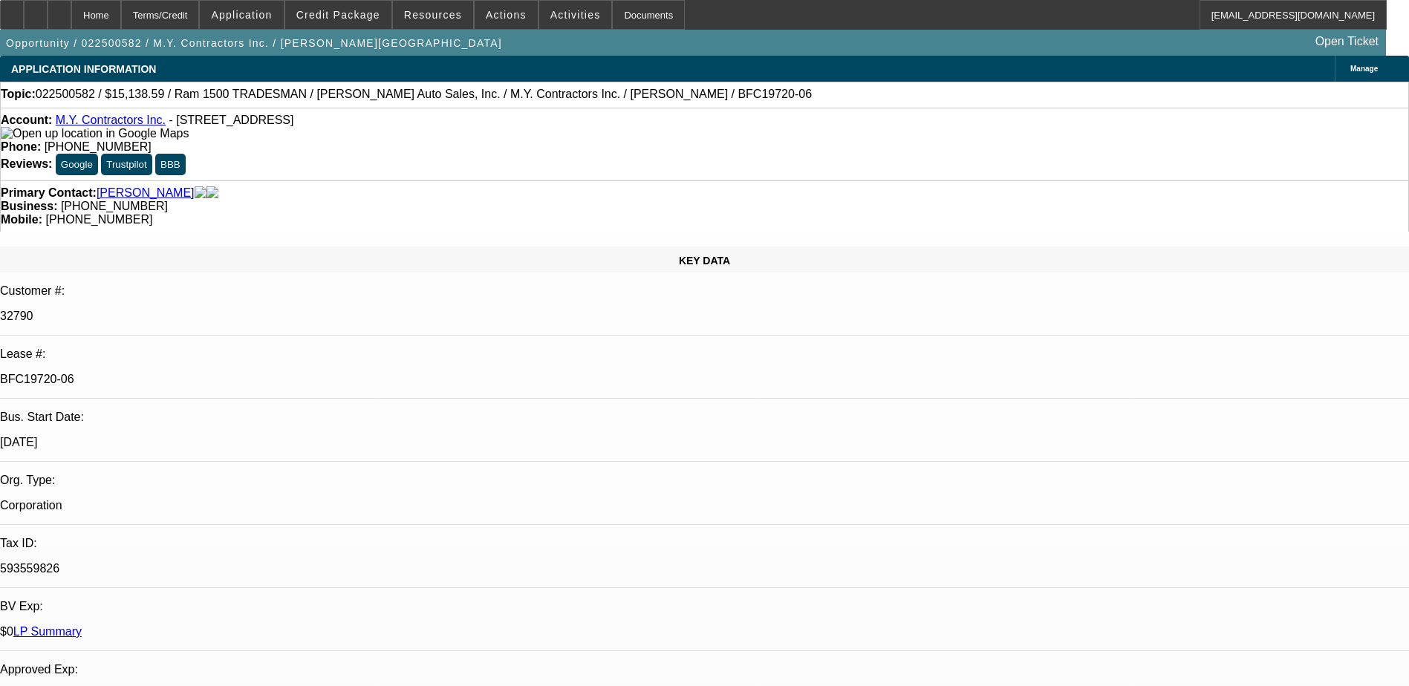
select select "0"
select select "6"
select select "0"
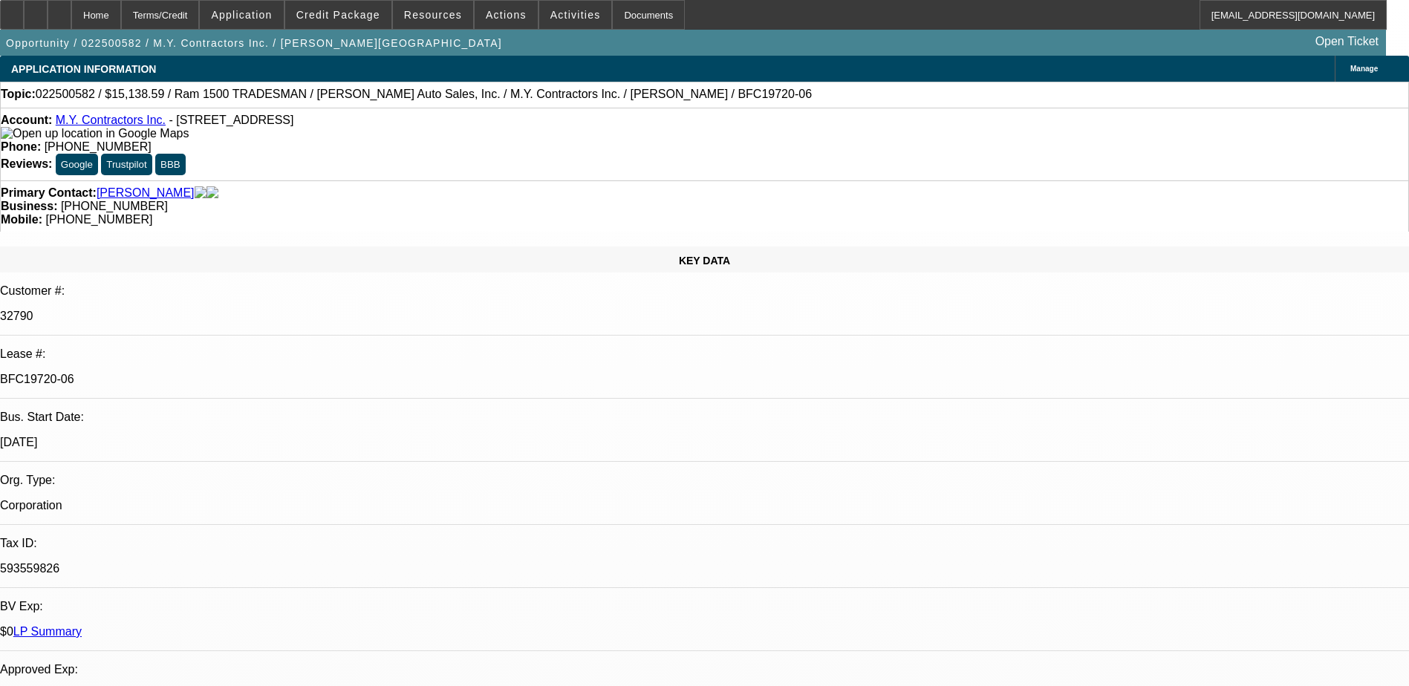
select select "0"
select select "6"
select select "0"
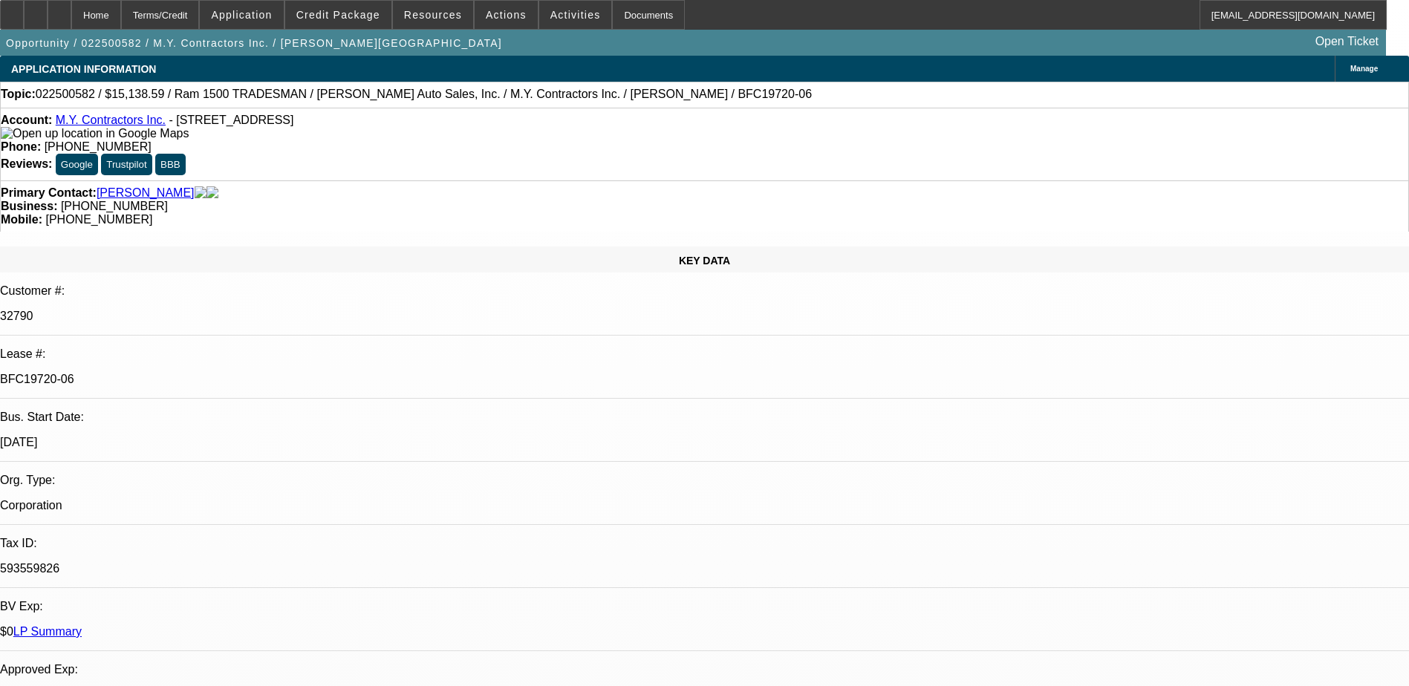
select select "0"
select select "6"
select select "0"
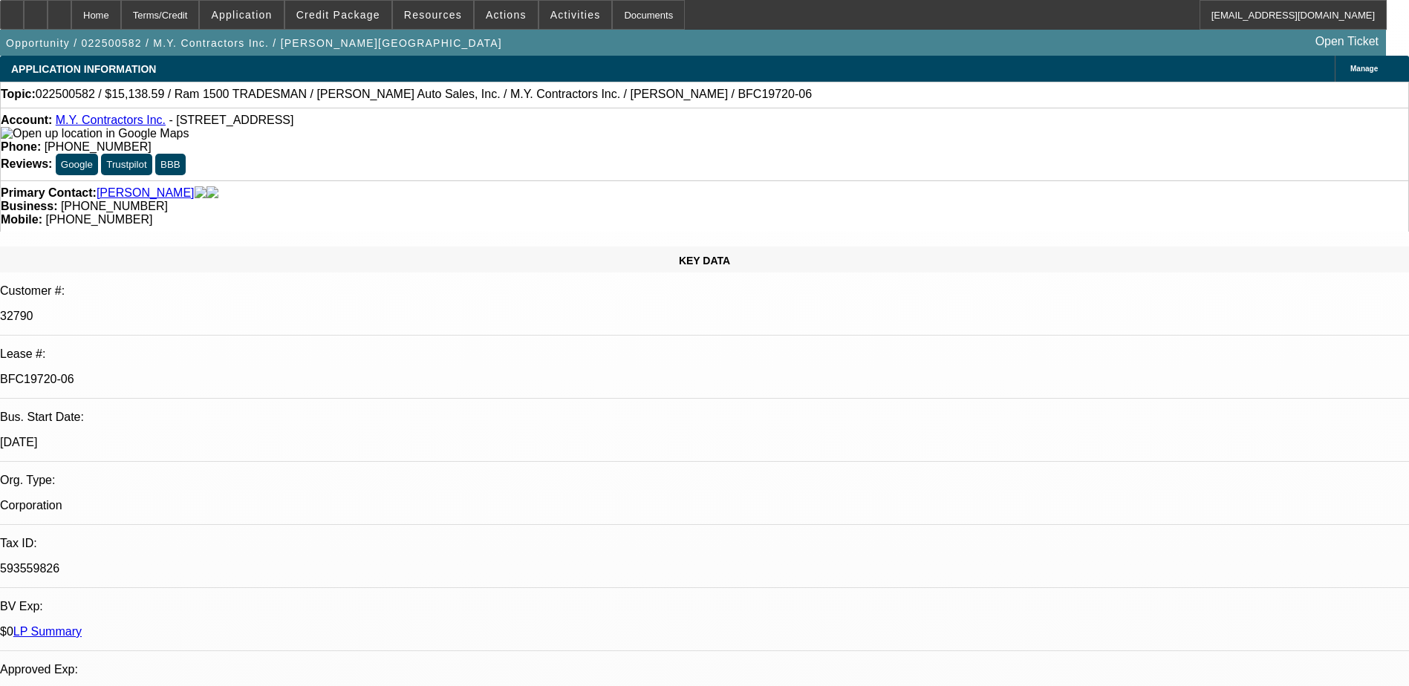
select select "6"
click at [59, 10] on icon at bounding box center [59, 10] width 0 height 0
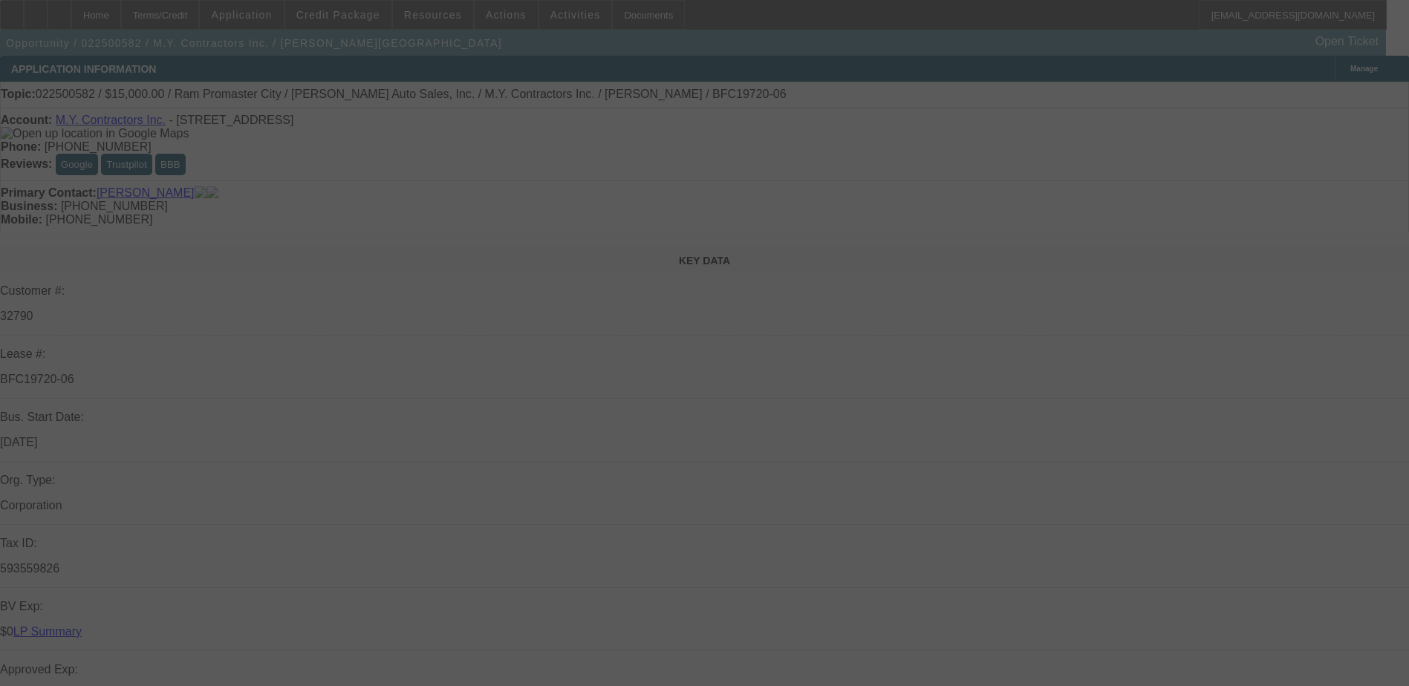
scroll to position [446, 0]
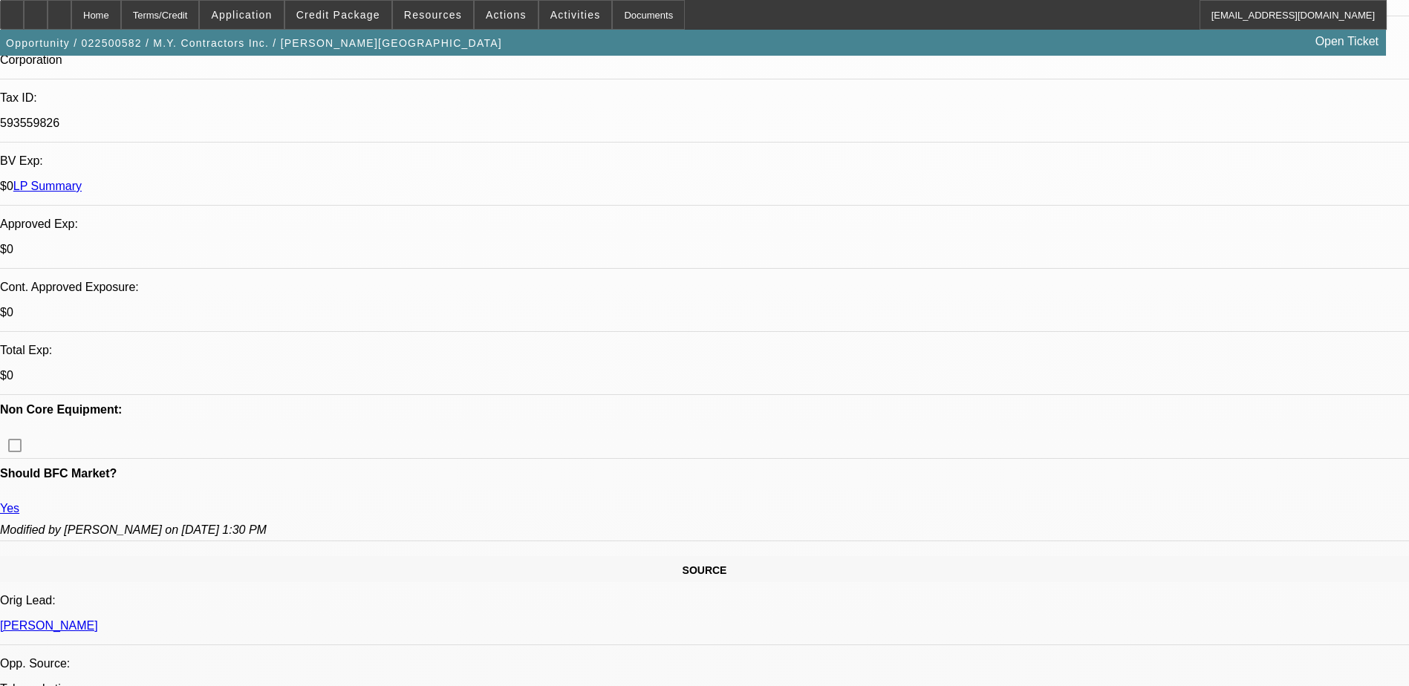
select select "0"
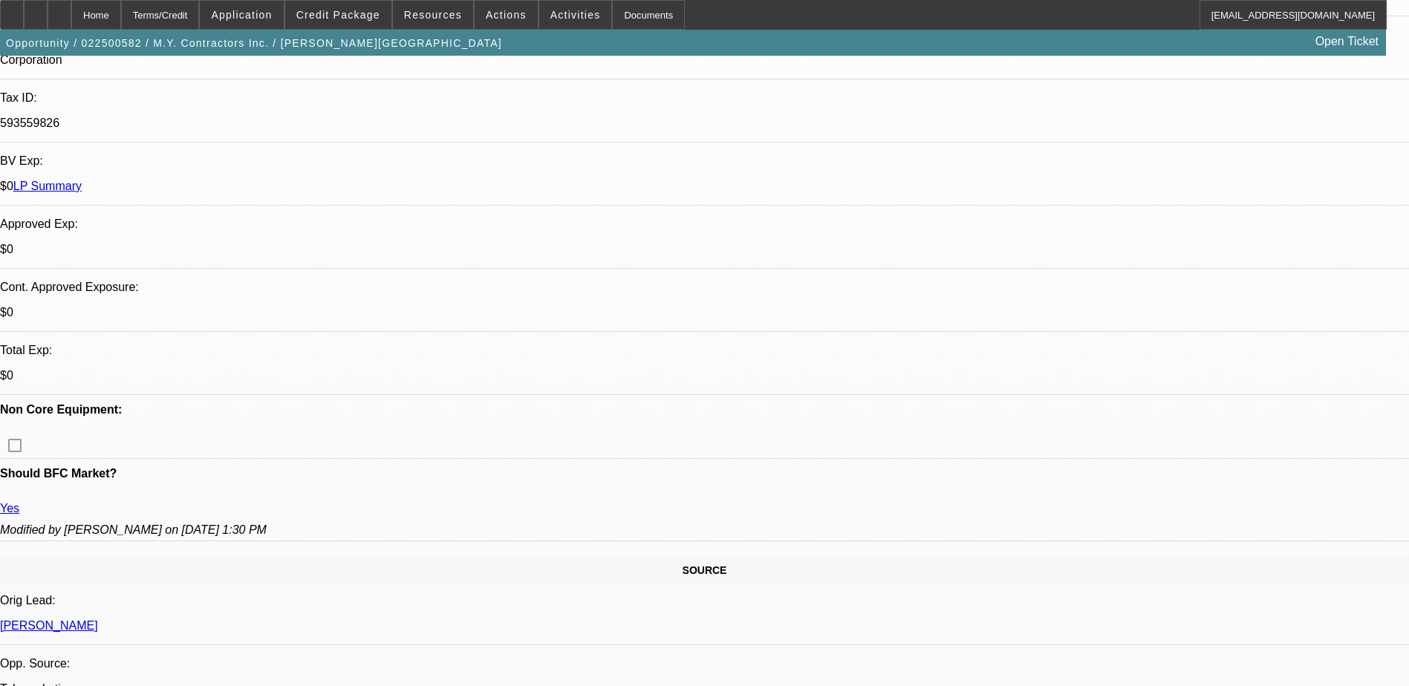
select select "0"
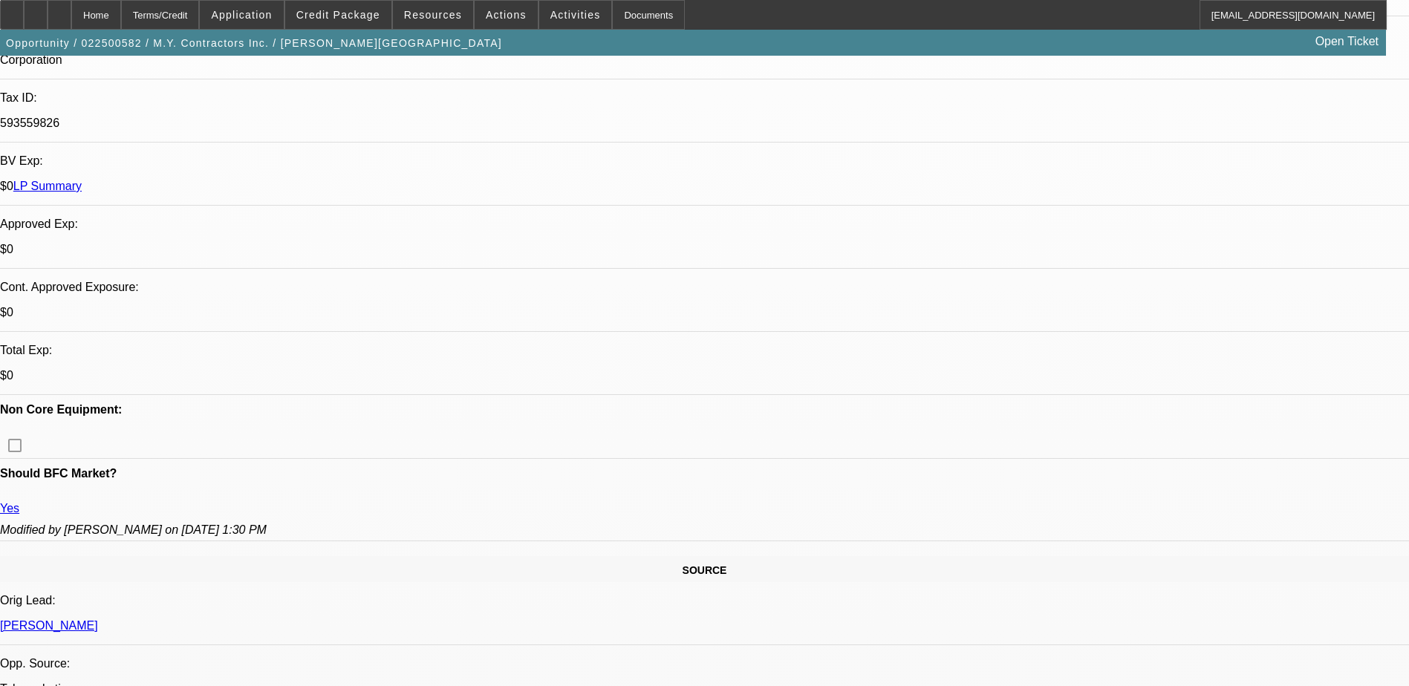
select select "0"
select select "1"
select select "6"
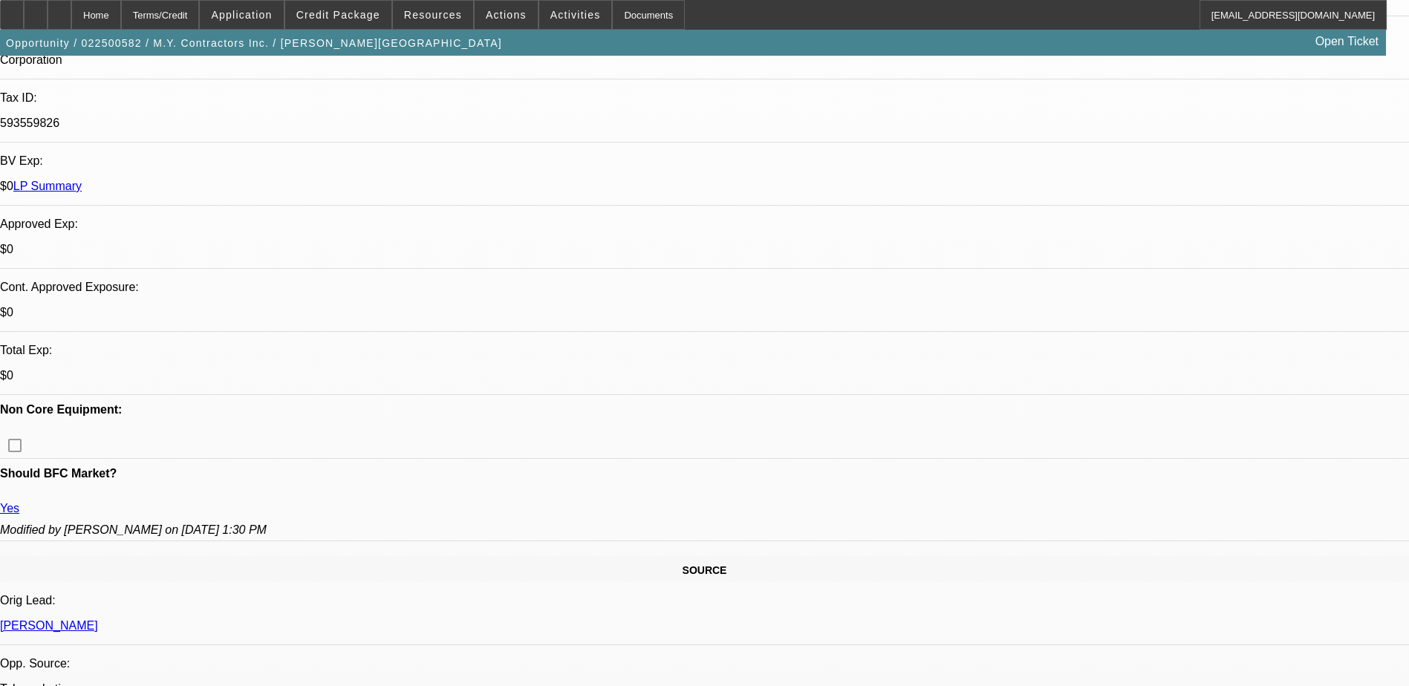
select select "1"
select select "6"
select select "1"
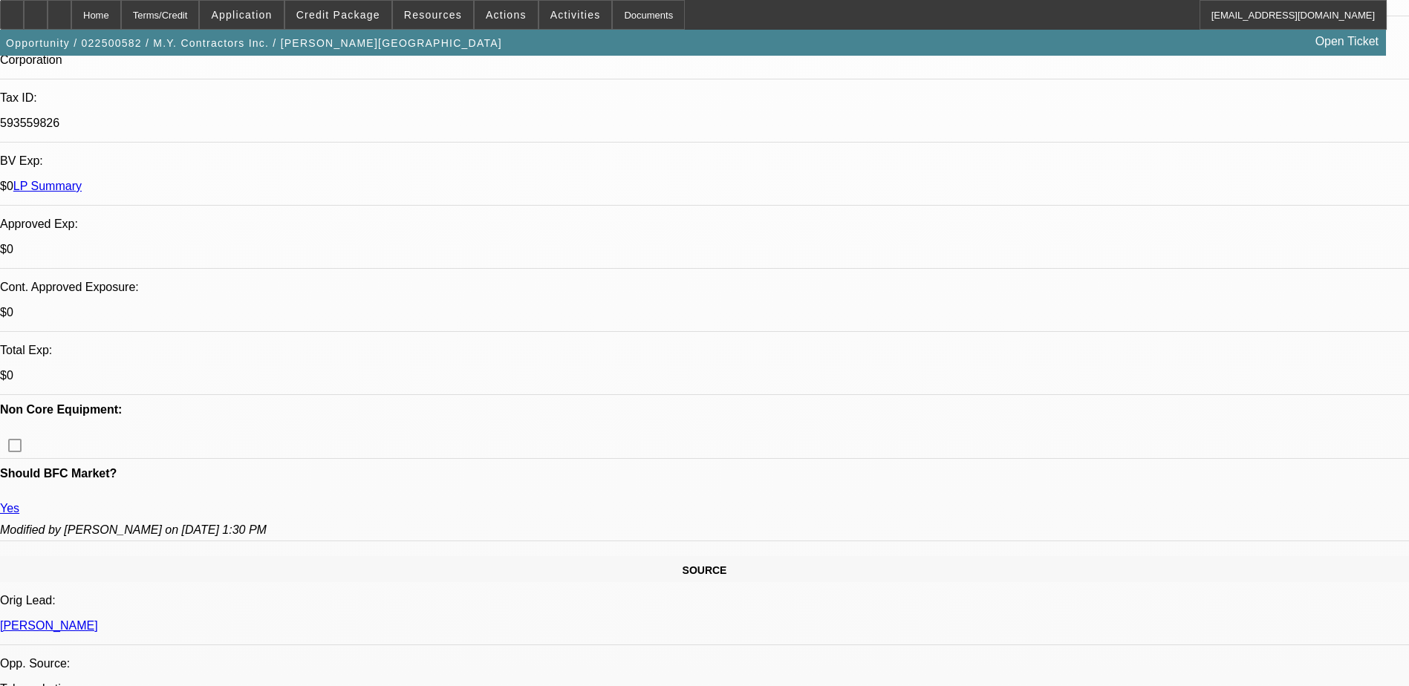
select select "6"
select select "1"
select select "6"
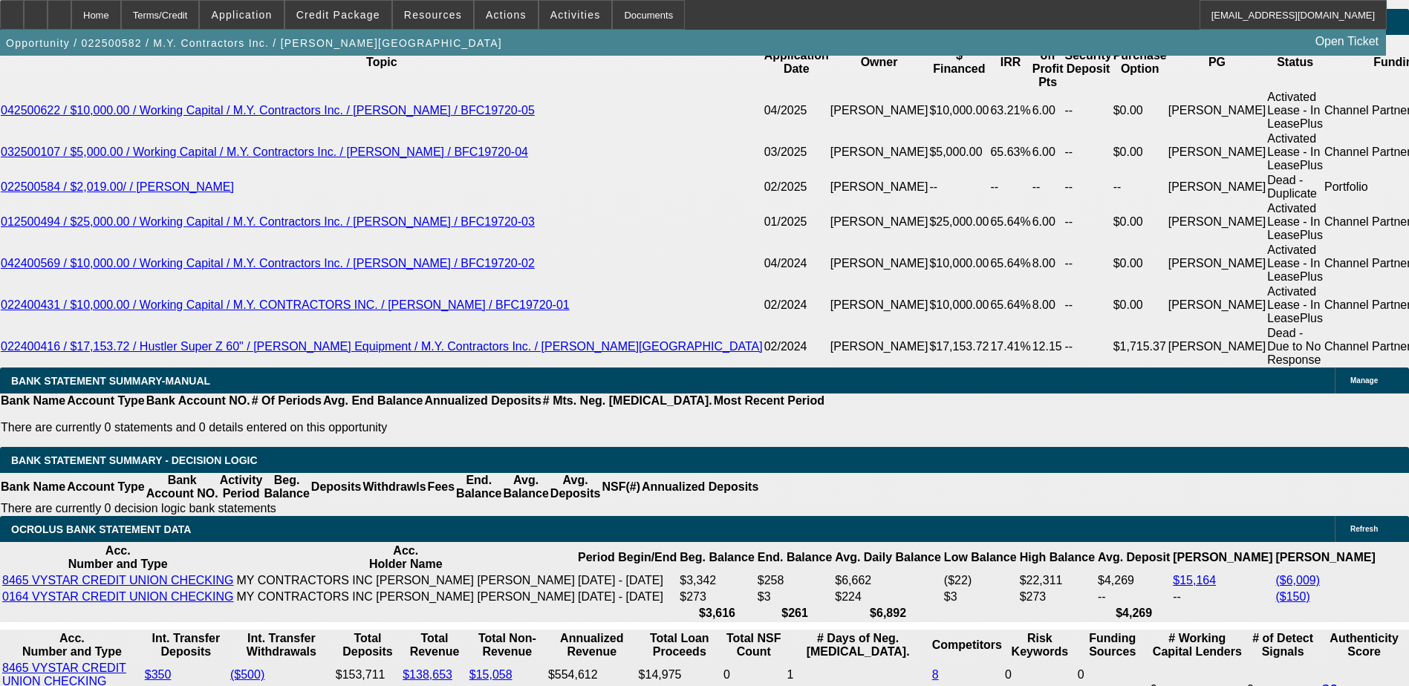
scroll to position [2898, 0]
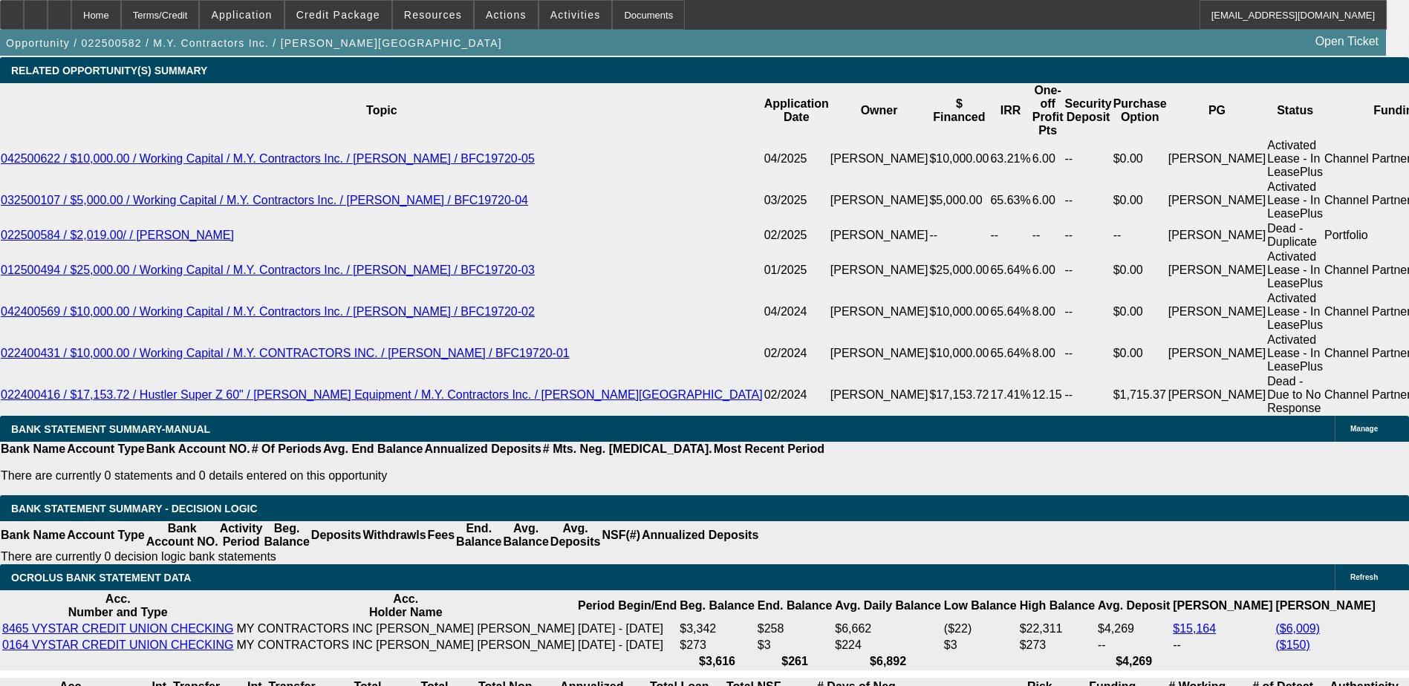
scroll to position [2749, 0]
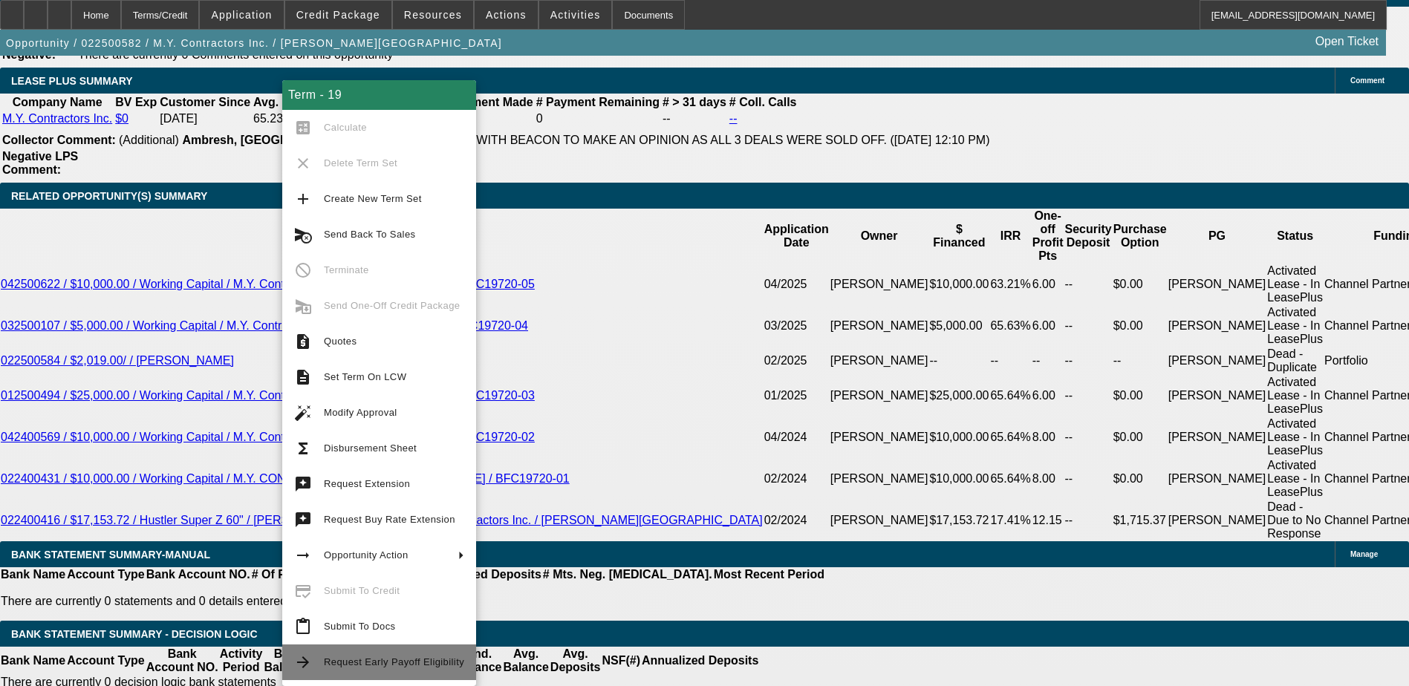
click at [370, 654] on span "Request Early Payoff Eligibility" at bounding box center [394, 663] width 140 height 18
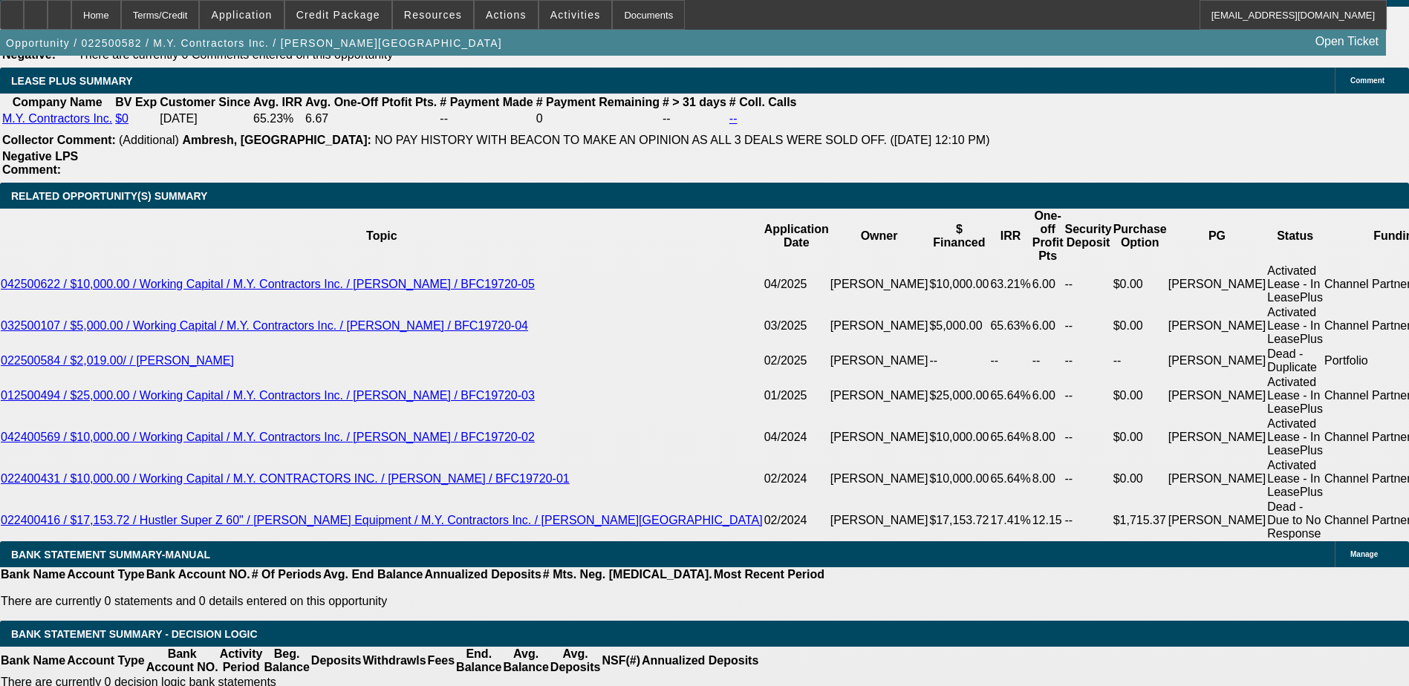
scroll to position [0, 0]
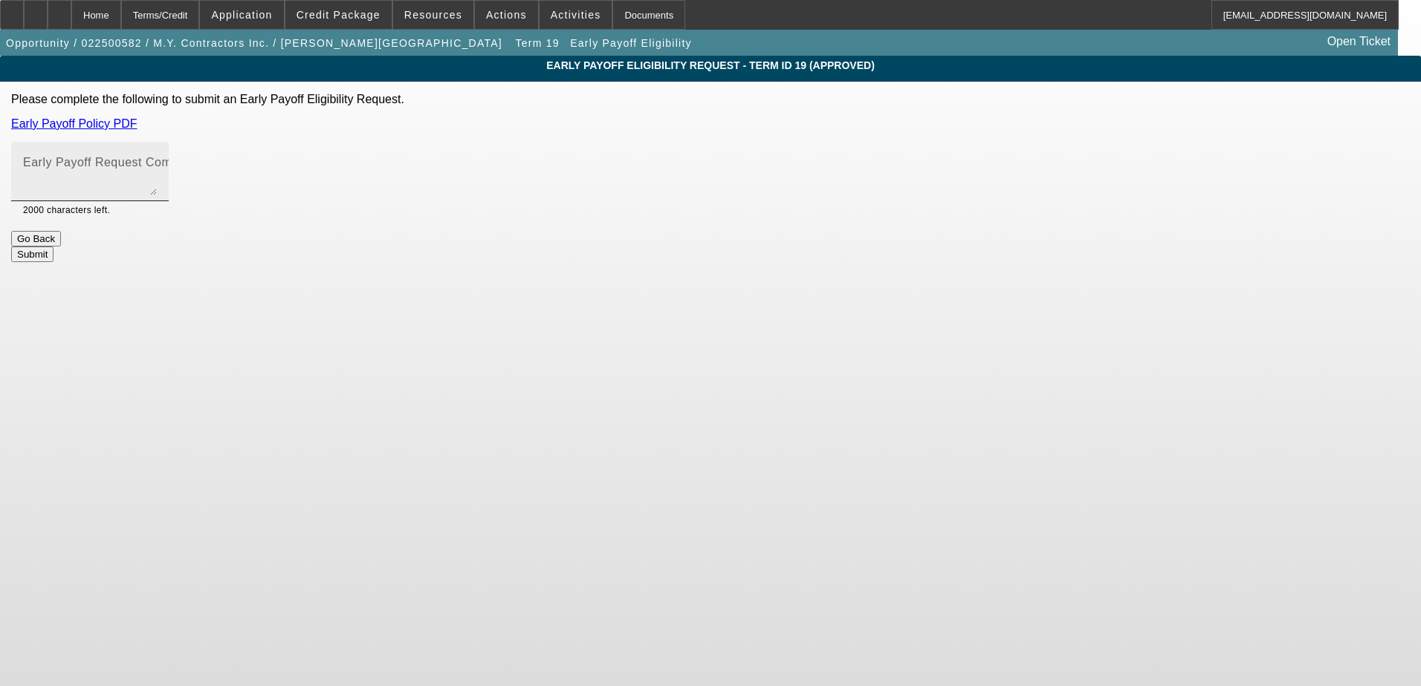
click at [157, 183] on textarea "Early Payoff Request Comment" at bounding box center [90, 178] width 134 height 36
type textarea "Customer was already approved for EPO, new term set for a different truck"
click at [1177, 241] on app-early-payoff-eligibility "Early Payoff Eligibility Request - Term ID 19 (Approved) Please complete the fo…" at bounding box center [710, 159] width 1421 height 207
click at [53, 247] on button "Submit" at bounding box center [32, 255] width 42 height 16
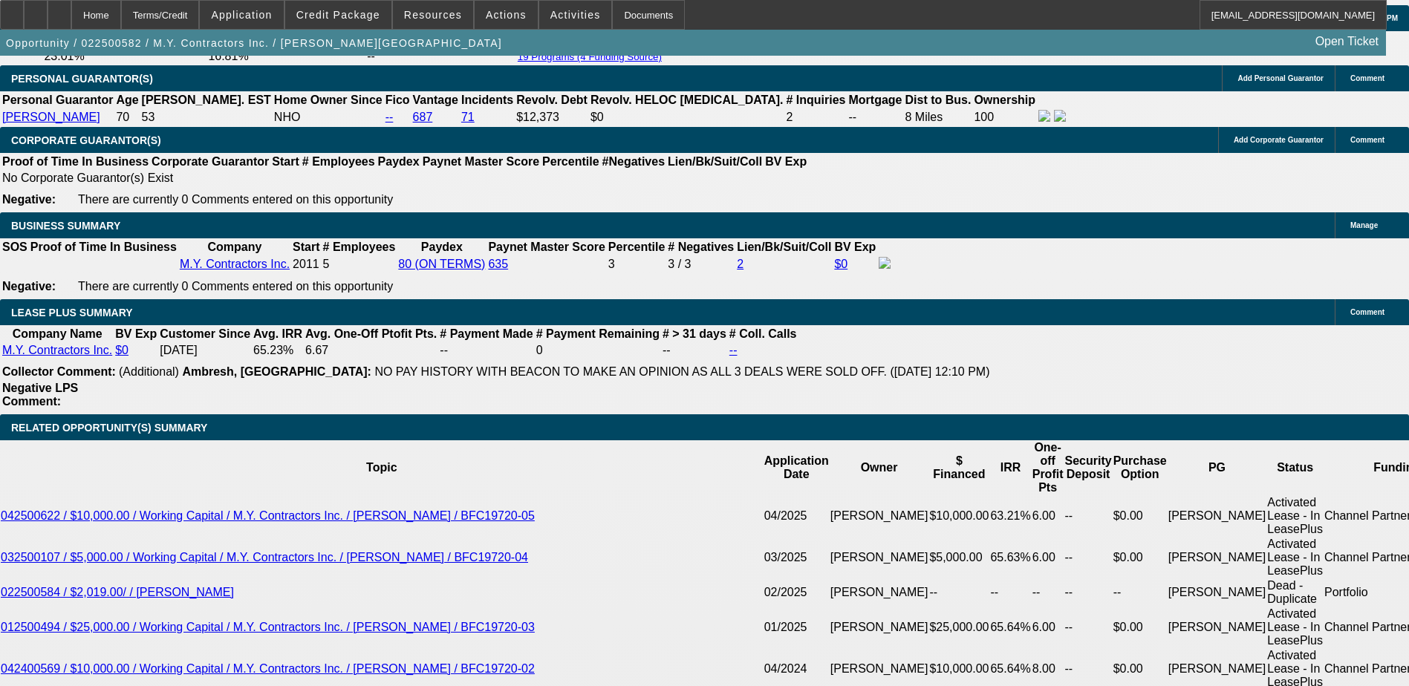
select select "0"
select select "6"
select select "0"
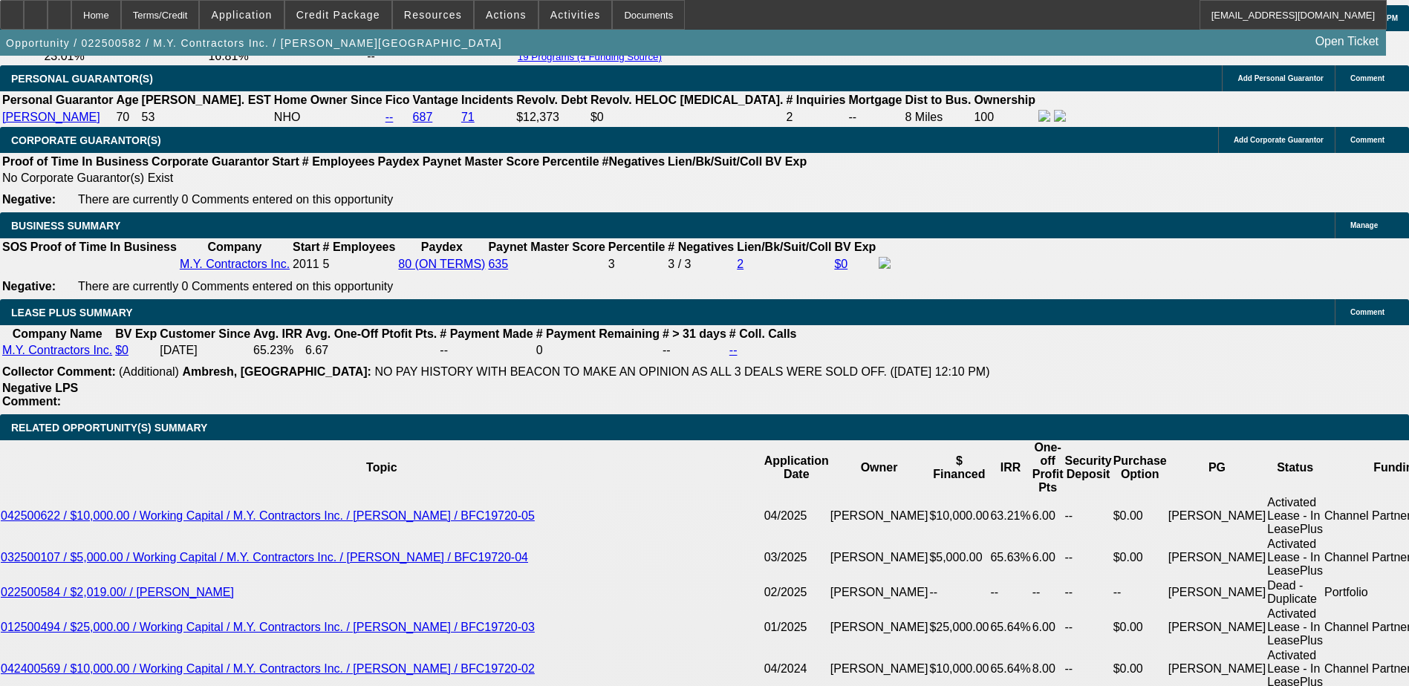
select select "0"
select select "6"
select select "0"
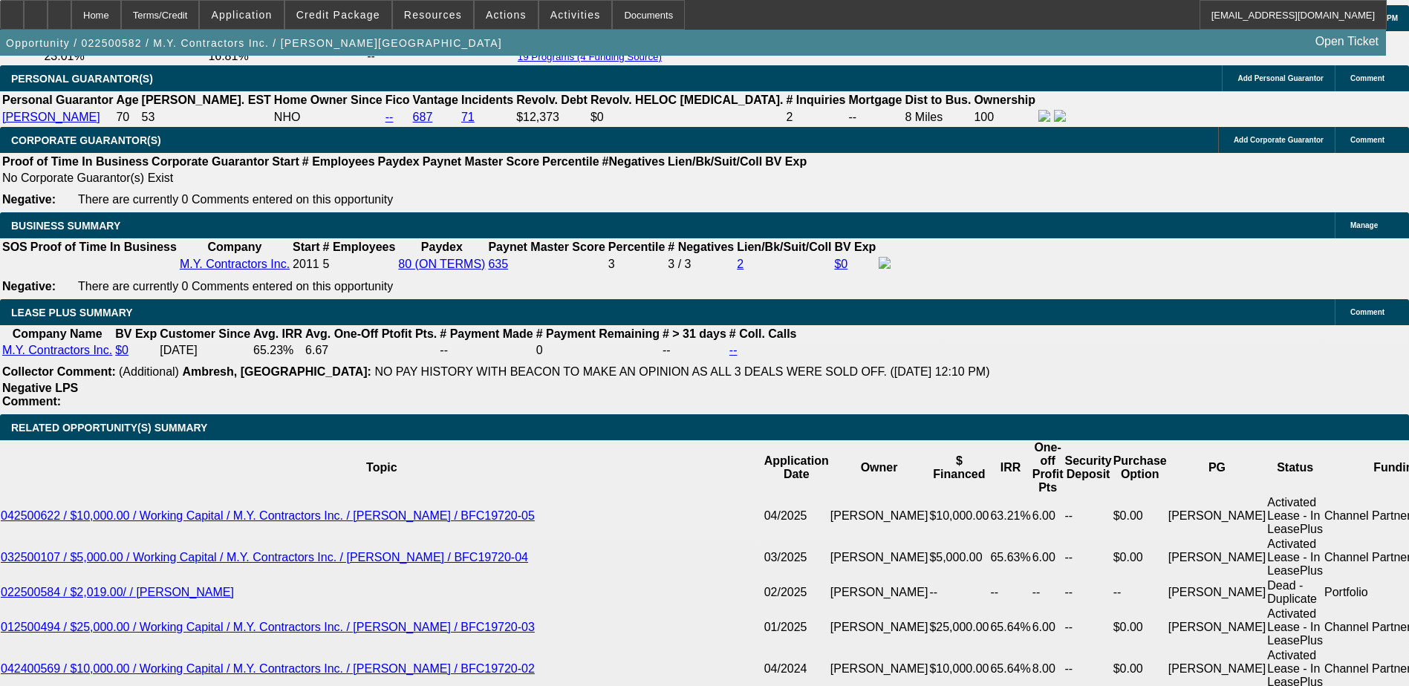
select select "0"
select select "6"
select select "0"
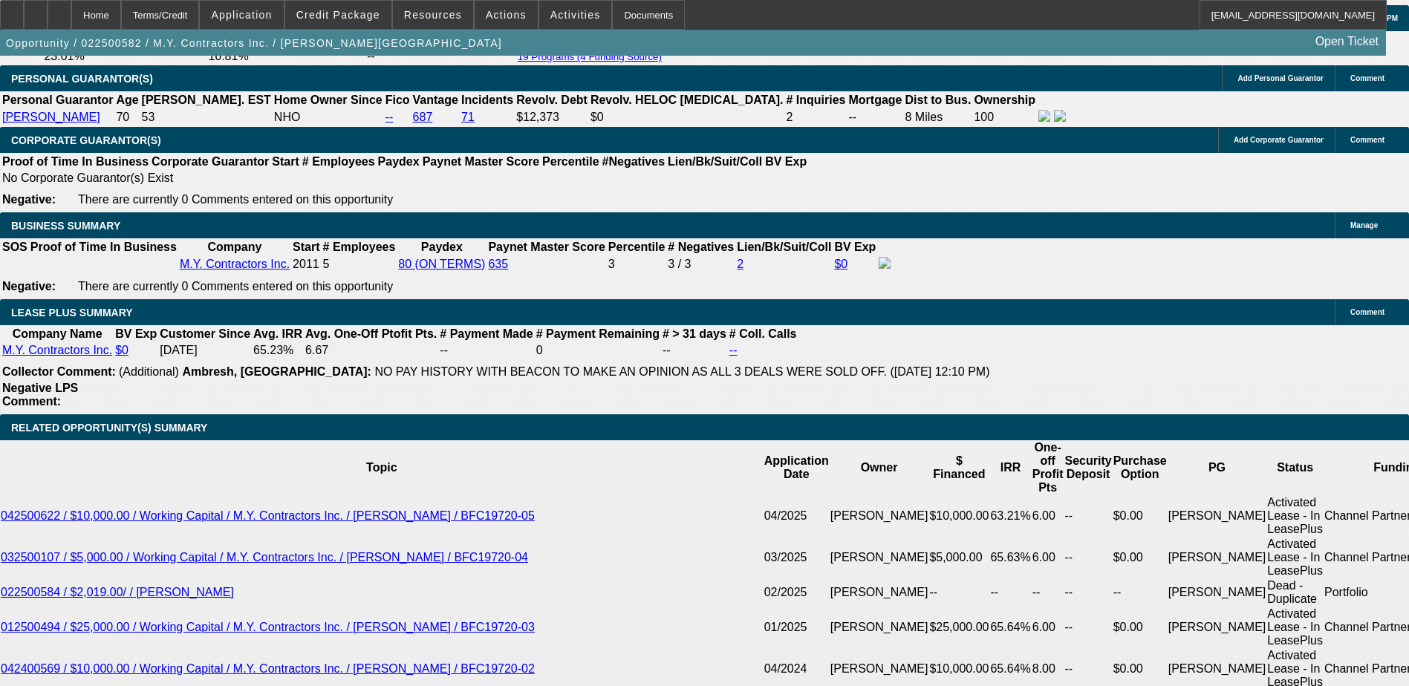
select select "6"
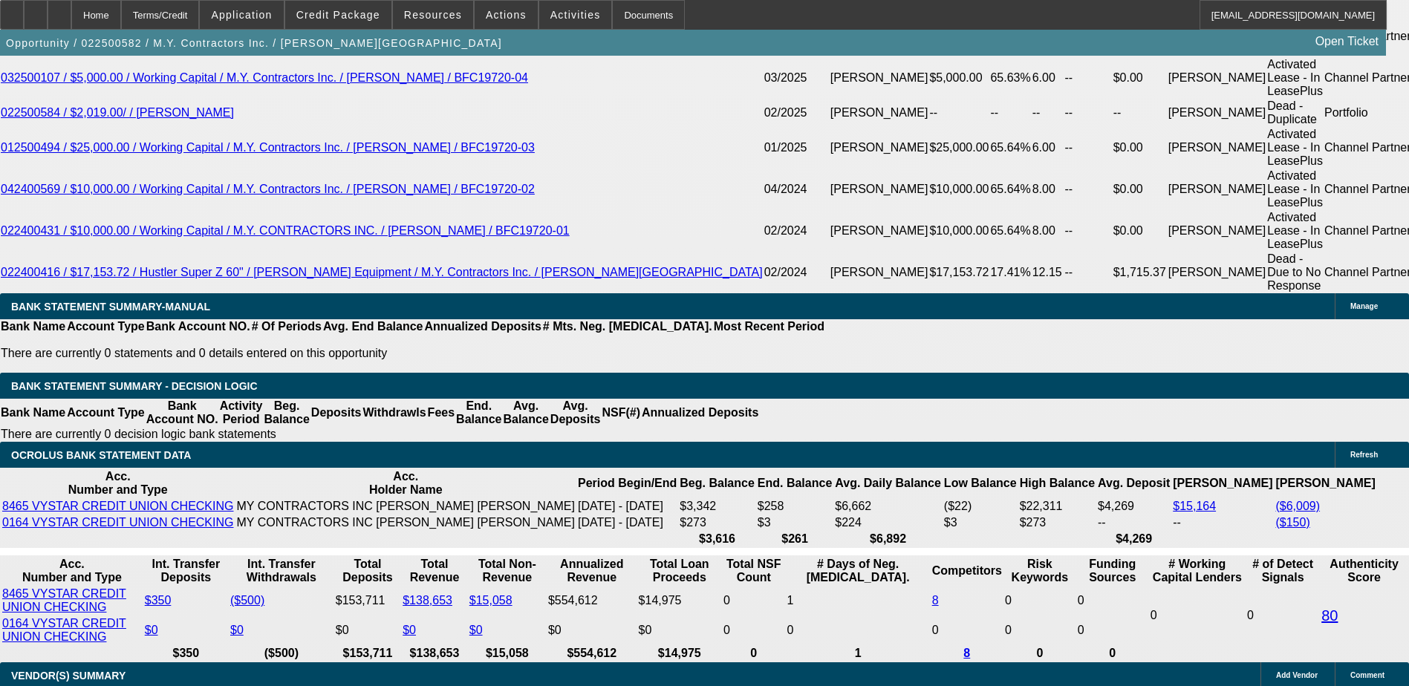
scroll to position [2855, 0]
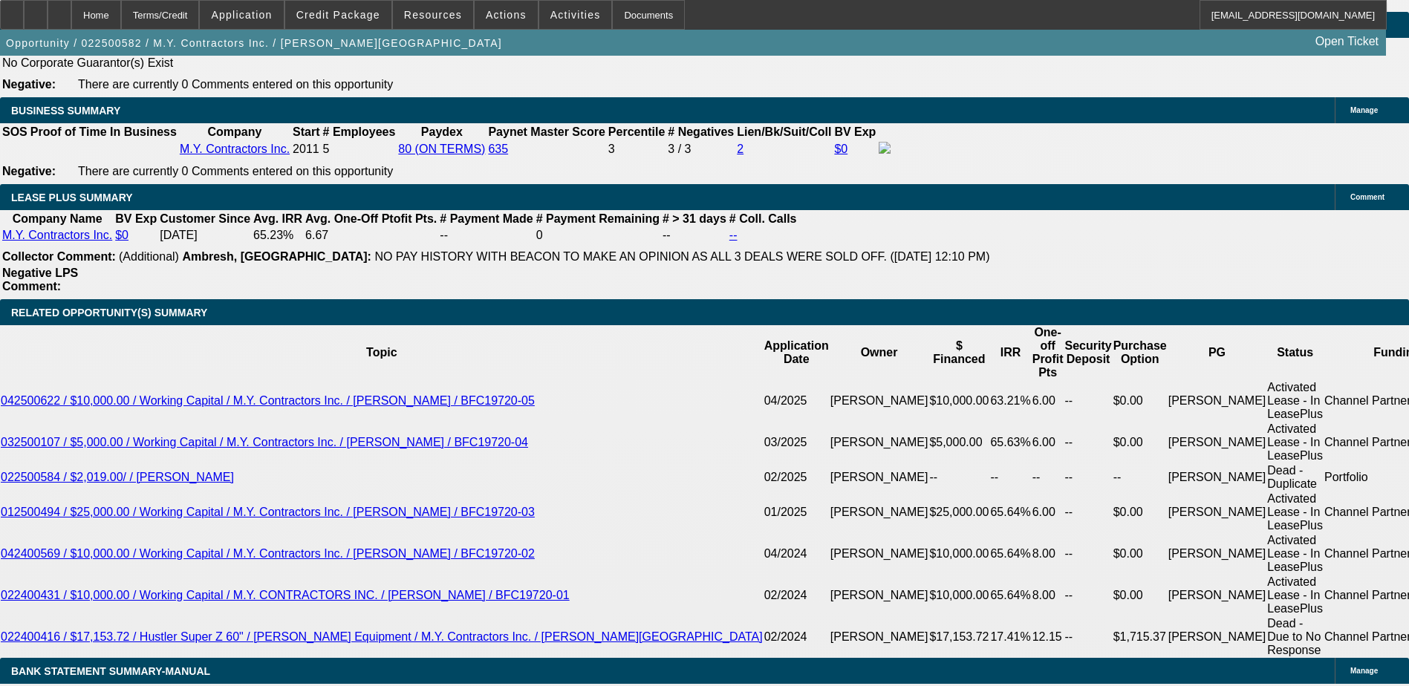
scroll to position [371, 0]
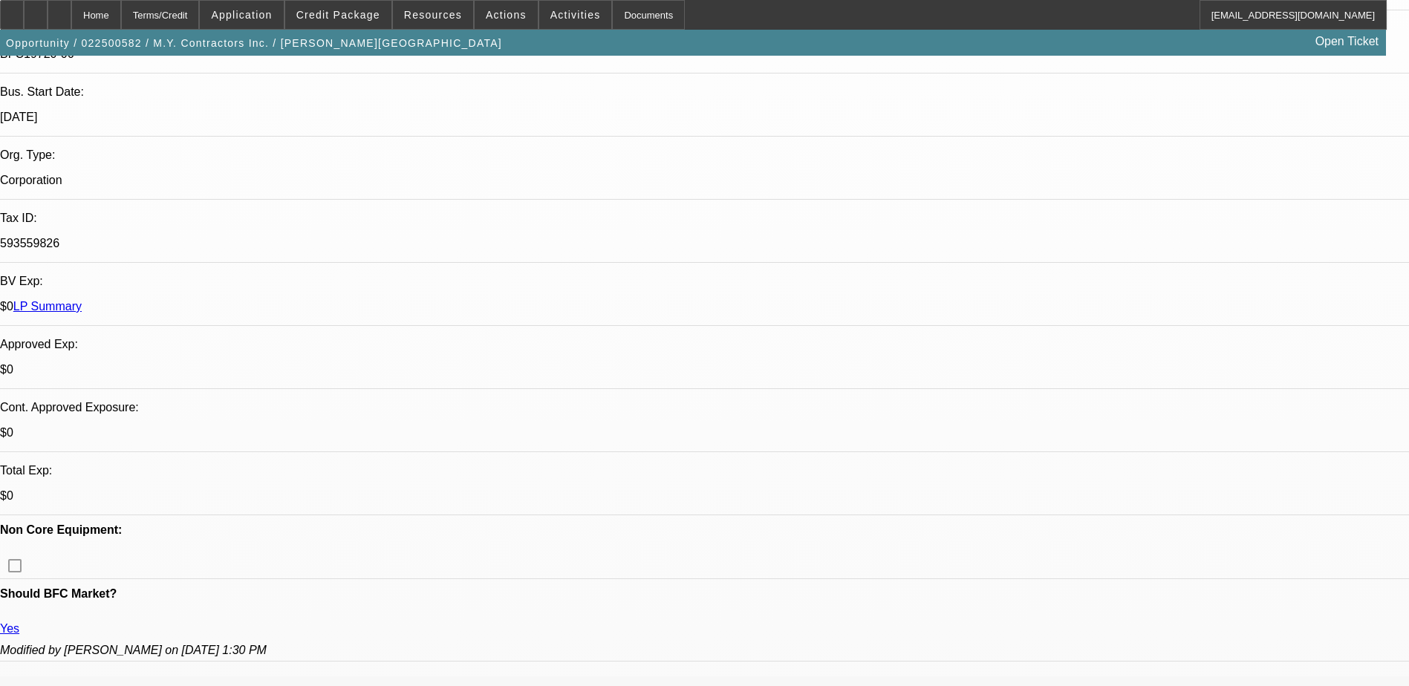
scroll to position [106, 0]
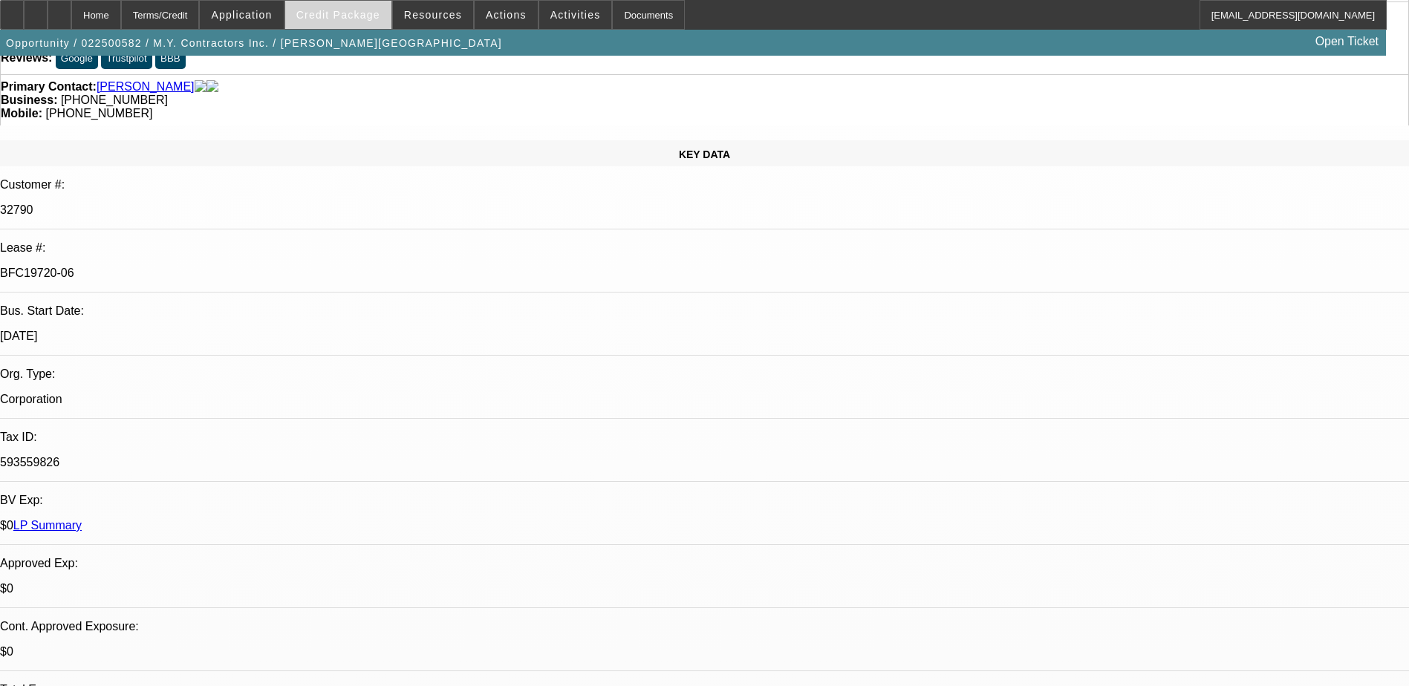
click at [356, 18] on span "Credit Package" at bounding box center [338, 15] width 84 height 12
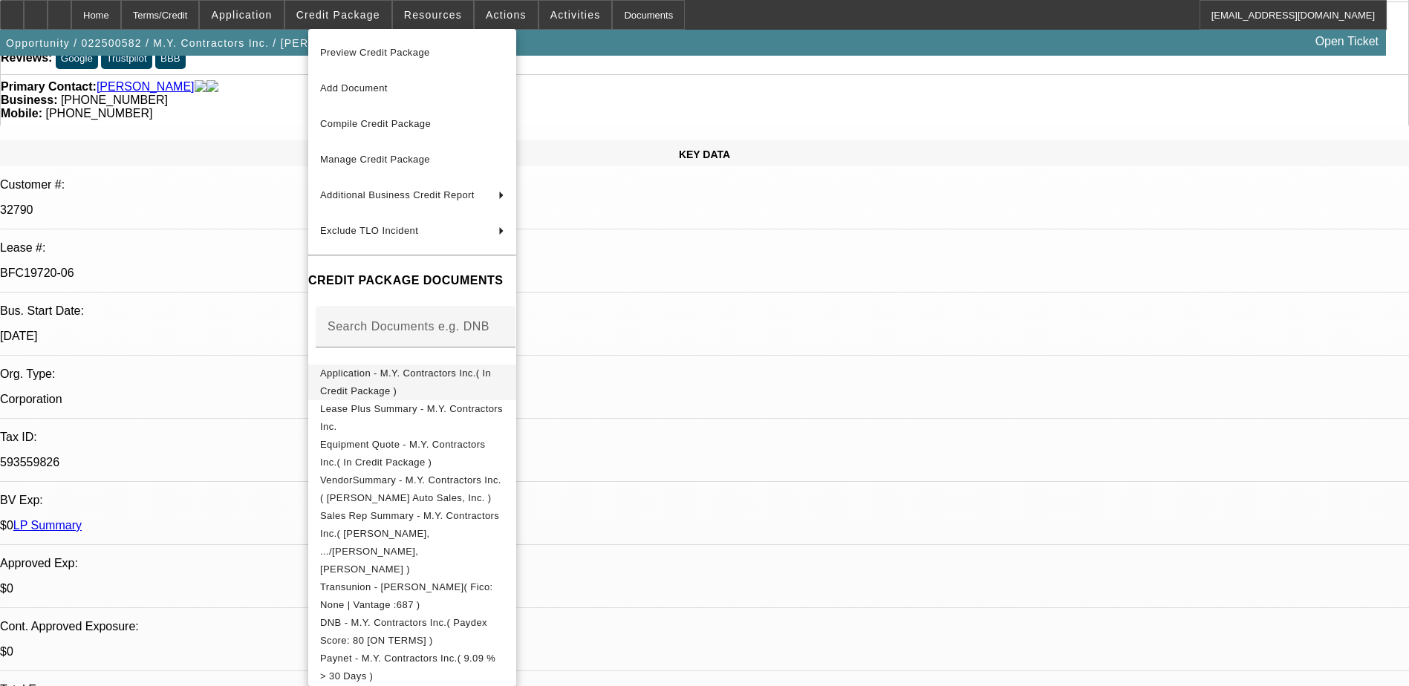
scroll to position [475, 0]
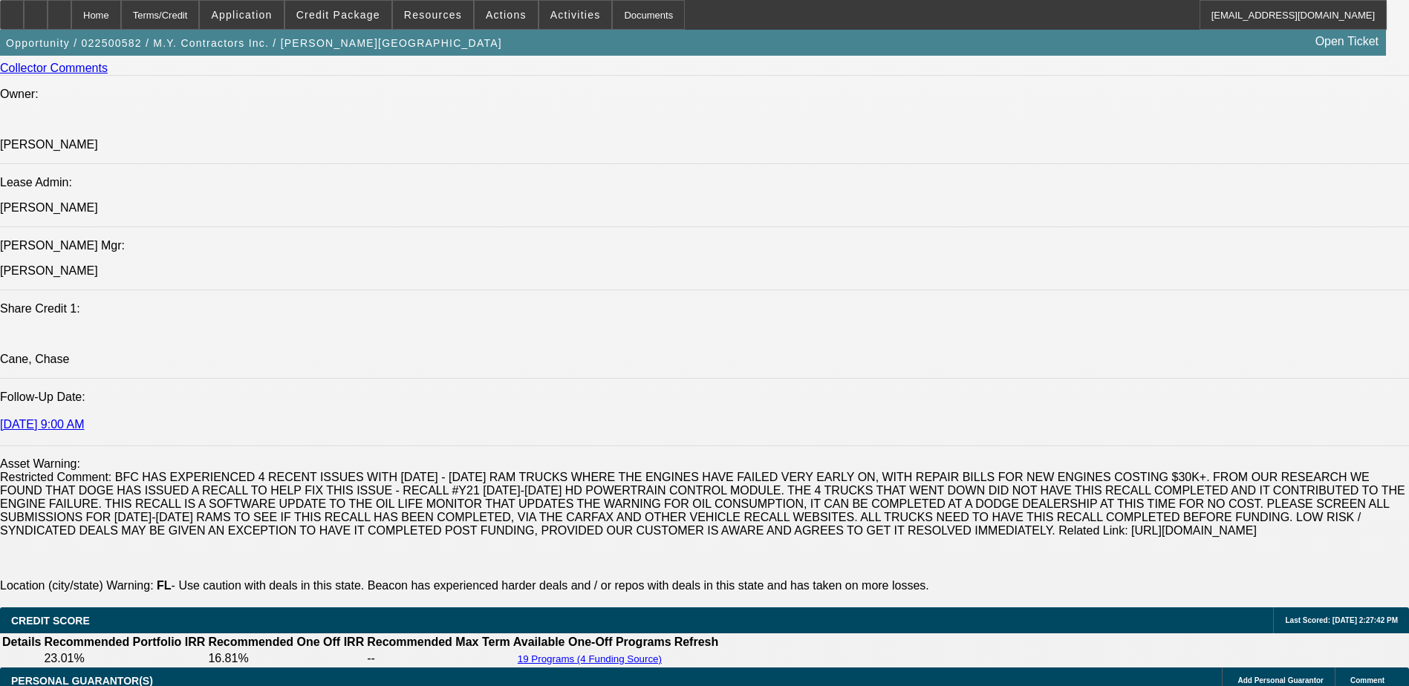
scroll to position [1741, 0]
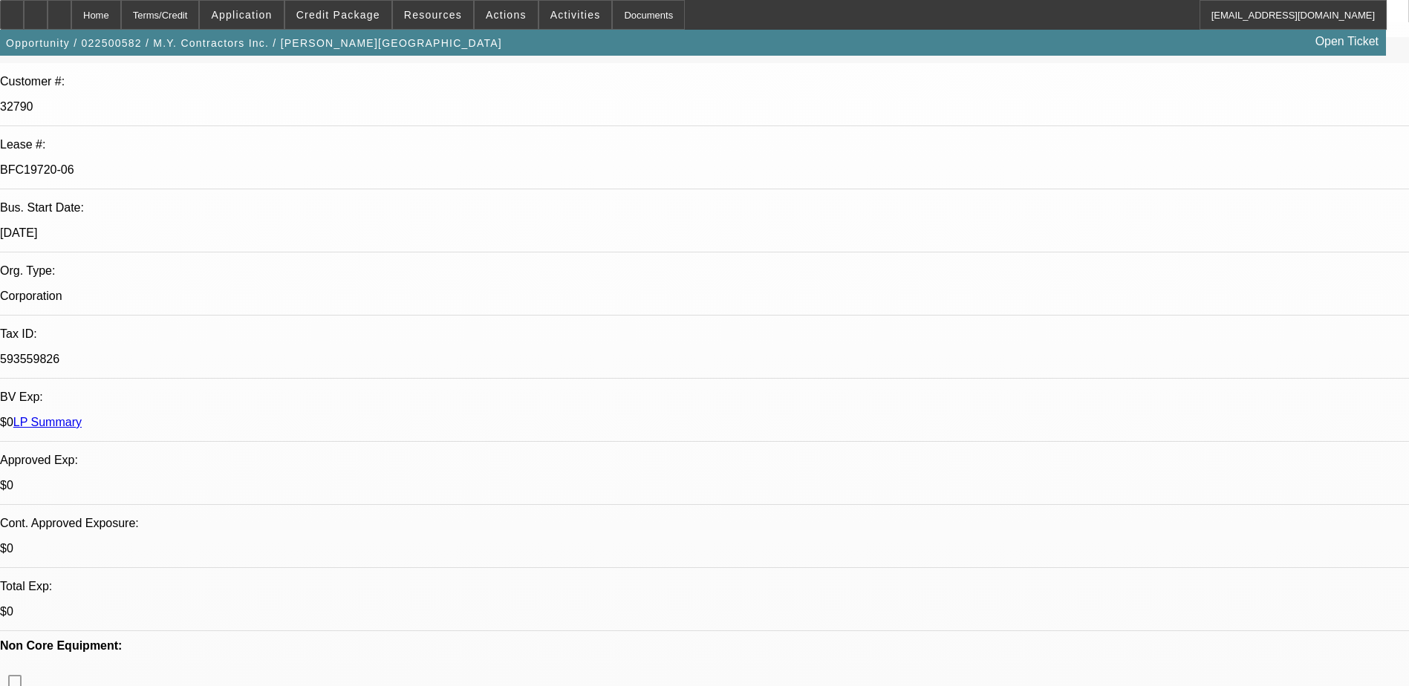
scroll to position [74, 0]
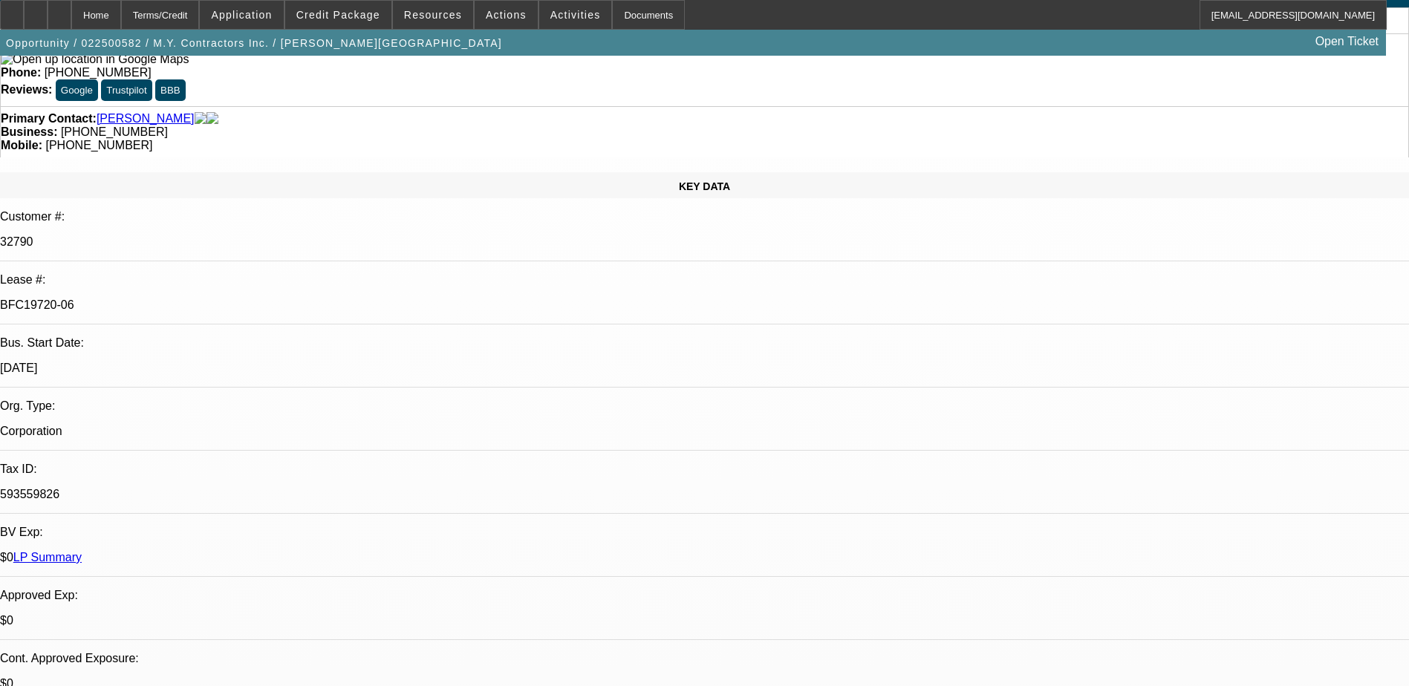
click at [565, 12] on span "Activities" at bounding box center [576, 15] width 51 height 12
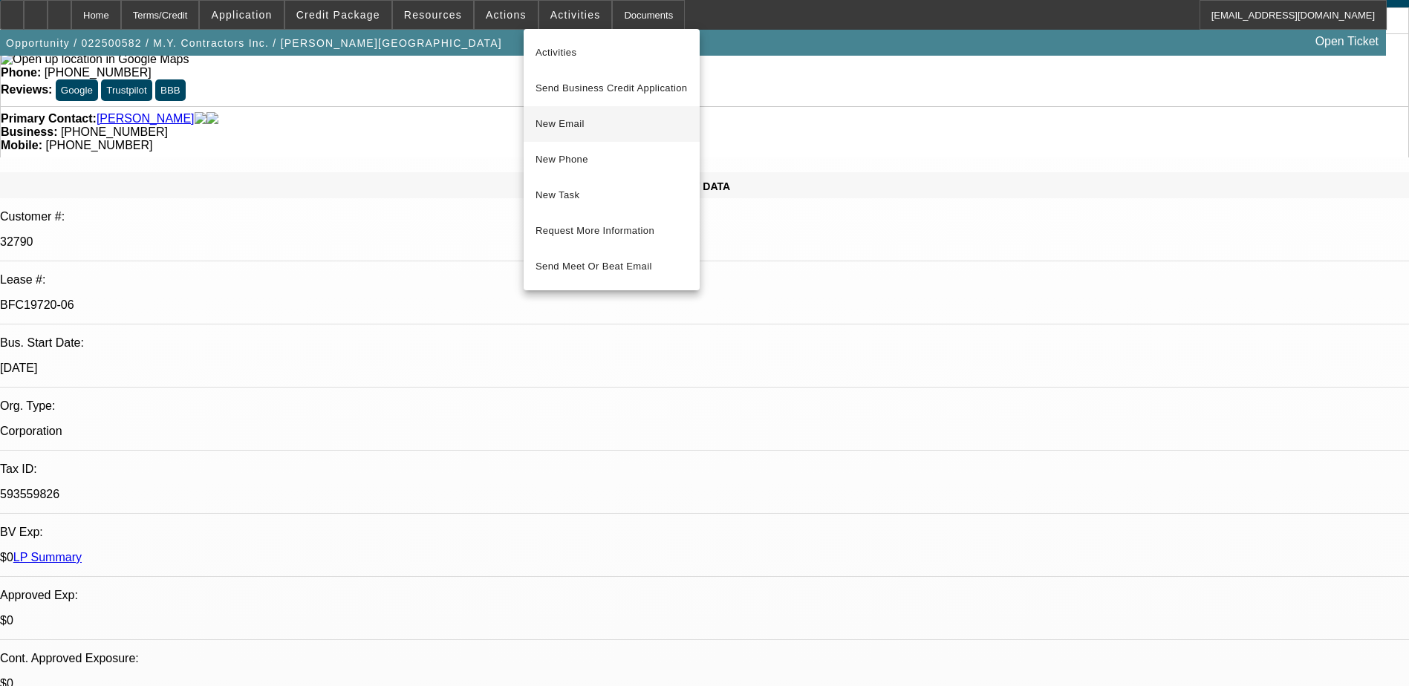
click at [580, 129] on span "New Email" at bounding box center [612, 124] width 152 height 18
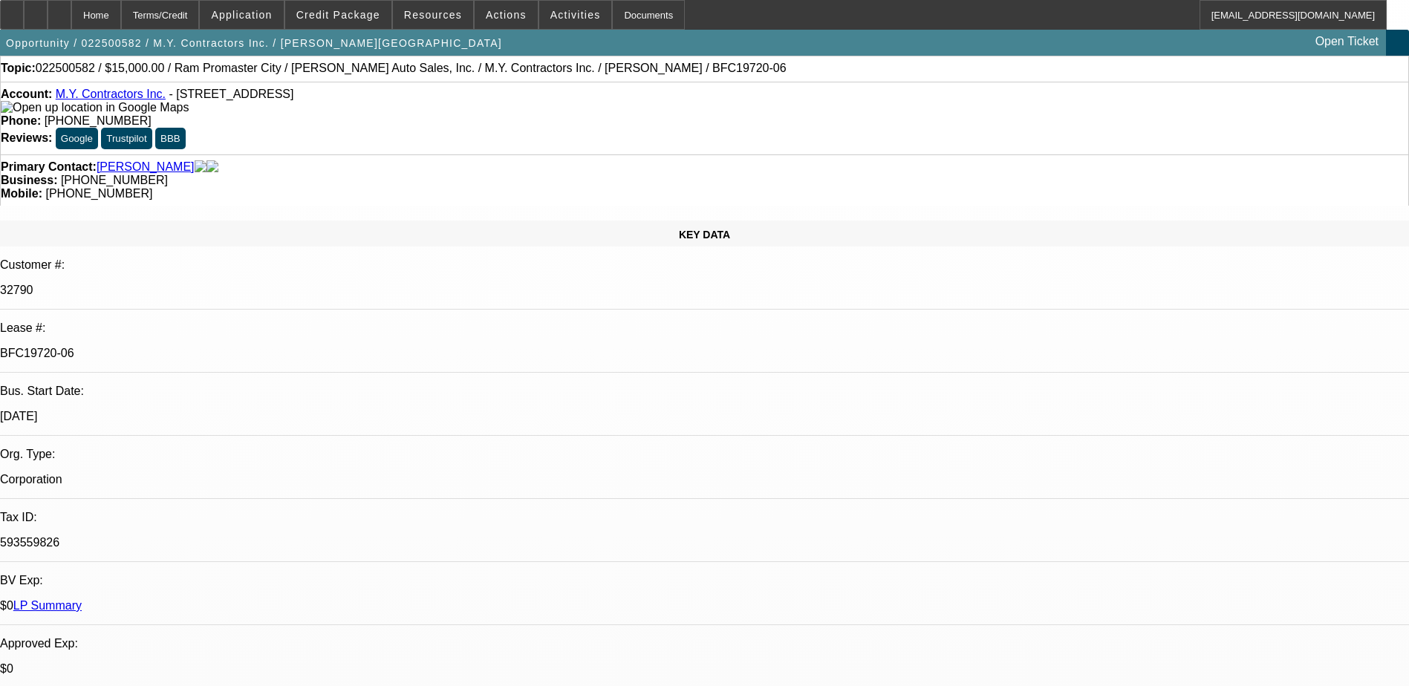
scroll to position [0, 0]
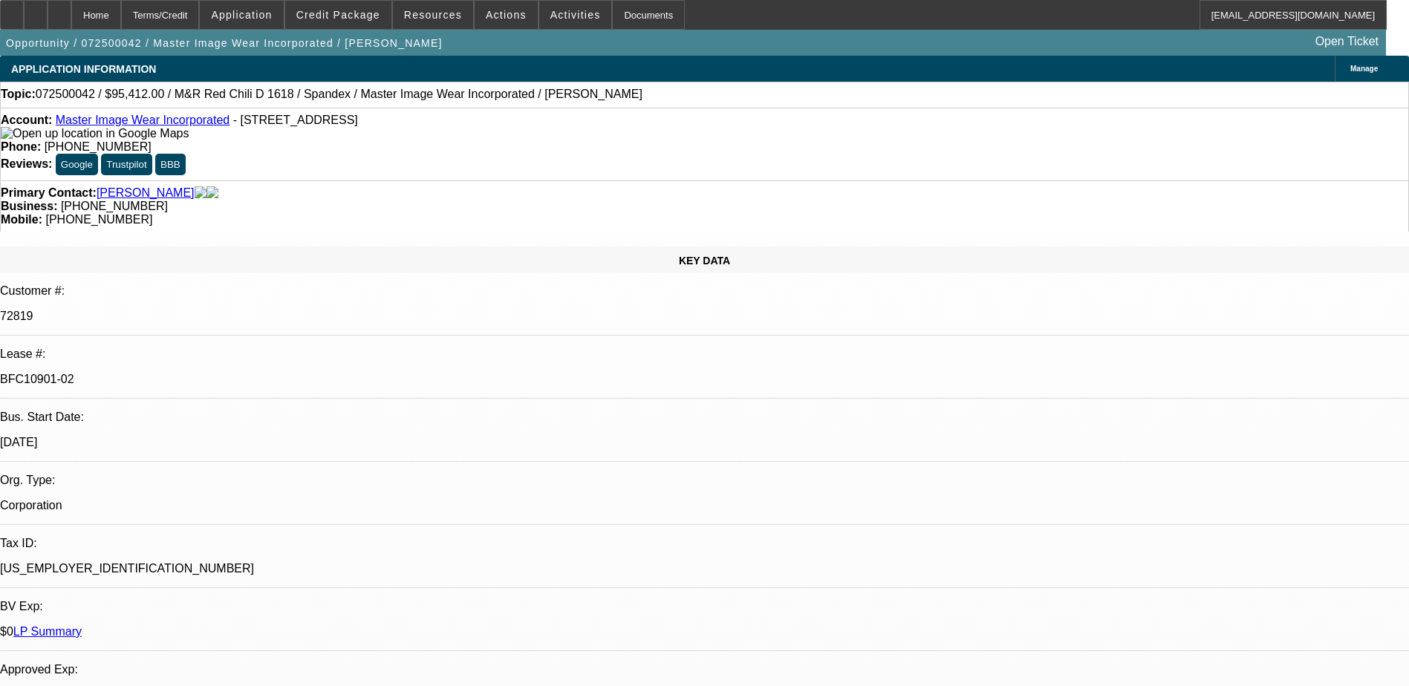
select select "0"
select select "0.1"
select select "0"
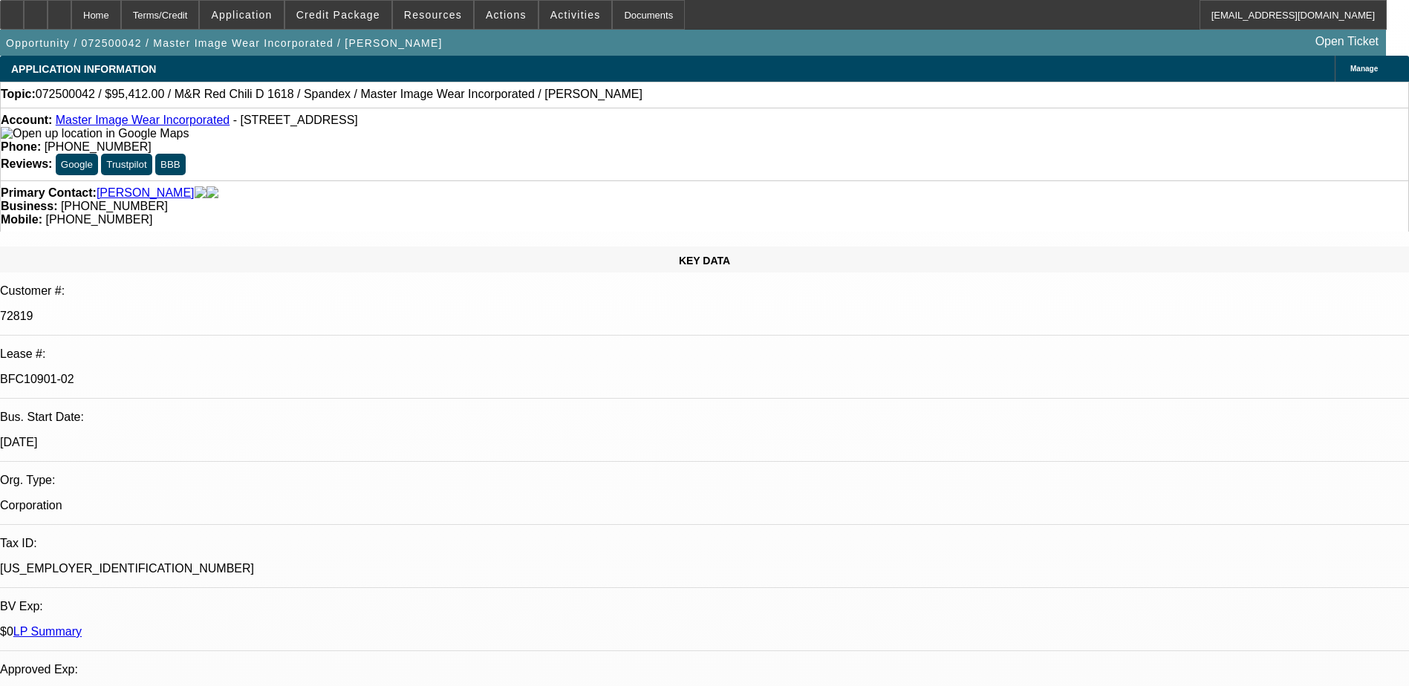
select select "0.1"
select select "0"
select select "0.1"
select select "0"
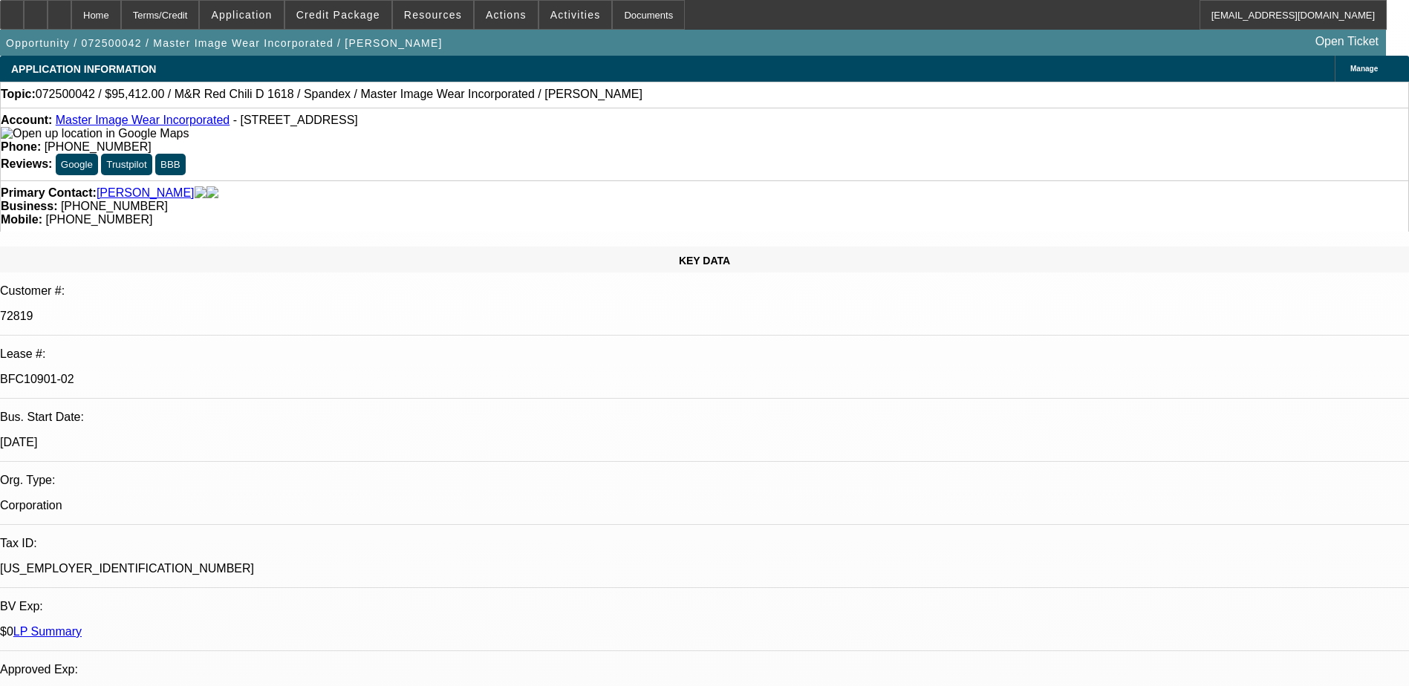
select select "0"
select select "0.1"
select select "1"
select select "4"
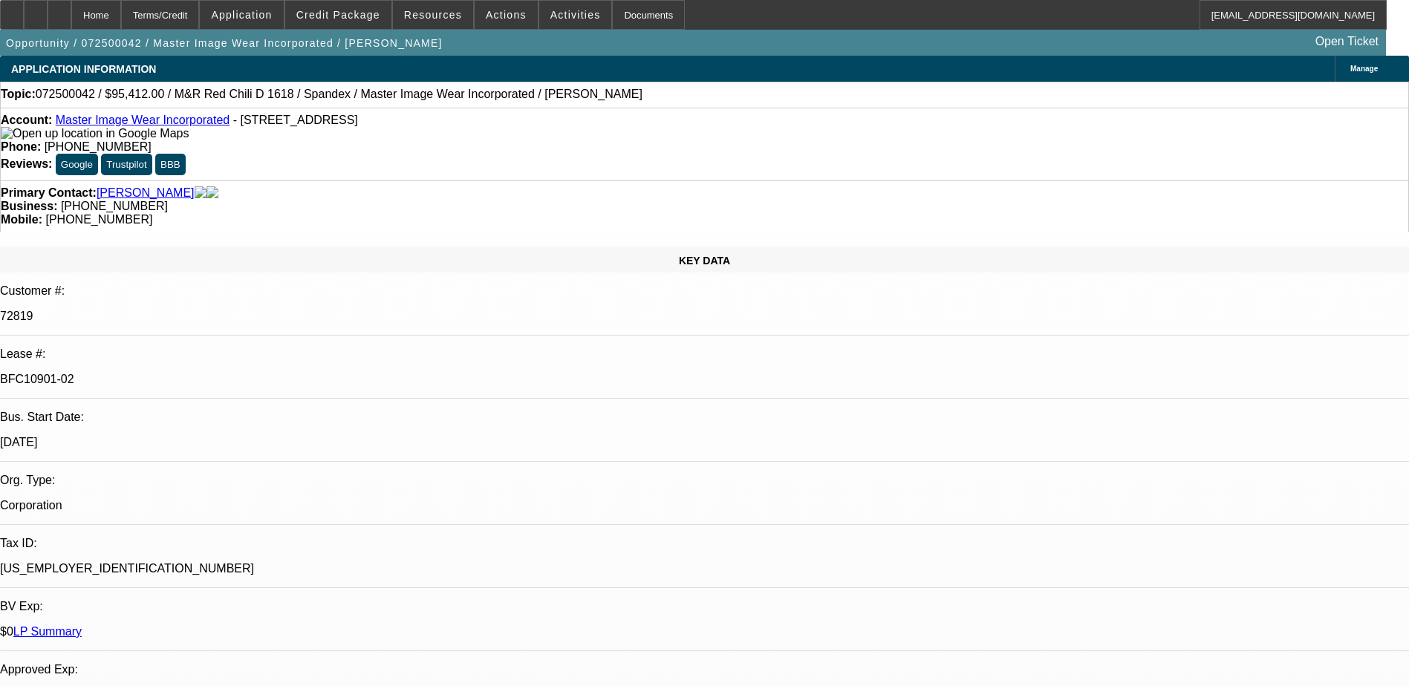
select select "1"
select select "4"
select select "1"
select select "3"
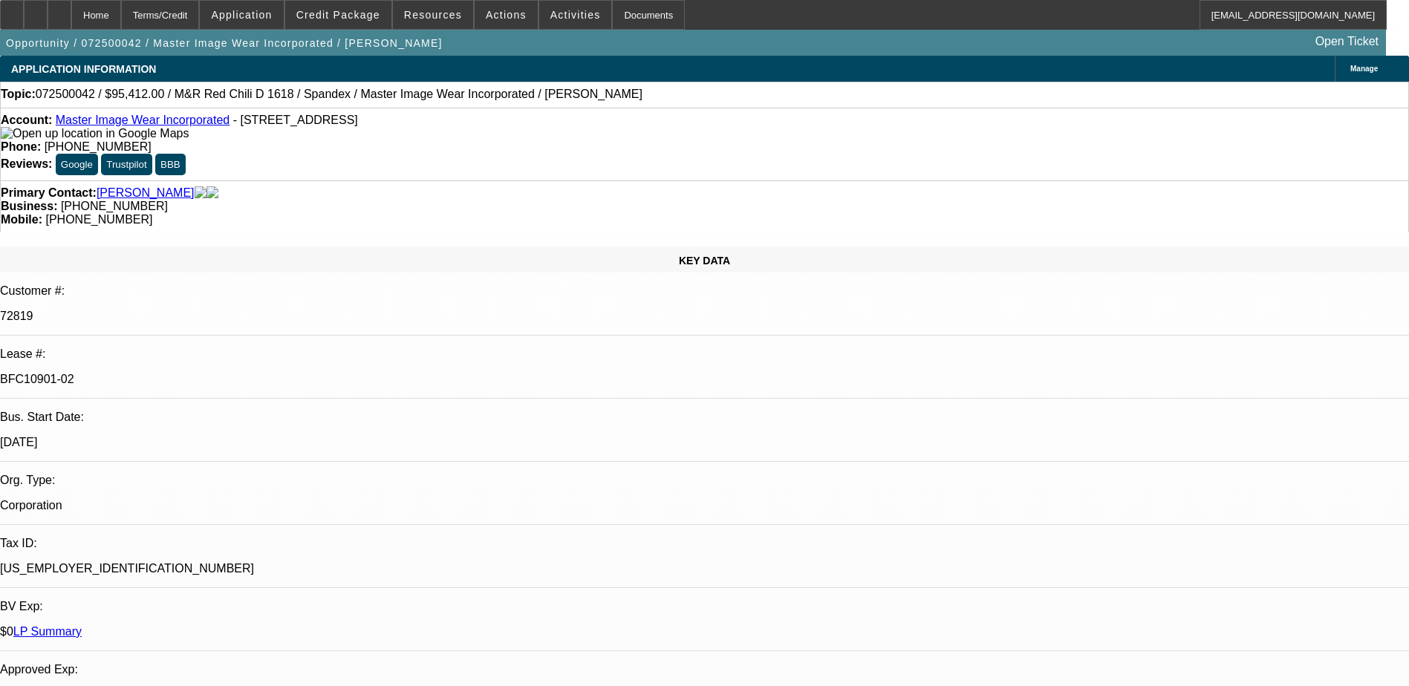
select select "4"
select select "1"
select select "3"
select select "4"
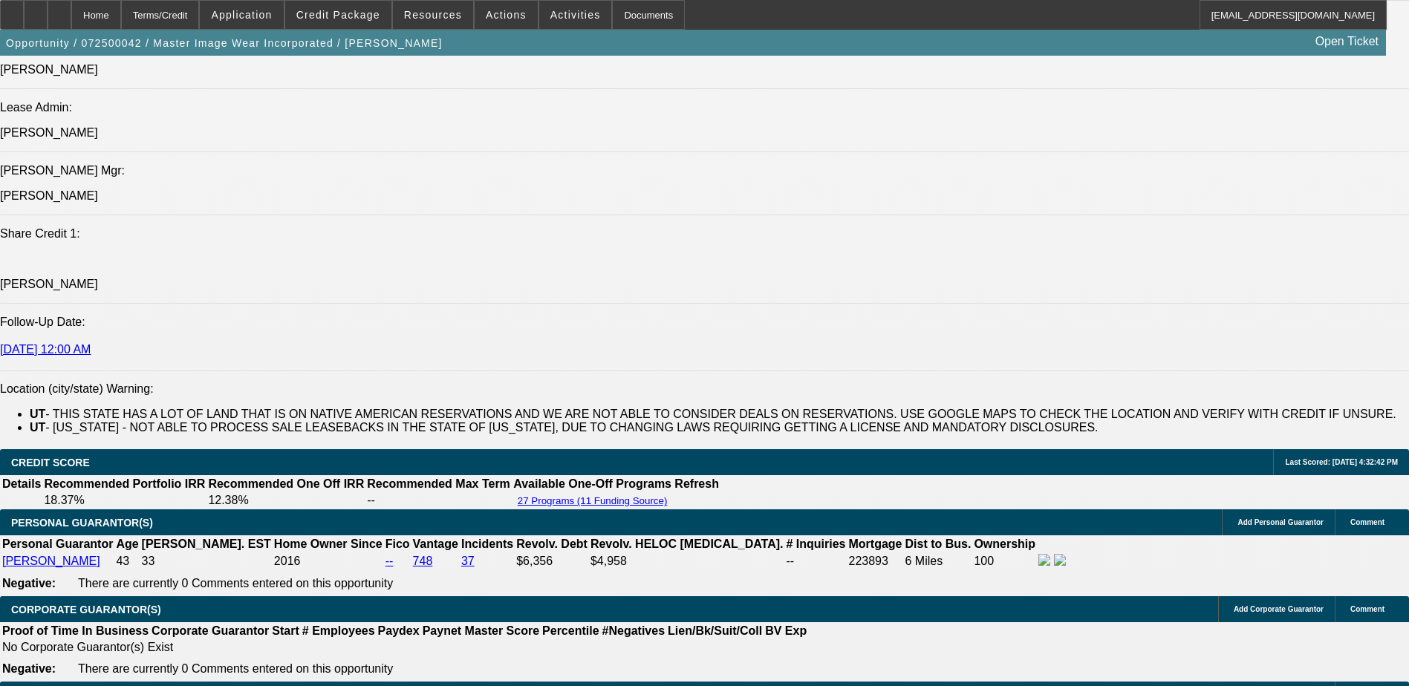
scroll to position [2155, 0]
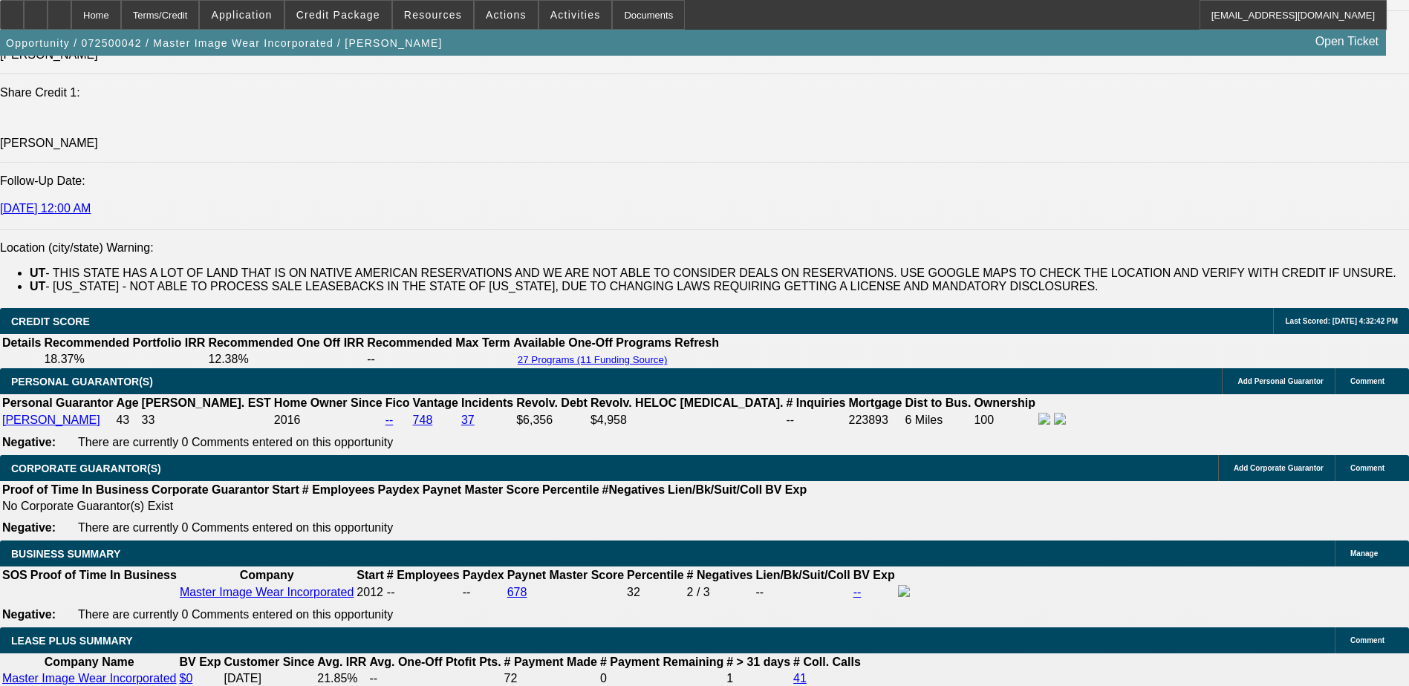
drag, startPoint x: 1270, startPoint y: 459, endPoint x: 1425, endPoint y: 471, distance: 155.0
drag, startPoint x: 1425, startPoint y: 471, endPoint x: 1354, endPoint y: 463, distance: 71.1
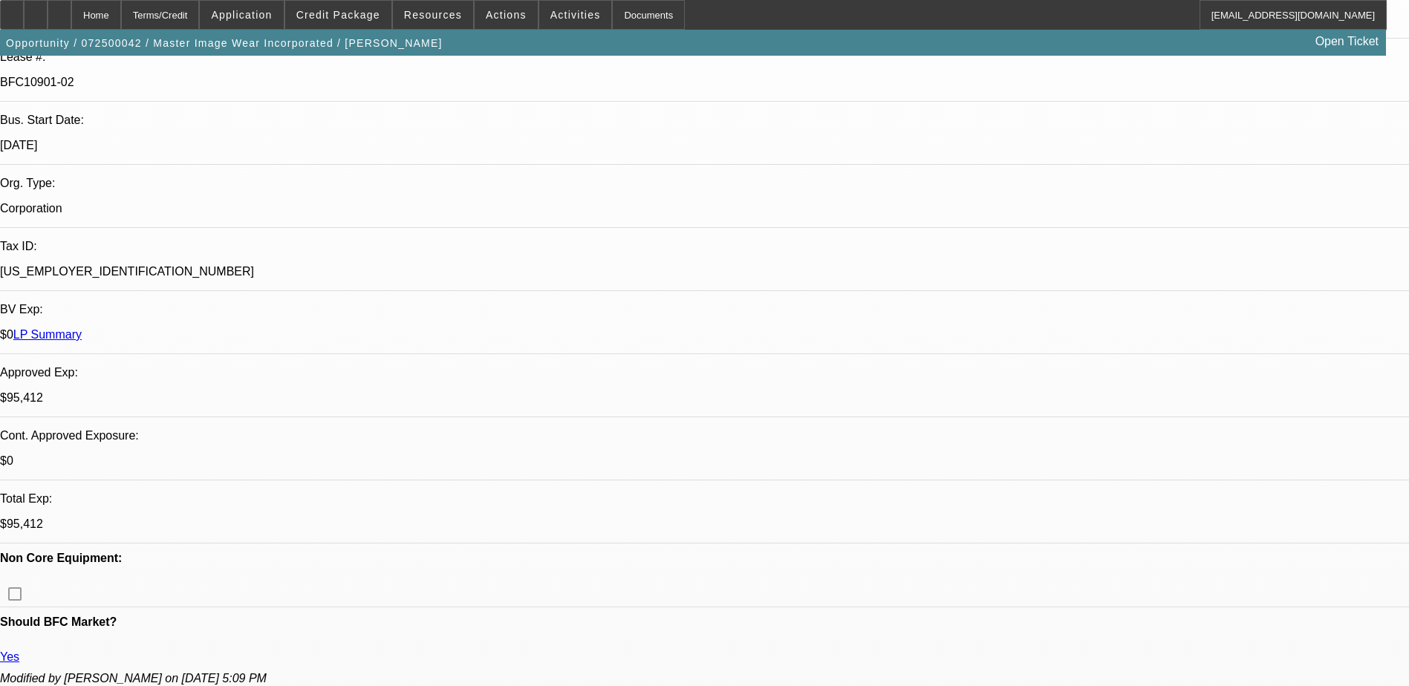
scroll to position [0, 0]
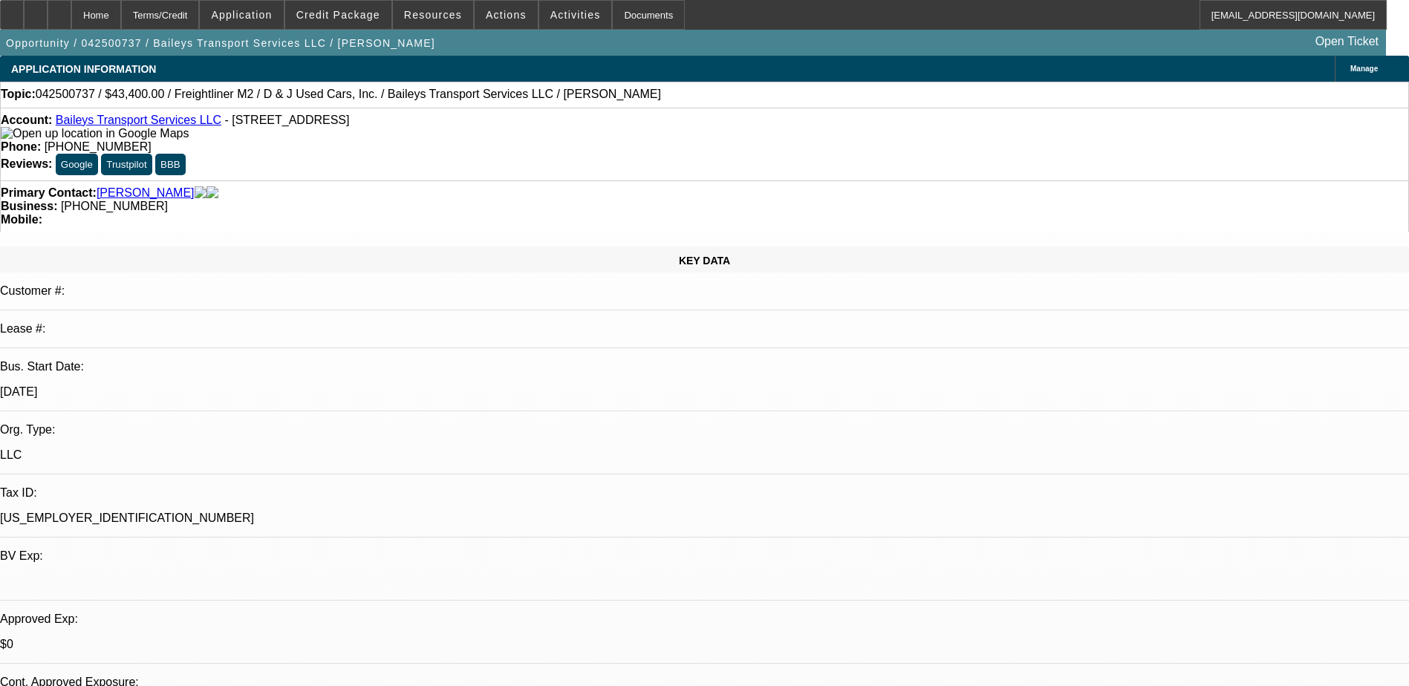
select select "0"
select select "2"
select select "0"
select select "2"
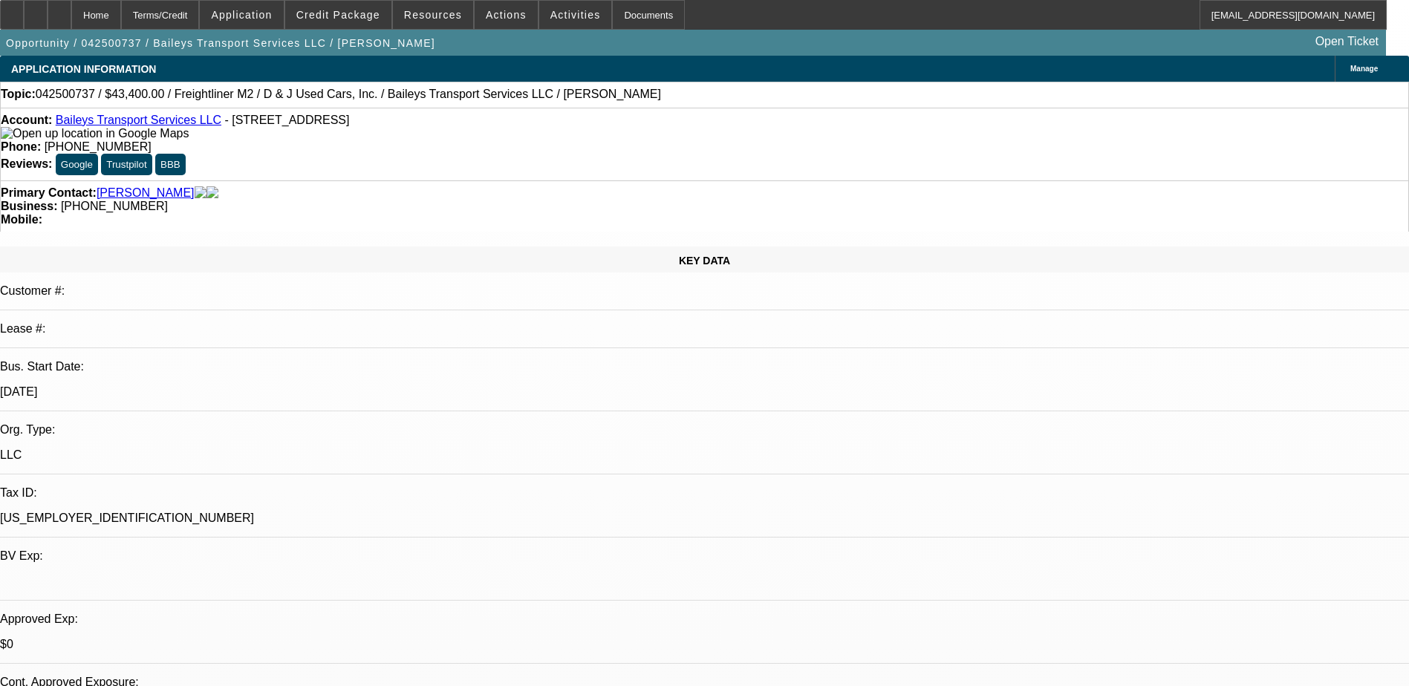
select select "0"
select select "2"
select select "0"
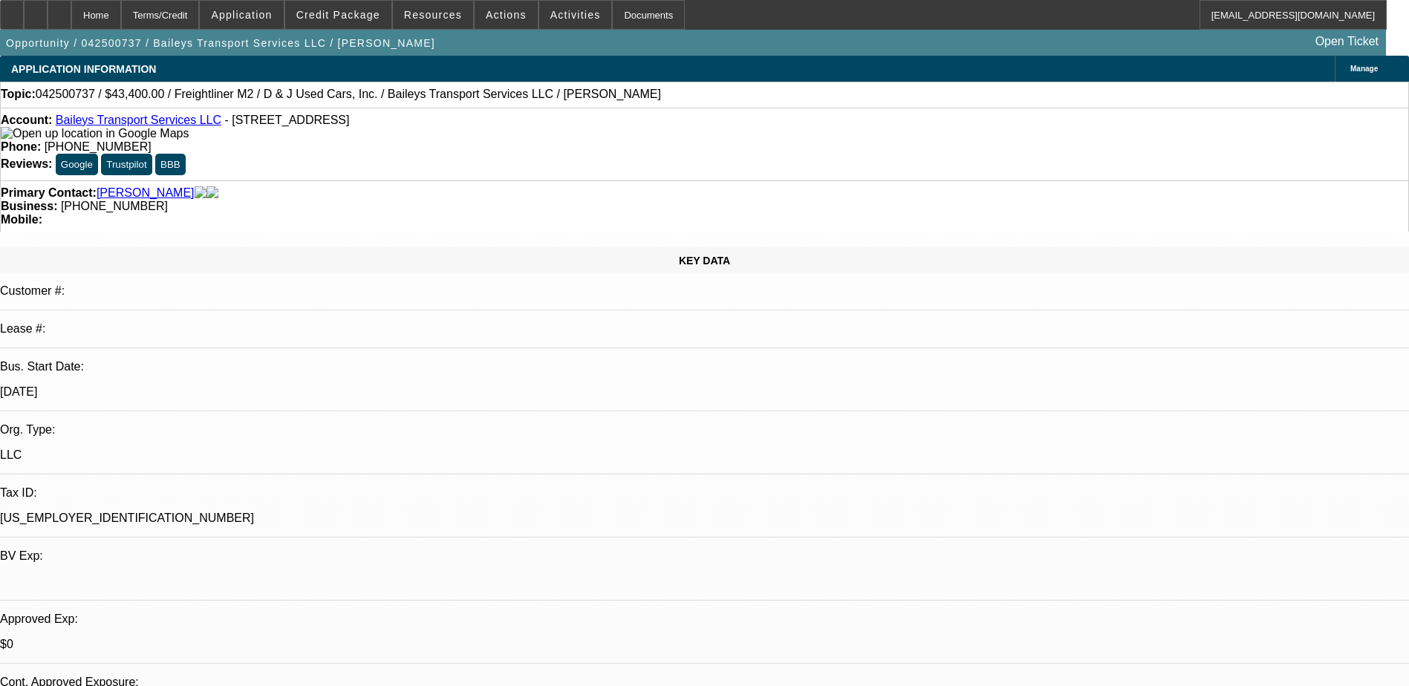
select select "2"
select select "0"
select select "1"
select select "2"
select select "6"
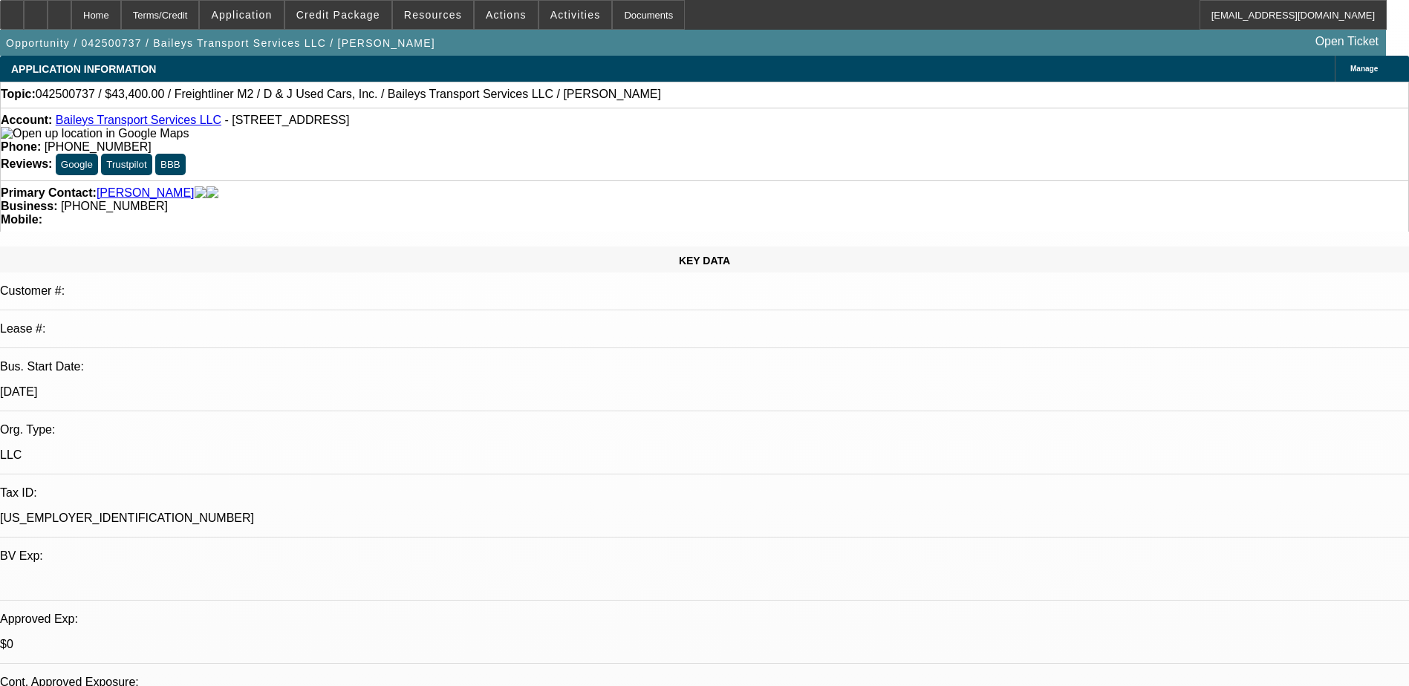
select select "1"
select select "2"
select select "6"
select select "1"
select select "2"
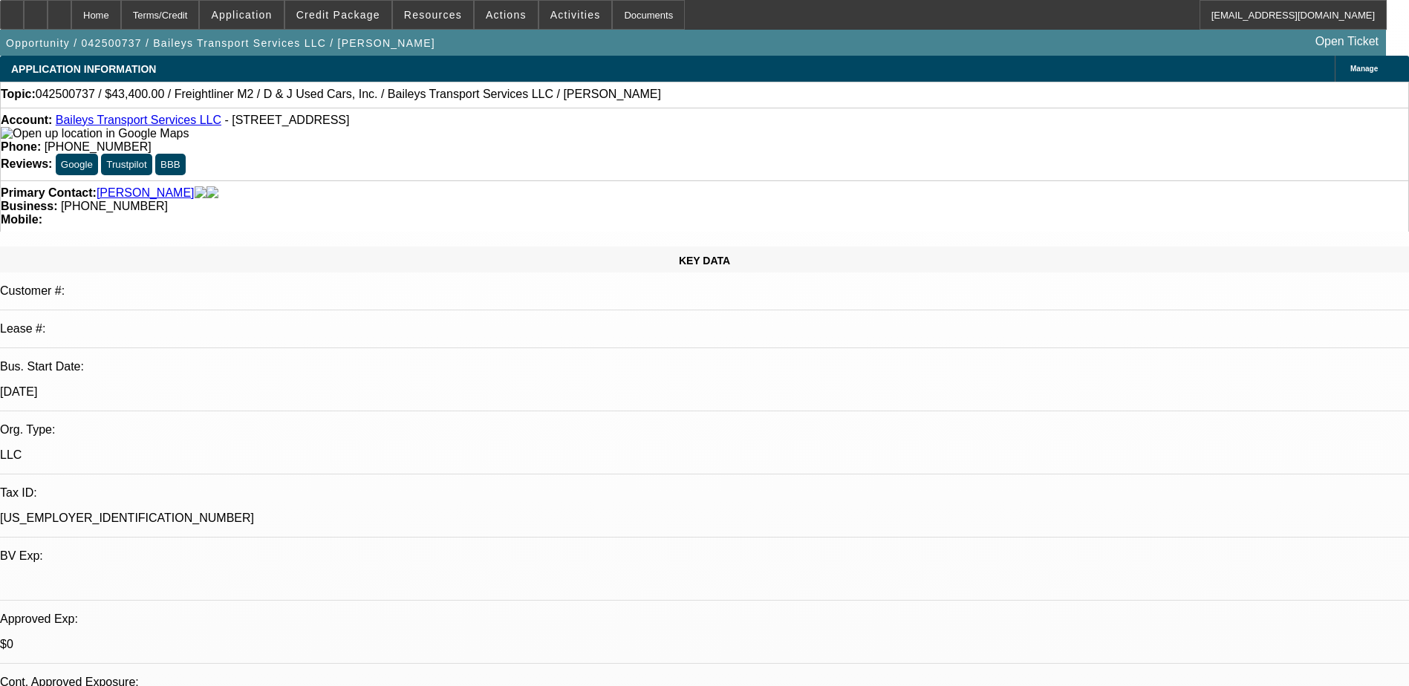
select select "6"
select select "1"
select select "2"
select select "6"
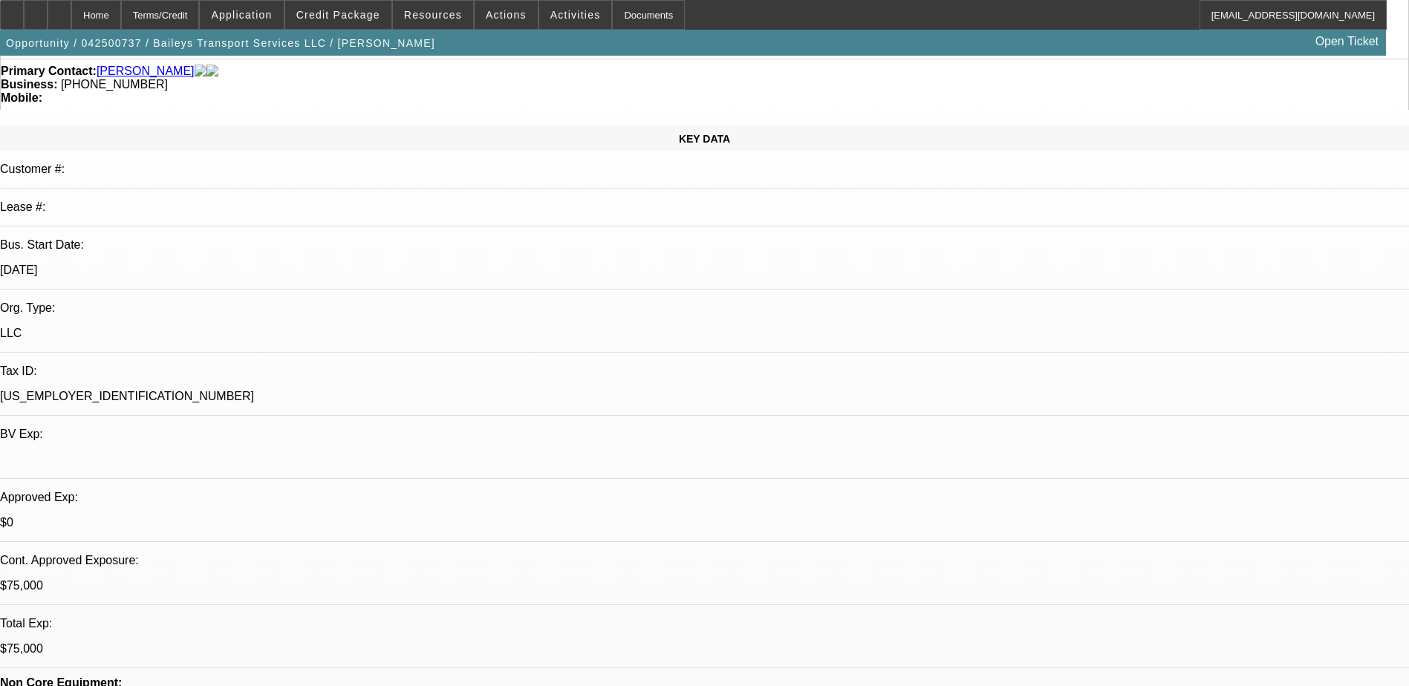
scroll to position [297, 0]
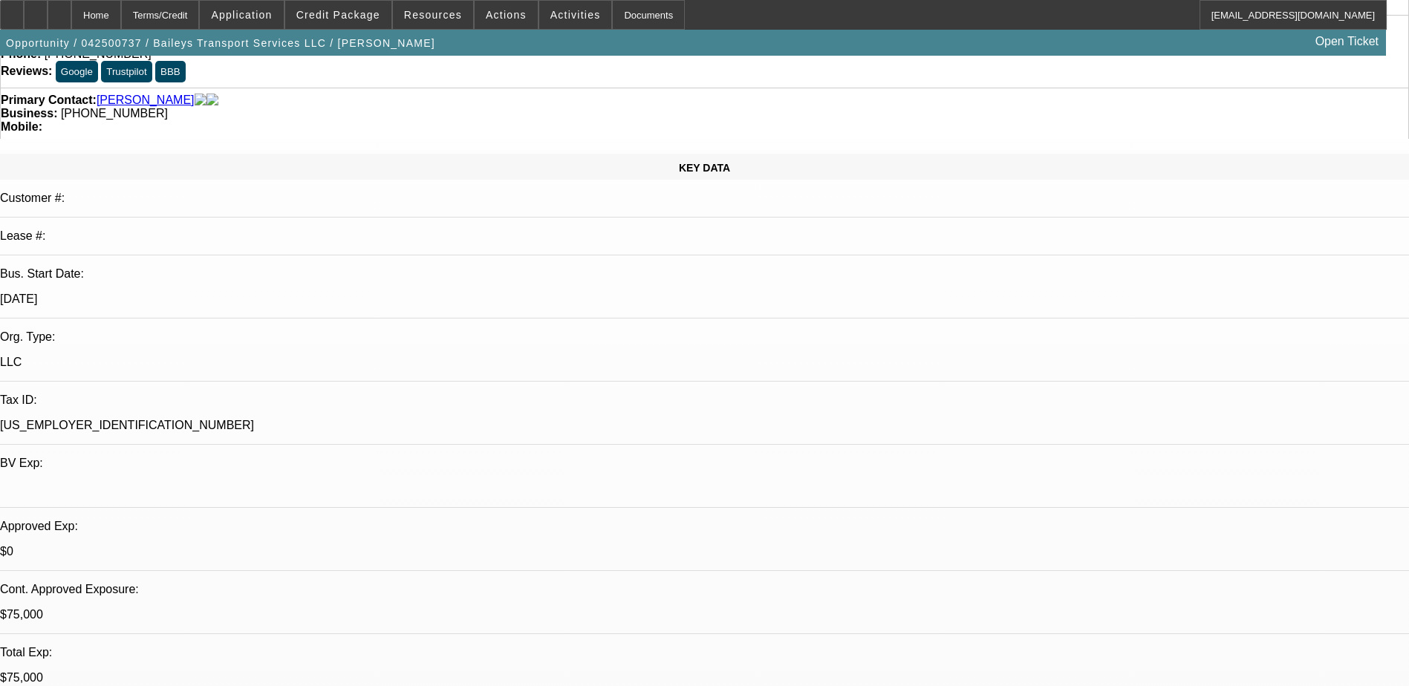
scroll to position [0, 0]
